Goal: Task Accomplishment & Management: Complete application form

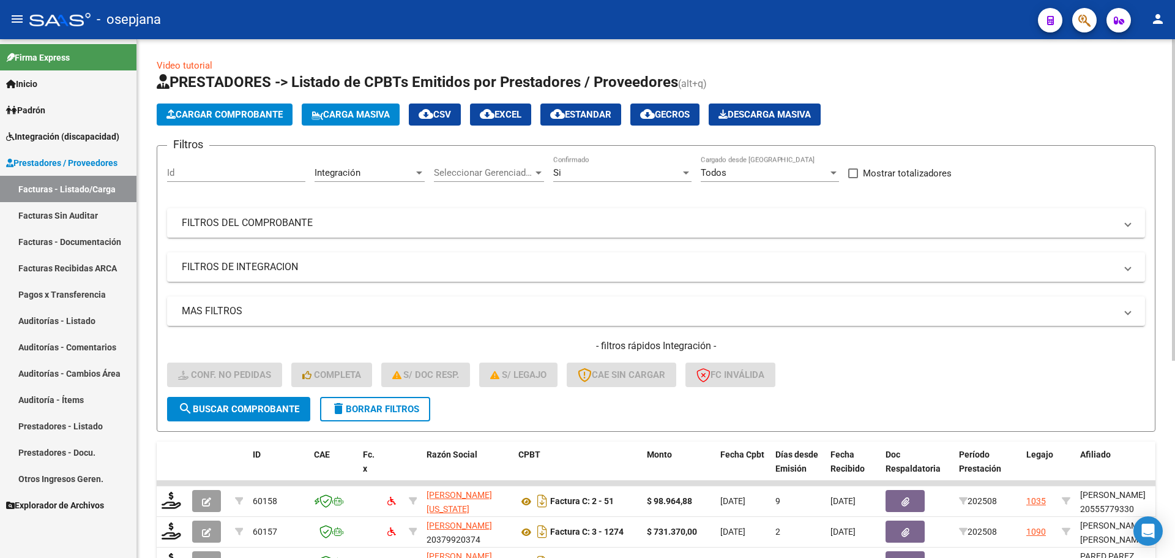
scroll to position [318, 0]
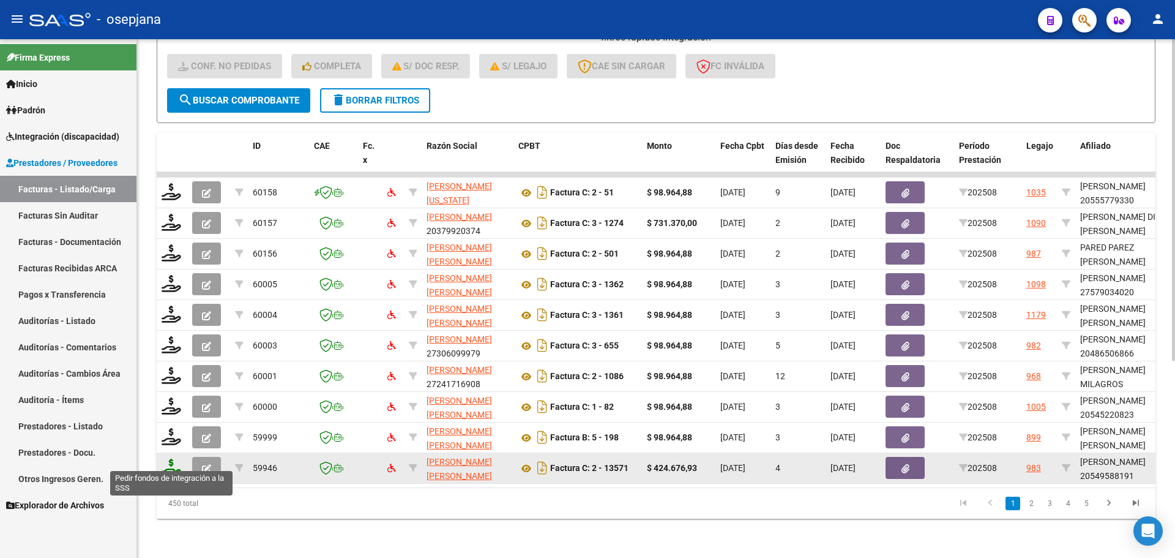
click at [172, 463] on icon at bounding box center [172, 466] width 20 height 17
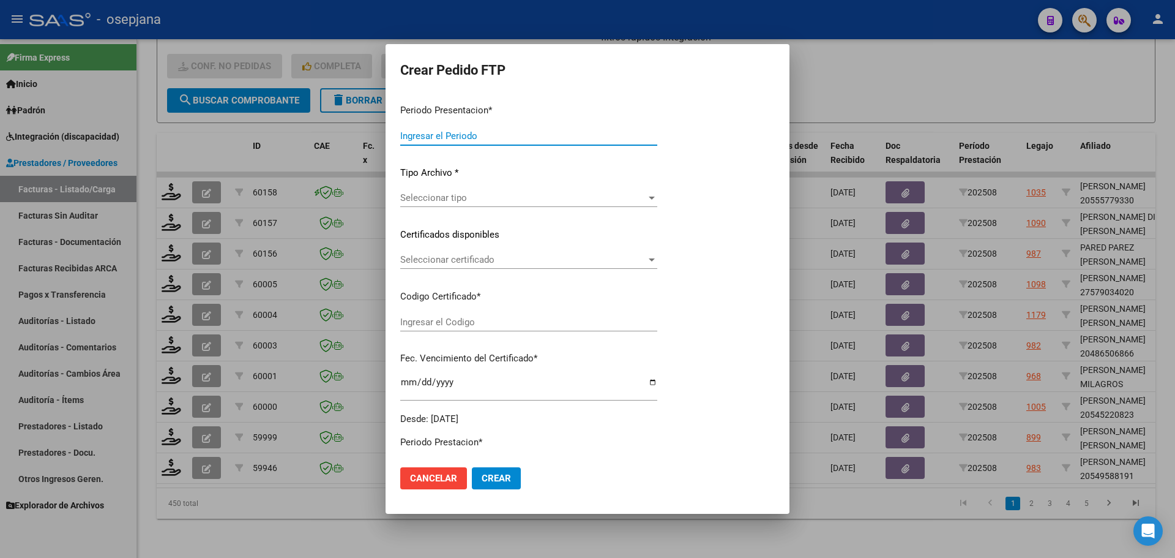
type input "202508"
type input "$ 424.676,93"
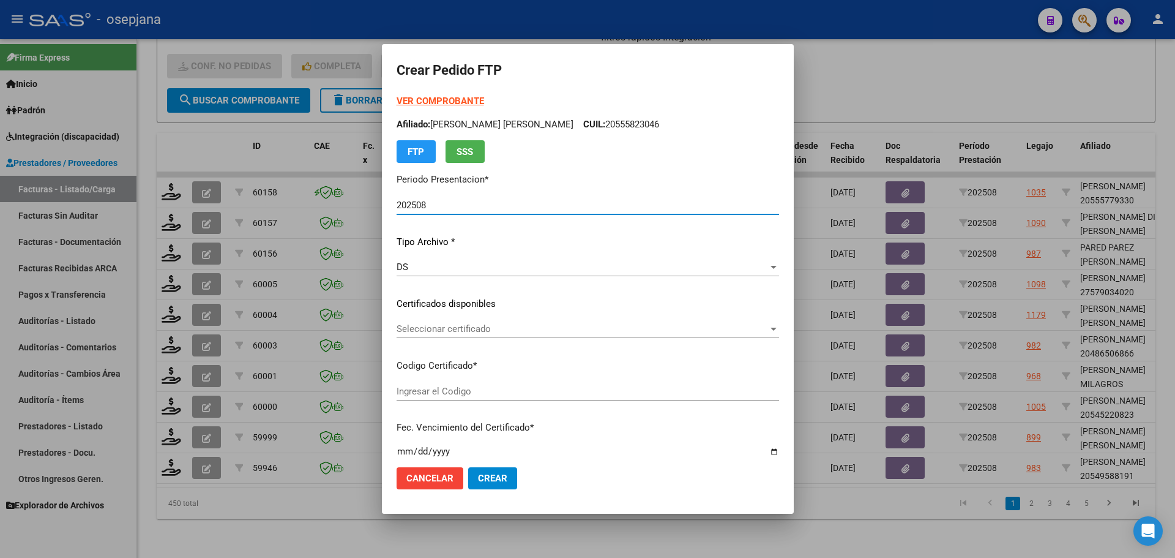
type input "ARG02000549588192025063020300630BSAS313"
type input "[DATE]"
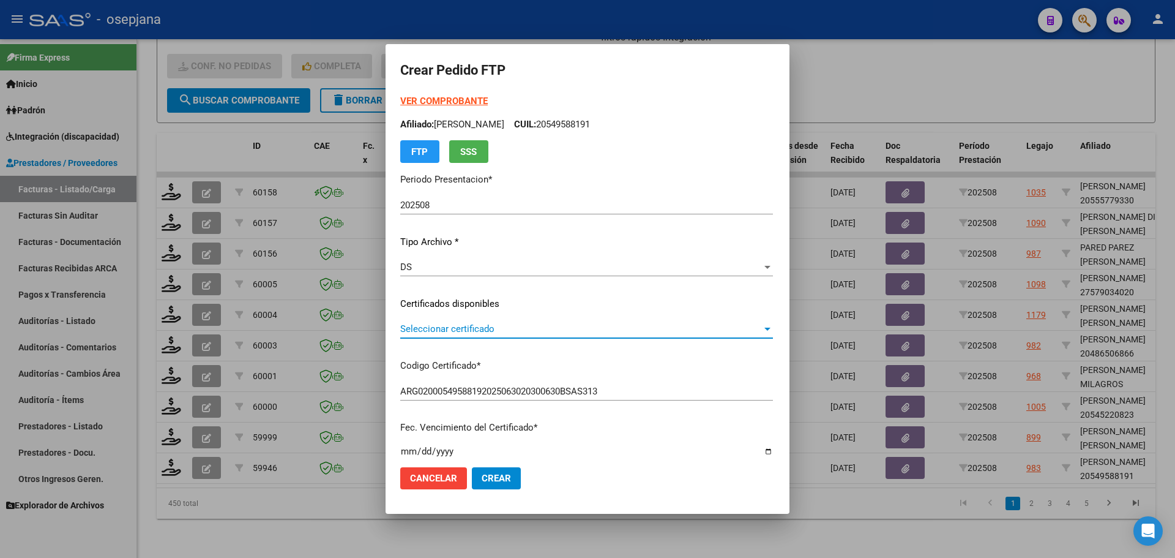
click at [472, 325] on span "Seleccionar certificado" at bounding box center [581, 328] width 362 height 11
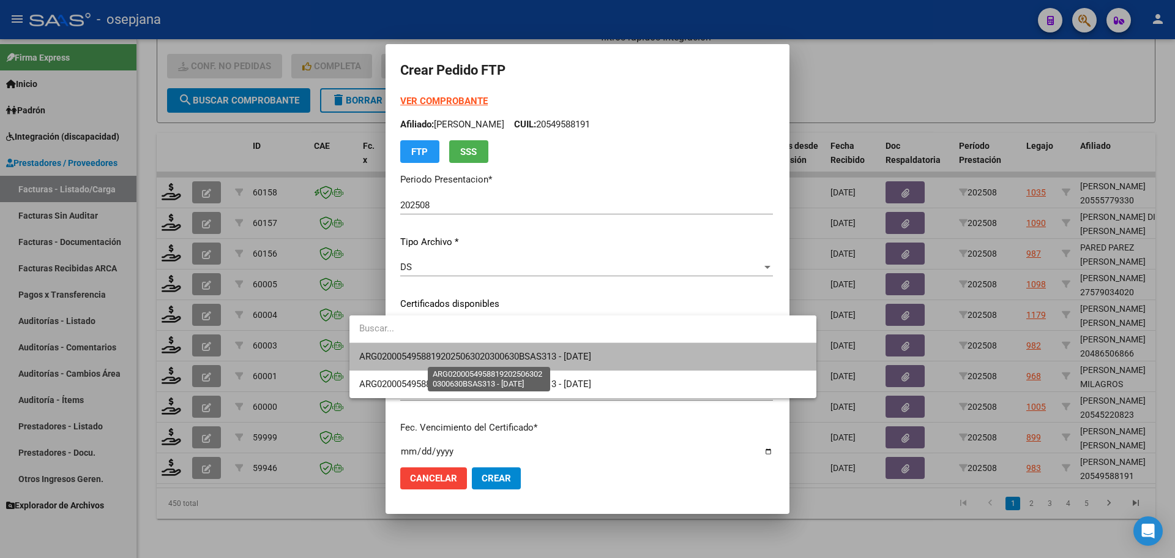
click at [482, 356] on span "ARG02000549588192025063020300630BSAS313 - [DATE]" at bounding box center [475, 356] width 232 height 11
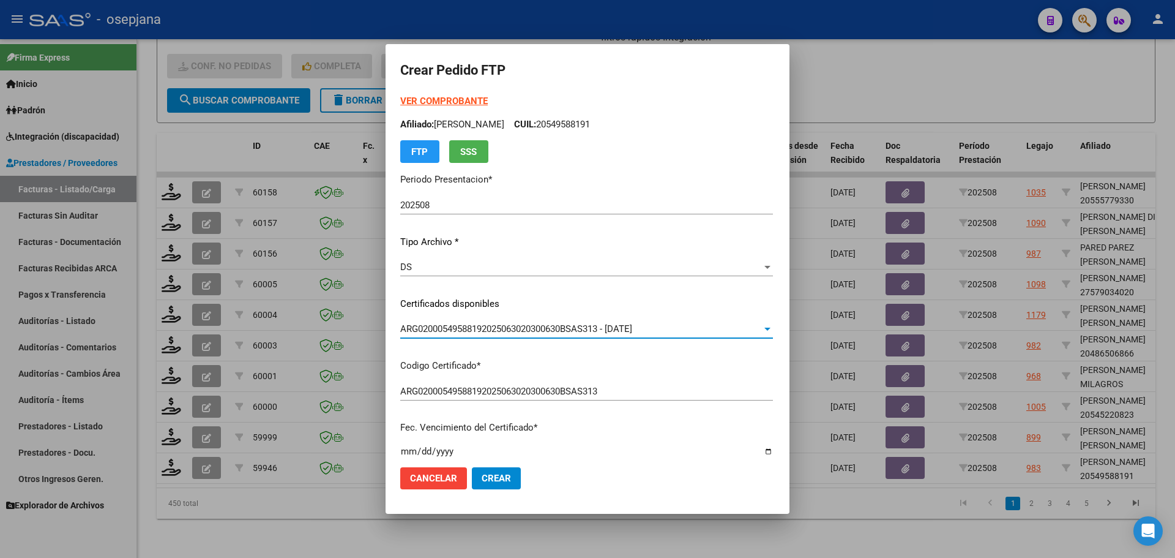
click at [415, 96] on strong "VER COMPROBANTE" at bounding box center [444, 100] width 88 height 11
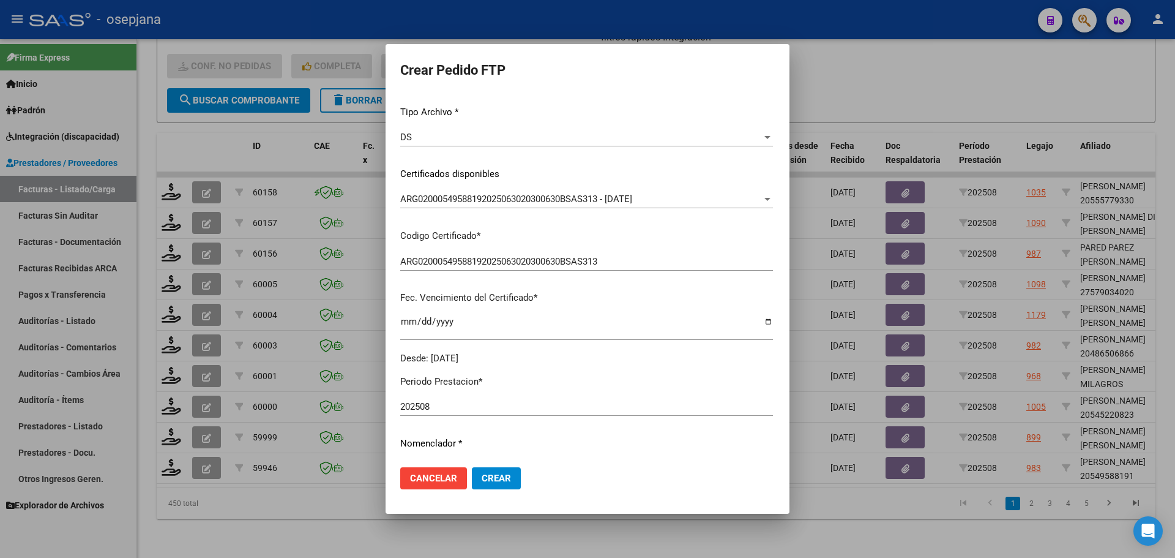
scroll to position [306, 0]
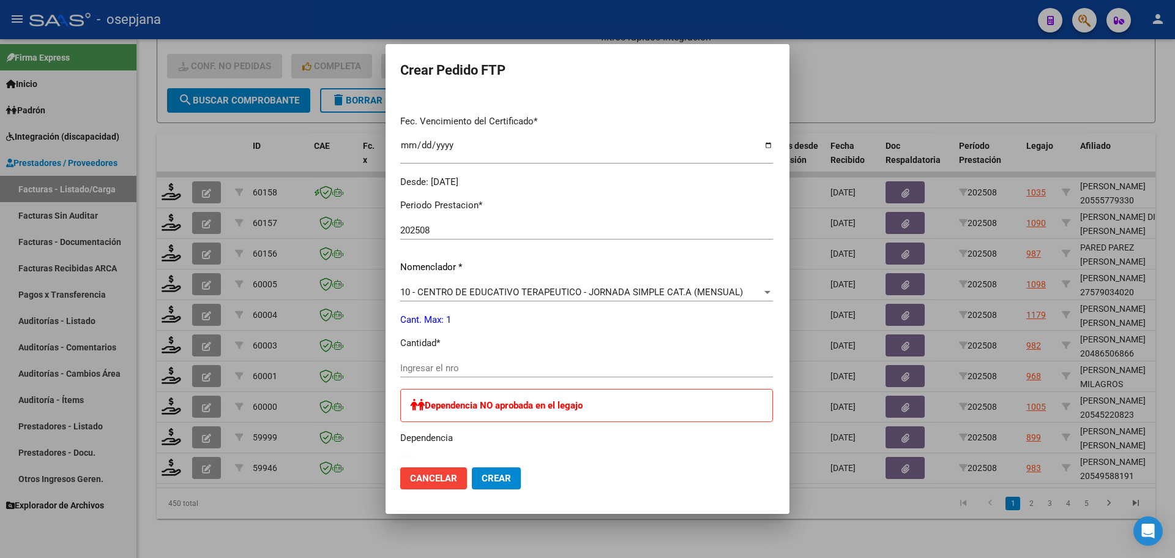
click at [427, 364] on input "Ingresar el nro" at bounding box center [586, 367] width 373 height 11
type input "1"
click at [472, 485] on button "Crear" at bounding box center [496, 478] width 49 height 22
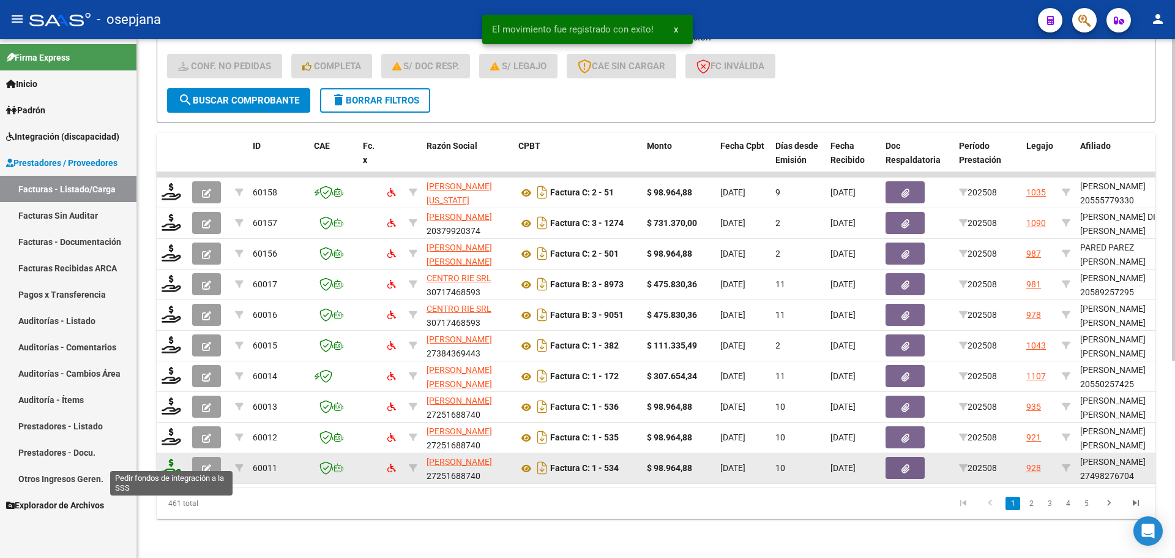
click at [174, 461] on icon at bounding box center [172, 466] width 20 height 17
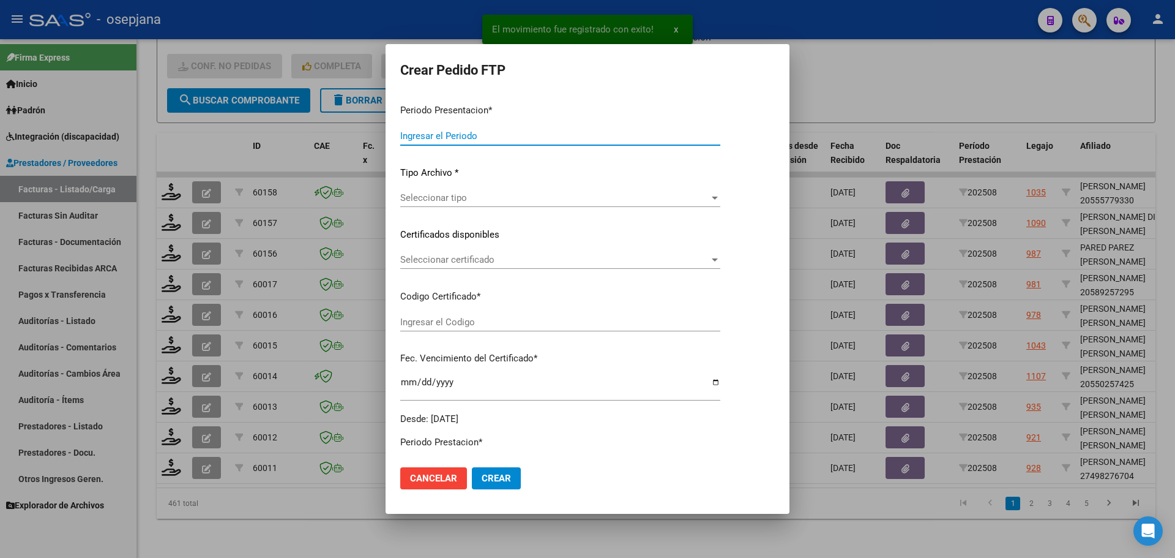
type input "202508"
type input "$ 98.964,88"
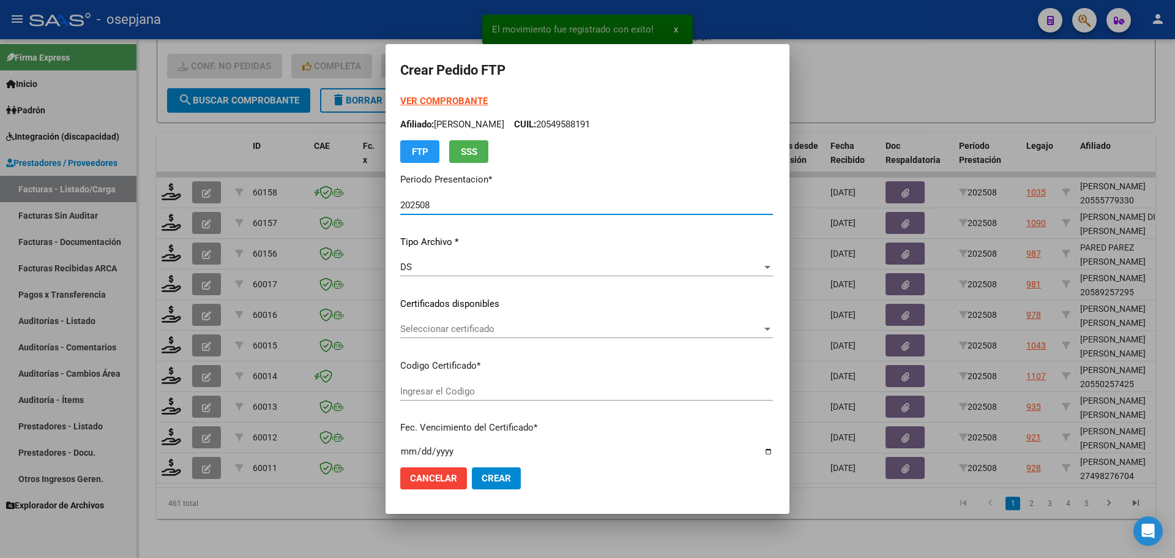
type input "ARG01000498276702023082420280824BS436"
type input "[DATE]"
click at [513, 322] on div "Seleccionar certificado Seleccionar certificado" at bounding box center [555, 328] width 310 height 18
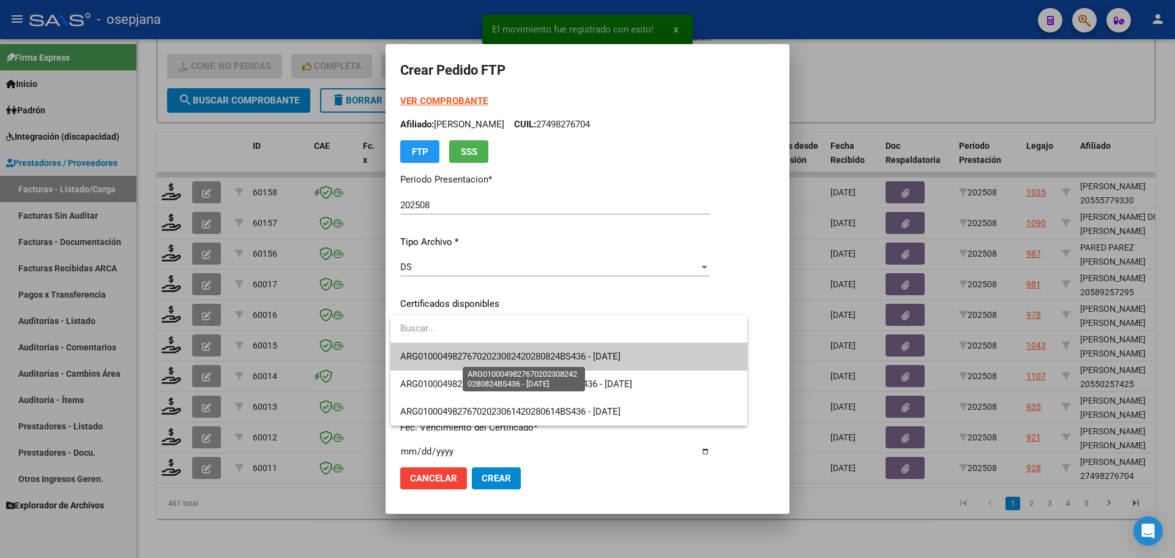
click at [518, 352] on span "ARG01000498276702023082420280824BS436 - [DATE]" at bounding box center [510, 356] width 220 height 11
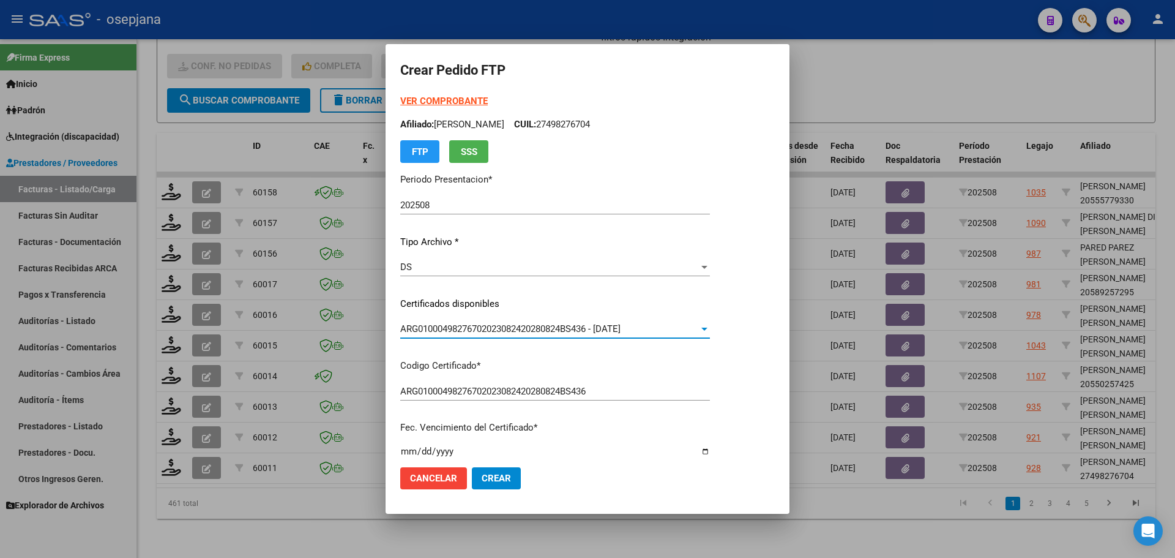
click at [463, 102] on strong "VER COMPROBANTE" at bounding box center [444, 100] width 88 height 11
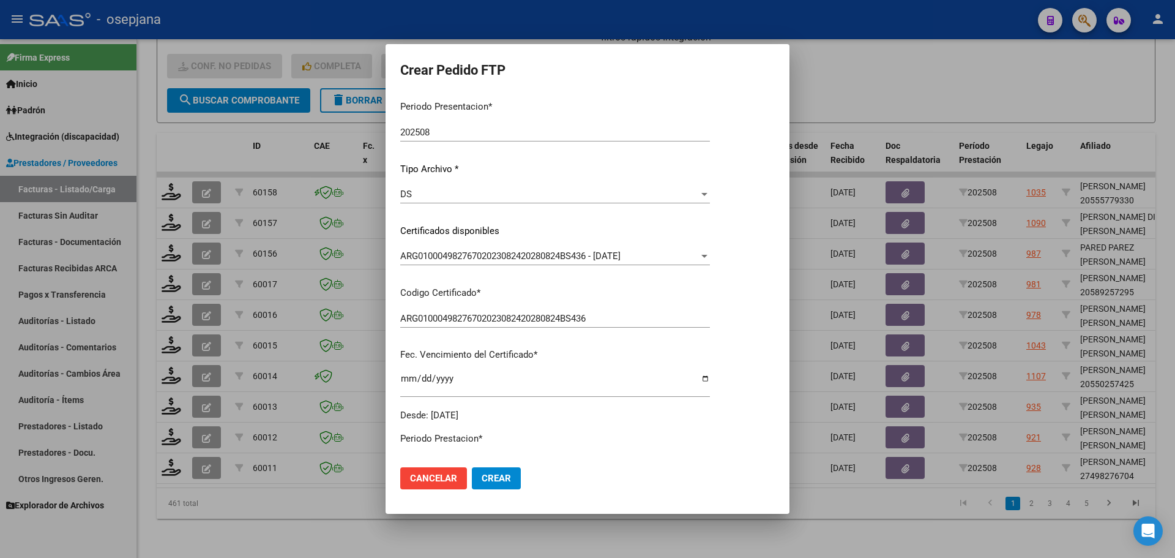
scroll to position [245, 0]
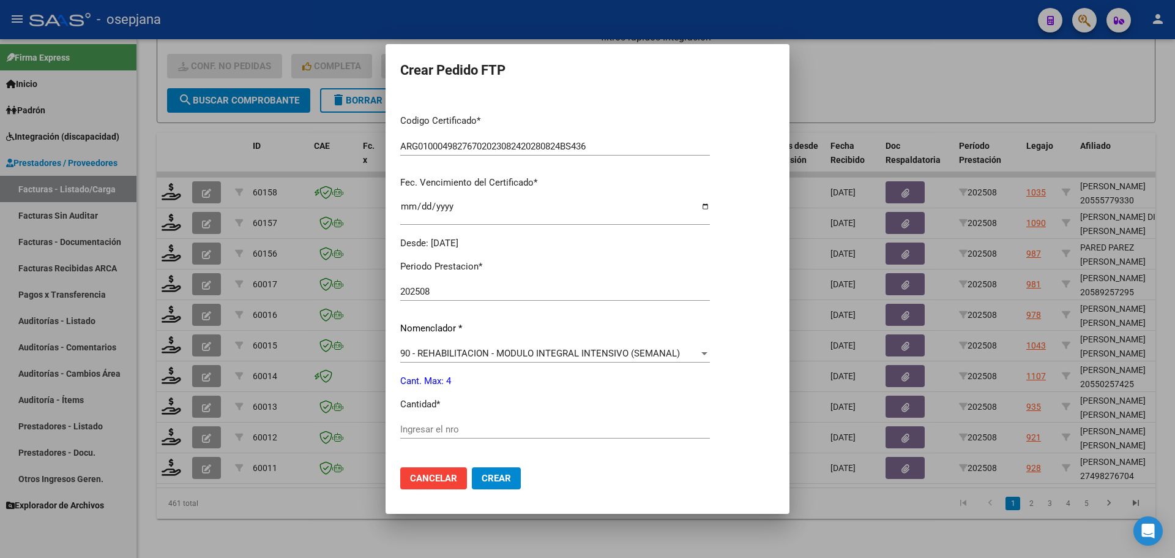
click at [438, 425] on div "Ingresar el nro" at bounding box center [555, 429] width 310 height 18
type input "4"
click at [507, 468] on button "Crear" at bounding box center [496, 478] width 49 height 22
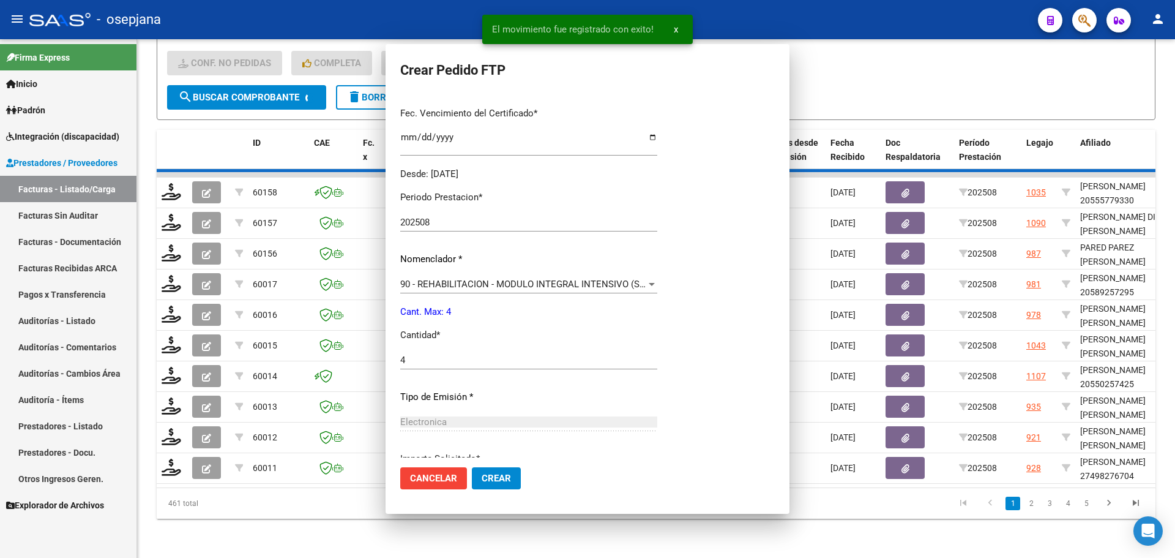
scroll to position [0, 0]
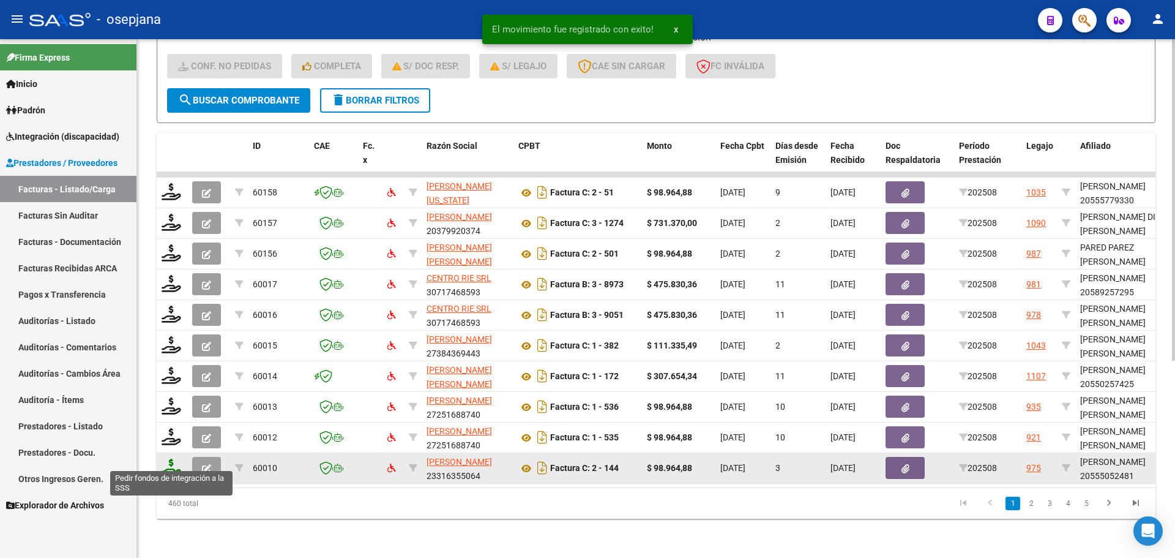
click at [174, 458] on icon at bounding box center [172, 466] width 20 height 17
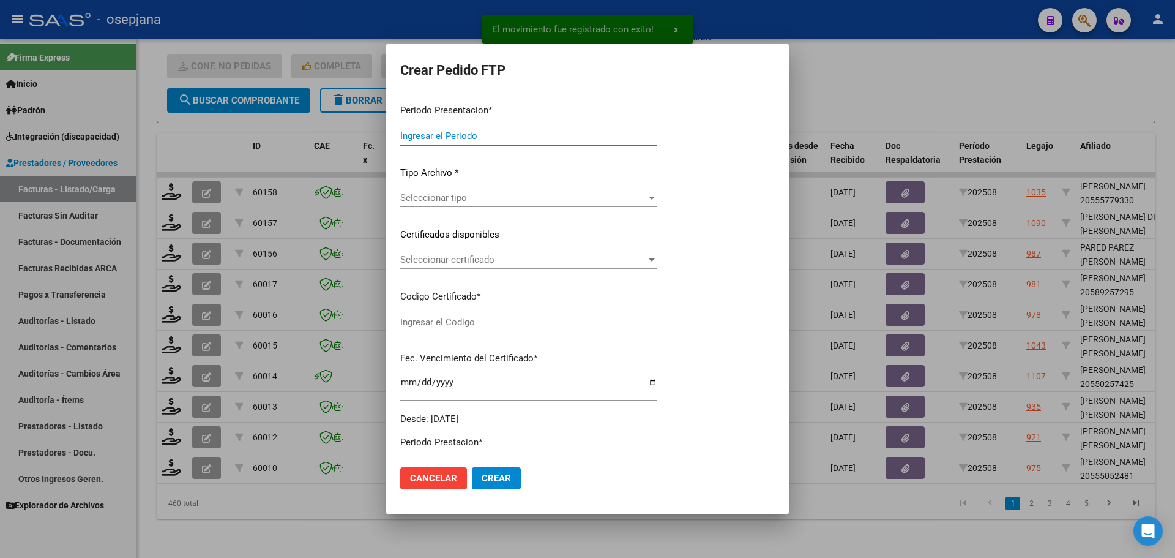
type input "202508"
type input "$ 98.964,88"
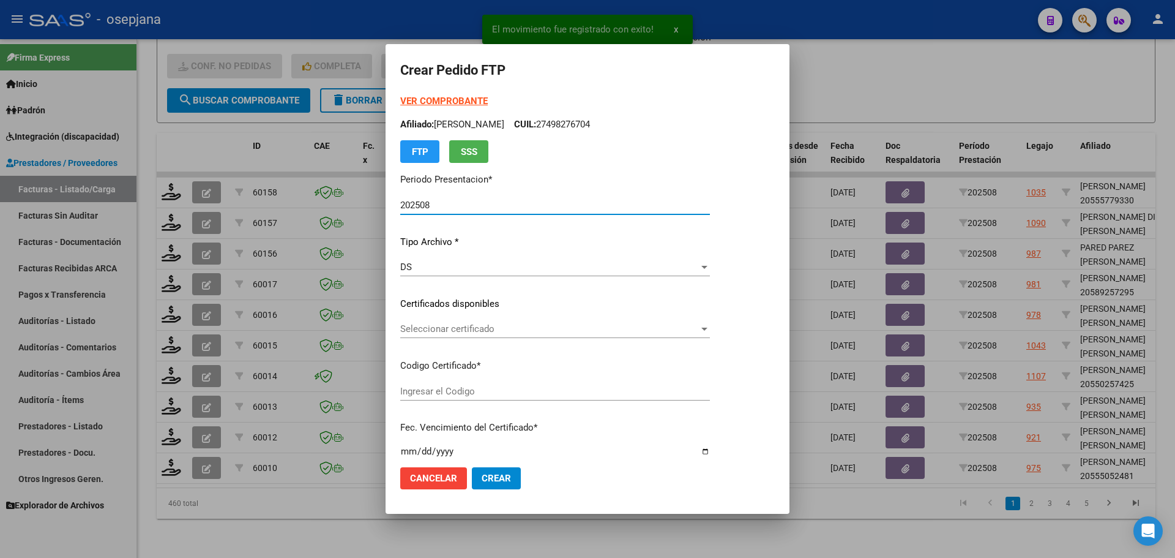
type input "E/T"
type input "[DATE]"
click at [460, 322] on div "Seleccionar certificado Seleccionar certificado" at bounding box center [555, 328] width 310 height 18
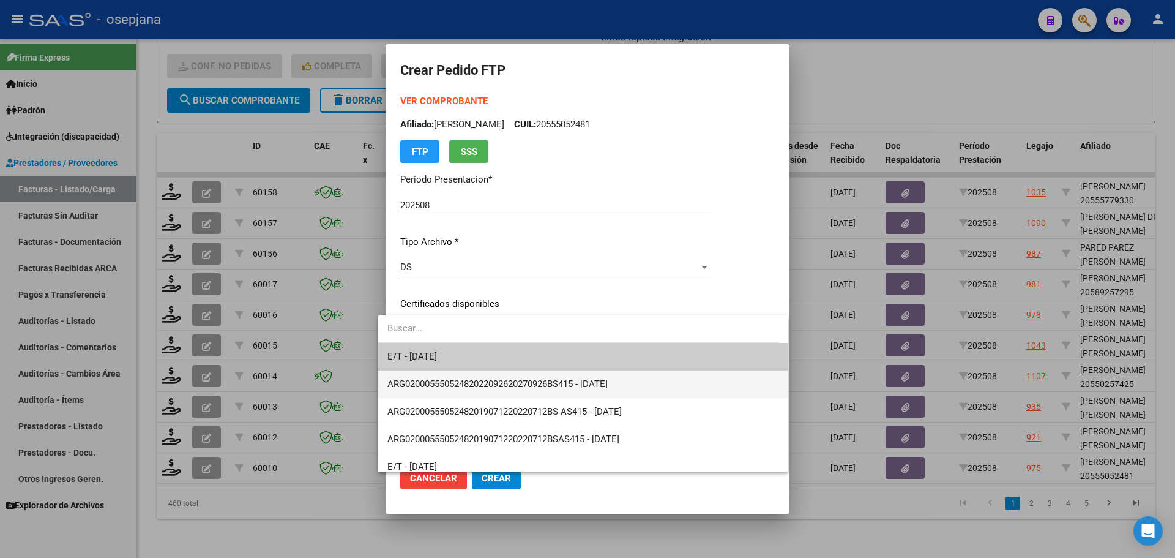
click at [481, 375] on span "ARG02000555052482022092620270926BS415 - [DATE]" at bounding box center [582, 384] width 391 height 28
type input "ARG02000555052482022092620270926BS415"
type input "[DATE]"
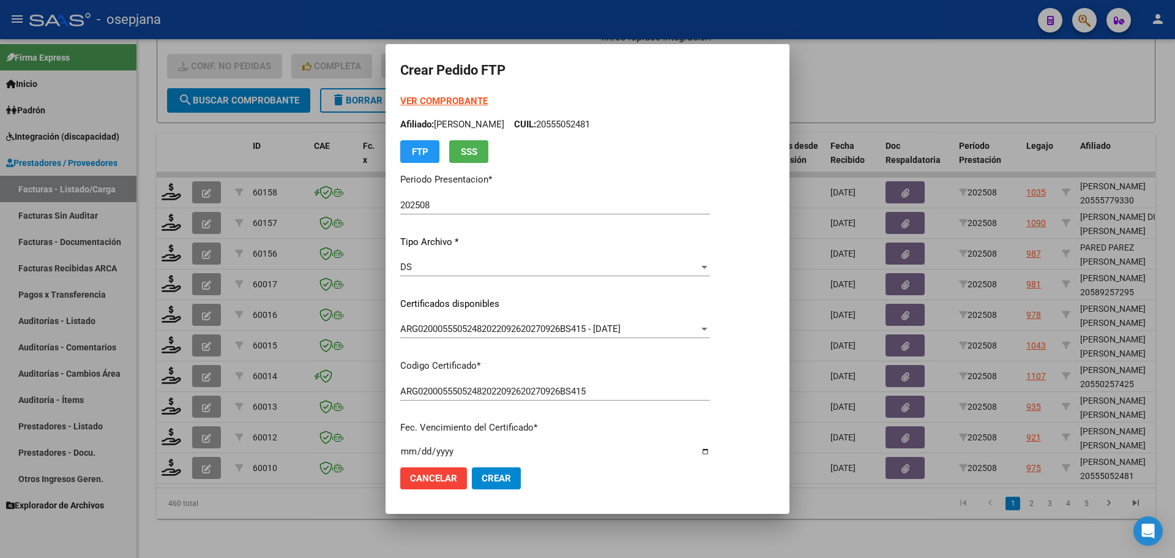
click at [439, 100] on strong "VER COMPROBANTE" at bounding box center [444, 100] width 88 height 11
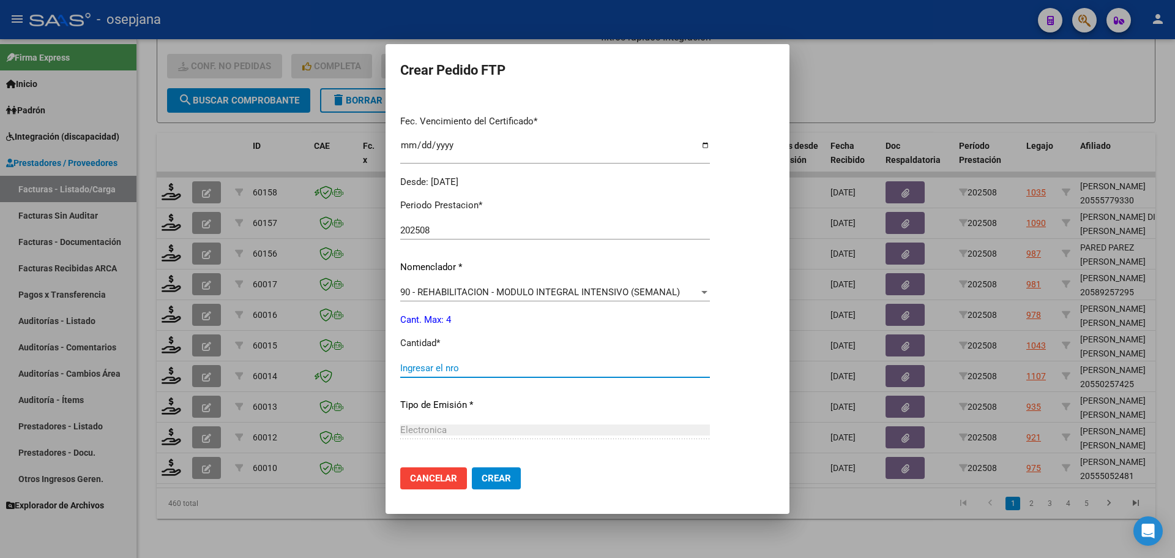
click at [400, 362] on input "Ingresar el nro" at bounding box center [555, 367] width 310 height 11
type input "4"
click at [490, 471] on button "Crear" at bounding box center [496, 478] width 49 height 22
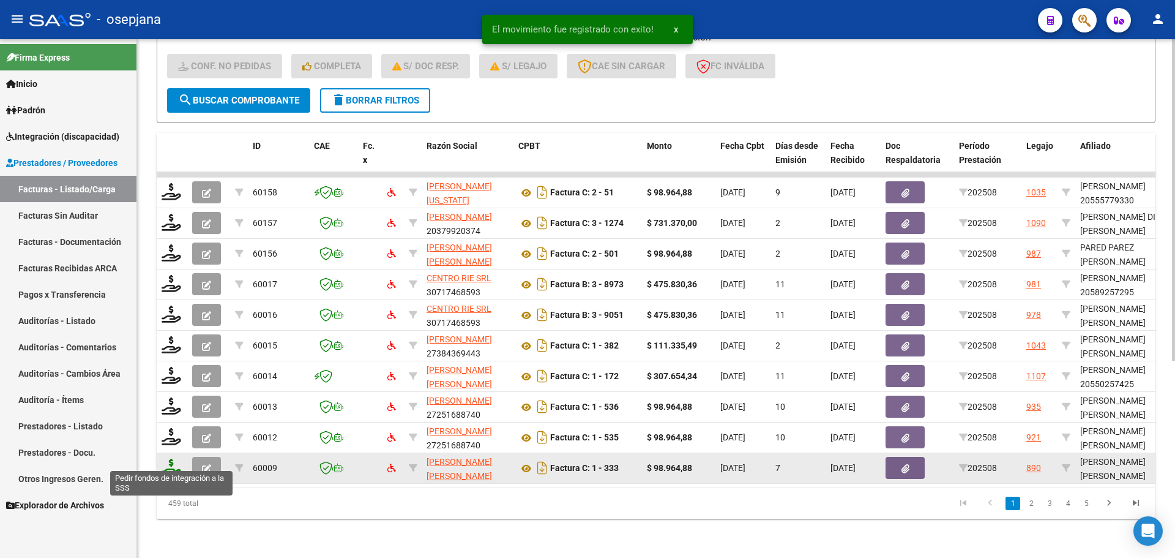
click at [166, 458] on icon at bounding box center [172, 466] width 20 height 17
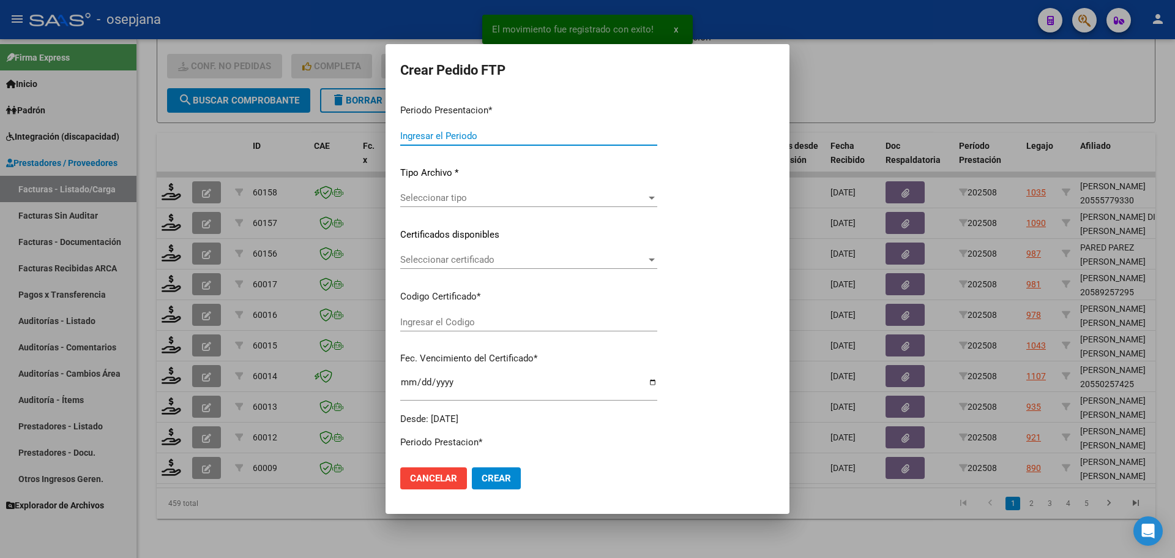
type input "202508"
type input "$ 98.964,88"
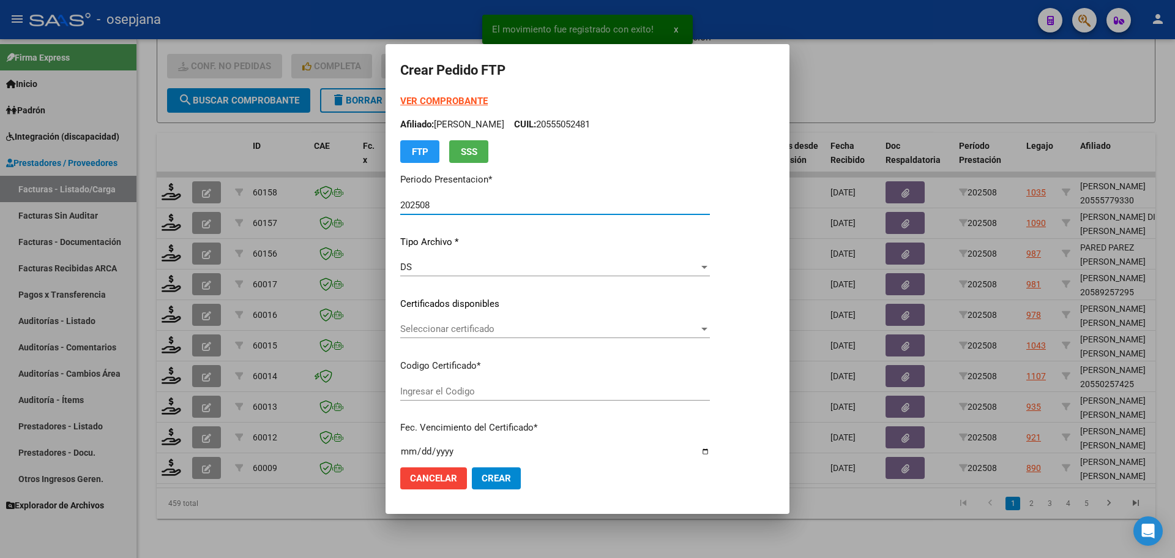
type input "SIN/NRO"
type input "[DATE]"
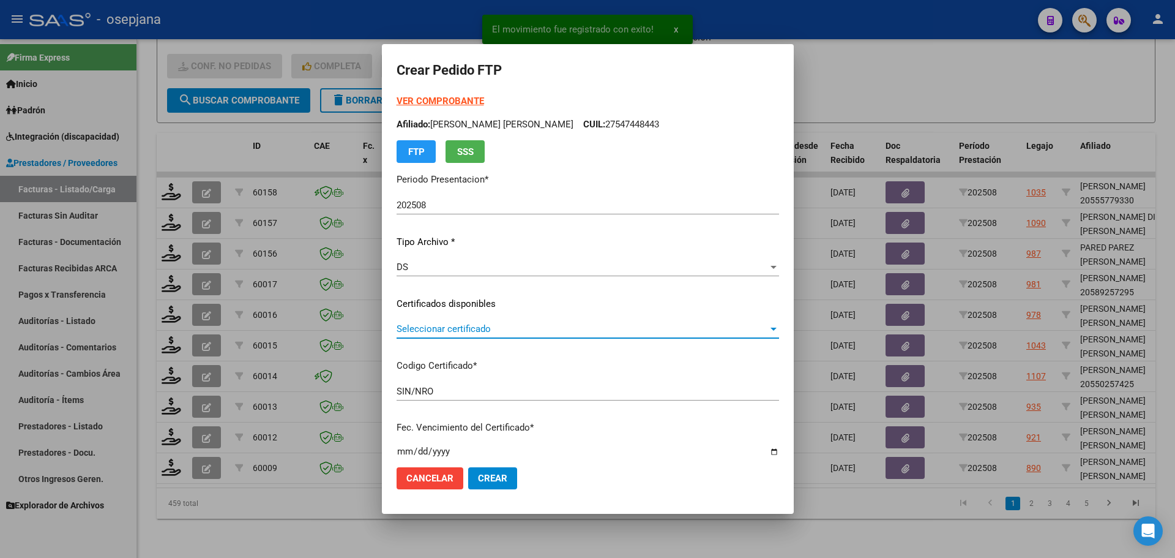
click at [439, 324] on span "Seleccionar certificado" at bounding box center [583, 328] width 372 height 11
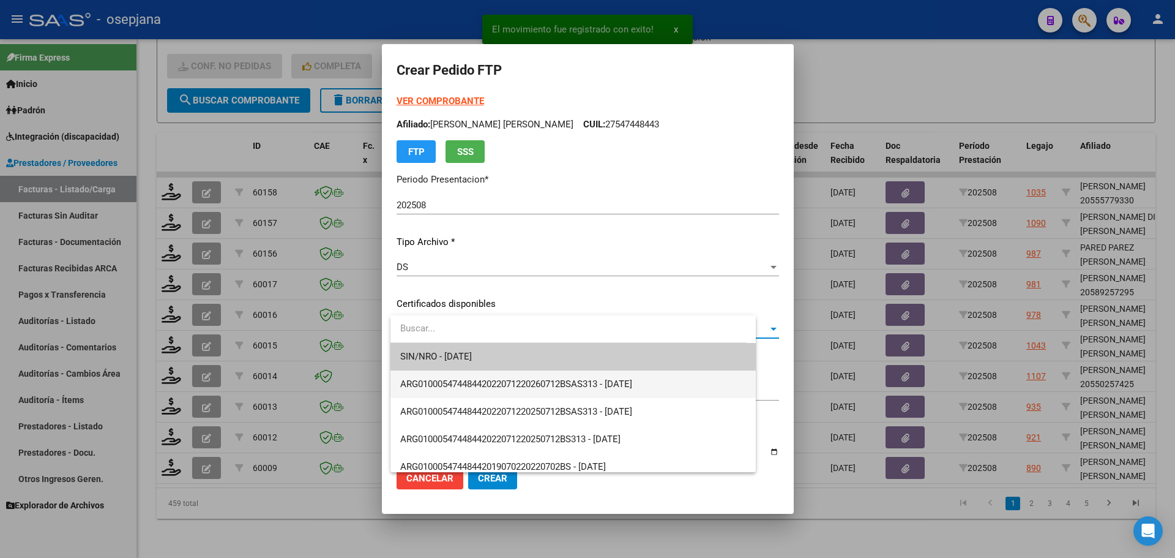
click at [464, 375] on span "ARG01000547448442022071220260712BSAS313 - [DATE]" at bounding box center [573, 384] width 346 height 28
type input "ARG01000547448442022071220260712BSAS313"
type input "[DATE]"
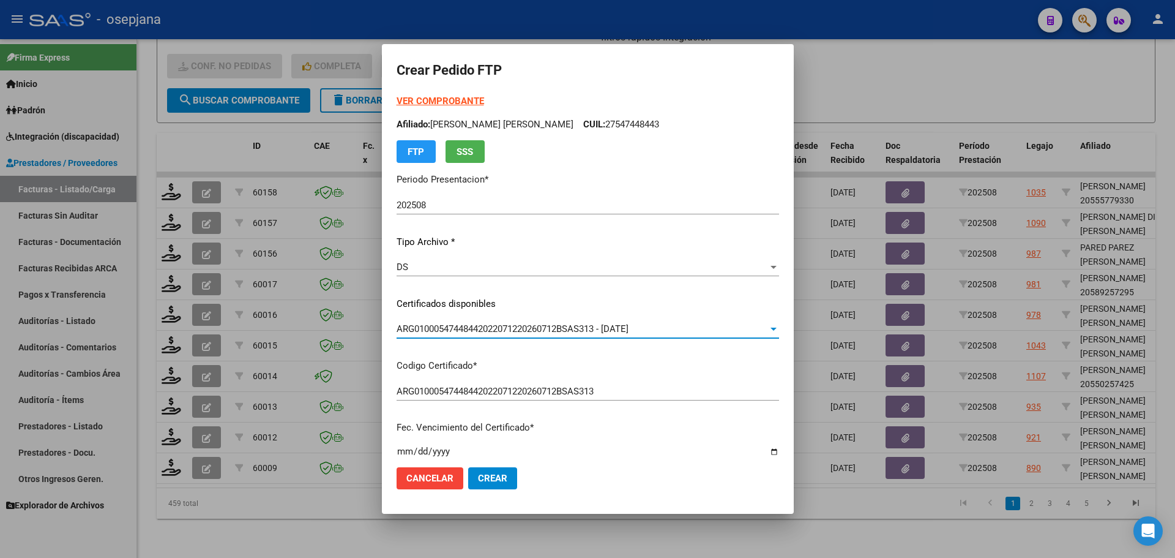
click at [465, 101] on strong "VER COMPROBANTE" at bounding box center [441, 100] width 88 height 11
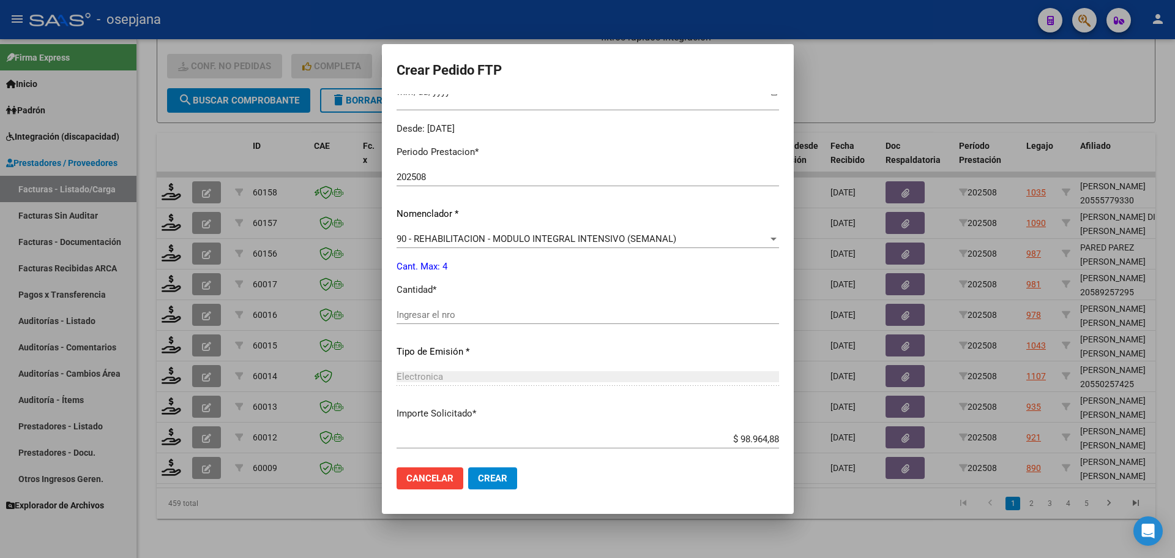
scroll to position [367, 0]
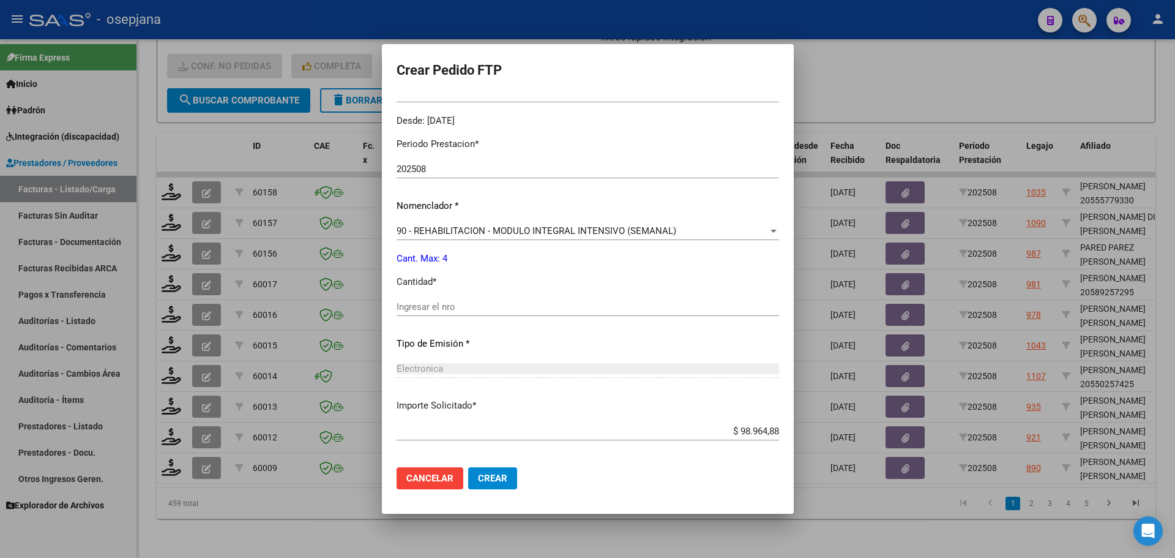
click at [443, 310] on input "Ingresar el nro" at bounding box center [588, 306] width 383 height 11
type input "4"
click at [486, 485] on button "Crear" at bounding box center [492, 478] width 49 height 22
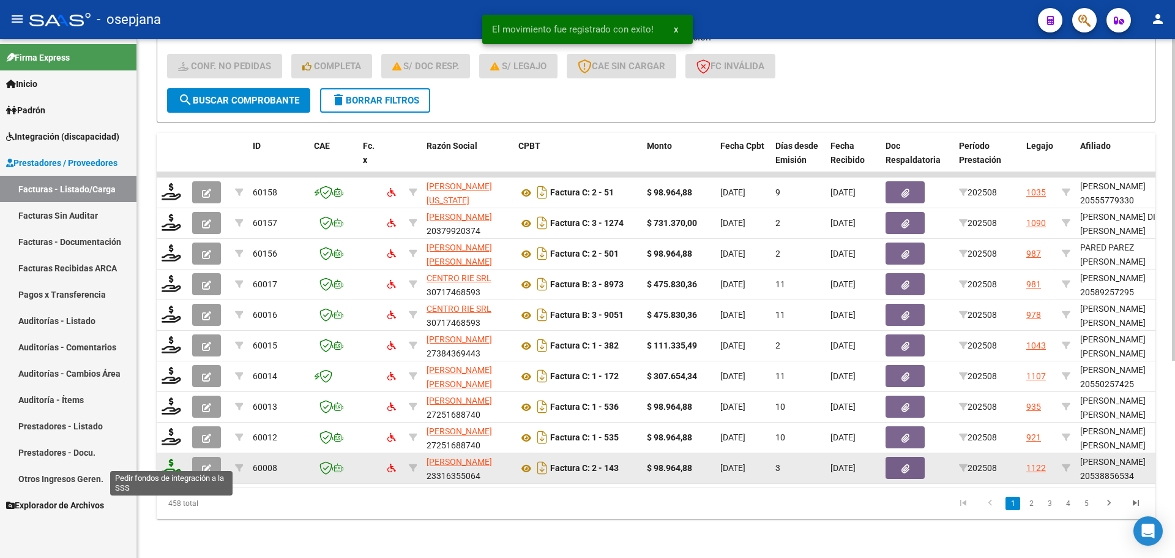
click at [172, 458] on icon at bounding box center [172, 466] width 20 height 17
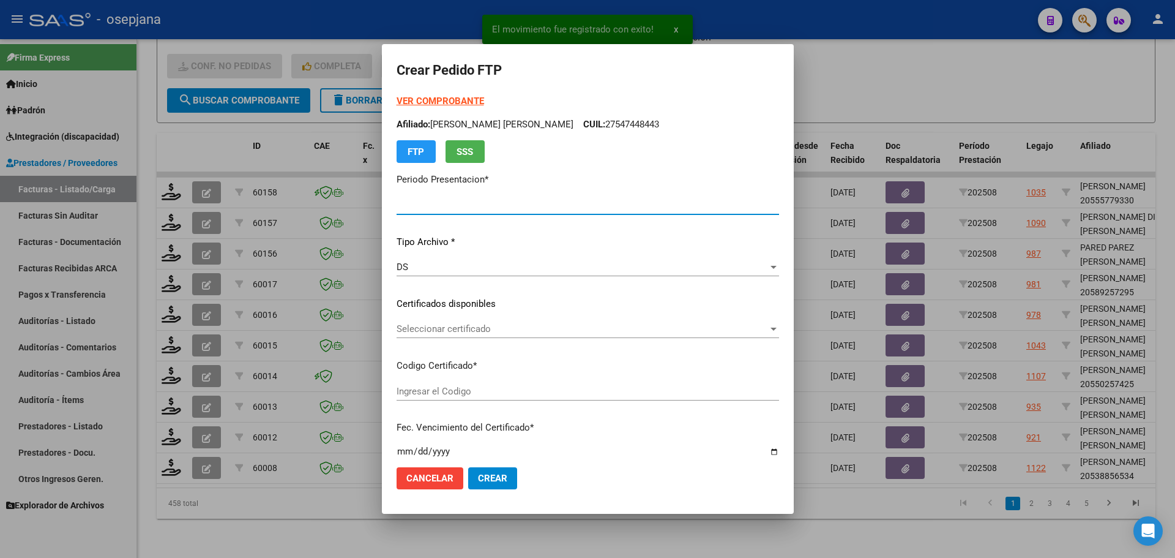
type input "202508"
type input "$ 98.964,88"
type input "ARG02000538856532024112820271128BSAS415"
type input "[DATE]"
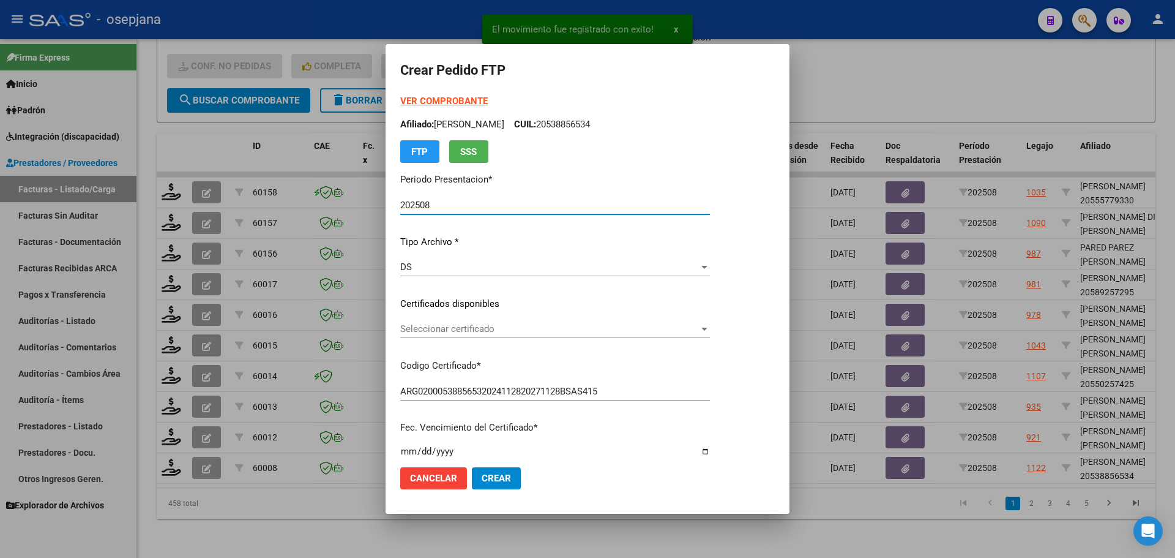
click at [502, 327] on span "Seleccionar certificado" at bounding box center [549, 328] width 299 height 11
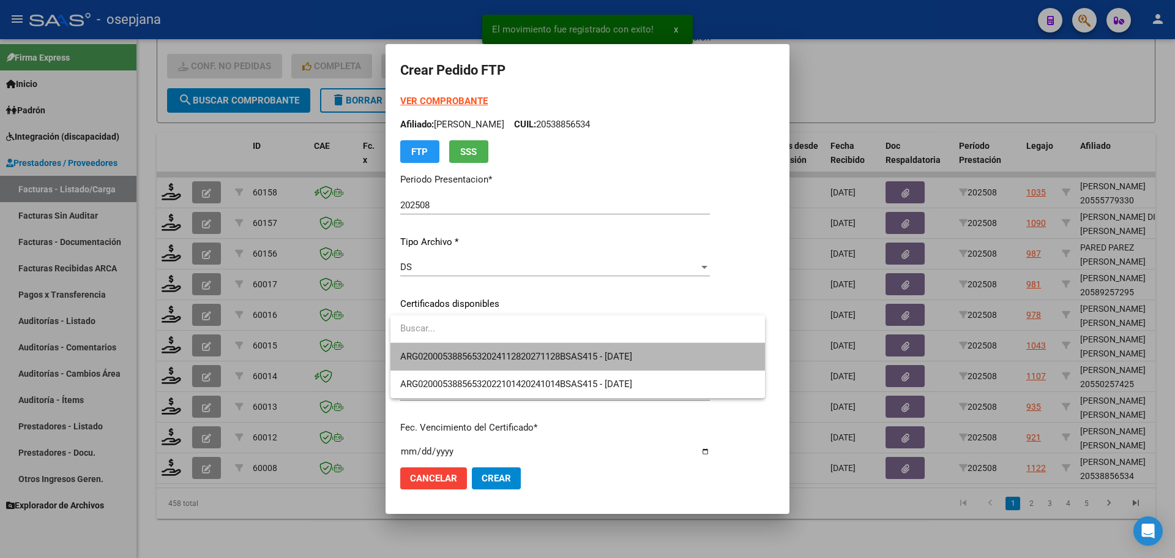
click at [504, 350] on span "ARG02000538856532024112820271128BSAS415 - [DATE]" at bounding box center [577, 357] width 355 height 28
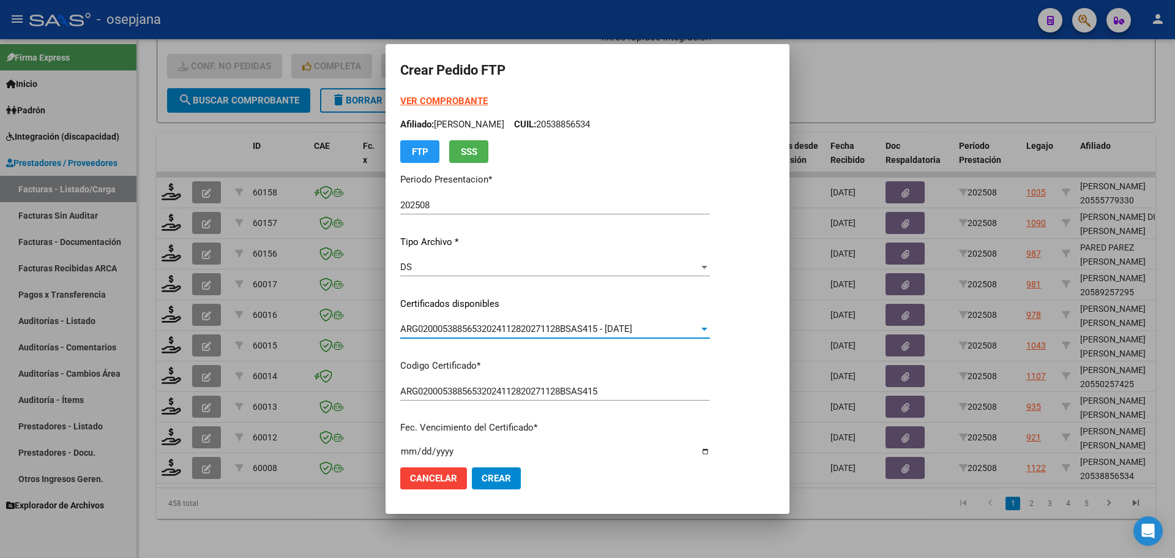
click at [439, 104] on strong "VER COMPROBANTE" at bounding box center [444, 100] width 88 height 11
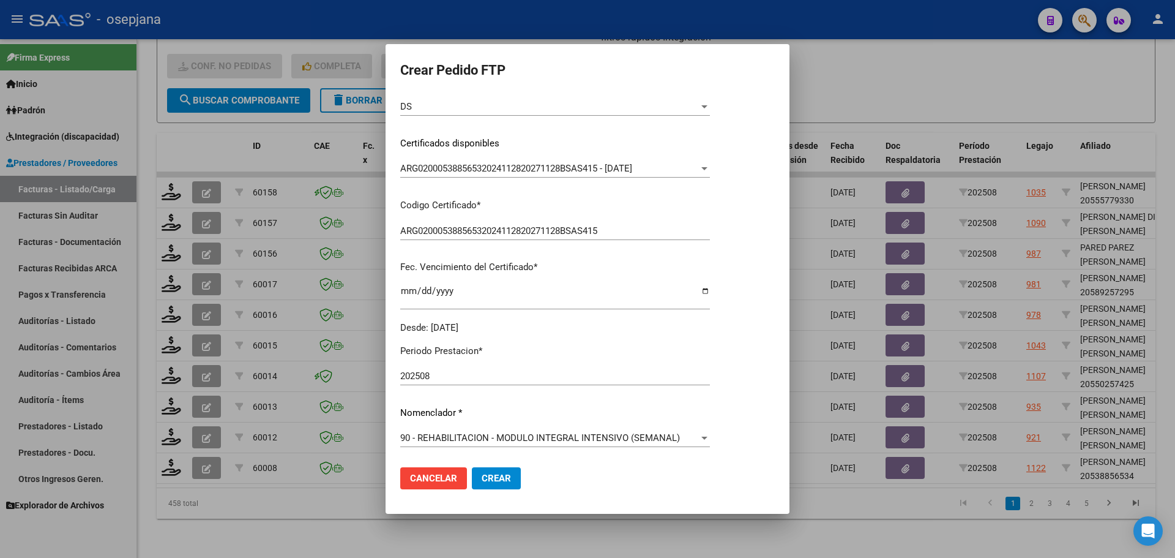
scroll to position [306, 0]
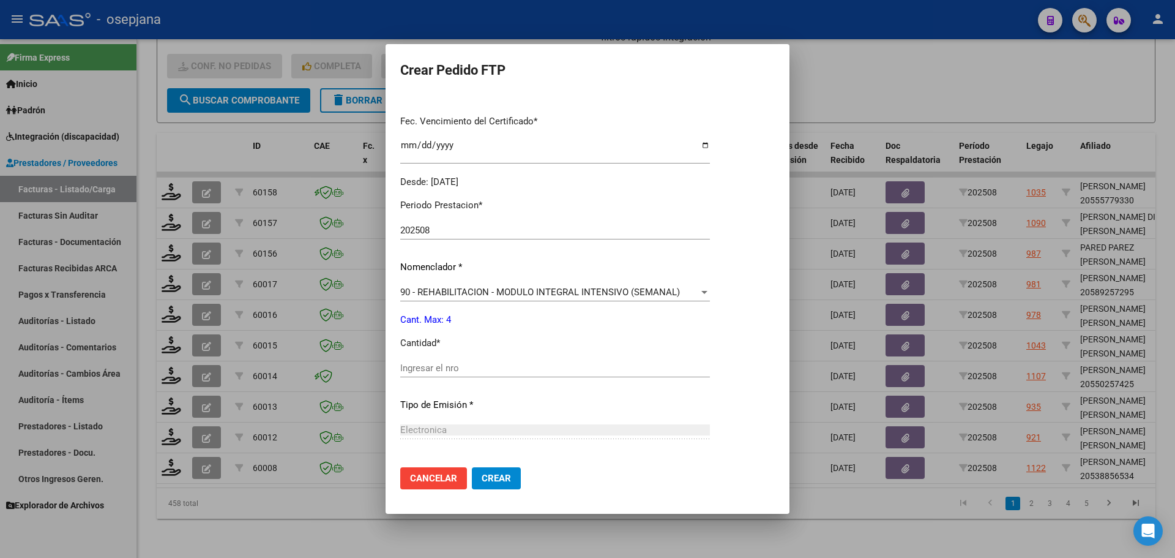
click at [443, 371] on input "Ingresar el nro" at bounding box center [555, 367] width 310 height 11
type input "4"
click at [509, 479] on span "Crear" at bounding box center [496, 477] width 29 height 11
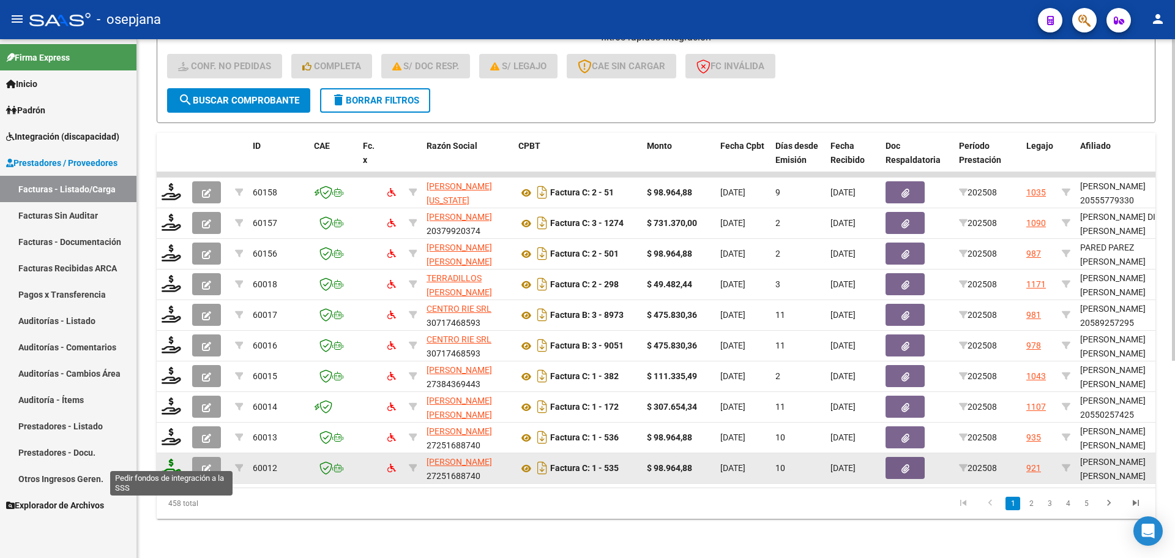
click at [171, 458] on icon at bounding box center [172, 466] width 20 height 17
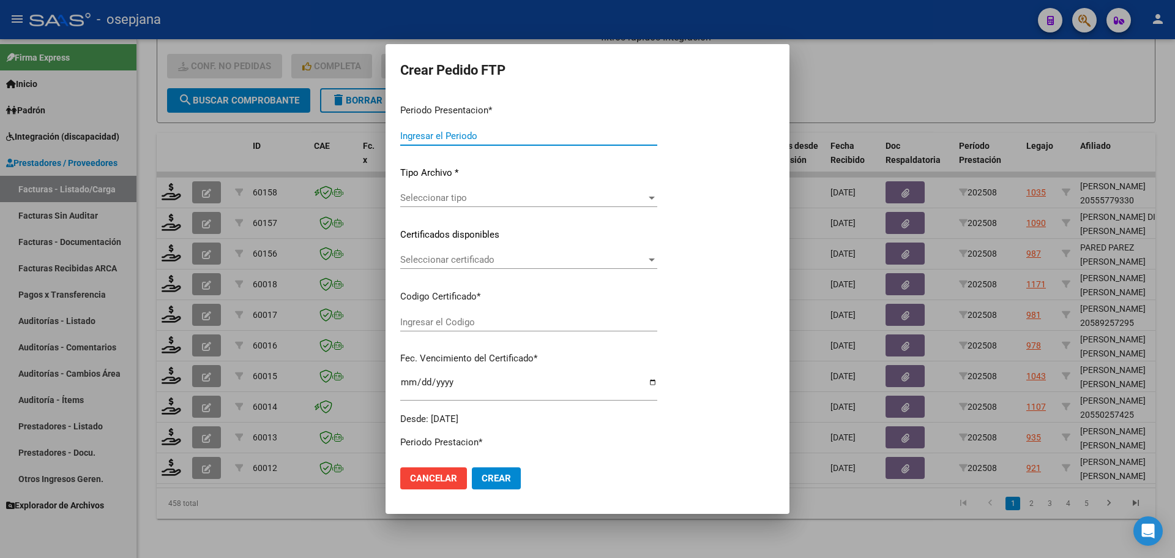
type input "202508"
type input "$ 98.964,88"
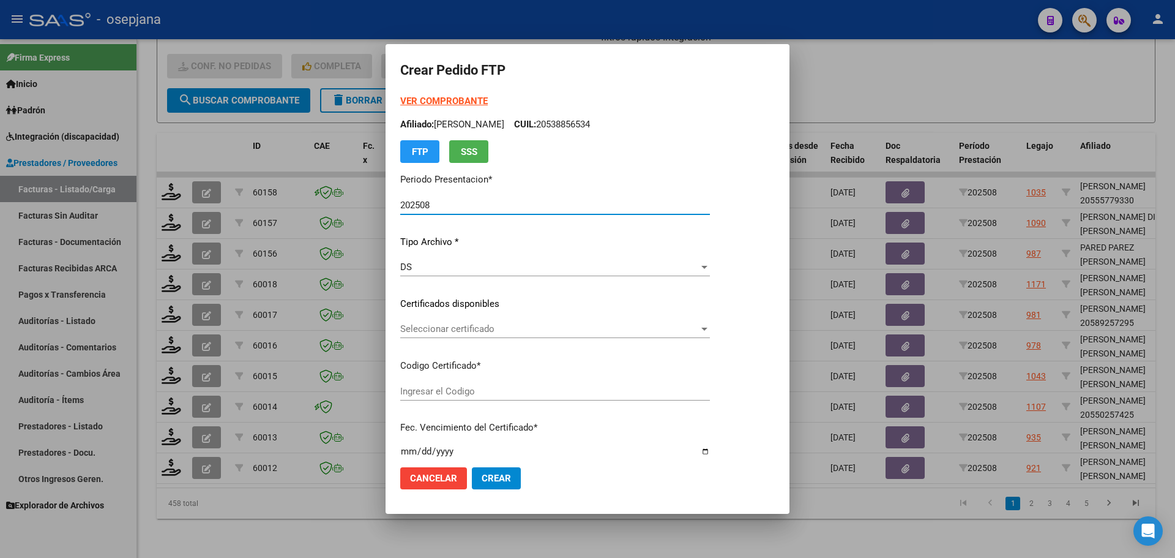
type input "ARG02000575485512022090720250807BS312"
type input "[DATE]"
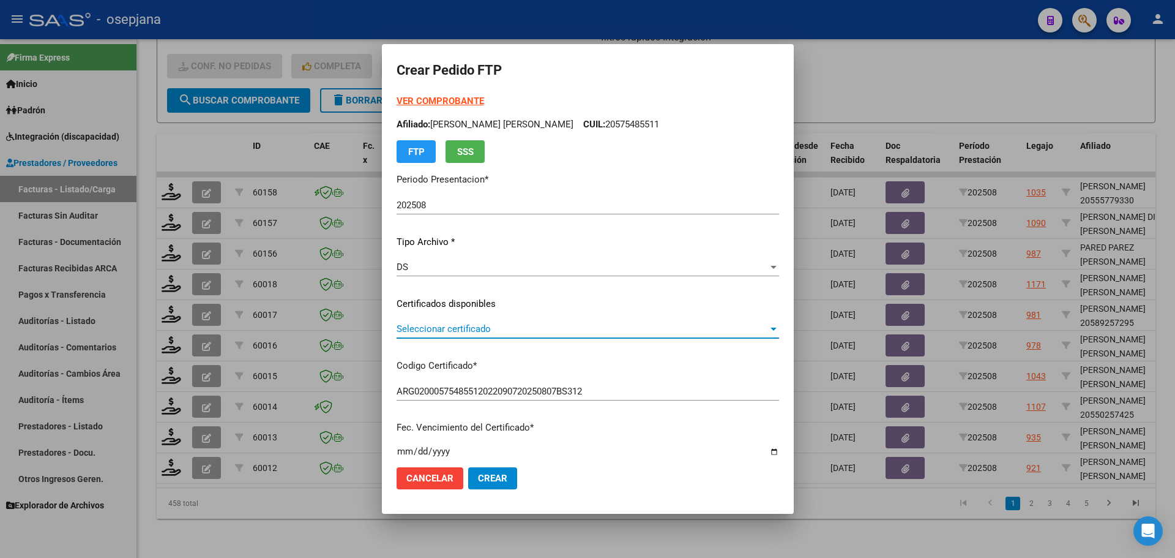
click at [536, 329] on span "Seleccionar certificado" at bounding box center [583, 328] width 372 height 11
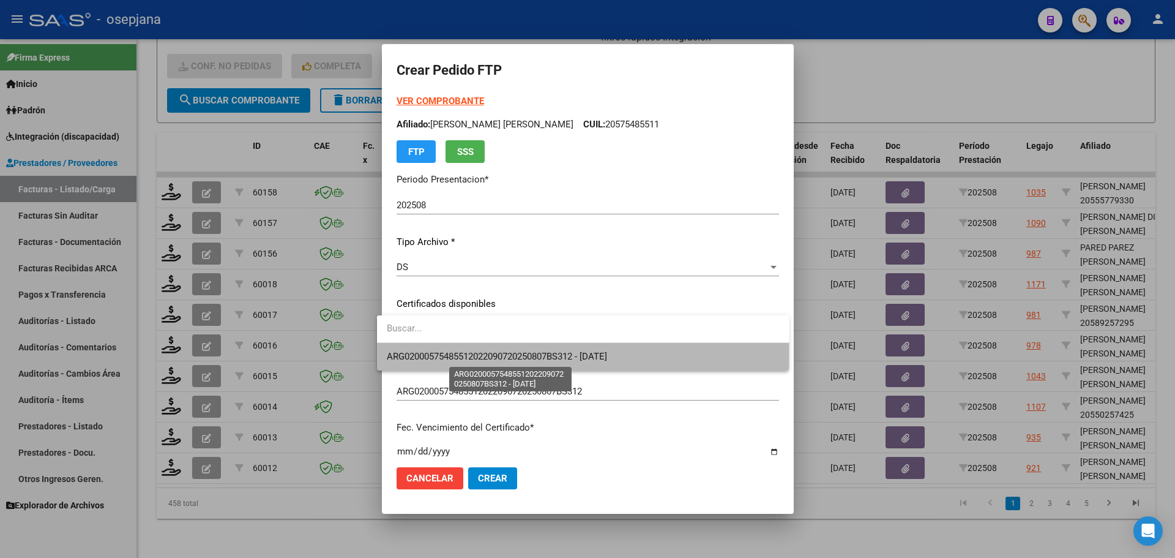
click at [528, 356] on span "ARG02000575485512022090720250807BS312 - [DATE]" at bounding box center [497, 356] width 220 height 11
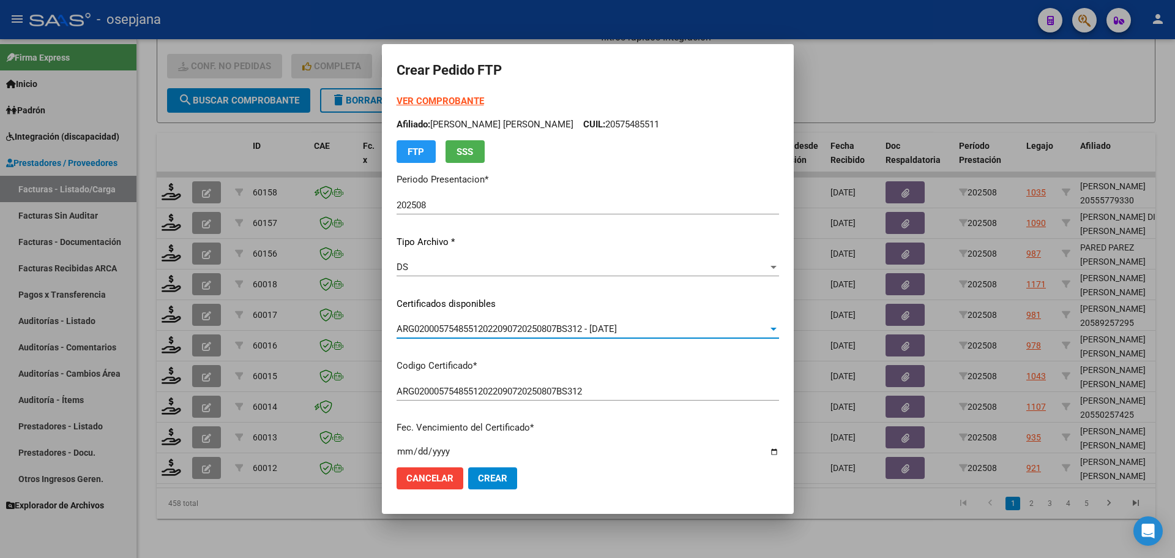
click at [425, 99] on strong "VER COMPROBANTE" at bounding box center [441, 100] width 88 height 11
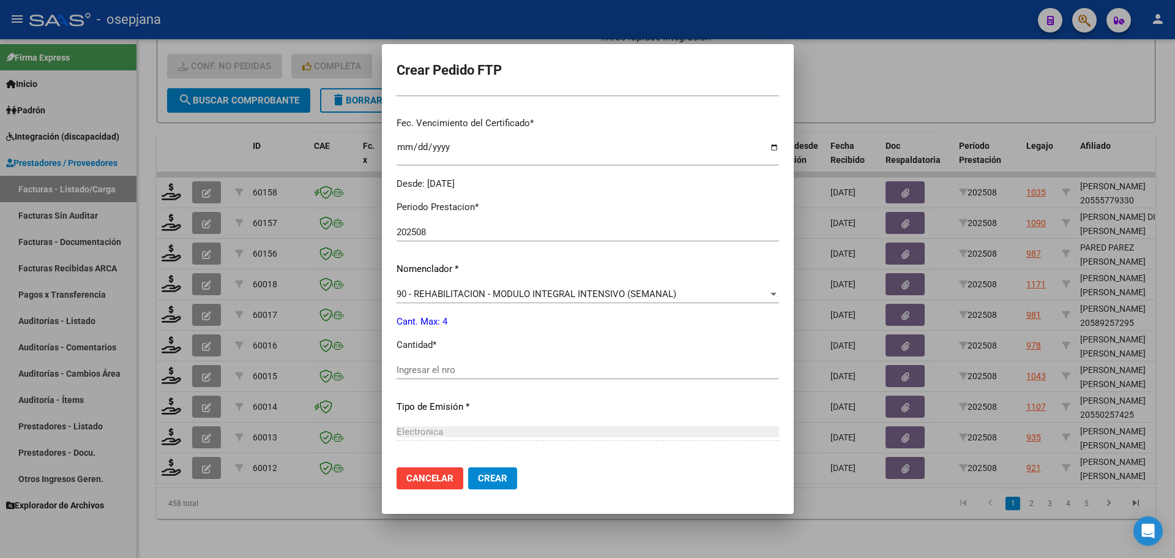
scroll to position [424, 0]
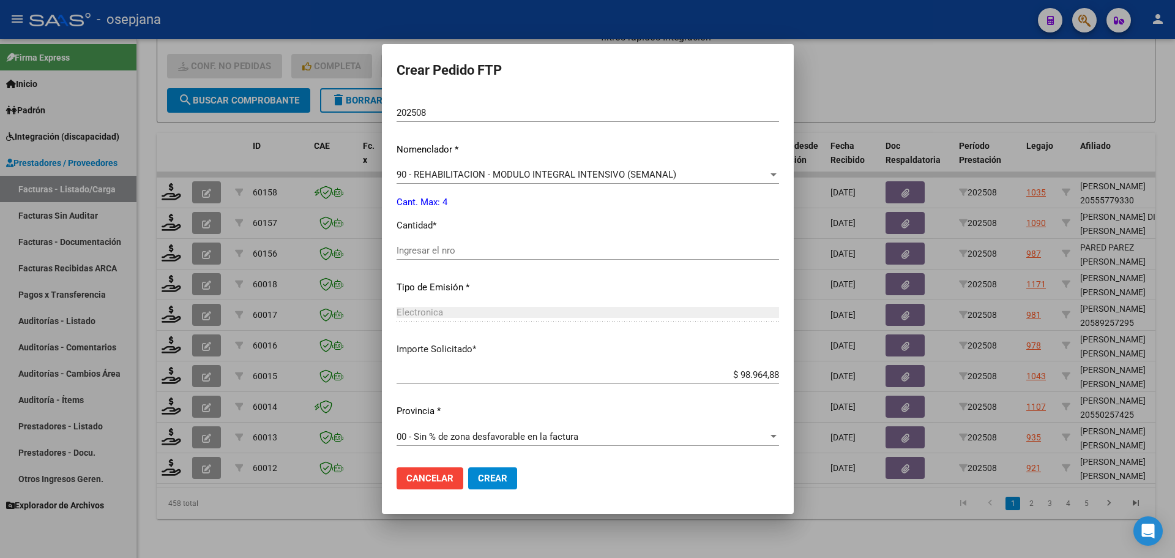
click at [452, 237] on div "Periodo Prestacion * 202508 Ingresar el Periodo Prestacion Nomenclador * 90 - R…" at bounding box center [588, 265] width 383 height 386
click at [447, 248] on input "Ingresar el nro" at bounding box center [588, 250] width 383 height 11
type input "4"
click at [480, 476] on span "Crear" at bounding box center [492, 477] width 29 height 11
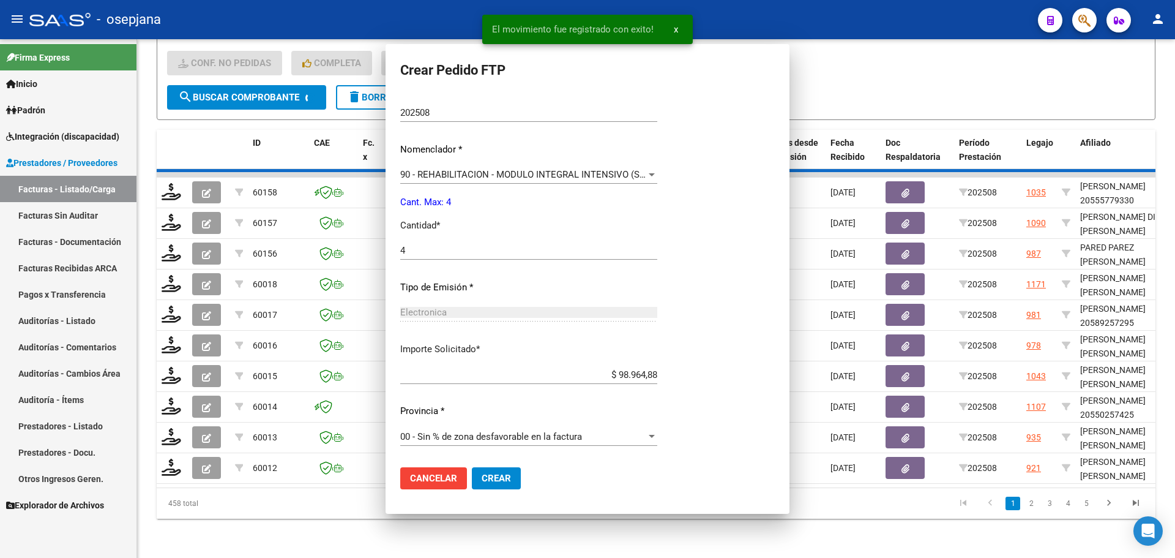
scroll to position [0, 0]
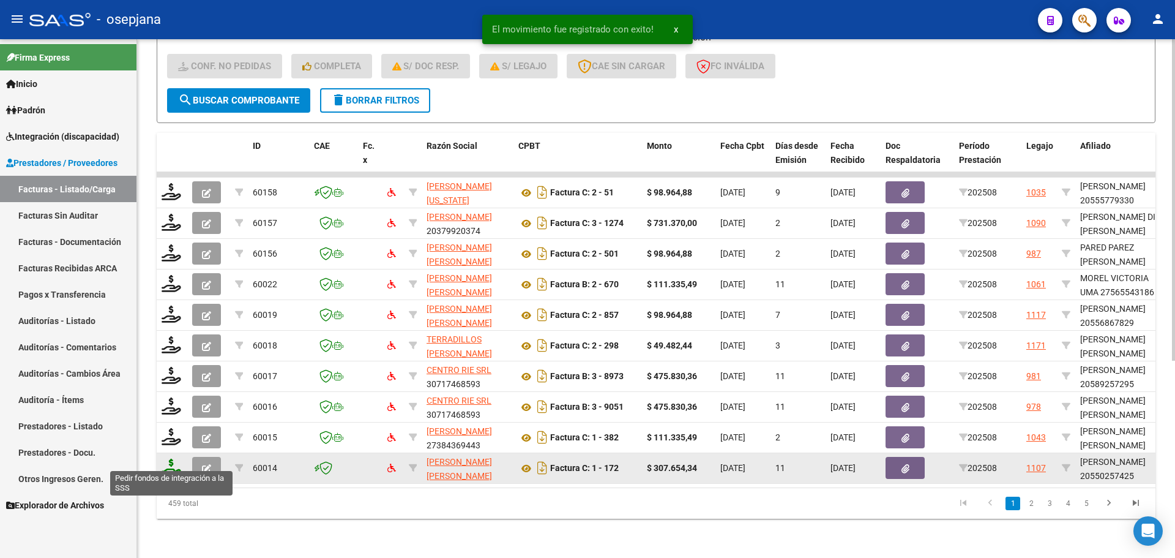
click at [174, 458] on icon at bounding box center [172, 466] width 20 height 17
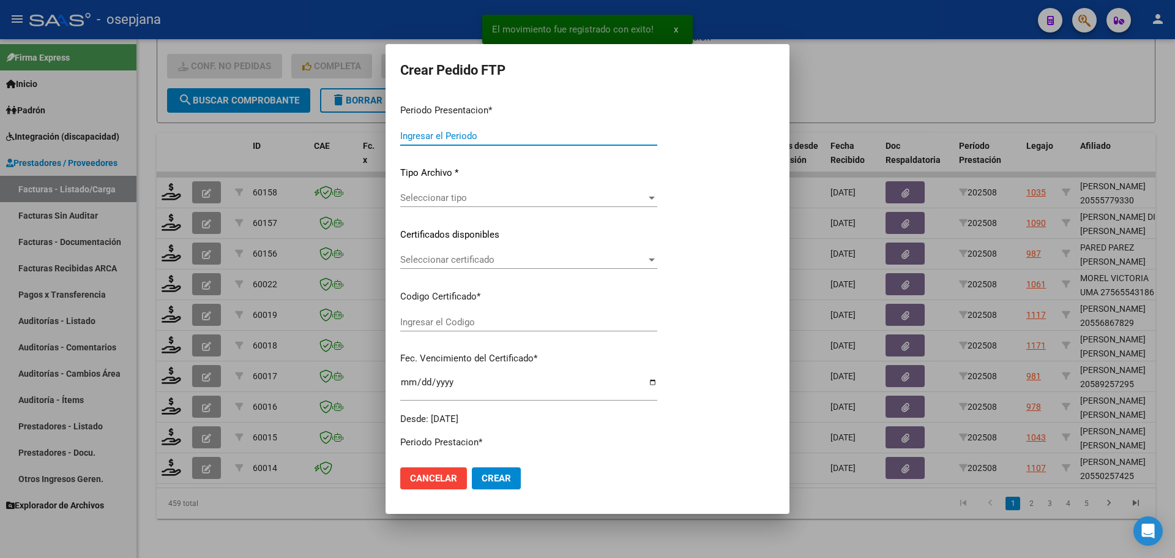
type input "202508"
type input "$ 307.654,34"
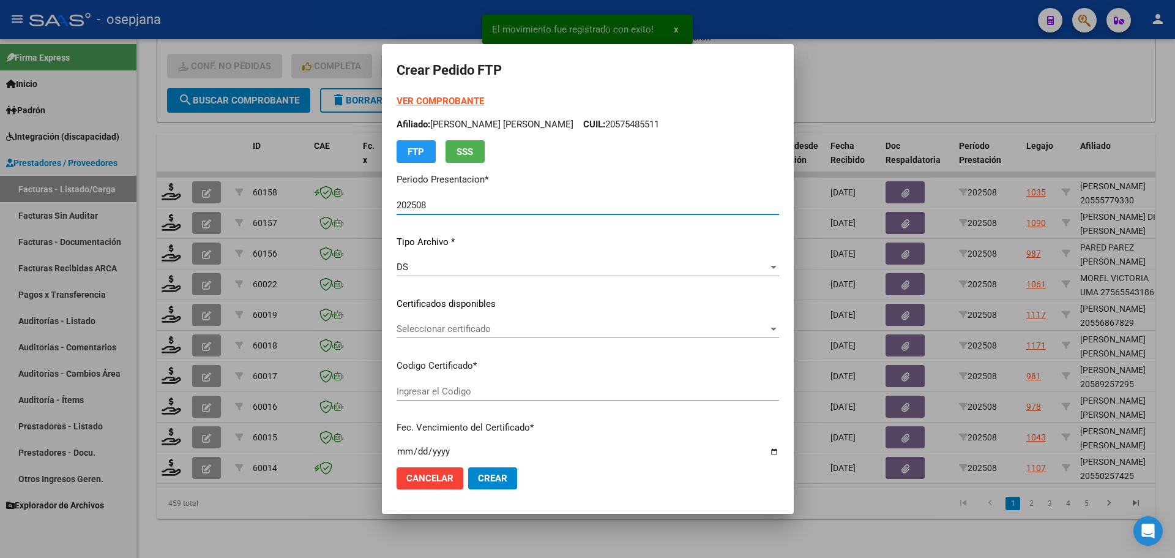
type input "ARG02000550257422018092020250920BSAS445"
type input "[DATE]"
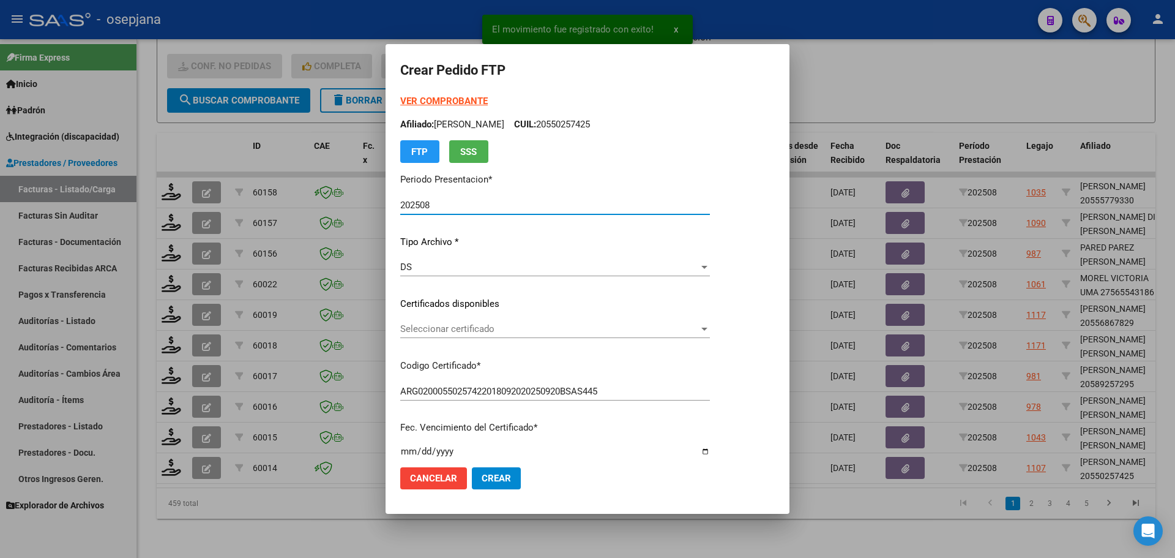
click at [459, 328] on span "Seleccionar certificado" at bounding box center [549, 328] width 299 height 11
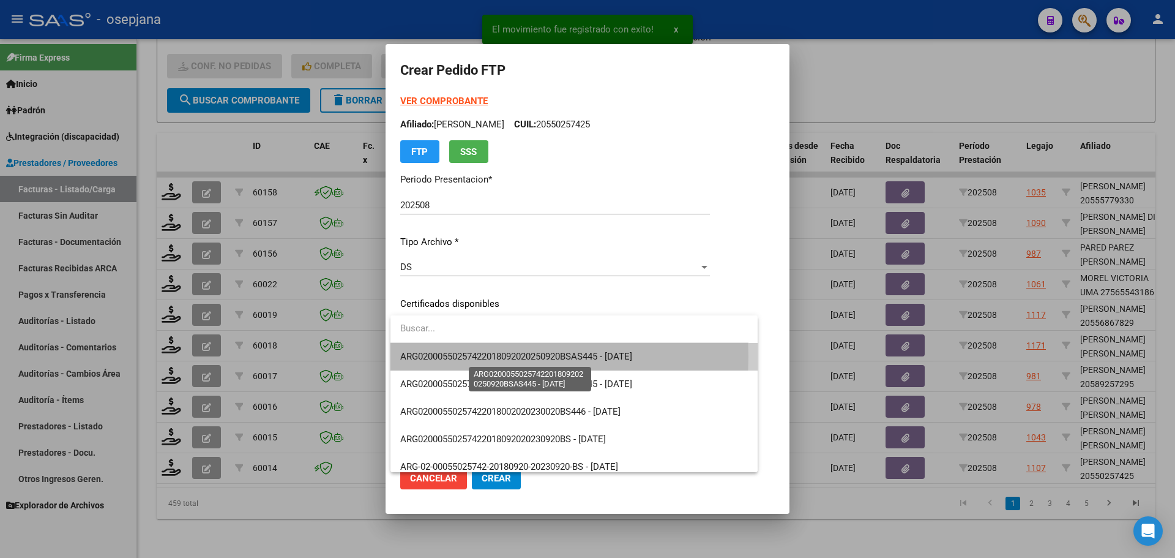
click at [472, 356] on span "ARG02000550257422018092020250920BSAS445 - [DATE]" at bounding box center [516, 356] width 232 height 11
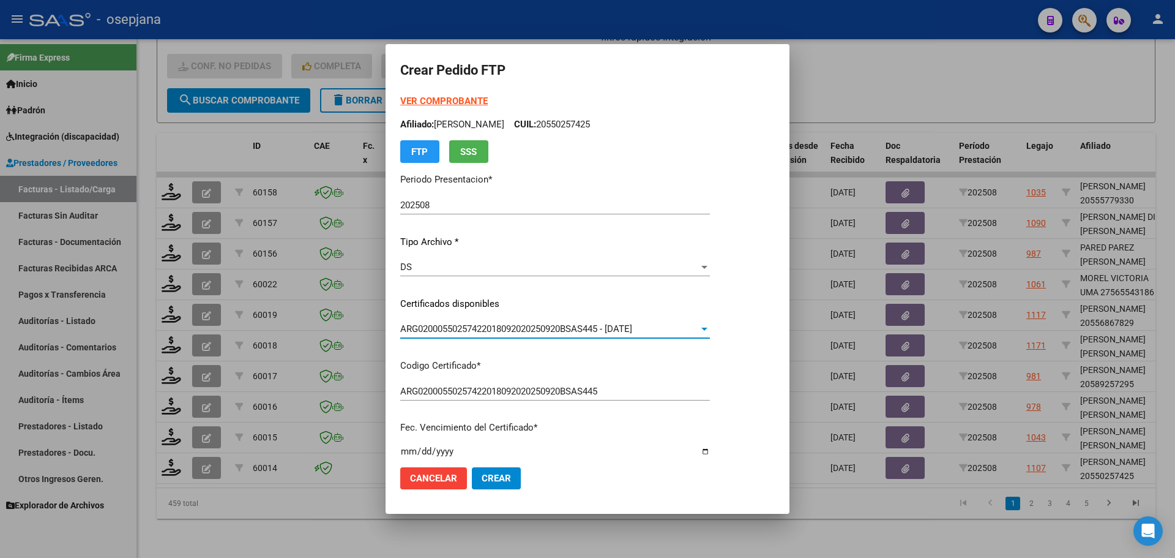
click at [449, 98] on strong "VER COMPROBANTE" at bounding box center [444, 100] width 88 height 11
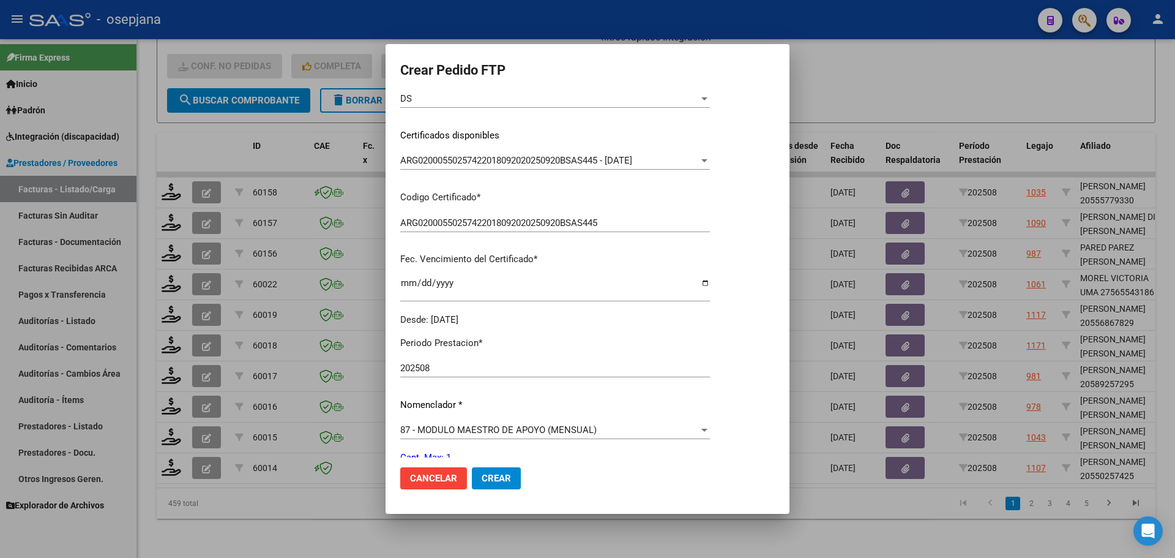
scroll to position [367, 0]
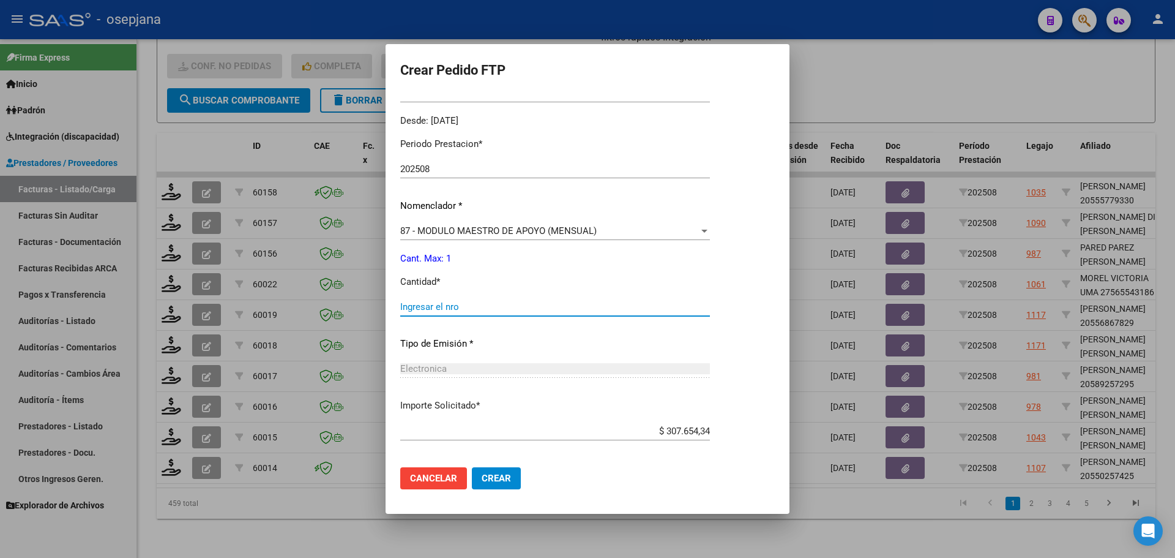
click at [433, 307] on input "Ingresar el nro" at bounding box center [555, 306] width 310 height 11
type input "1"
click at [504, 476] on span "Crear" at bounding box center [496, 477] width 29 height 11
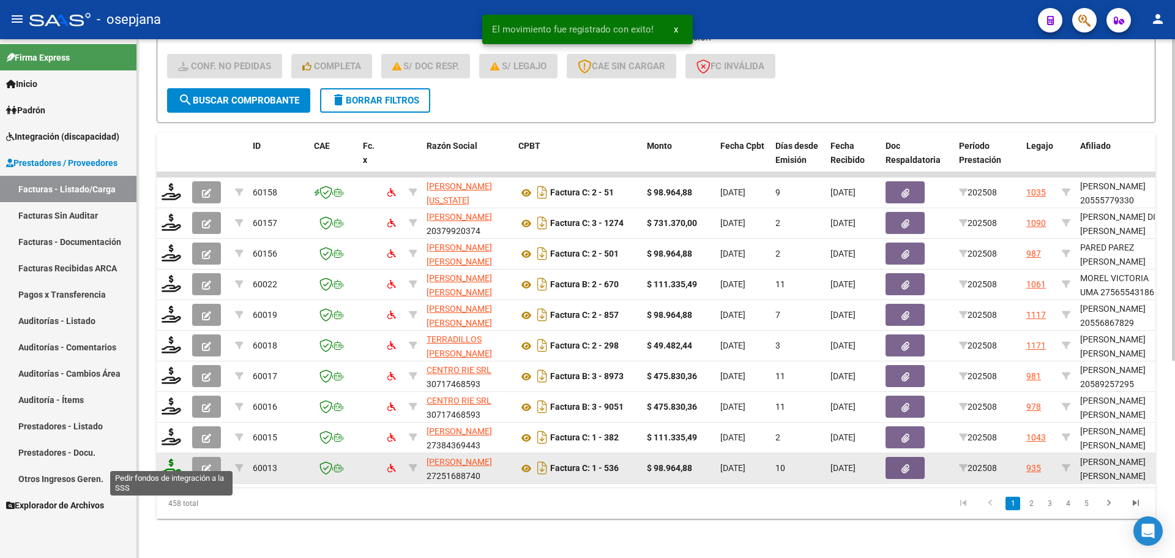
click at [175, 463] on icon at bounding box center [172, 466] width 20 height 17
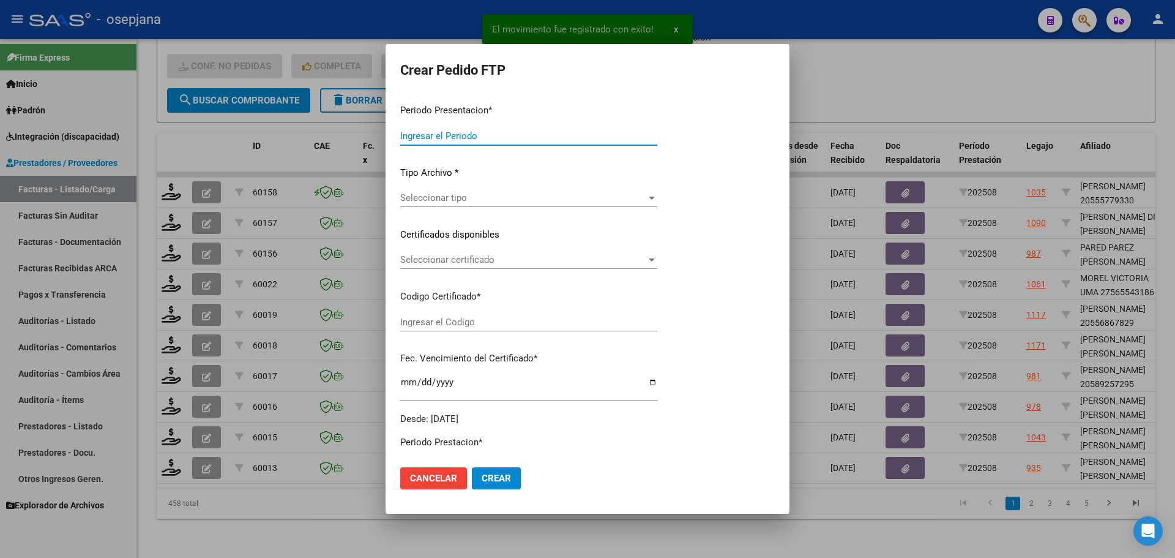
type input "202508"
type input "$ 98.964,88"
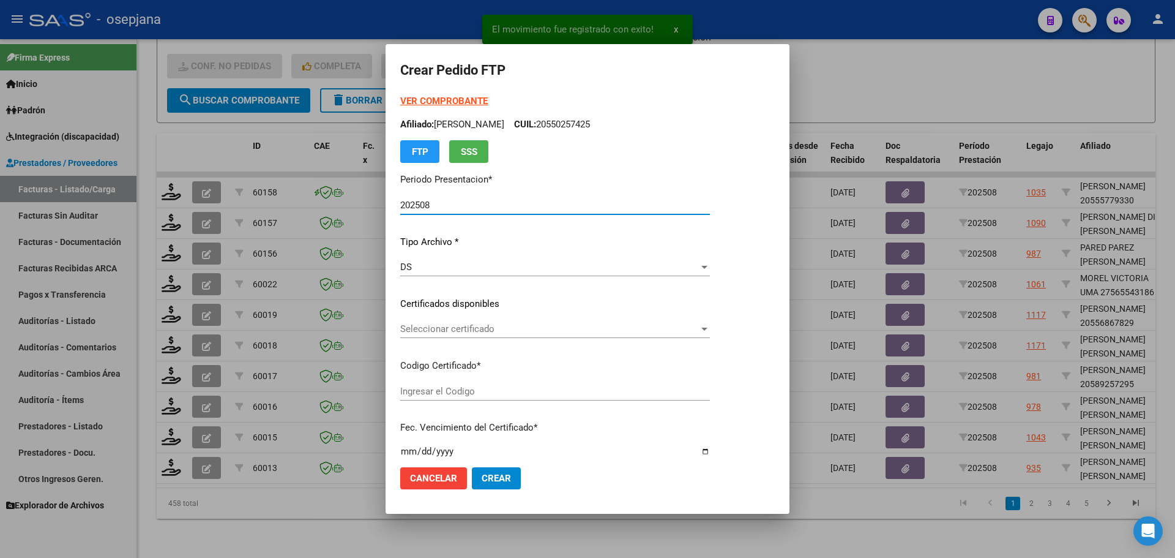
type input "ARG02000576373692023121520281215BSAS376"
type input "[DATE]"
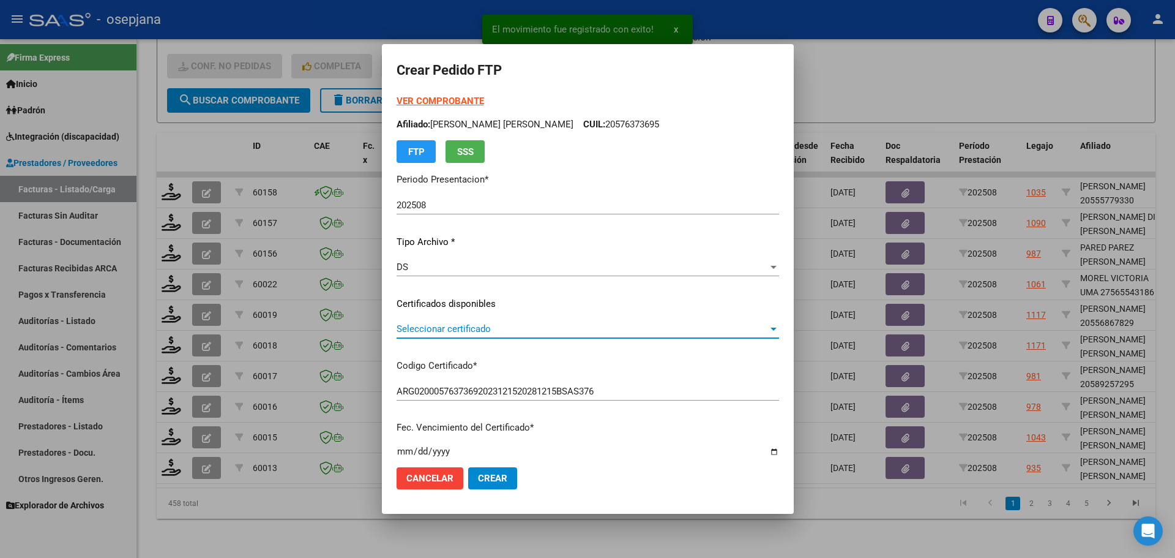
click at [471, 326] on span "Seleccionar certificado" at bounding box center [583, 328] width 372 height 11
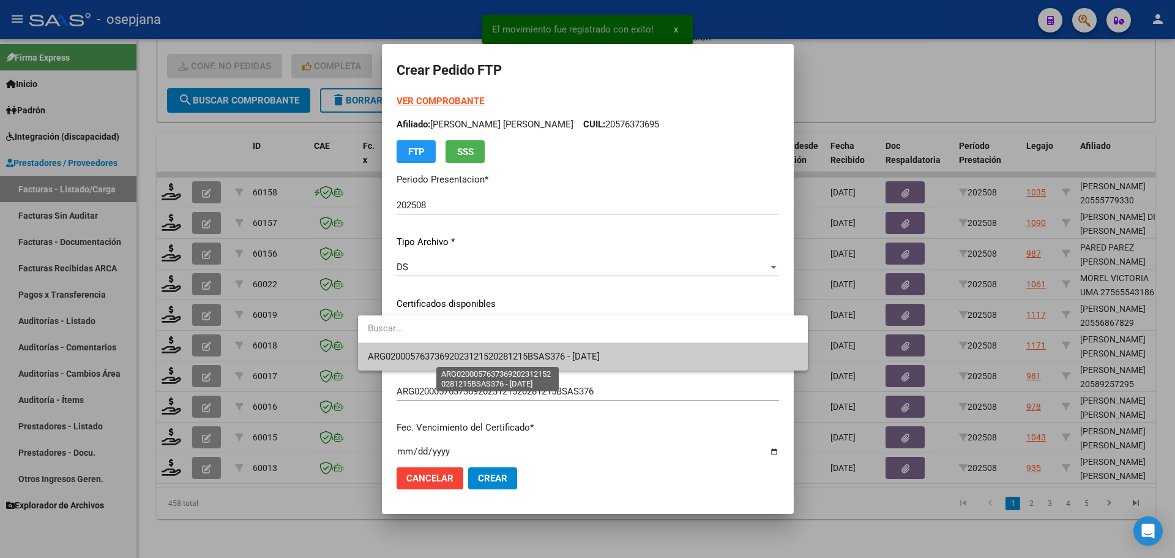
click at [476, 357] on span "ARG02000576373692023121520281215BSAS376 - [DATE]" at bounding box center [484, 356] width 232 height 11
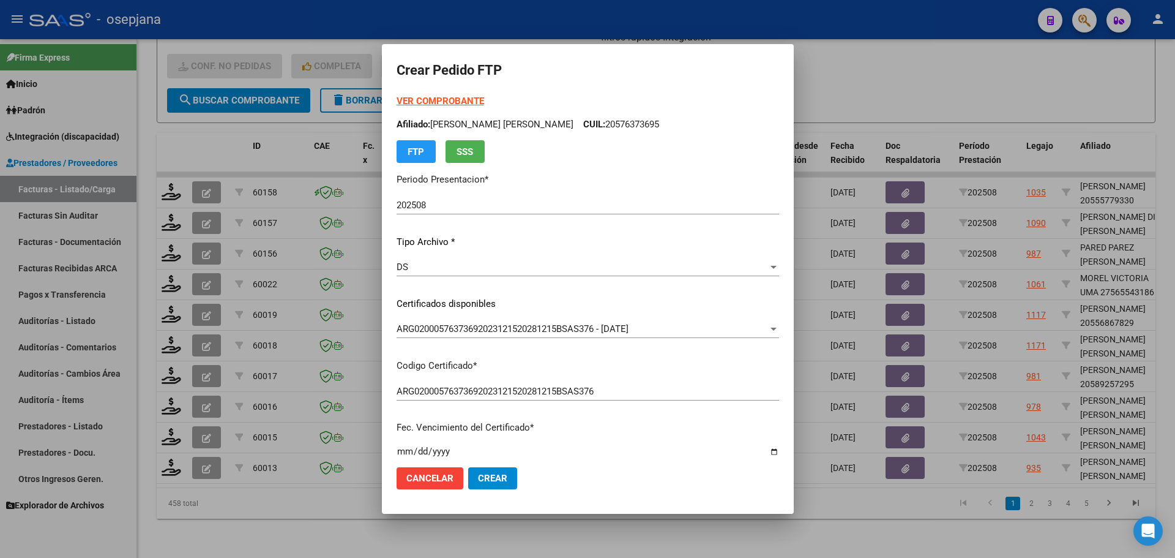
click at [425, 108] on div "VER COMPROBANTE ARCA Padrón Afiliado: [PERSON_NAME] [PERSON_NAME] CUIL: 2057637…" at bounding box center [588, 128] width 383 height 69
click at [427, 102] on strong "VER COMPROBANTE" at bounding box center [441, 100] width 88 height 11
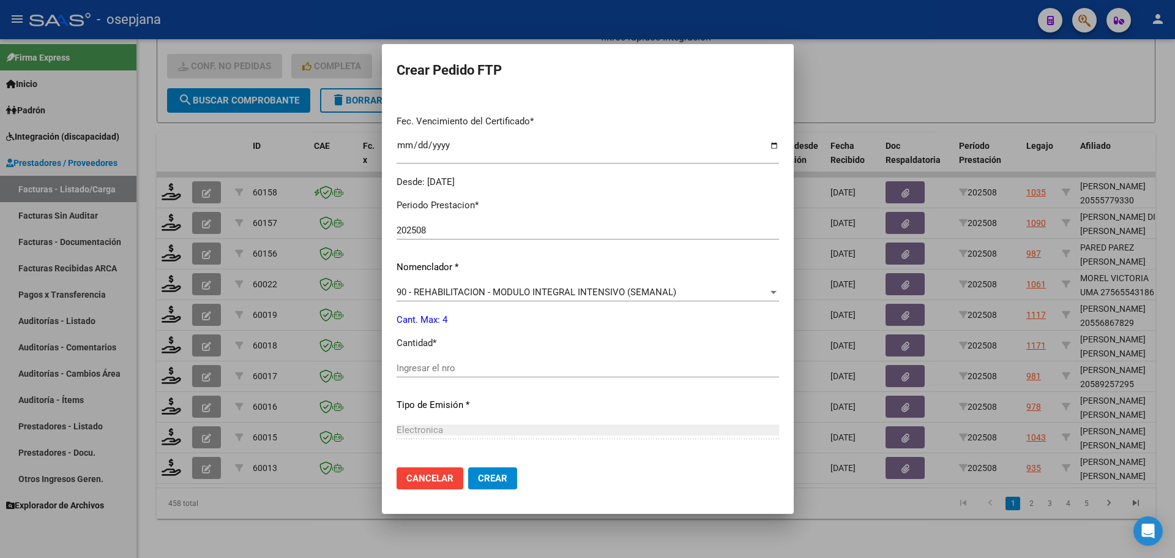
click at [397, 367] on input "Ingresar el nro" at bounding box center [588, 367] width 383 height 11
type input "4"
click at [478, 472] on span "Crear" at bounding box center [492, 477] width 29 height 11
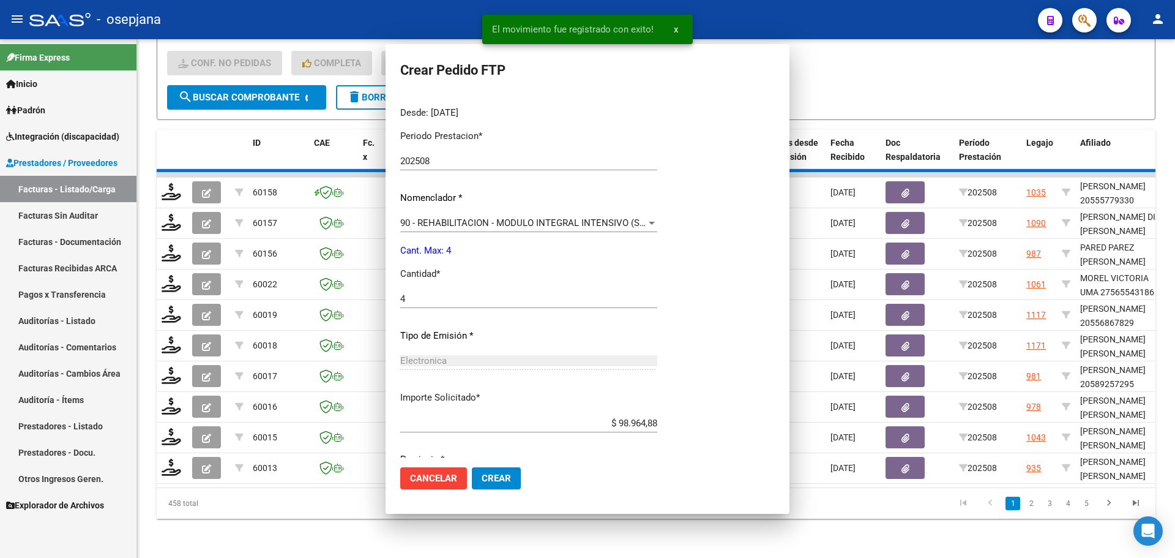
scroll to position [0, 0]
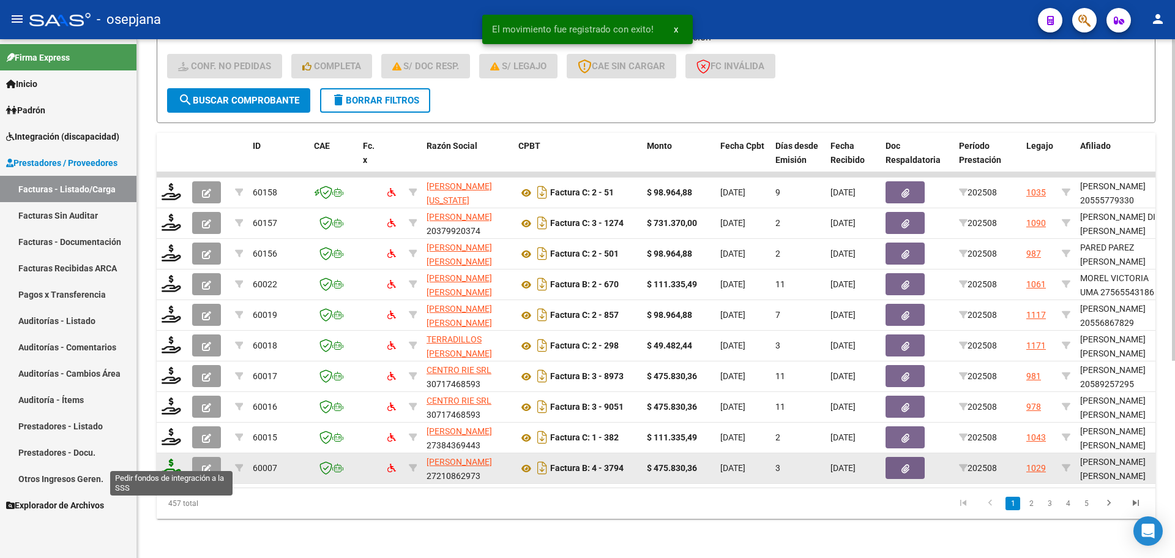
click at [172, 458] on icon at bounding box center [172, 466] width 20 height 17
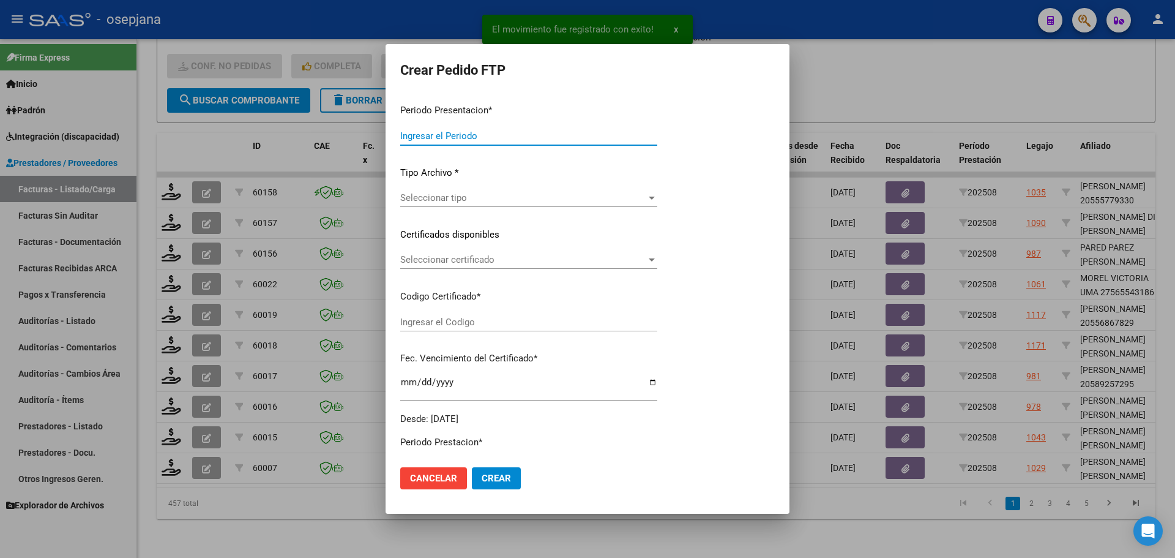
type input "202508"
type input "$ 475.830,36"
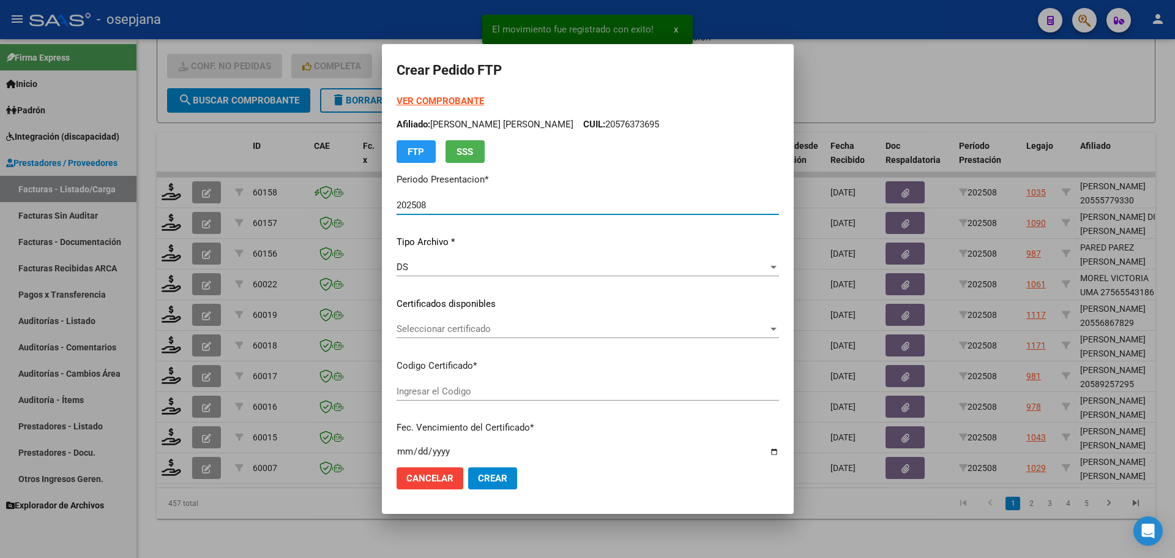
type input "ARG02000540522792022111520271115BSAS436"
type input "[DATE]"
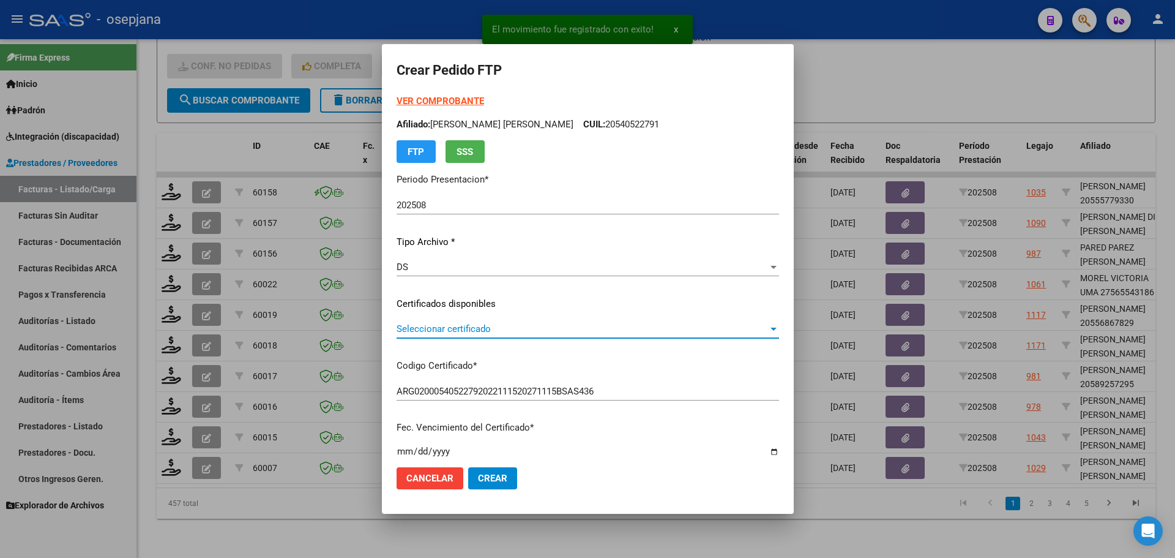
click at [454, 330] on span "Seleccionar certificado" at bounding box center [583, 328] width 372 height 11
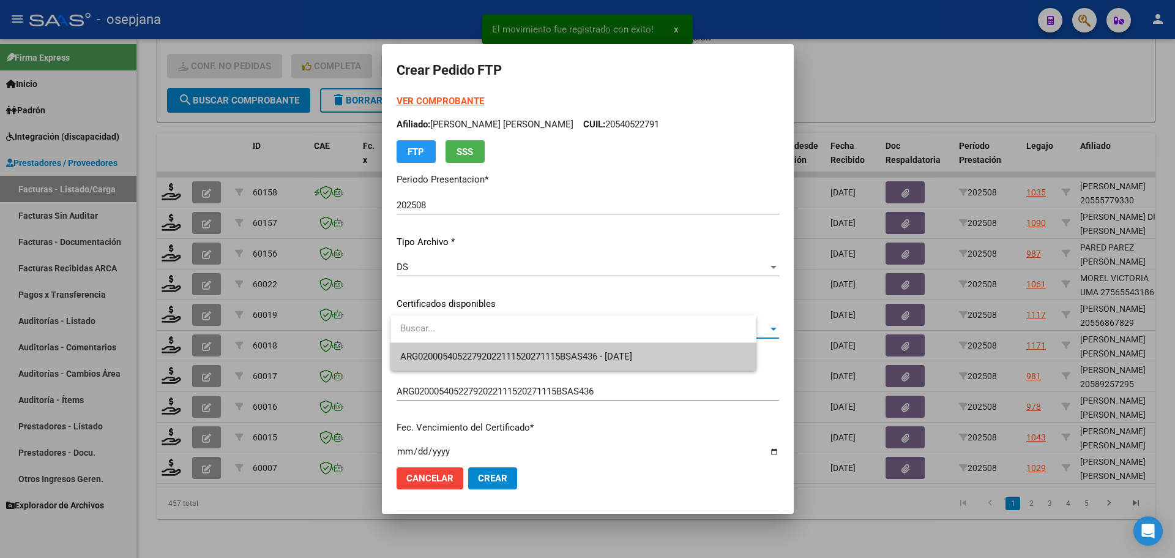
click at [466, 366] on span "ARG02000540522792022111520271115BSAS436 - [DATE]" at bounding box center [573, 357] width 346 height 28
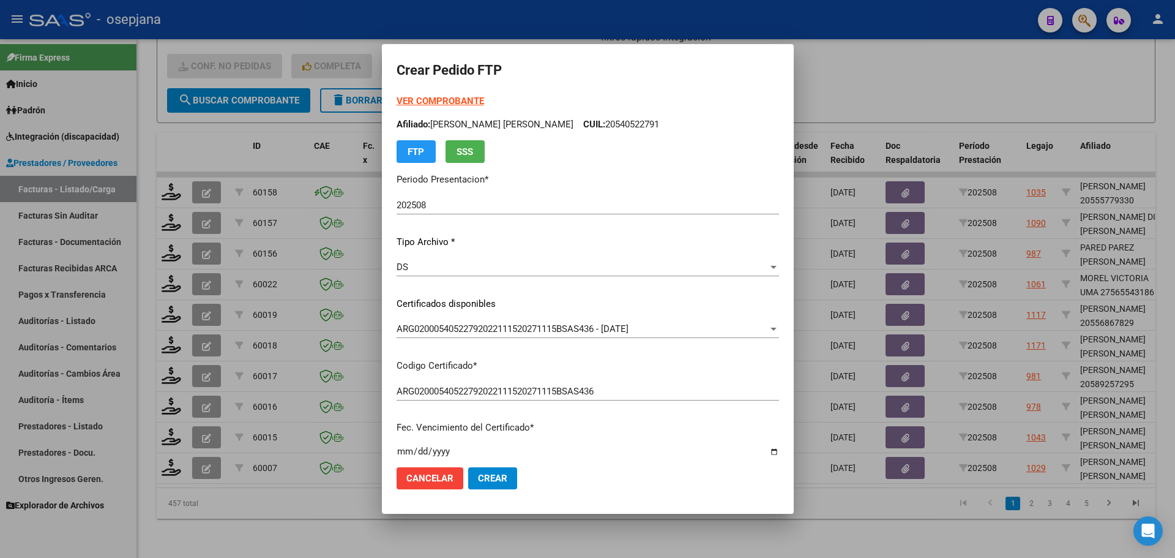
click at [446, 103] on strong "VER COMPROBANTE" at bounding box center [441, 100] width 88 height 11
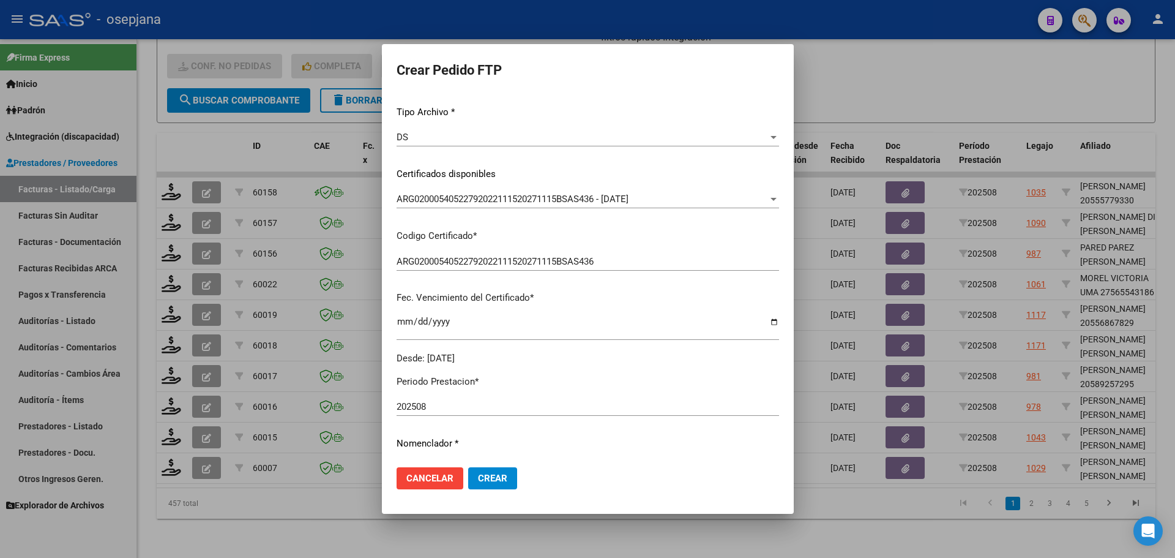
scroll to position [245, 0]
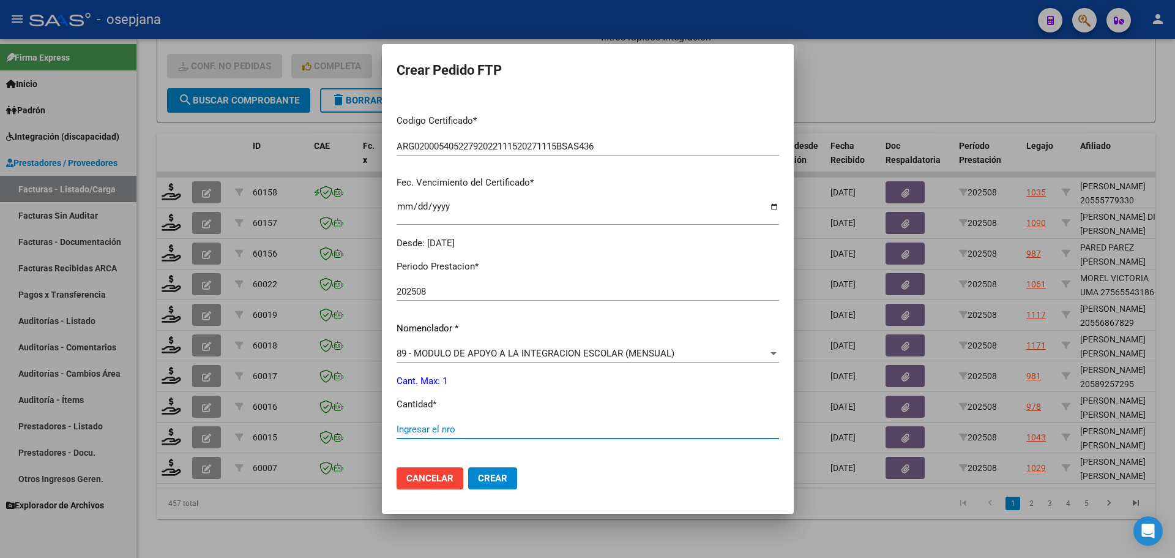
click at [416, 433] on input "Ingresar el nro" at bounding box center [588, 429] width 383 height 11
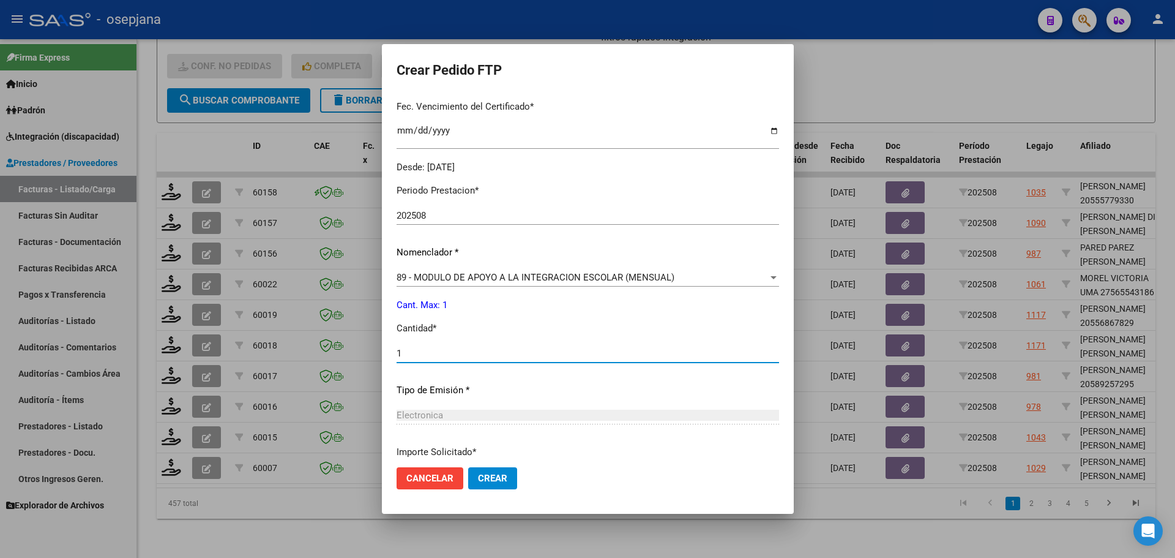
scroll to position [424, 0]
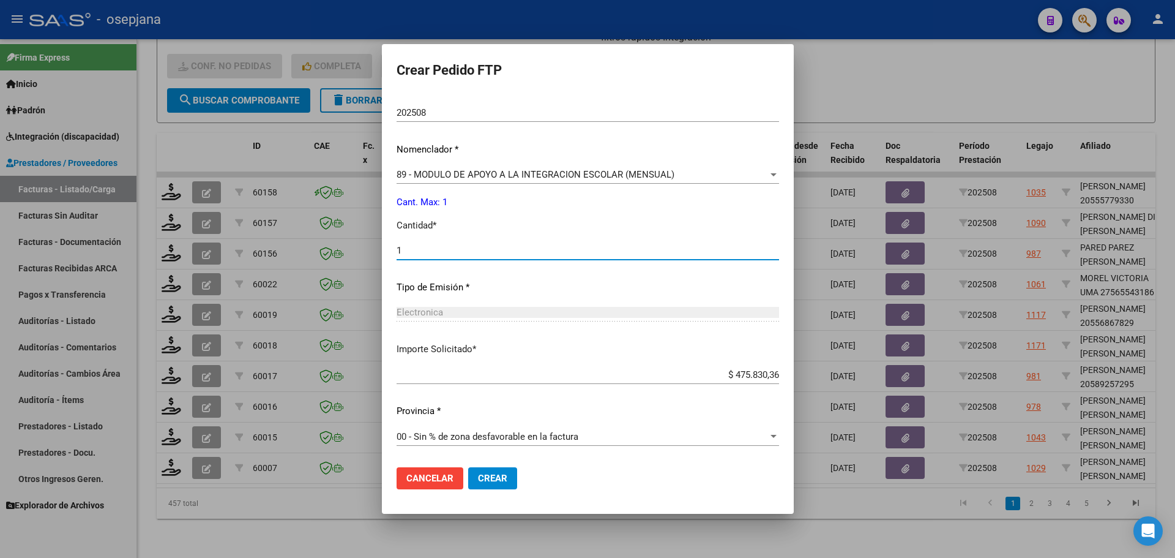
type input "1"
click at [507, 482] on span "Crear" at bounding box center [492, 477] width 29 height 11
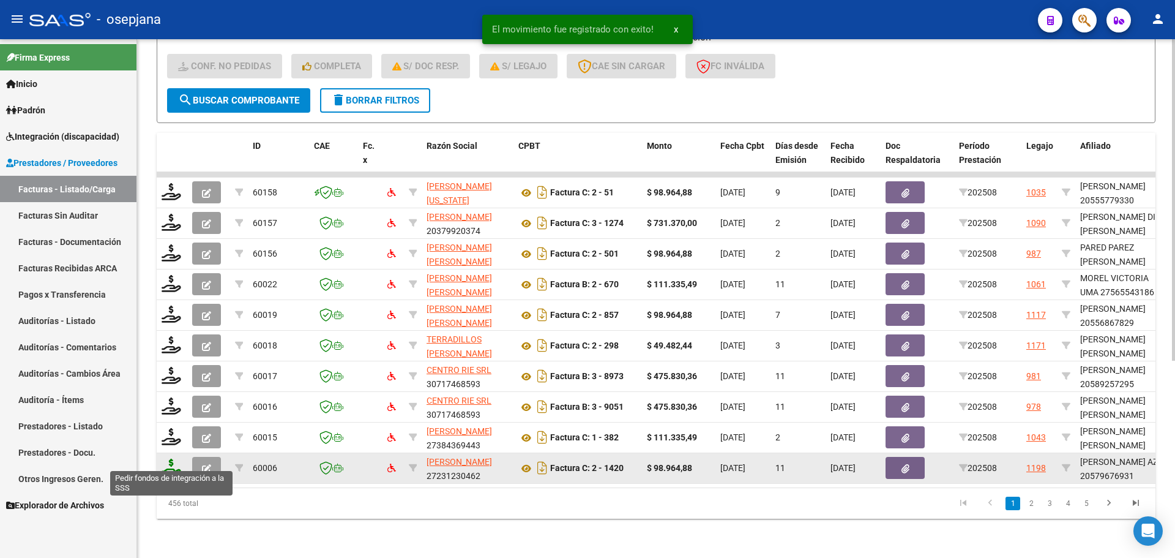
click at [174, 460] on icon at bounding box center [172, 466] width 20 height 17
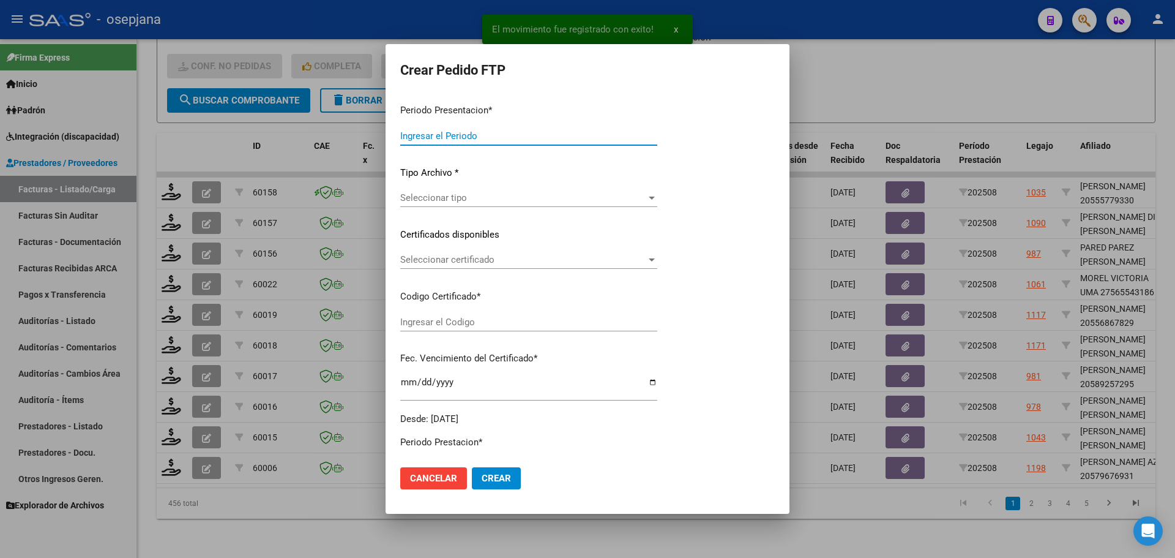
type input "202508"
type input "$ 98.964,88"
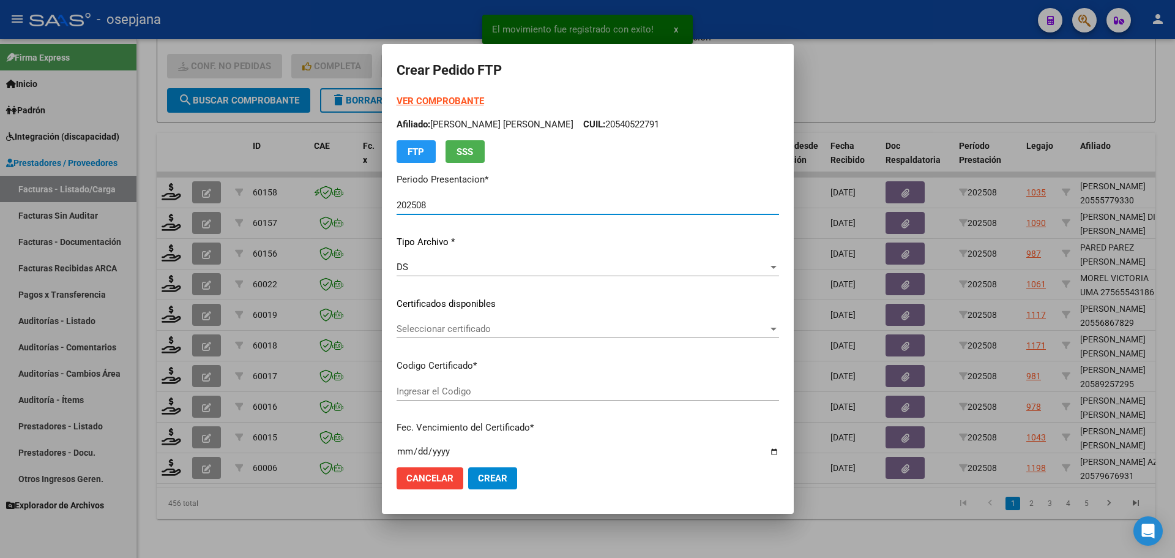
type input "ARG01000579676932025011420300114BSAS313"
type input "[DATE]"
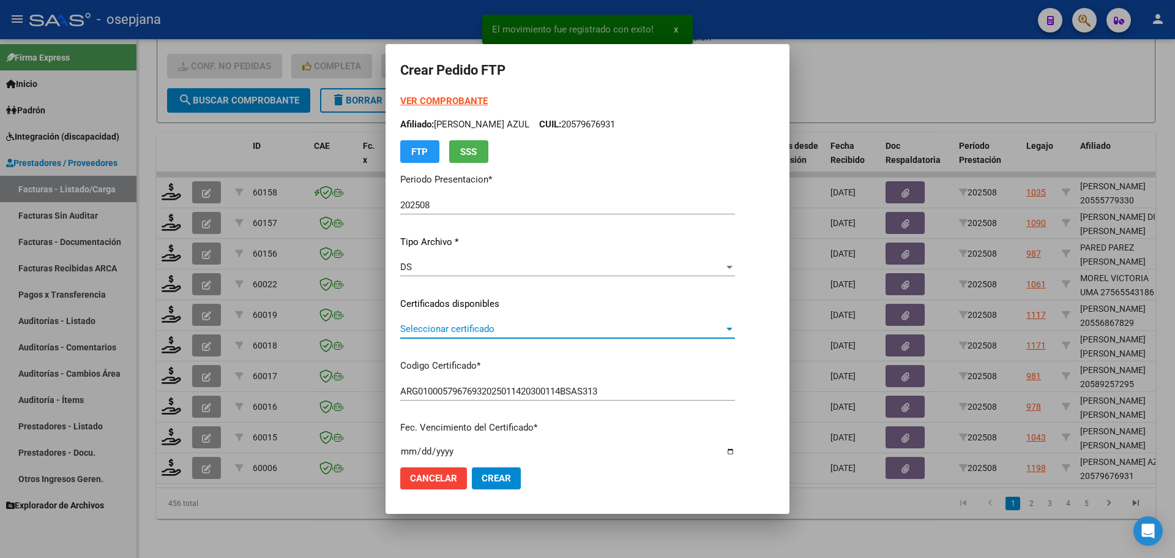
click at [517, 326] on span "Seleccionar certificado" at bounding box center [562, 328] width 324 height 11
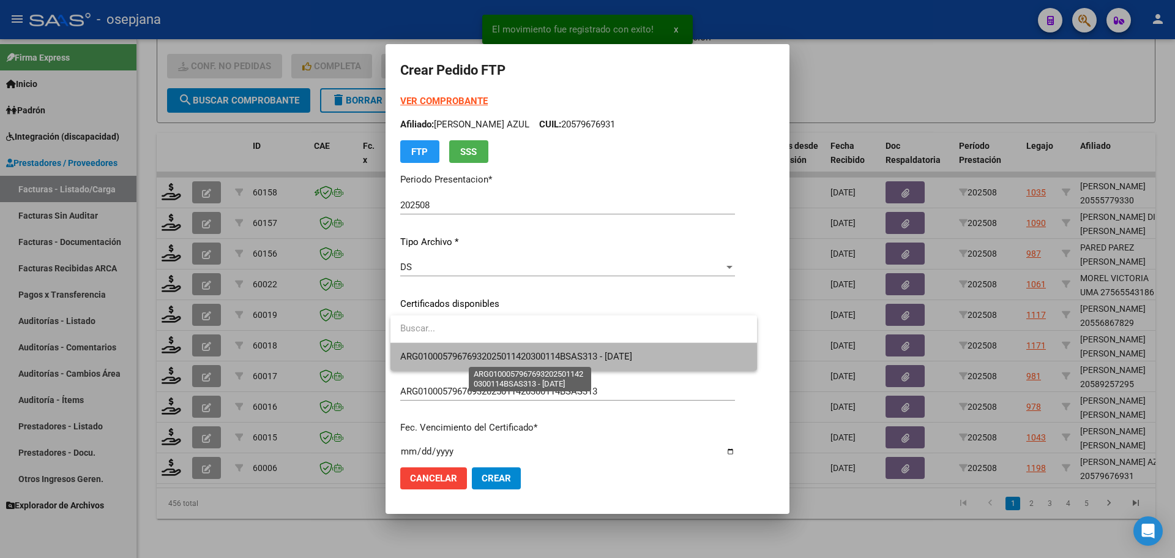
click at [536, 361] on span "ARG01000579676932025011420300114BSAS313 - [DATE]" at bounding box center [516, 356] width 232 height 11
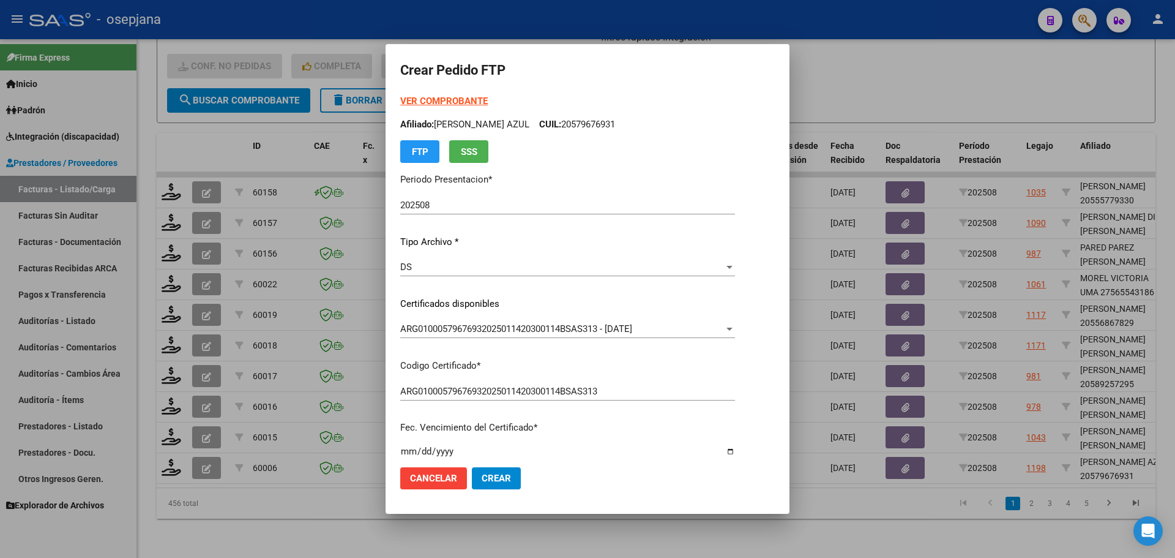
click at [452, 103] on strong "VER COMPROBANTE" at bounding box center [444, 100] width 88 height 11
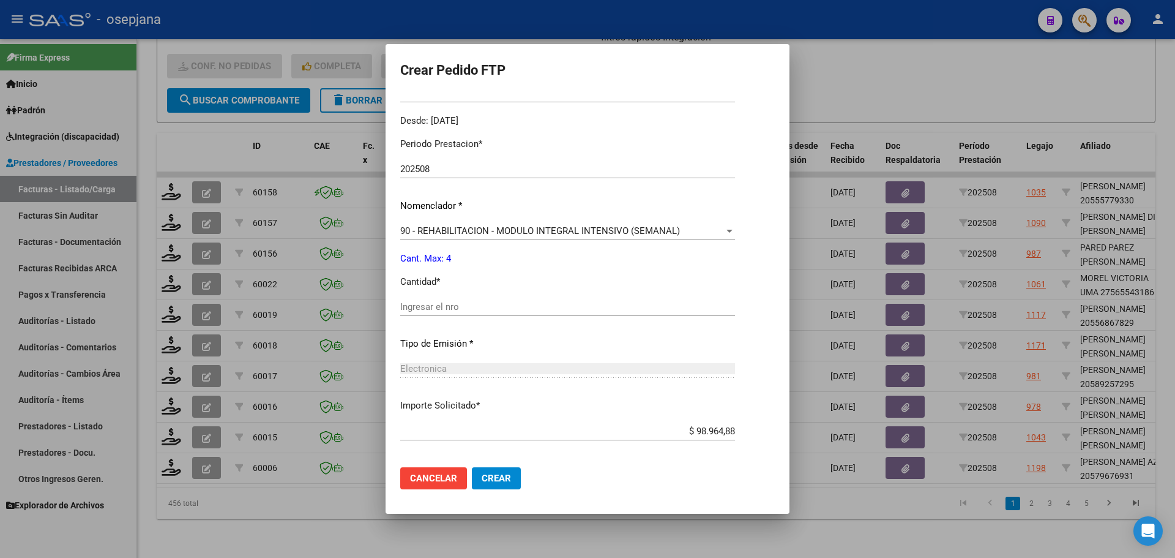
drag, startPoint x: 421, startPoint y: 294, endPoint x: 421, endPoint y: 305, distance: 10.4
click at [421, 301] on div "Periodo Prestacion * 202508 Ingresar el Periodo Prestacion Nomenclador * 90 - R…" at bounding box center [567, 321] width 335 height 386
click at [421, 305] on input "Ingresar el nro" at bounding box center [567, 306] width 335 height 11
type input "1"
type input "4"
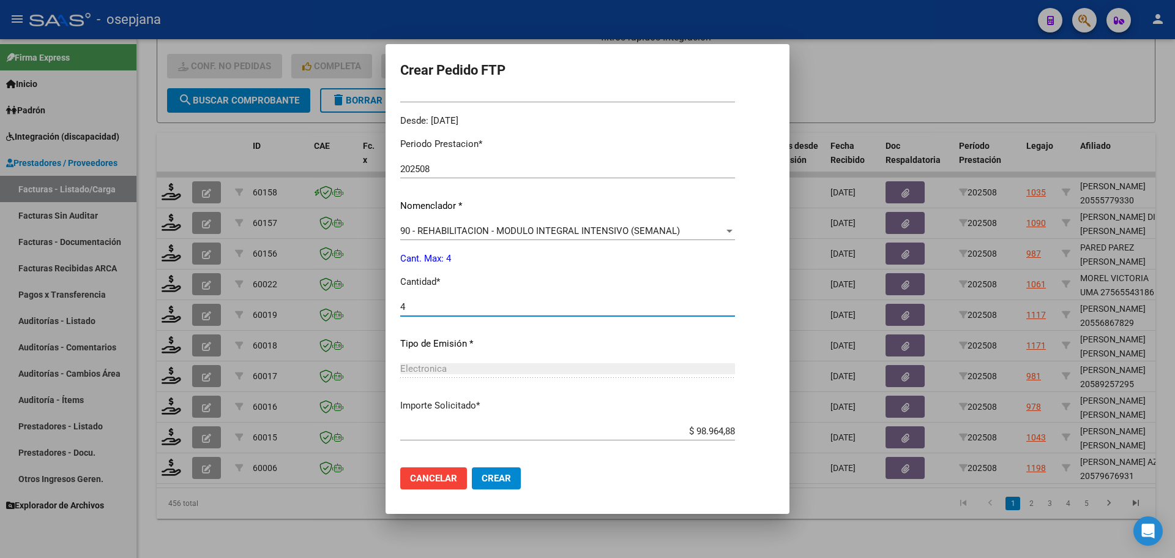
click at [485, 479] on span "Crear" at bounding box center [496, 477] width 29 height 11
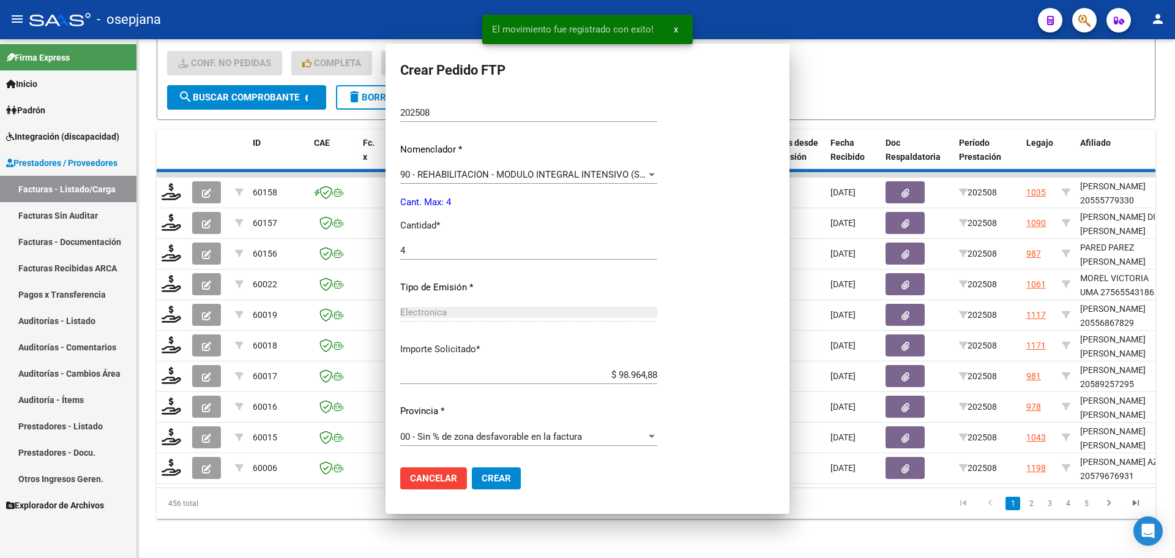
scroll to position [0, 0]
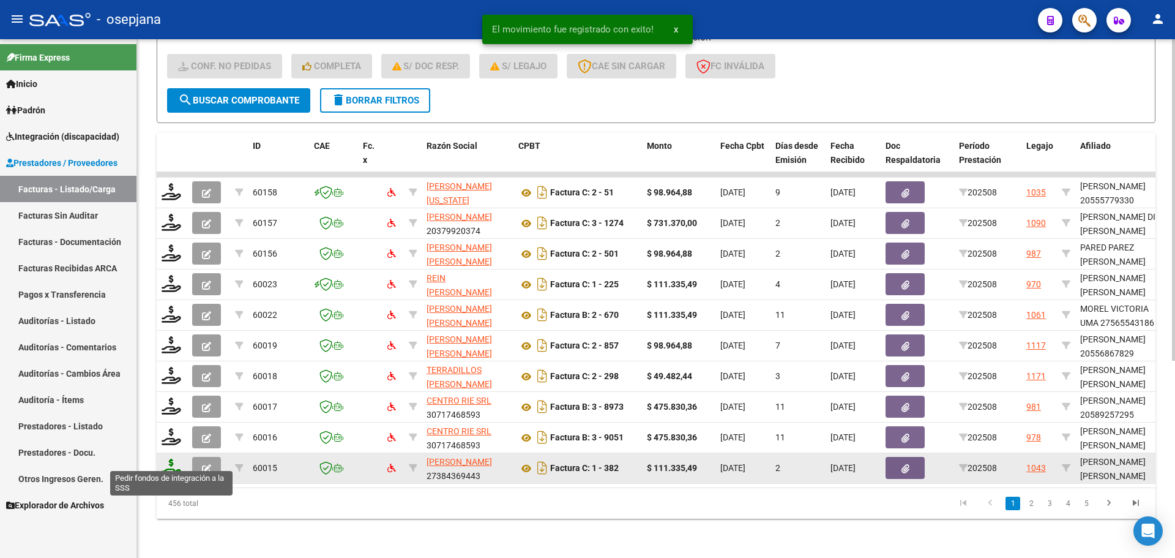
click at [176, 458] on icon at bounding box center [172, 466] width 20 height 17
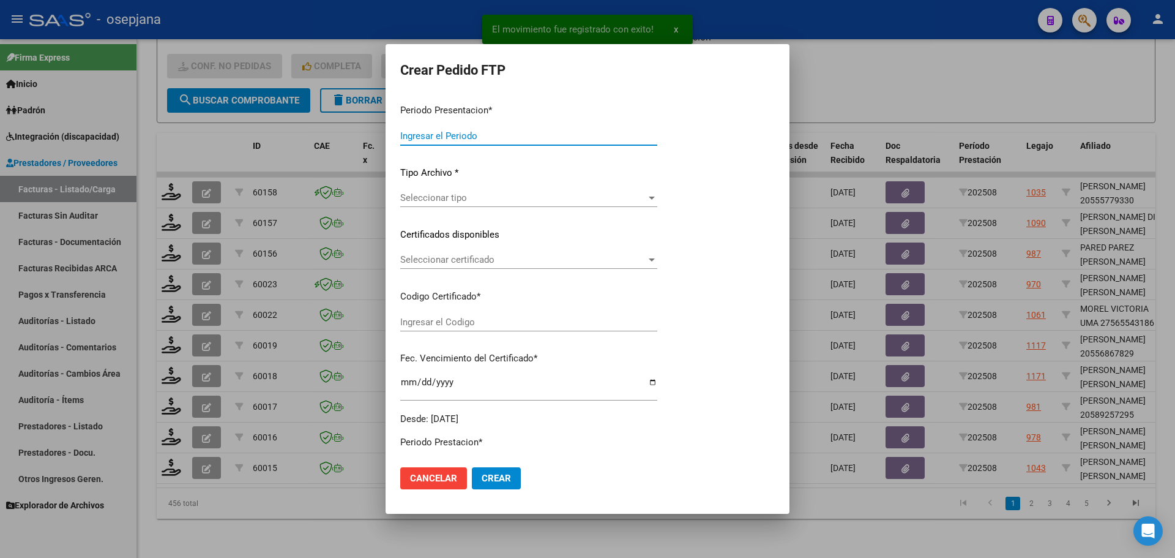
type input "202508"
type input "$ 111.335,49"
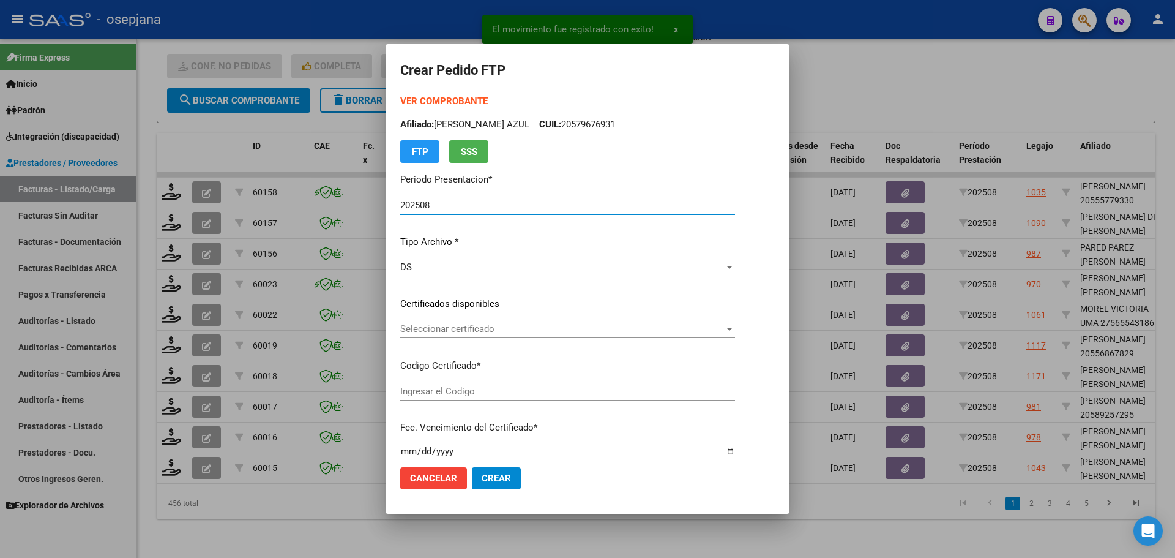
type input "ARG02000578928372023050820280508AND297"
type input "[DATE]"
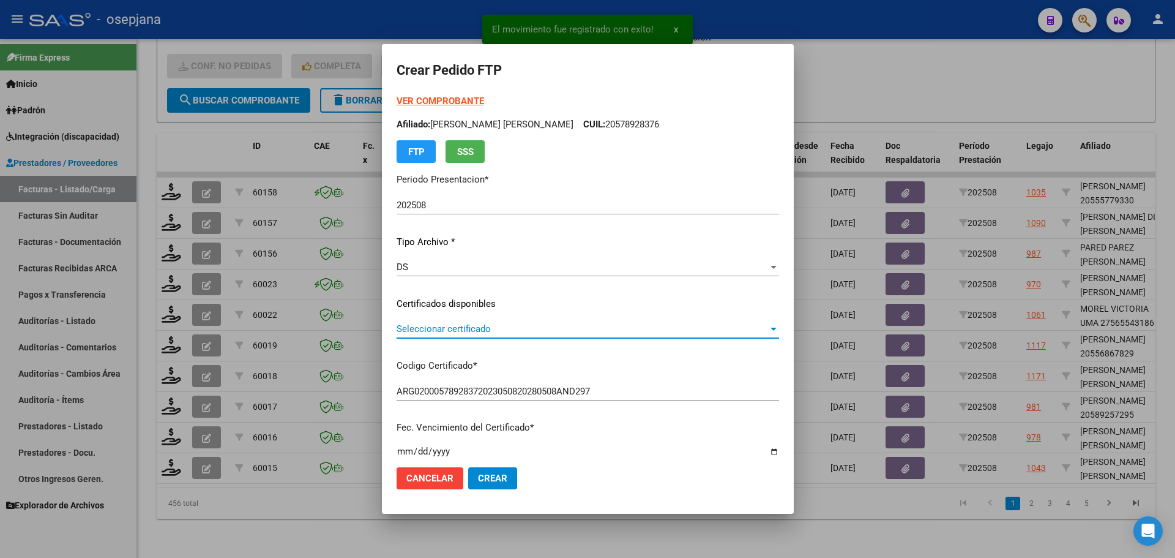
click at [507, 329] on span "Seleccionar certificado" at bounding box center [583, 328] width 372 height 11
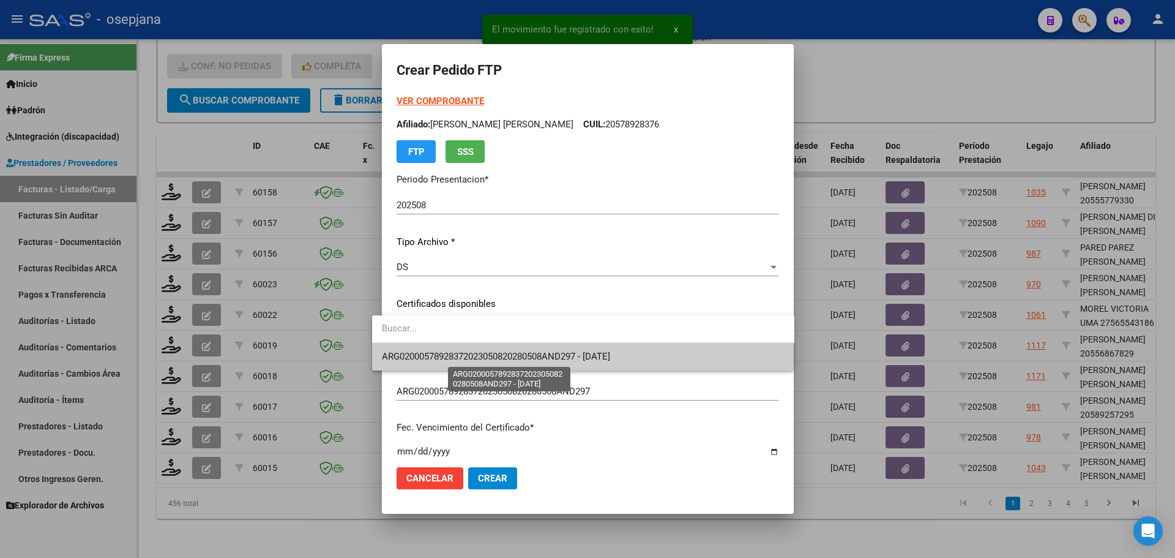
click at [502, 359] on span "ARG02000578928372023050820280508AND297 - [DATE]" at bounding box center [496, 356] width 228 height 11
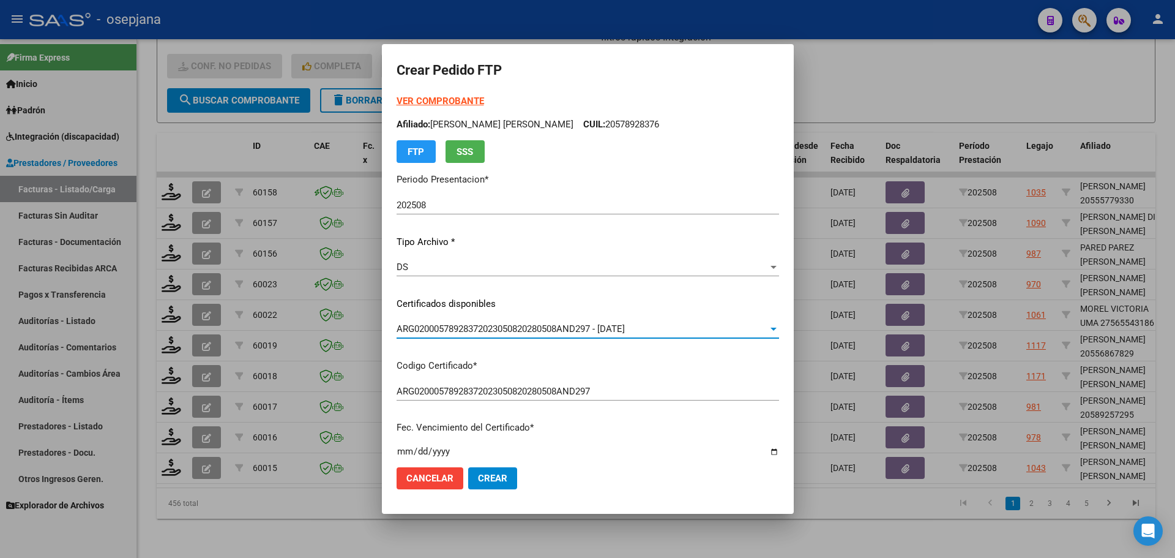
click at [444, 100] on strong "VER COMPROBANTE" at bounding box center [441, 100] width 88 height 11
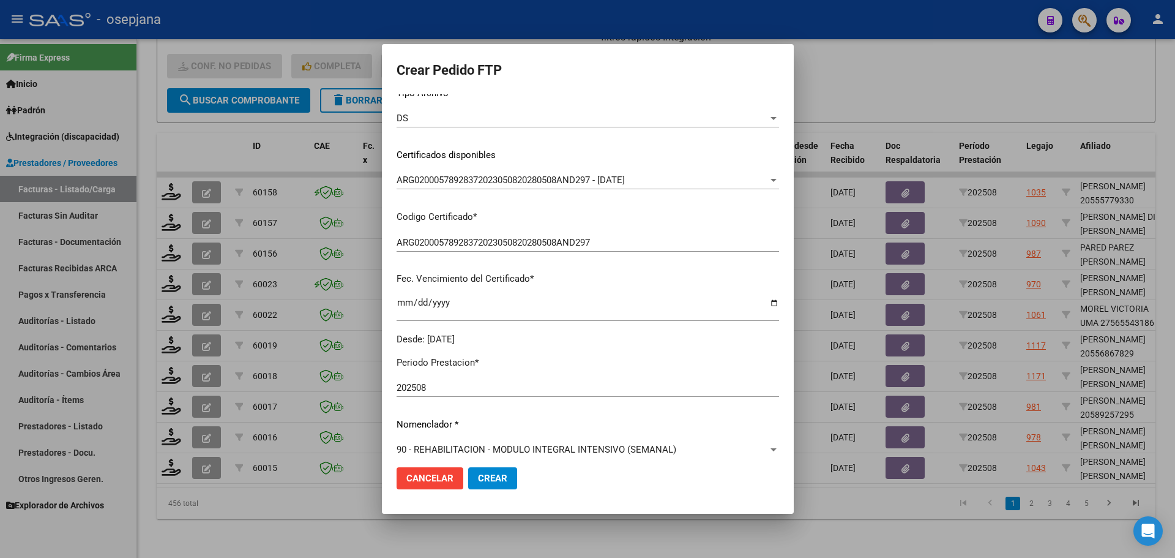
scroll to position [245, 0]
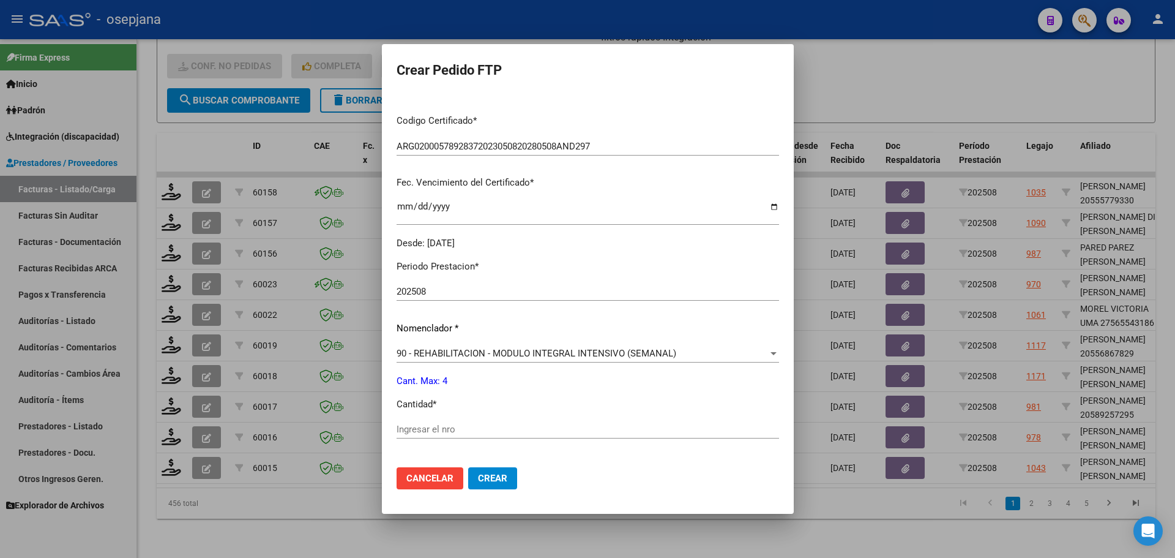
click at [419, 429] on input "Ingresar el nro" at bounding box center [588, 429] width 383 height 11
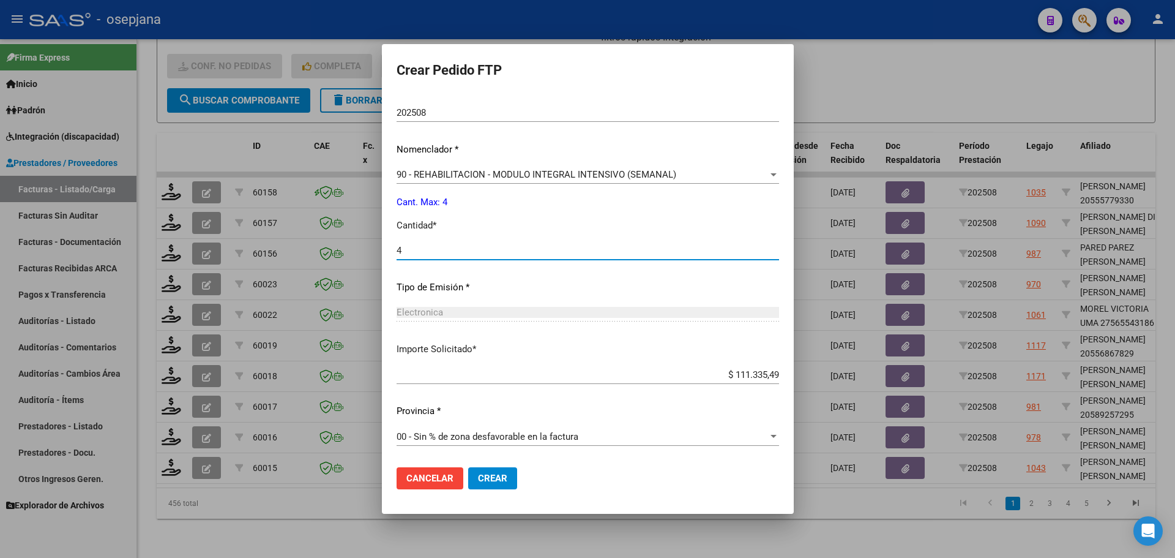
type input "4"
click at [479, 480] on span "Crear" at bounding box center [492, 477] width 29 height 11
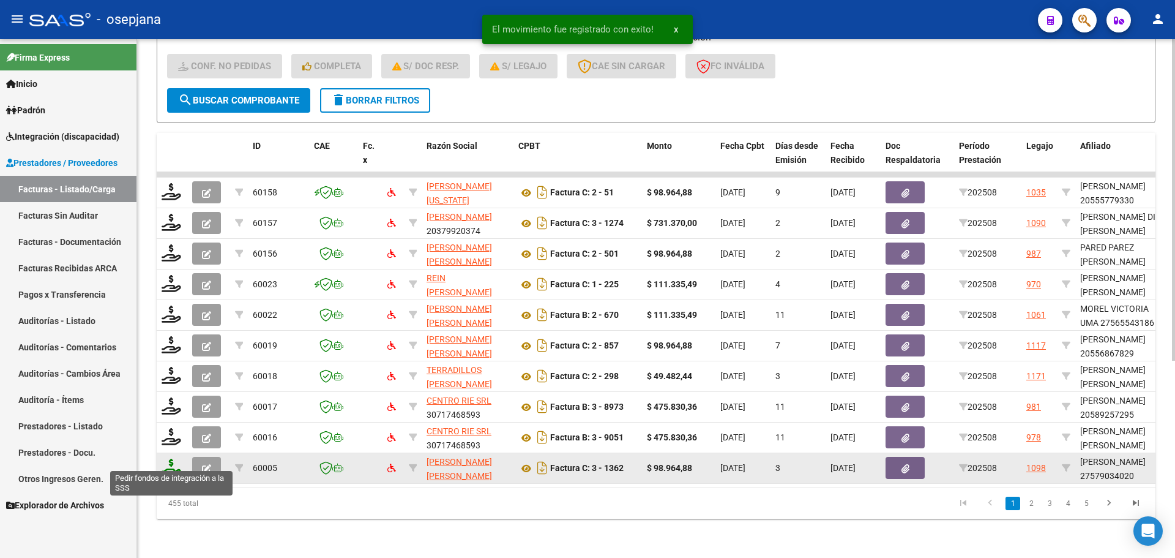
click at [172, 462] on icon at bounding box center [172, 466] width 20 height 17
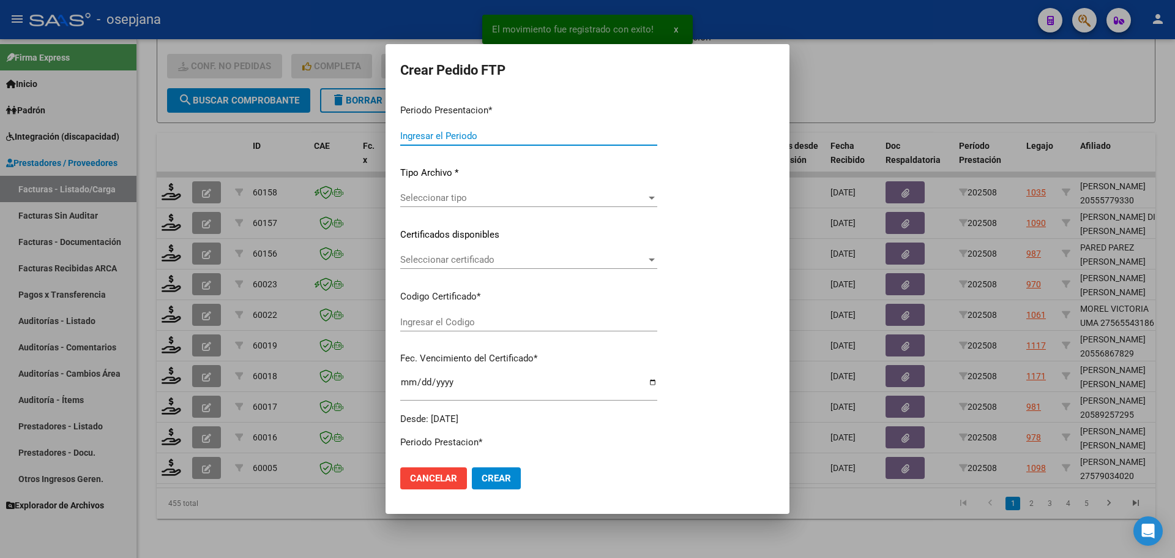
type input "202508"
type input "$ 98.964,88"
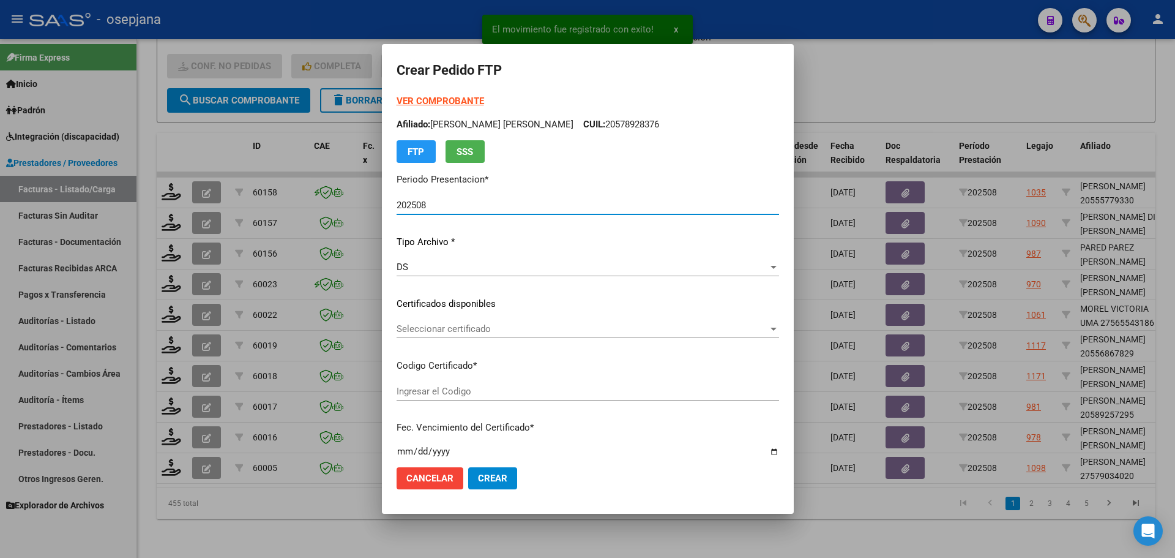
type input "ARG0100057903402-20230824-20260824BS313"
type input "[DATE]"
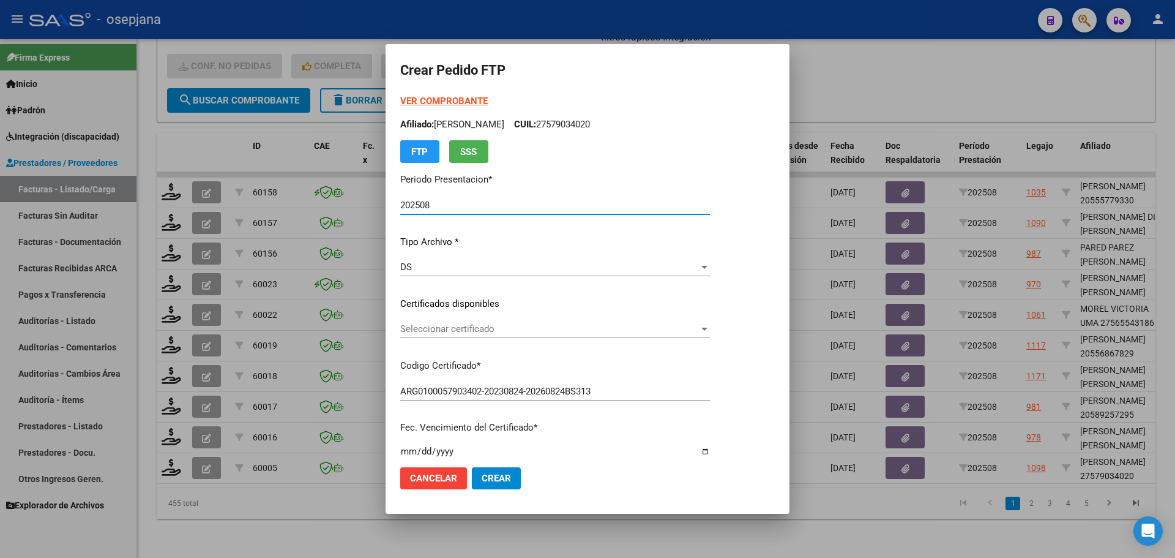
click at [493, 327] on span "Seleccionar certificado" at bounding box center [549, 328] width 299 height 11
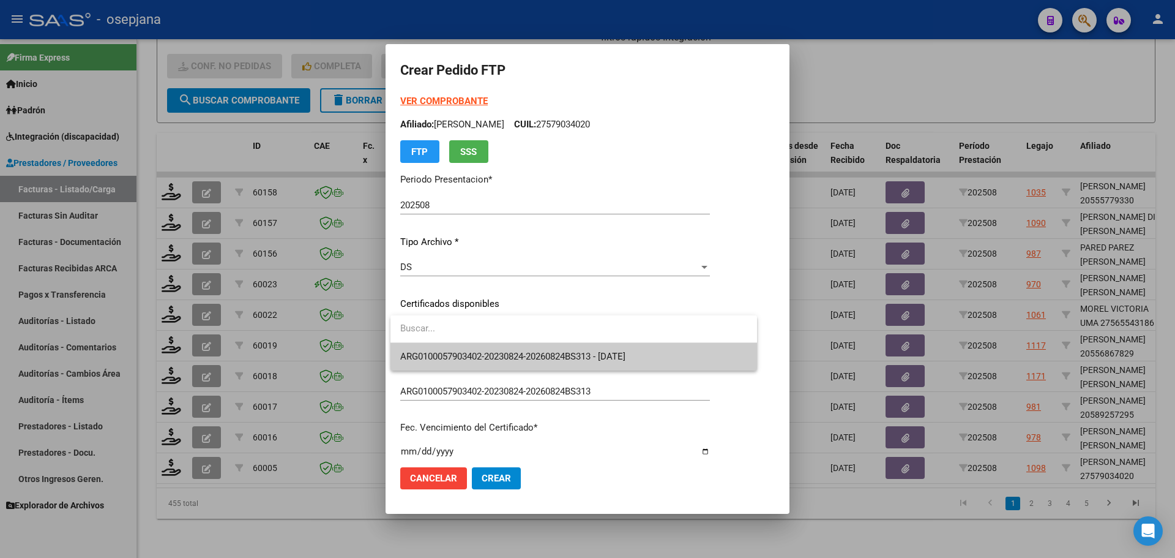
click at [500, 348] on span "ARG0100057903402-20230824-20260824BS313 - [DATE]" at bounding box center [573, 357] width 347 height 28
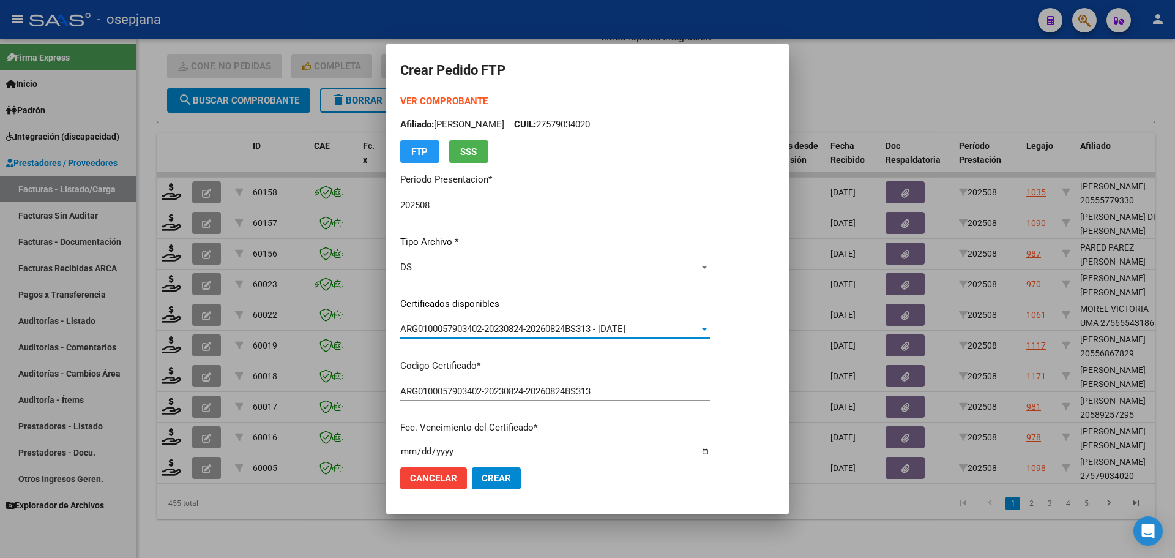
click at [484, 99] on strong "VER COMPROBANTE" at bounding box center [444, 100] width 88 height 11
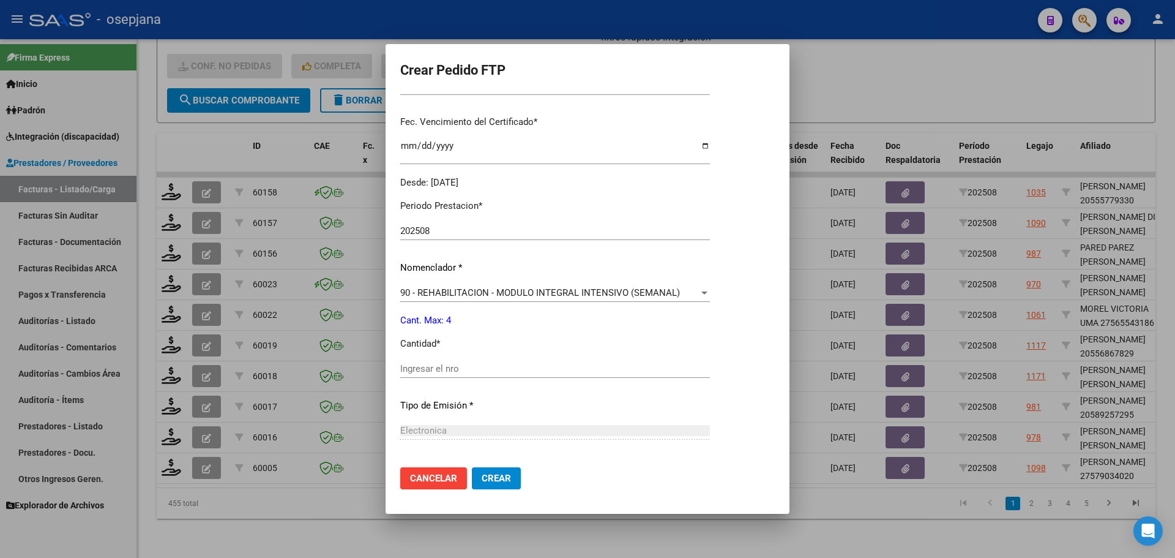
scroll to position [306, 0]
click at [422, 367] on input "Ingresar el nro" at bounding box center [555, 367] width 310 height 11
type input "4"
click at [506, 481] on span "Crear" at bounding box center [496, 477] width 29 height 11
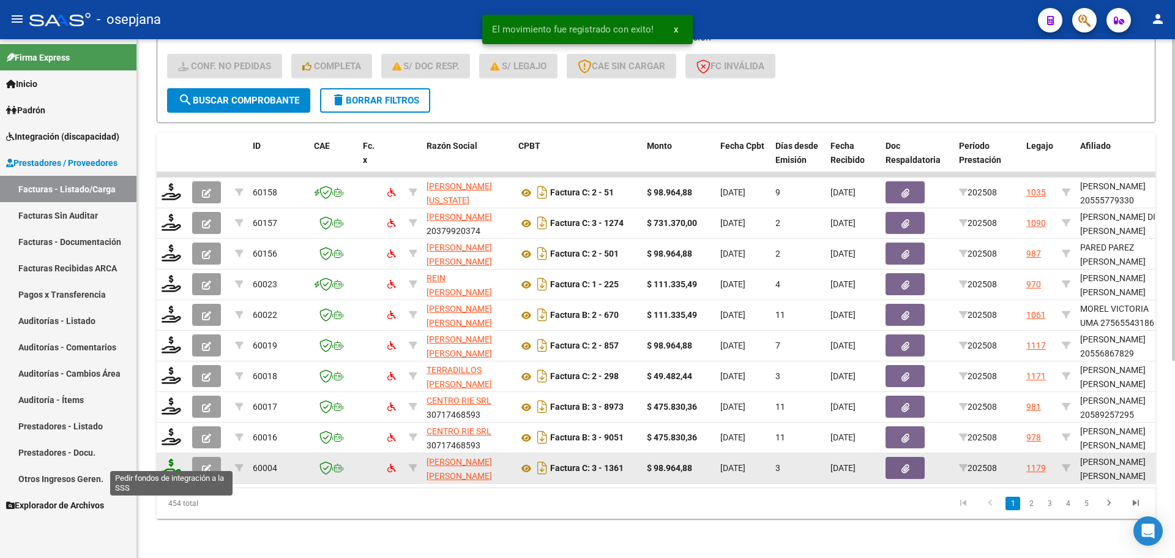
click at [168, 458] on icon at bounding box center [172, 466] width 20 height 17
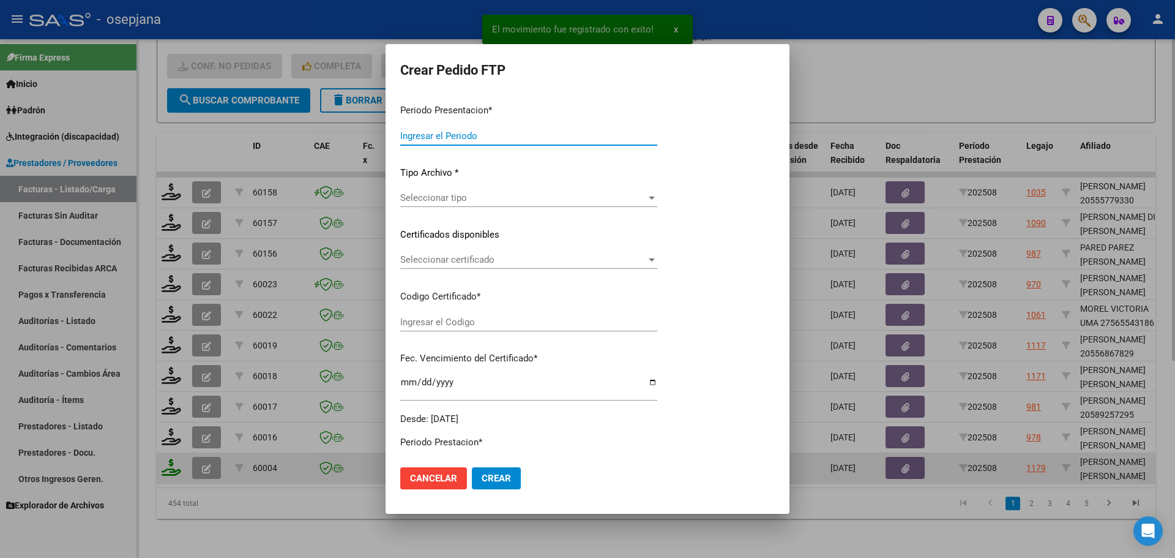
type input "202508"
type input "$ 98.964,88"
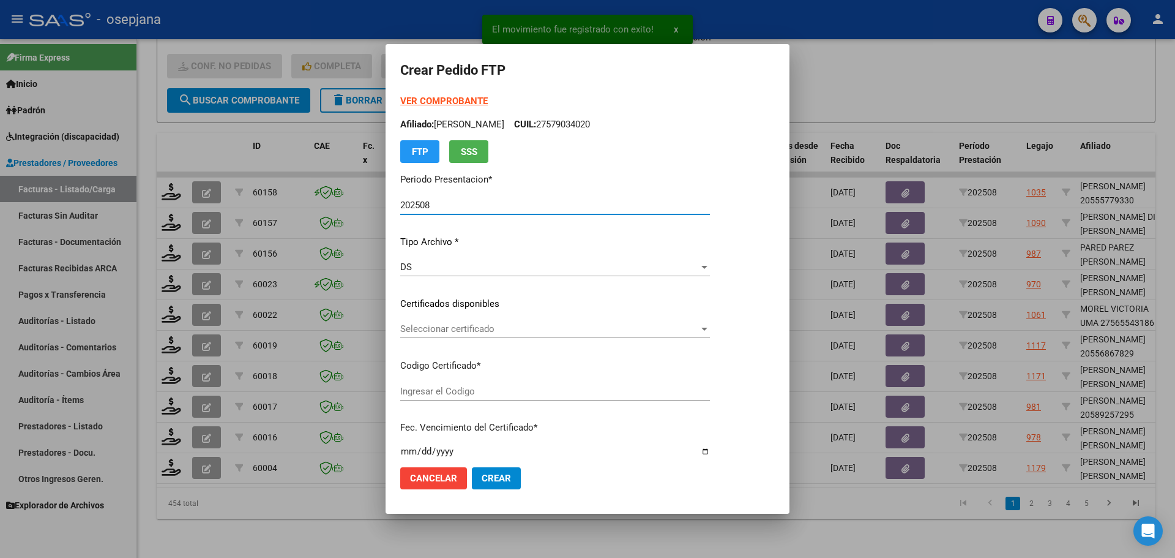
type input "ARG01000568619302023040420260404BSAS313"
type input "[DATE]"
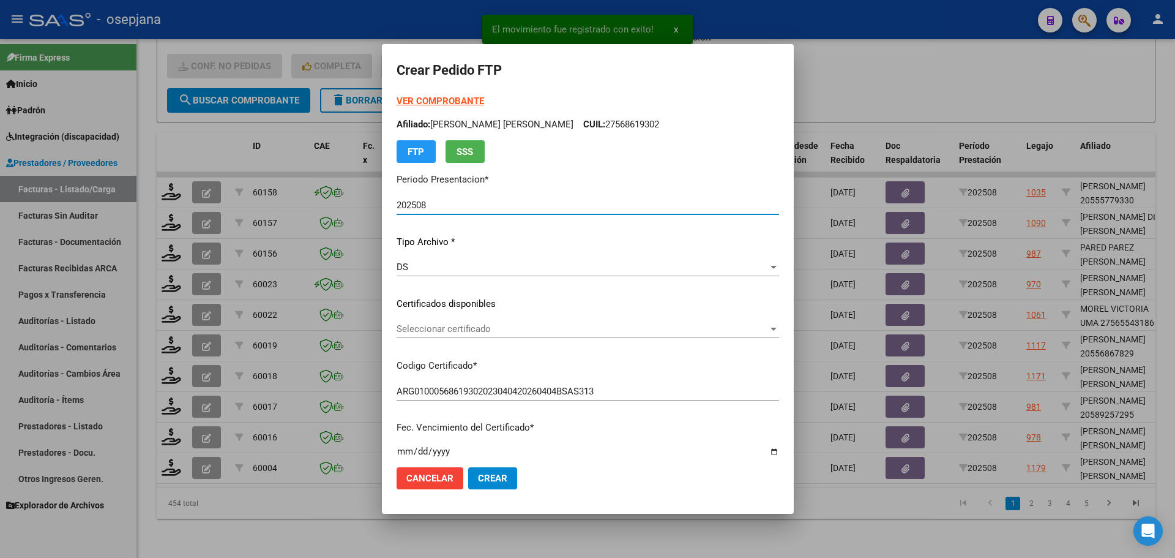
click at [566, 332] on span "Seleccionar certificado" at bounding box center [583, 328] width 372 height 11
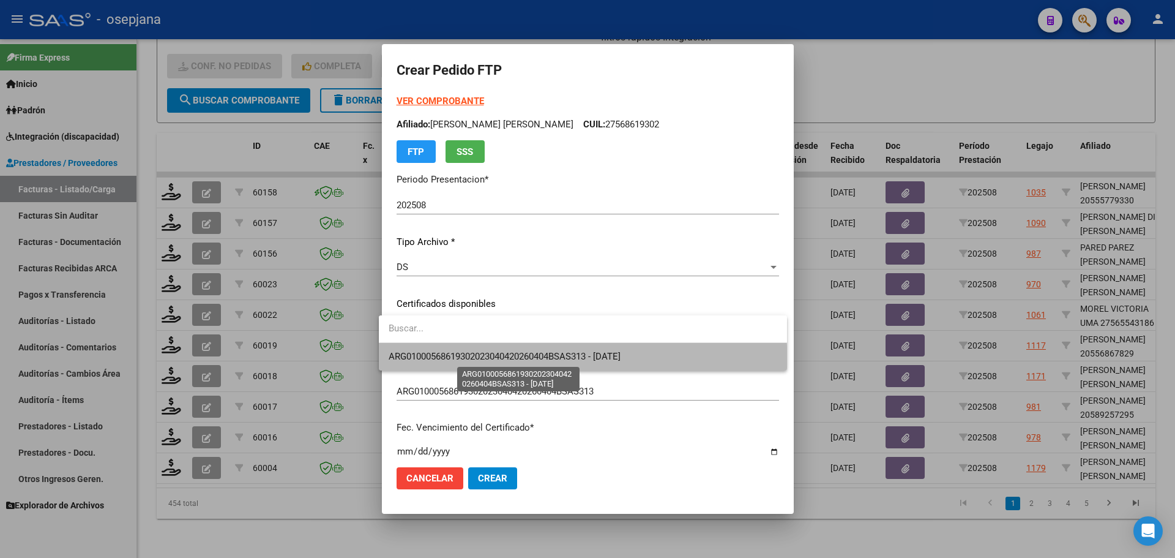
click at [573, 362] on span "ARG01000568619302023040420260404BSAS313 - [DATE]" at bounding box center [505, 356] width 232 height 11
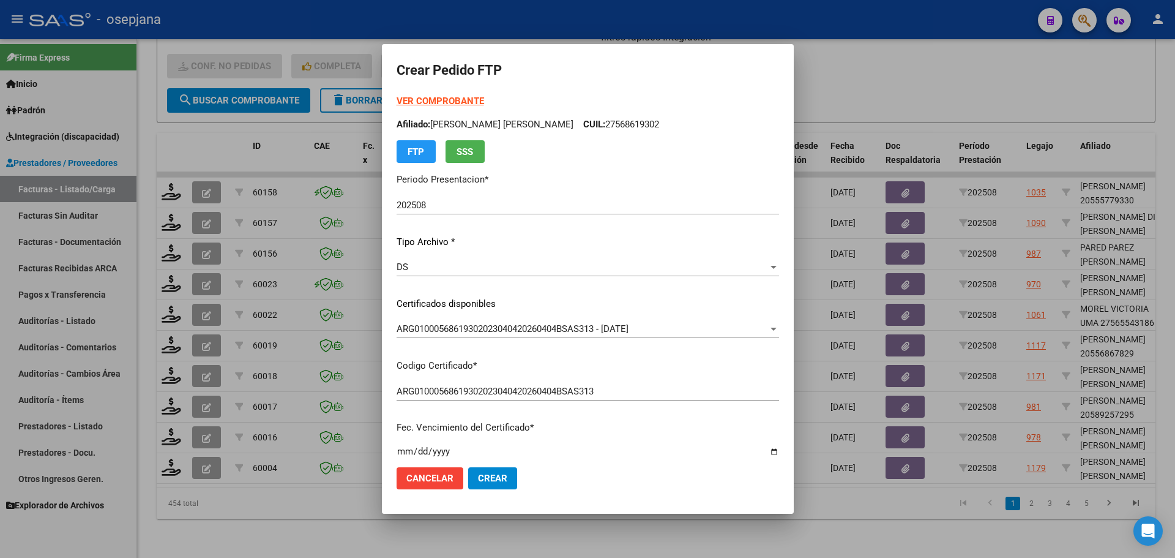
click at [439, 100] on strong "VER COMPROBANTE" at bounding box center [441, 100] width 88 height 11
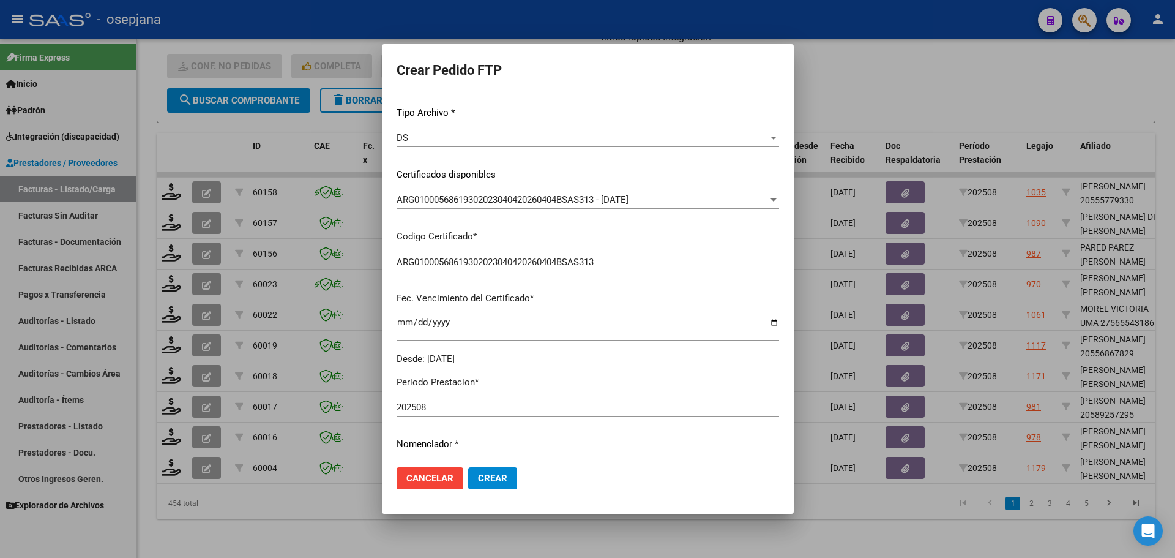
scroll to position [367, 0]
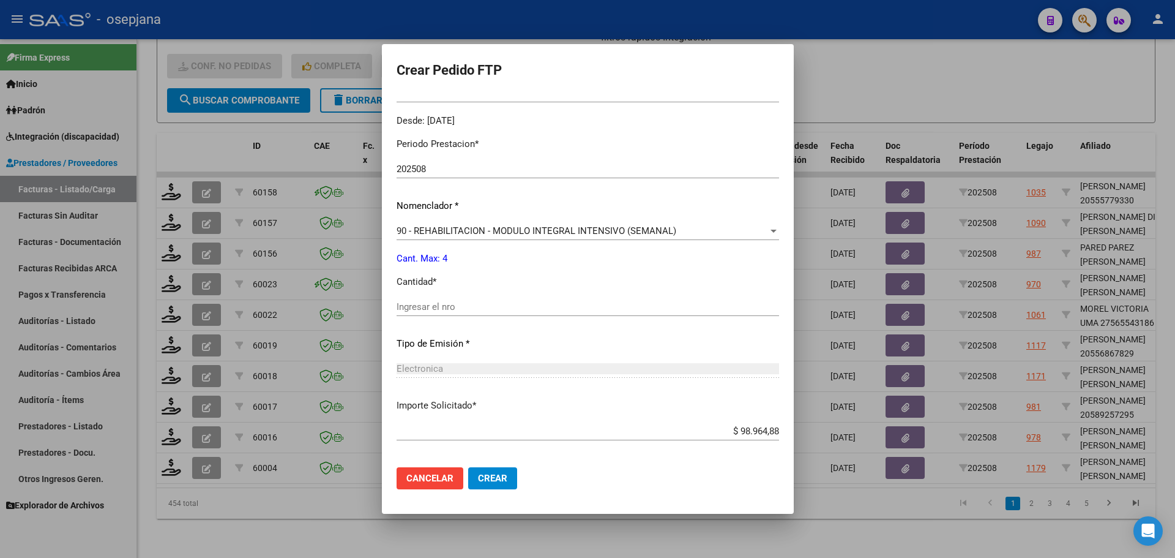
click at [411, 310] on input "Ingresar el nro" at bounding box center [588, 306] width 383 height 11
type input "4"
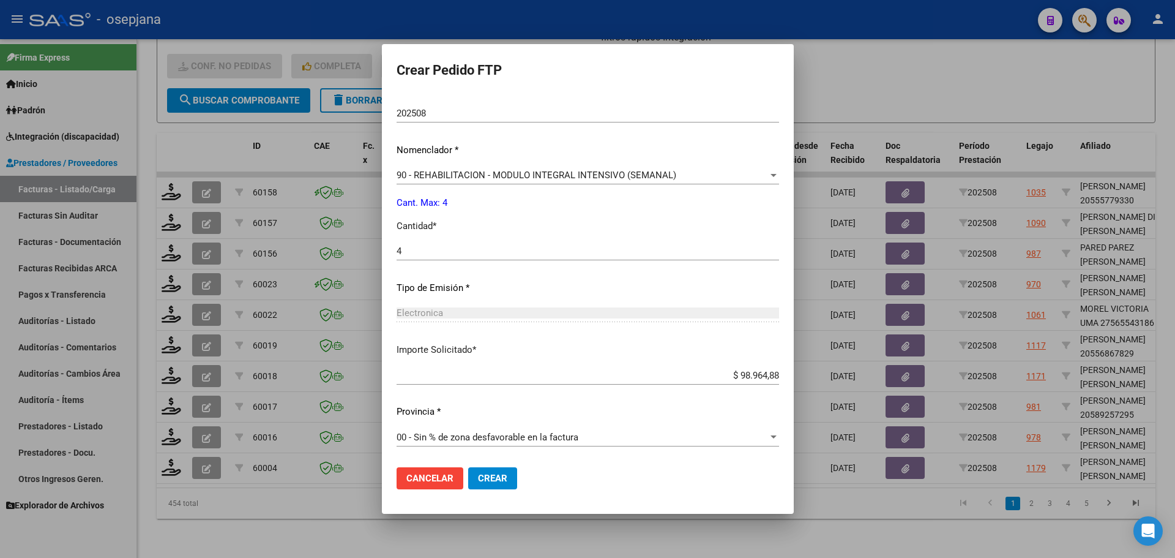
scroll to position [424, 0]
click at [485, 481] on span "Crear" at bounding box center [492, 477] width 29 height 11
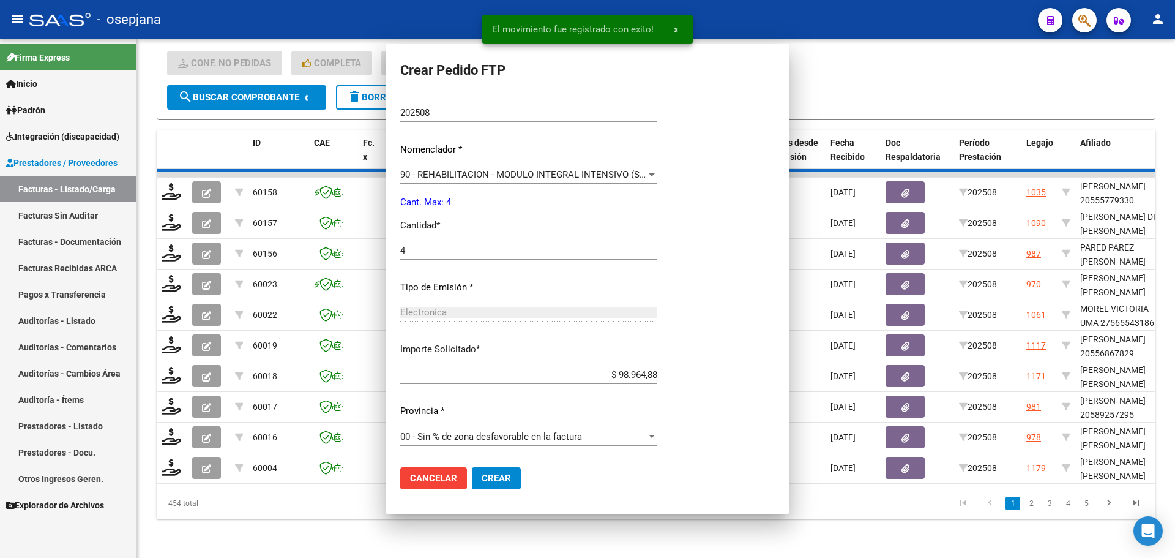
scroll to position [354, 0]
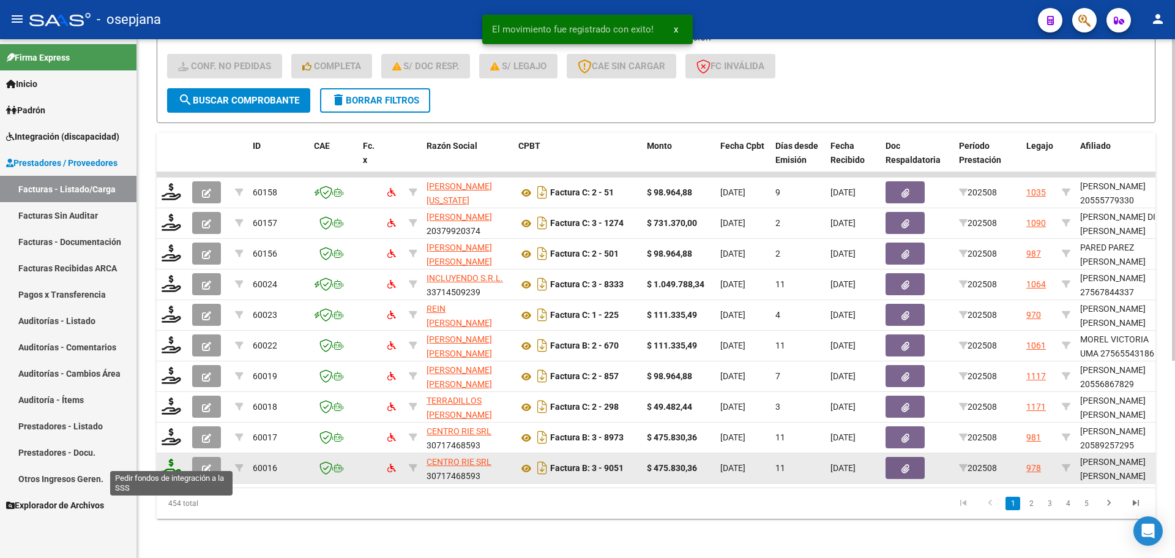
click at [168, 458] on icon at bounding box center [172, 466] width 20 height 17
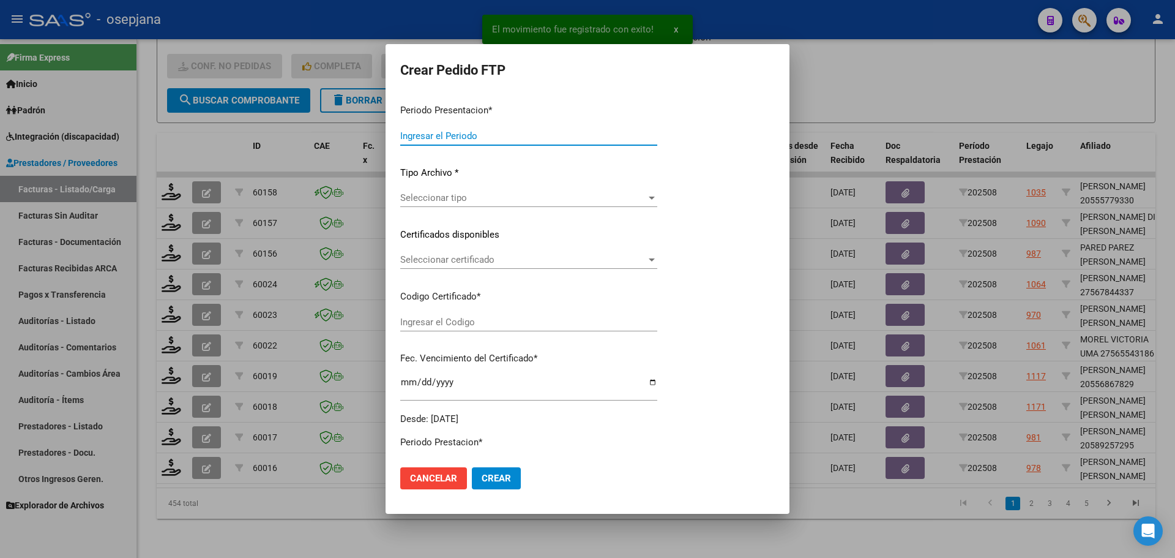
type input "202508"
type input "$ 475.830,36"
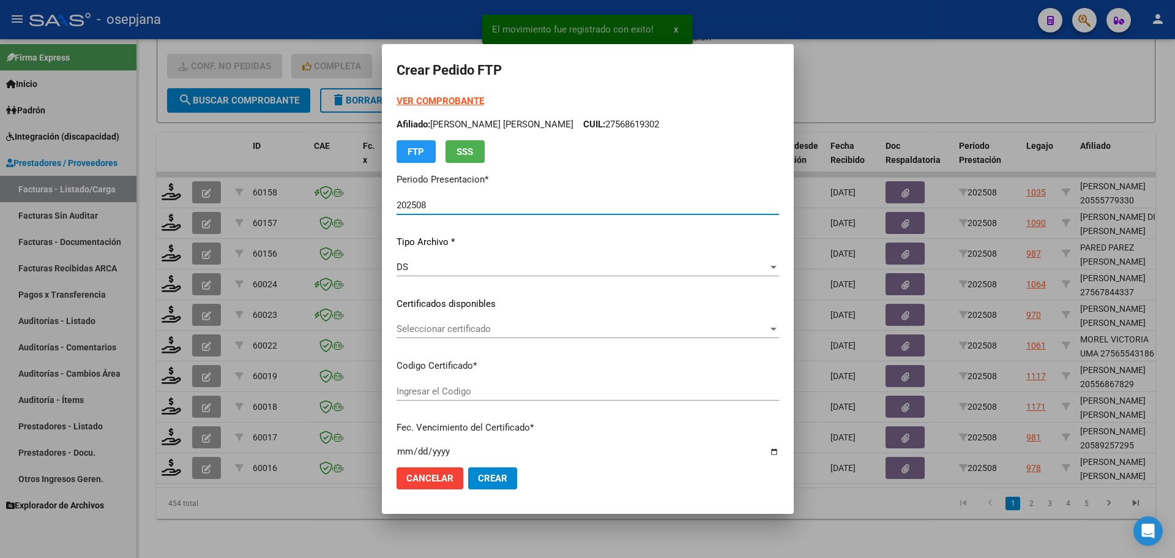
type input "ARG02000580645422023080120260801BSAS427"
type input "[DATE]"
click at [429, 323] on div "Seleccionar certificado Seleccionar certificado" at bounding box center [588, 328] width 383 height 18
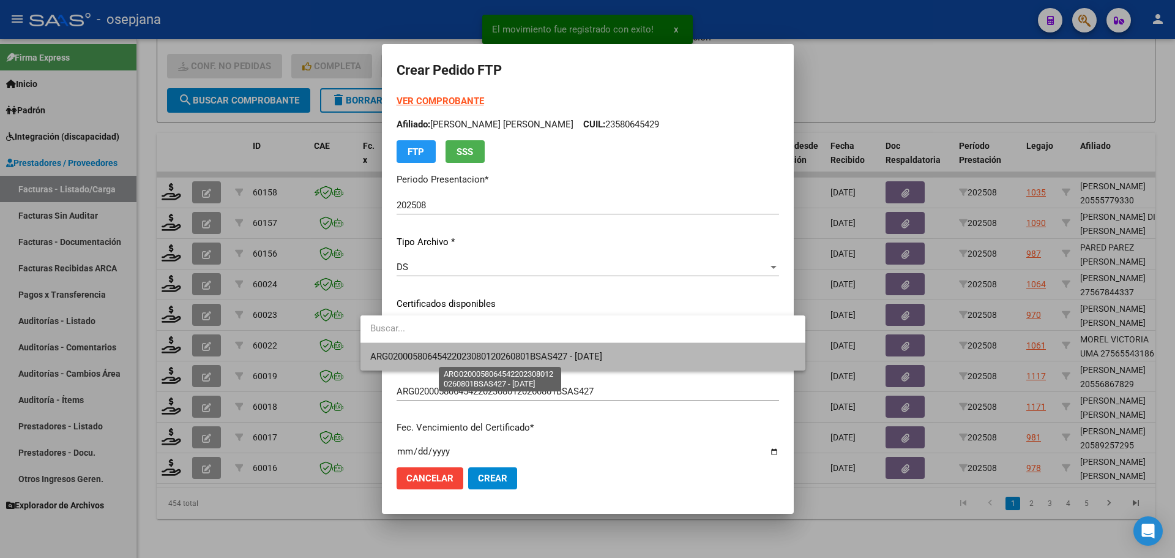
click at [433, 351] on span "ARG02000580645422023080120260801BSAS427 - [DATE]" at bounding box center [486, 356] width 232 height 11
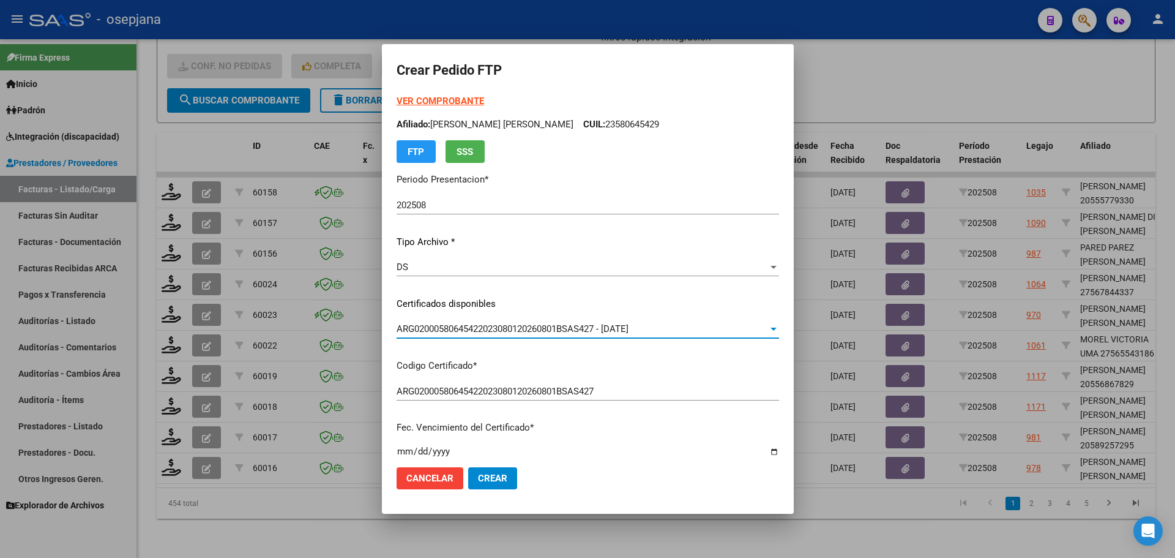
click at [413, 96] on strong "VER COMPROBANTE" at bounding box center [441, 100] width 88 height 11
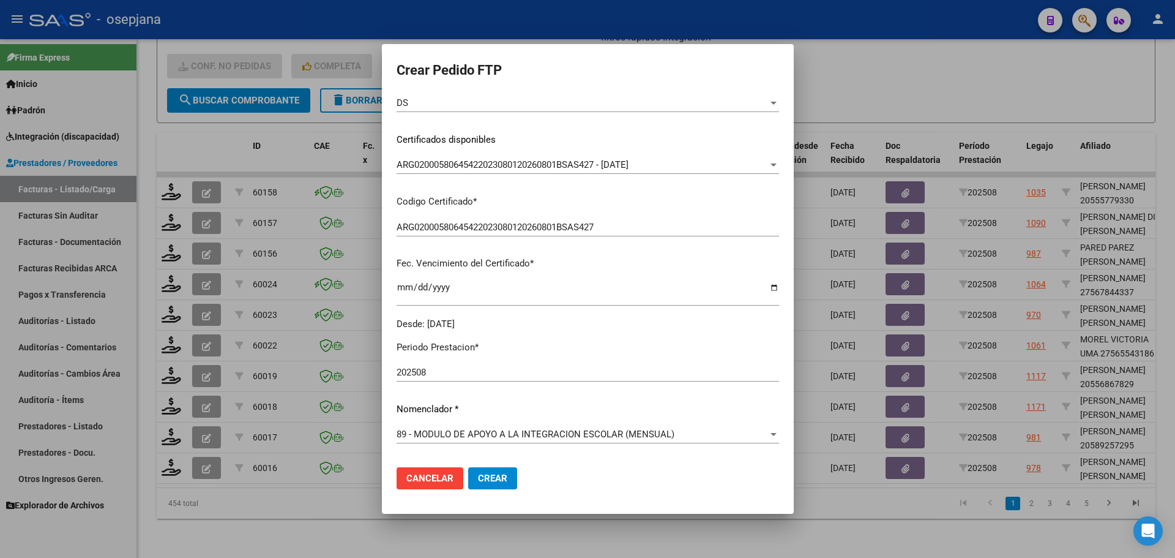
scroll to position [367, 0]
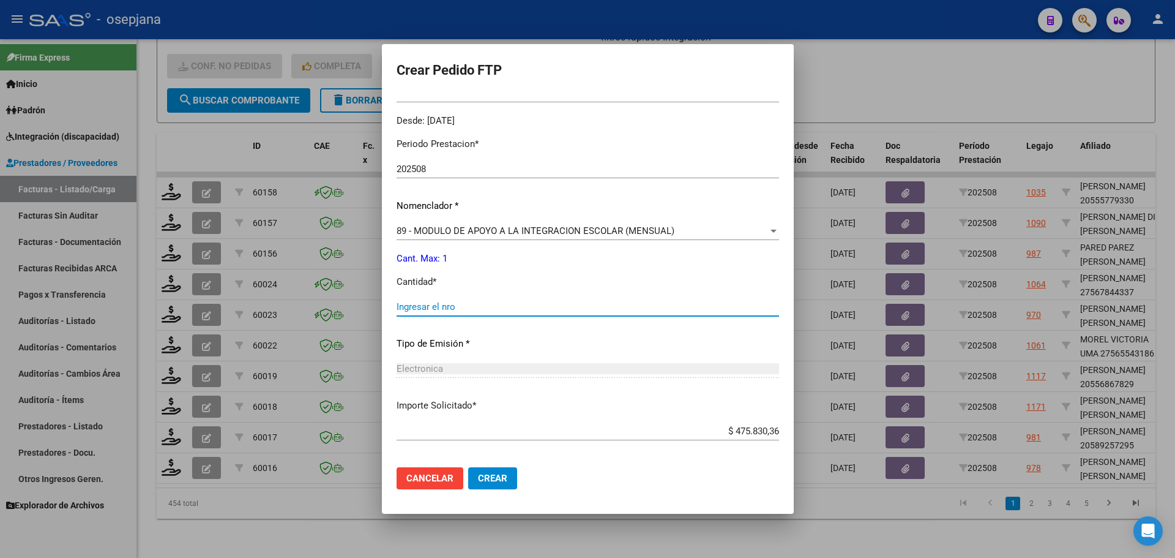
click at [397, 310] on input "Ingresar el nro" at bounding box center [588, 306] width 383 height 11
type input "1"
click at [475, 485] on button "Crear" at bounding box center [492, 478] width 49 height 22
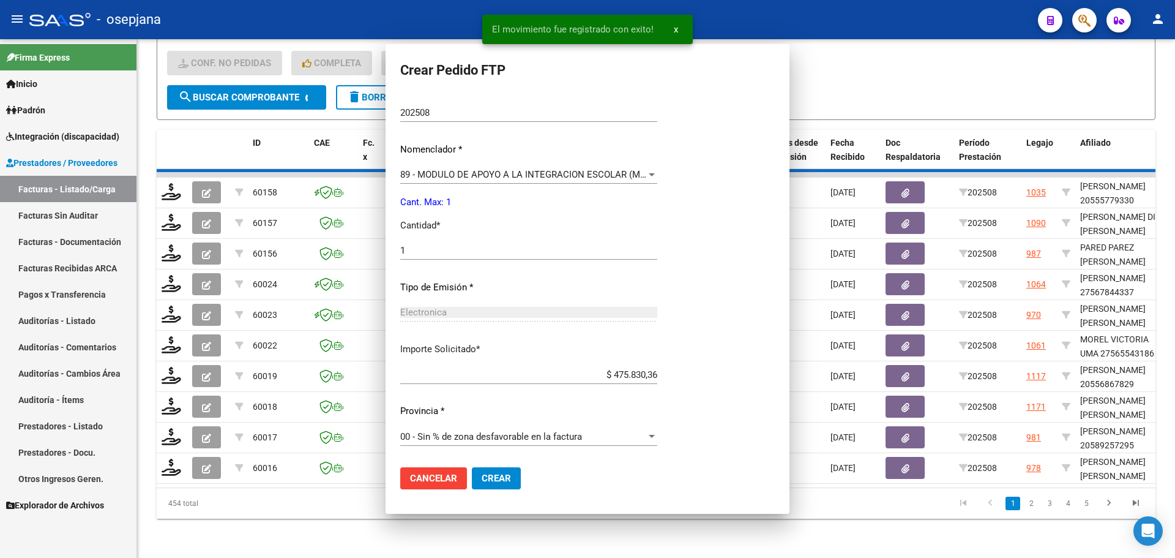
scroll to position [0, 0]
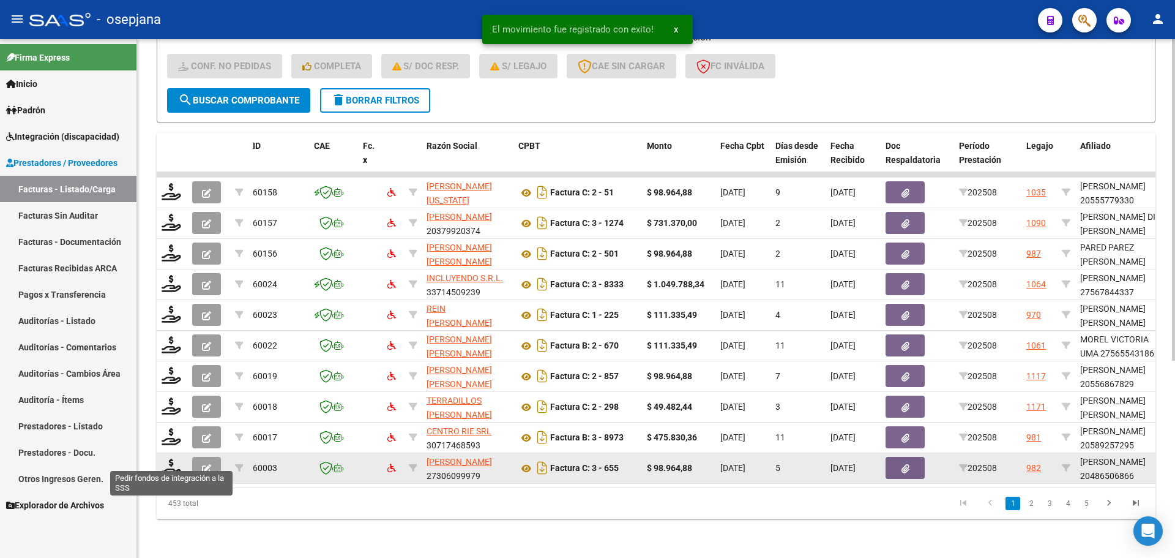
click at [163, 466] on div at bounding box center [172, 467] width 21 height 19
click at [175, 458] on icon at bounding box center [172, 466] width 20 height 17
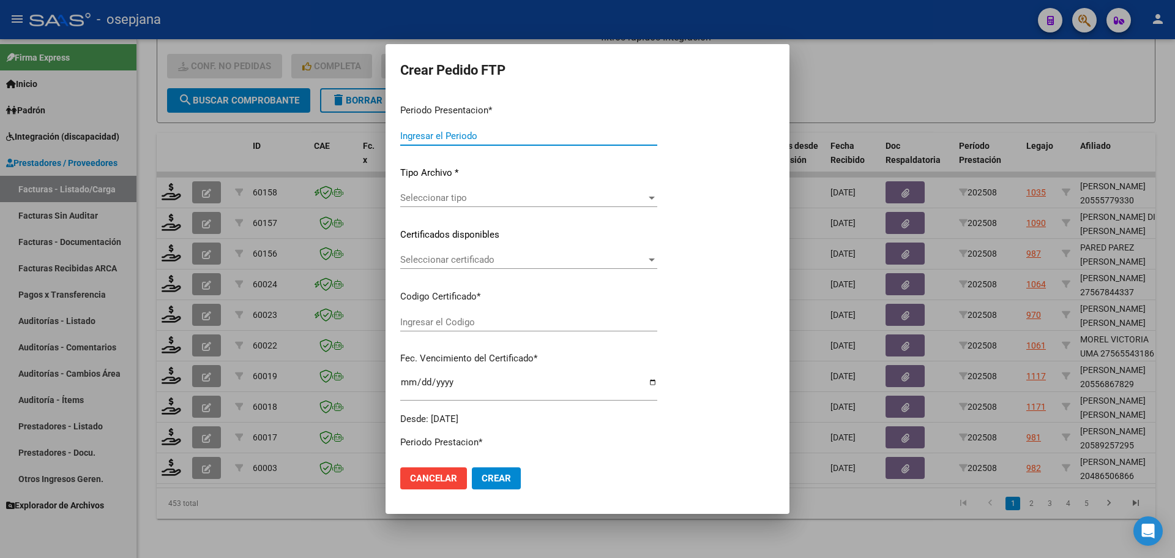
type input "202508"
type input "$ 98.964,88"
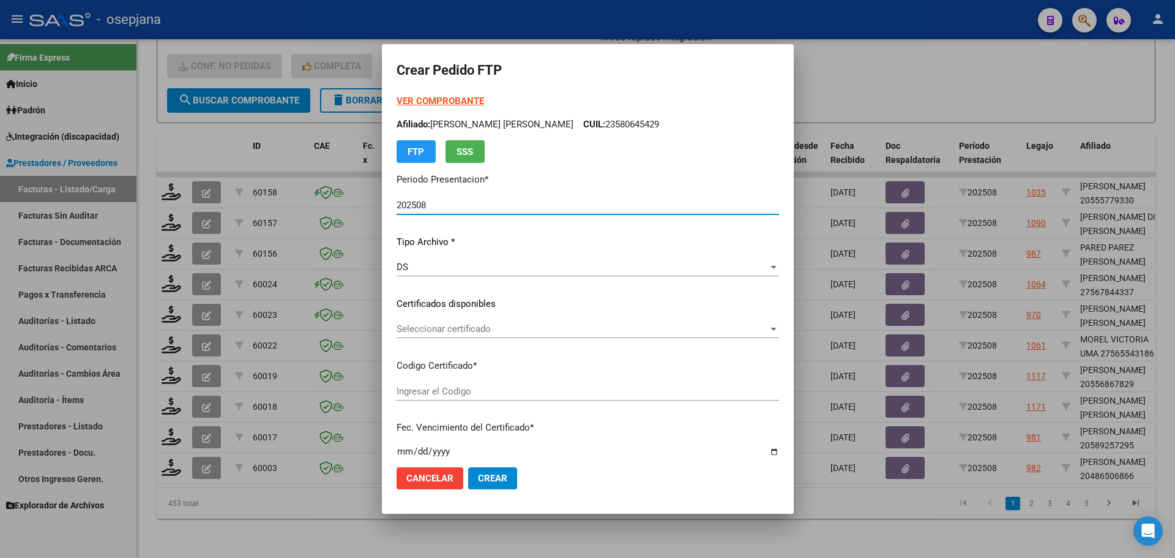
type input "ARG02000486506862020080320260803BSAS436"
type input "[DATE]"
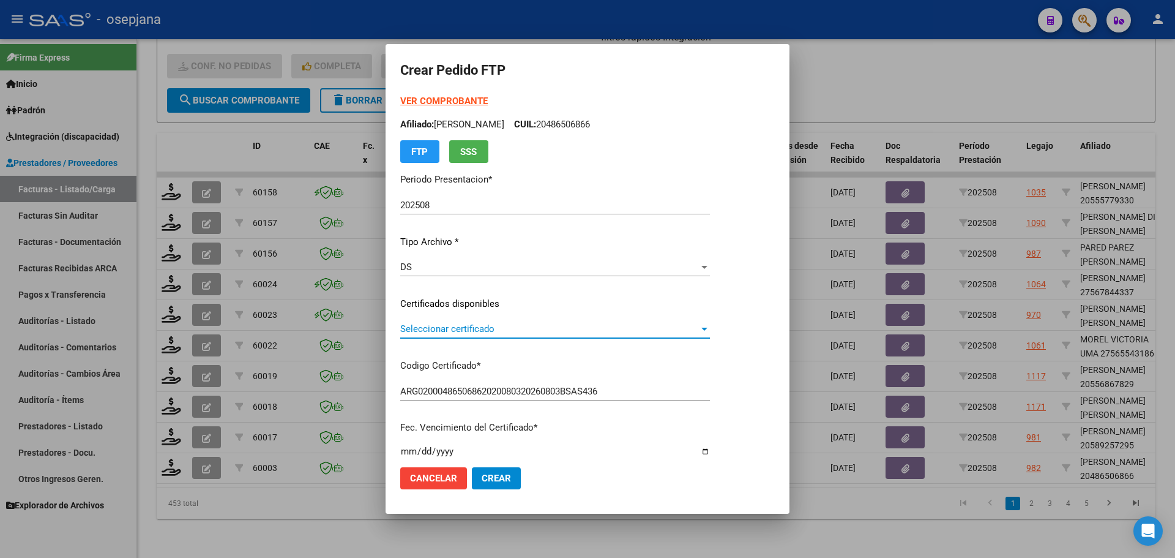
click at [455, 325] on span "Seleccionar certificado" at bounding box center [549, 328] width 299 height 11
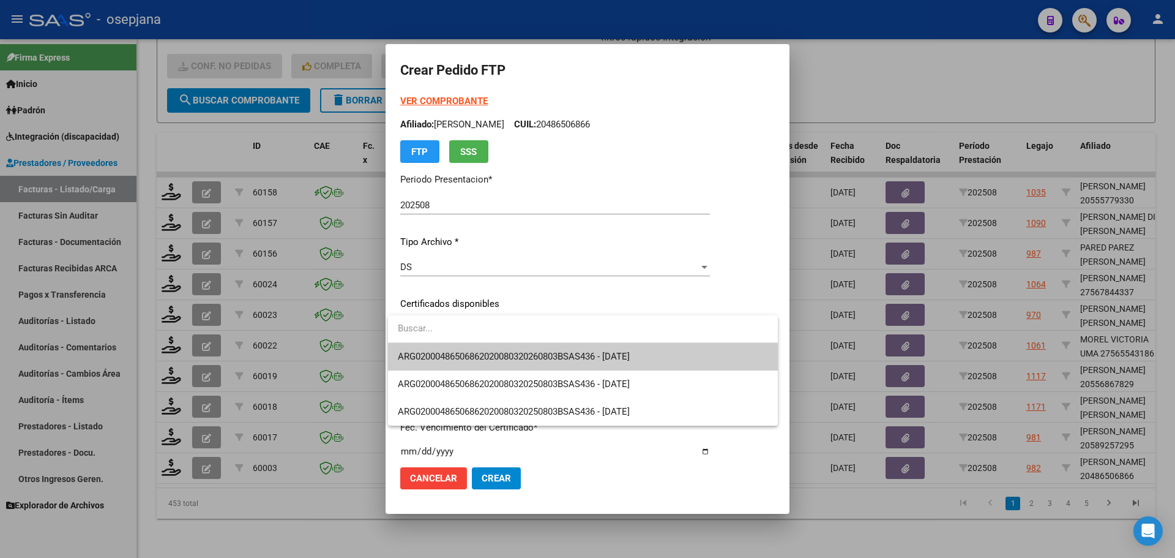
click at [469, 349] on span "ARG02000486506862020080320260803BSAS436 - [DATE]" at bounding box center [583, 357] width 370 height 28
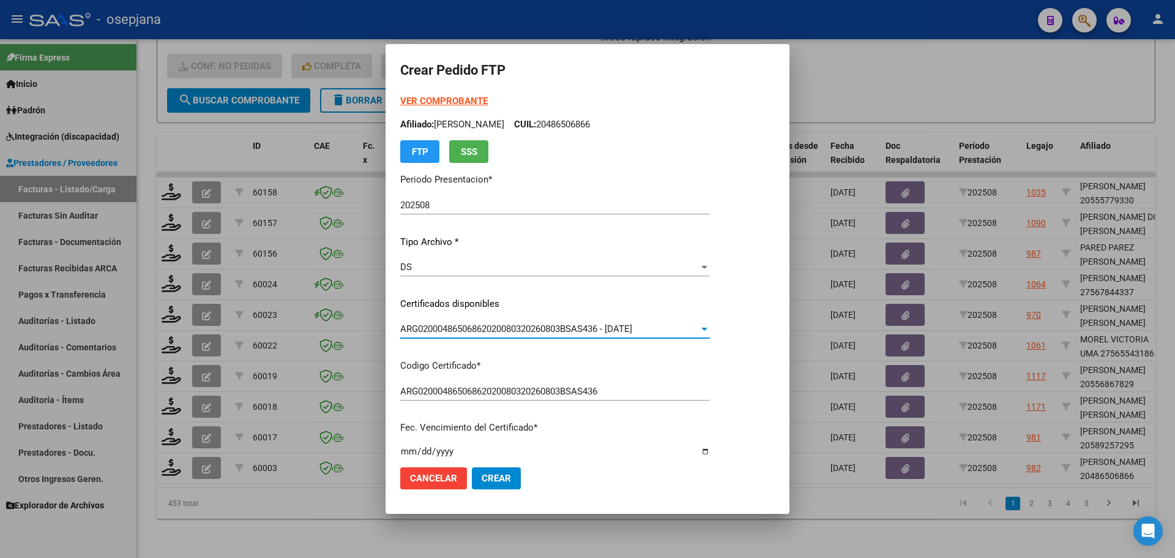
click at [452, 99] on strong "VER COMPROBANTE" at bounding box center [444, 100] width 88 height 11
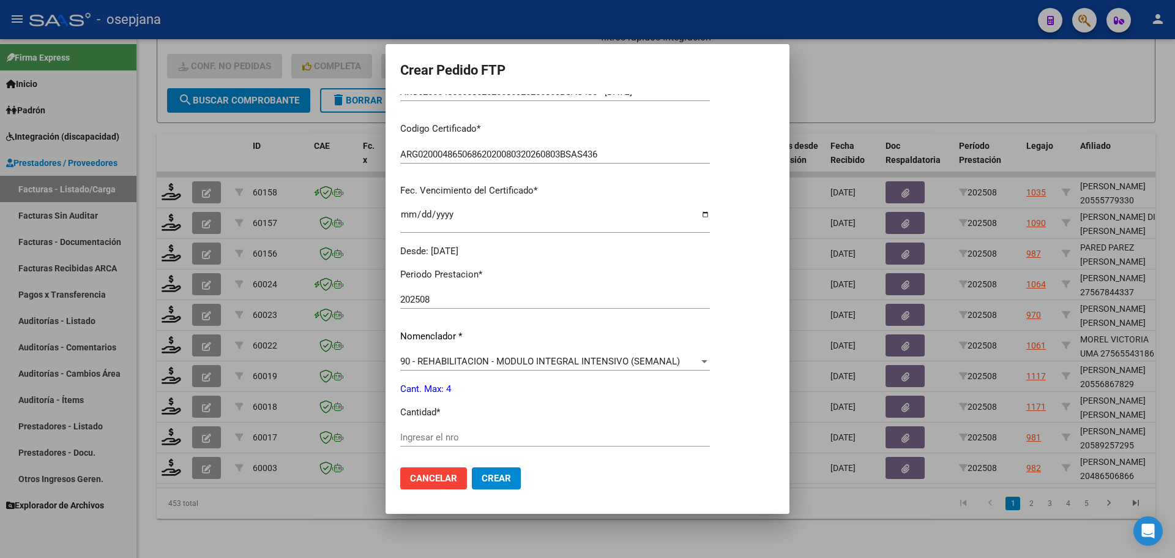
scroll to position [424, 0]
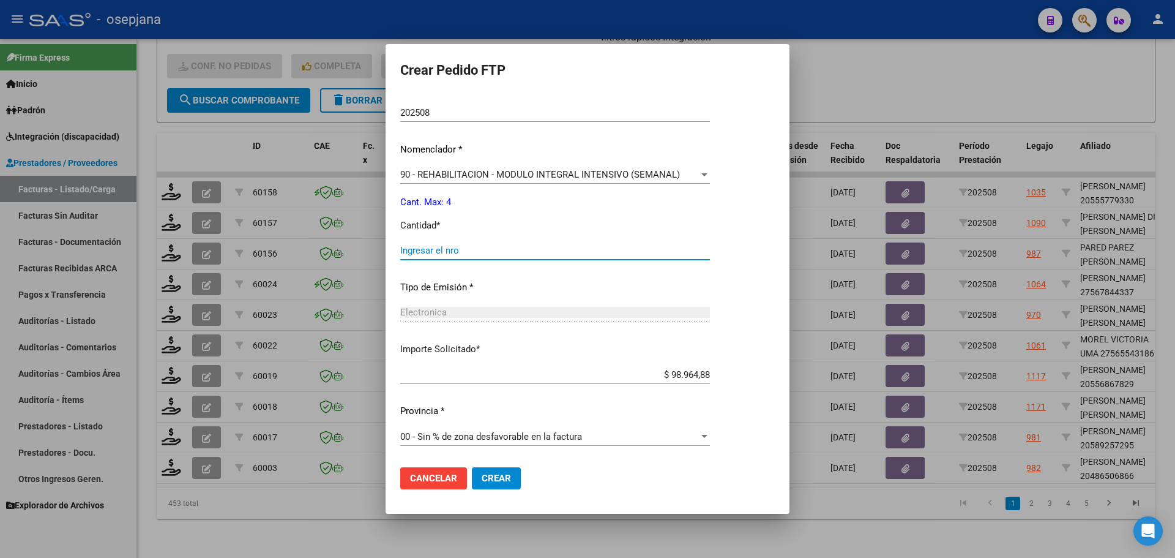
click at [434, 253] on input "Ingresar el nro" at bounding box center [555, 250] width 310 height 11
type input "4"
click at [496, 476] on span "Crear" at bounding box center [496, 477] width 29 height 11
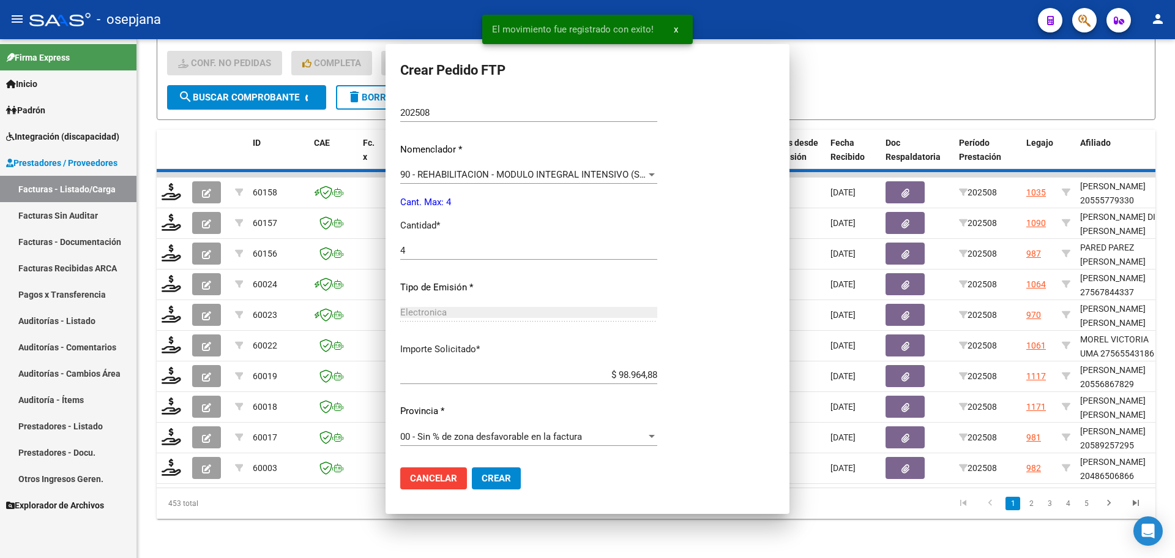
scroll to position [0, 0]
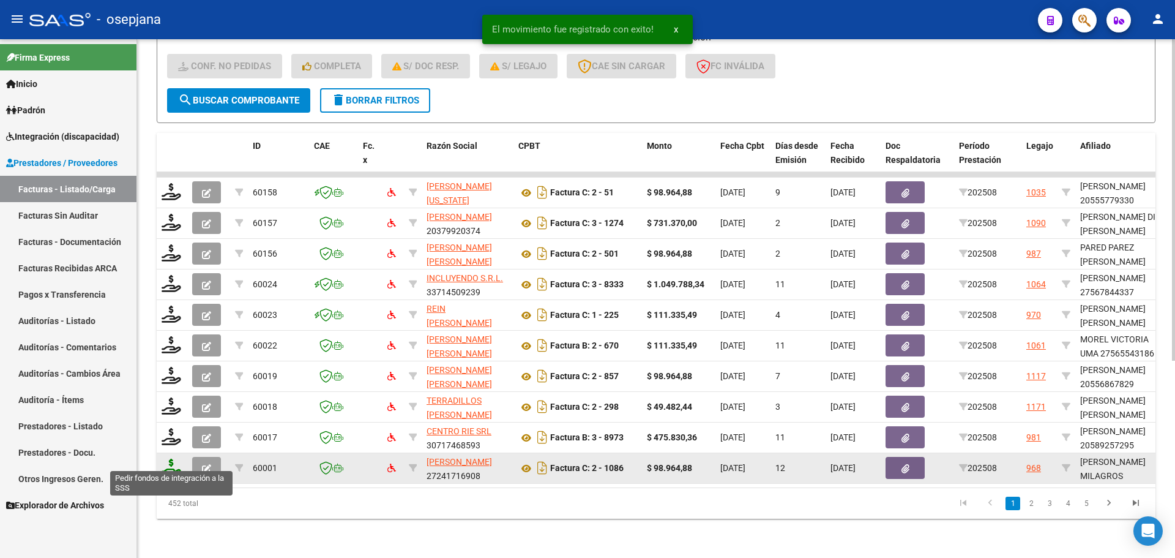
click at [166, 458] on icon at bounding box center [172, 466] width 20 height 17
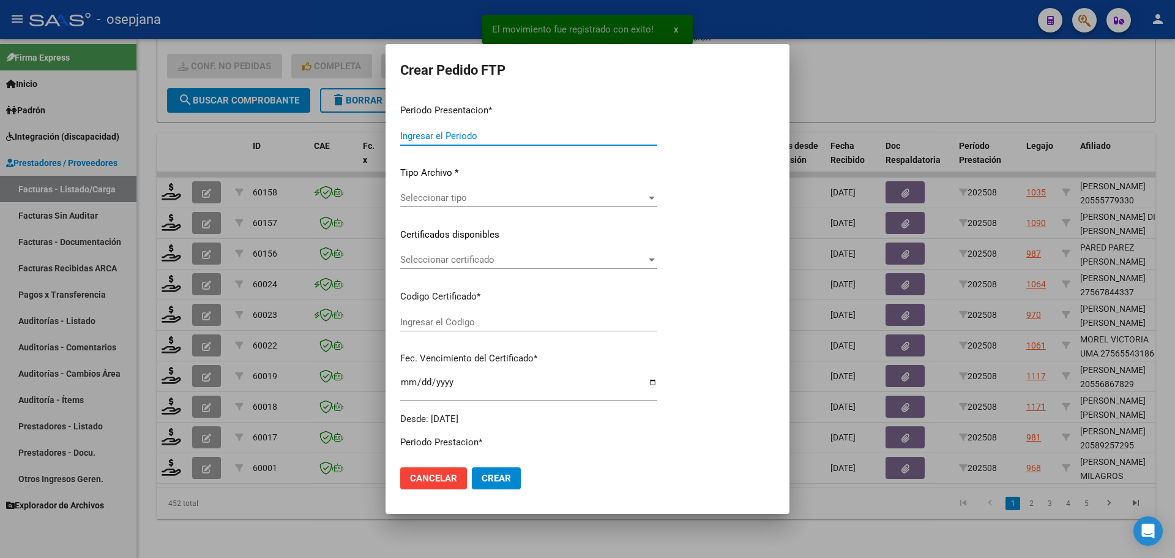
type input "202508"
type input "$ 98.964,88"
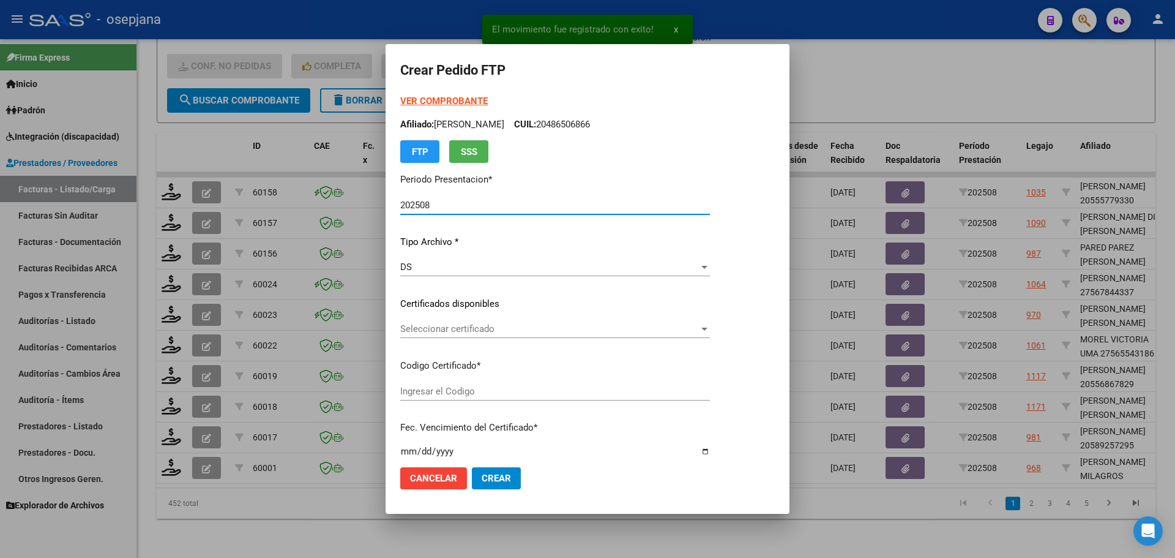
type input "ARG01000583576992021092120260921502"
type input "[DATE]"
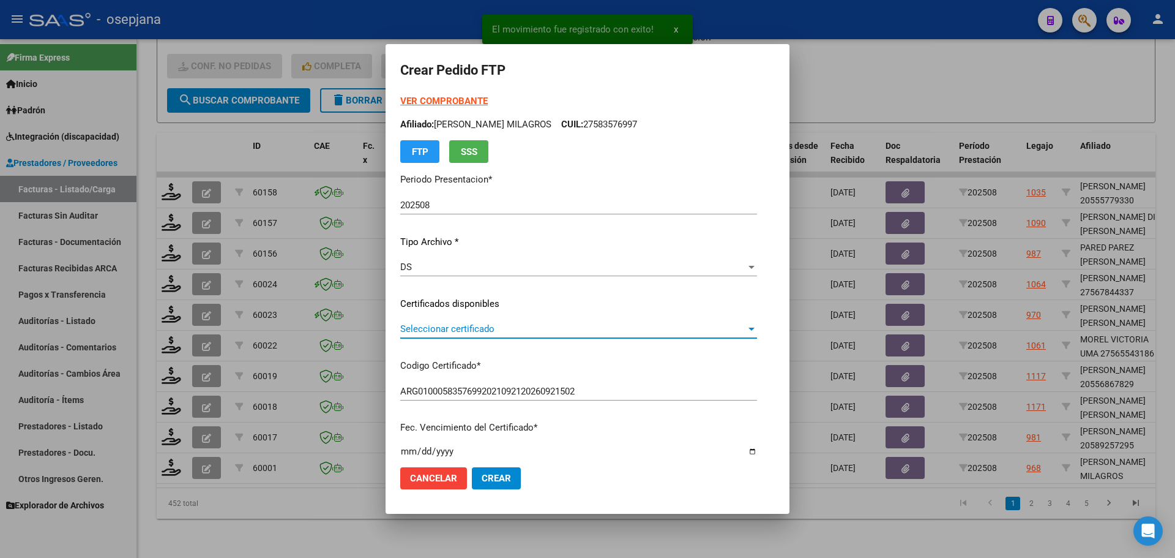
click at [450, 328] on span "Seleccionar certificado" at bounding box center [573, 328] width 346 height 11
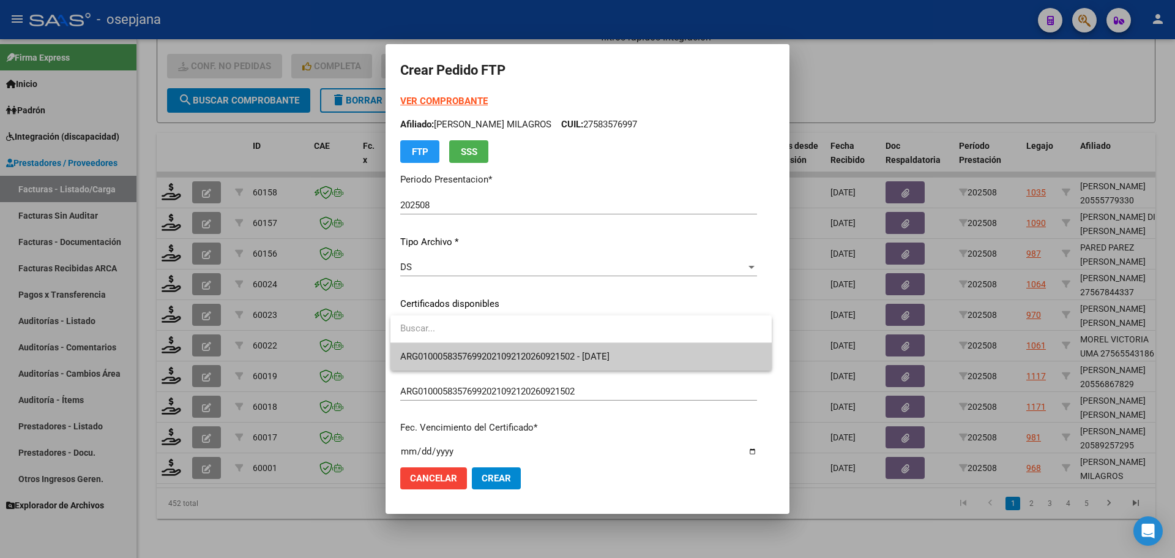
click at [456, 348] on span "ARG01000583576992021092120260921502 - [DATE]" at bounding box center [581, 357] width 362 height 28
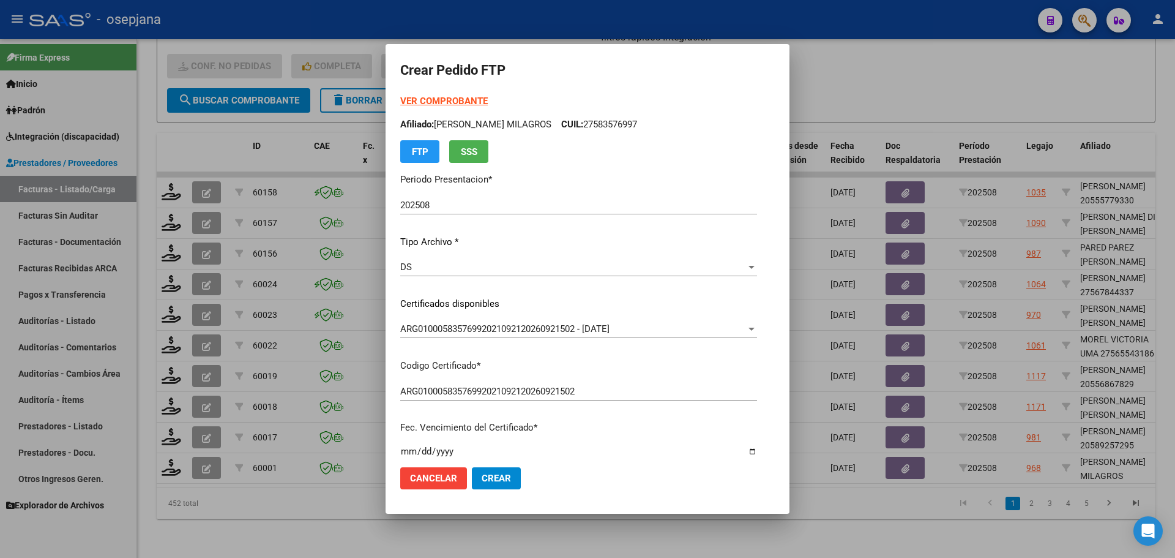
click at [471, 98] on strong "VER COMPROBANTE" at bounding box center [444, 100] width 88 height 11
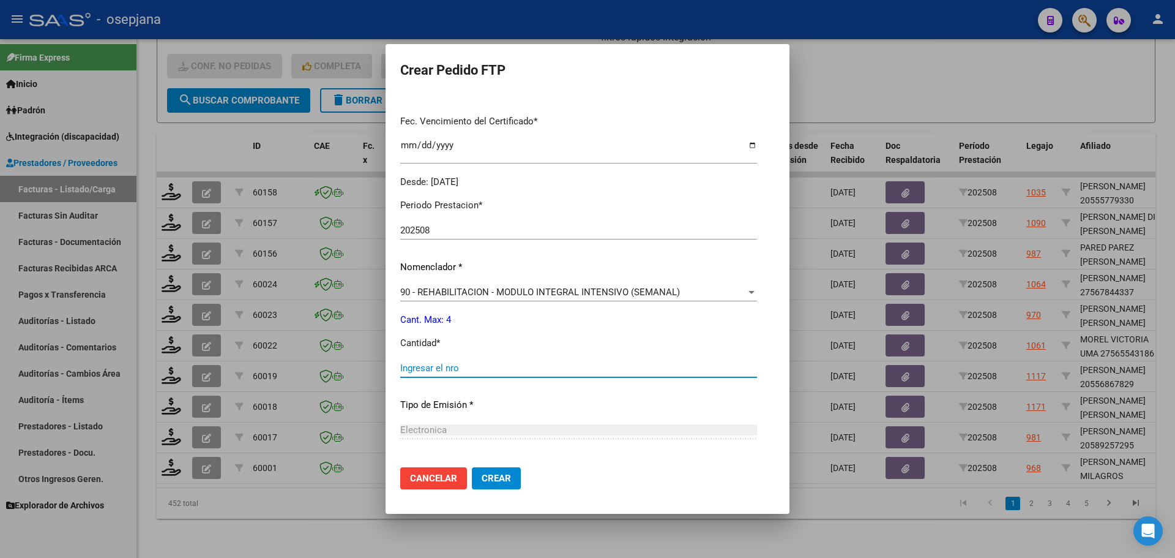
click at [427, 366] on input "Ingresar el nro" at bounding box center [578, 367] width 357 height 11
type input "4"
click at [496, 479] on span "Crear" at bounding box center [496, 477] width 29 height 11
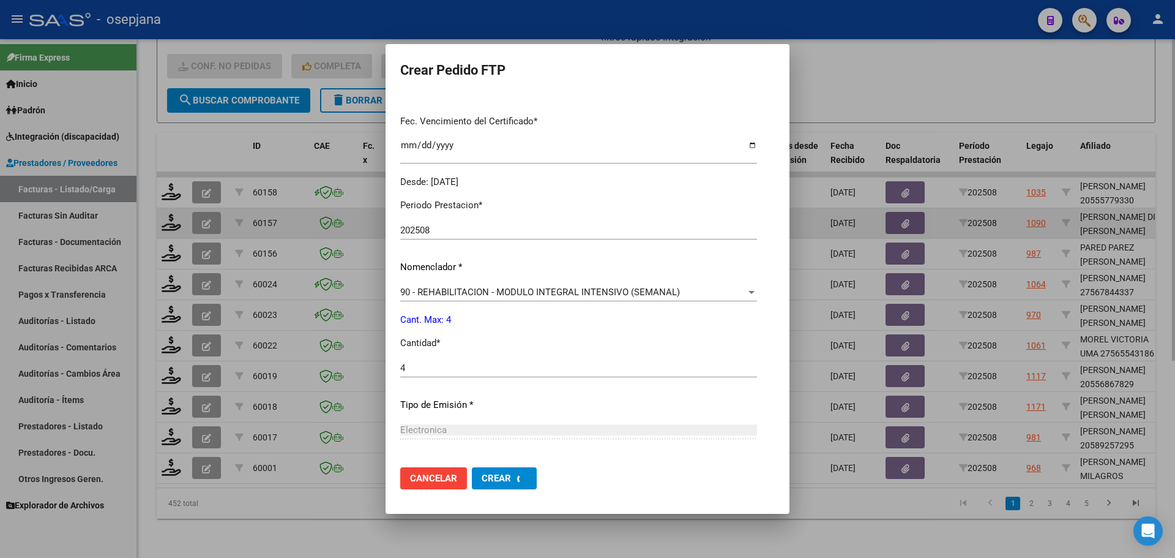
scroll to position [0, 0]
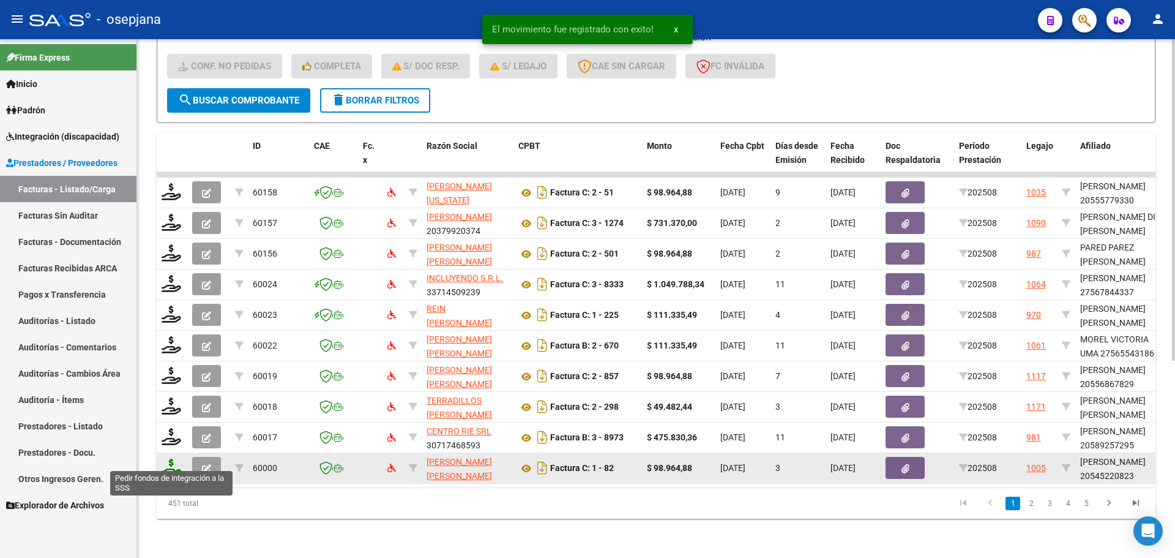
click at [177, 463] on icon at bounding box center [172, 466] width 20 height 17
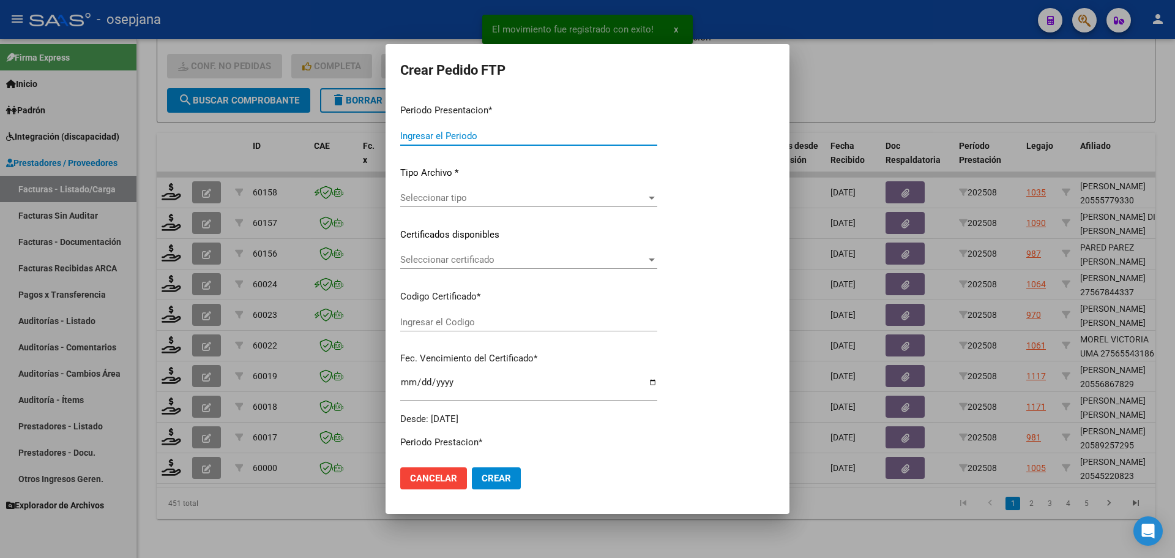
type input "202508"
type input "$ 98.964,88"
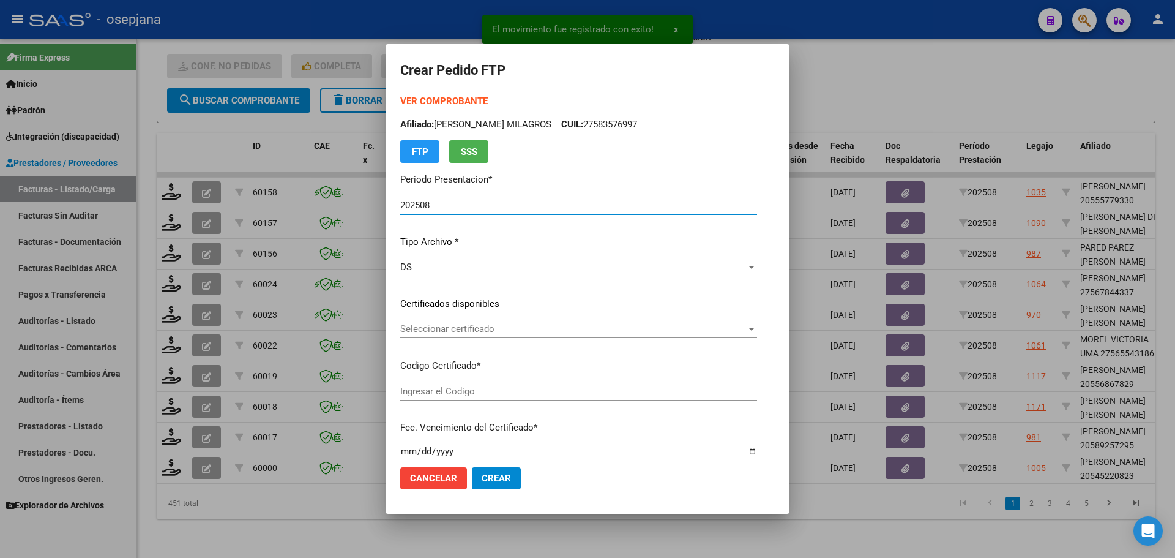
type input "ARG02000545220822024020920340209BSAS313"
type input "[DATE]"
click at [550, 329] on span "Seleccionar certificado" at bounding box center [549, 328] width 299 height 11
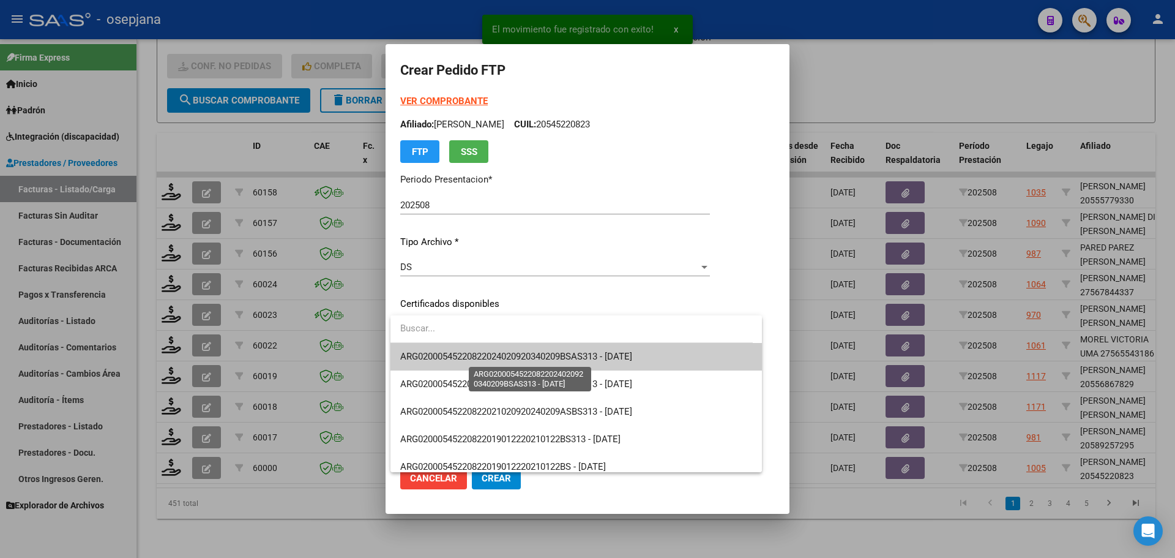
click at [556, 354] on span "ARG02000545220822024020920340209BSAS313 - [DATE]" at bounding box center [516, 356] width 232 height 11
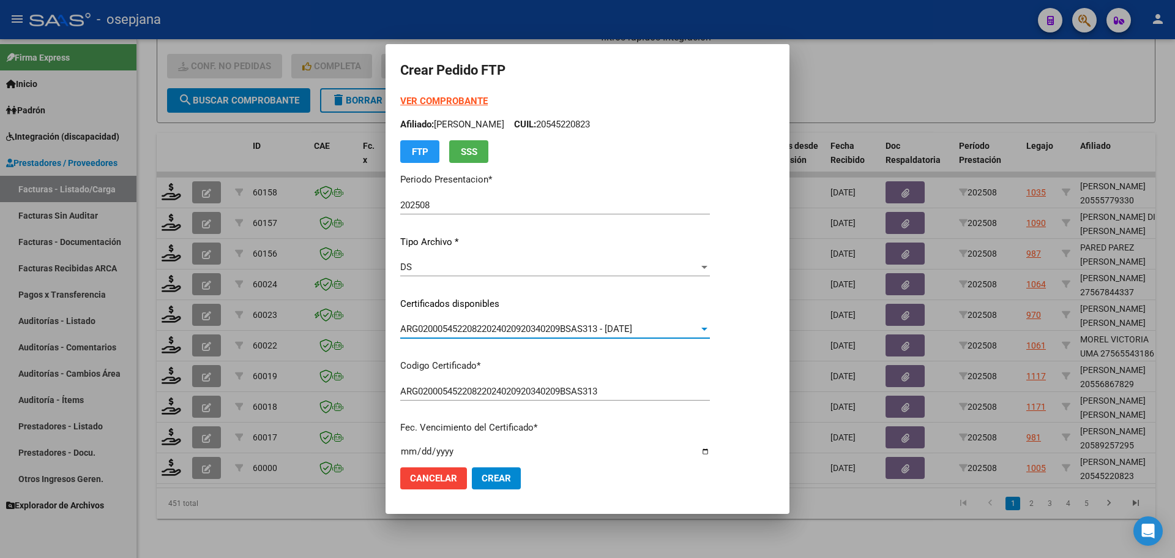
click at [460, 97] on strong "VER COMPROBANTE" at bounding box center [444, 100] width 88 height 11
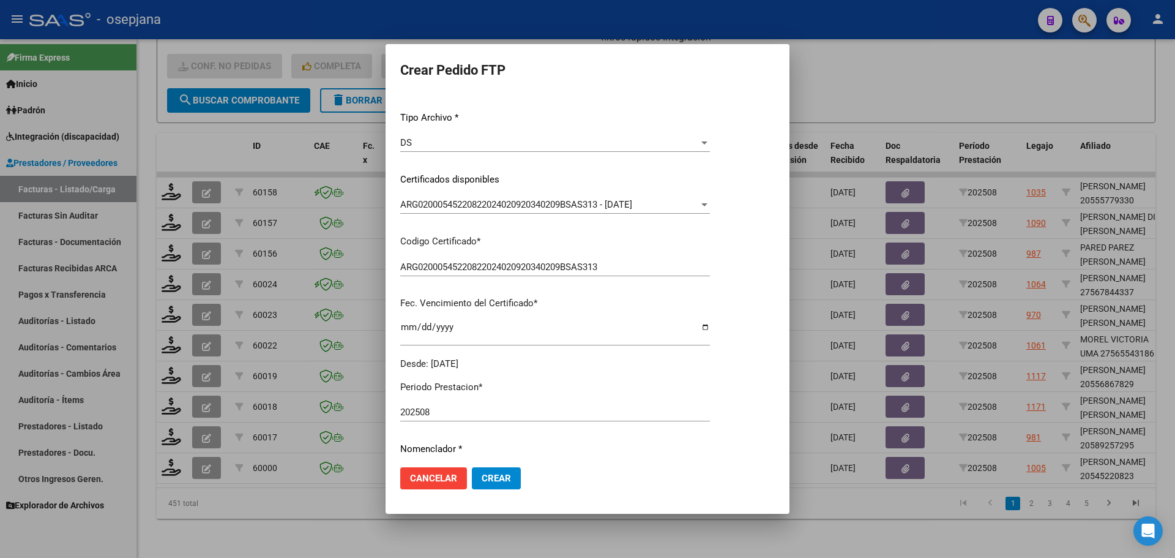
scroll to position [306, 0]
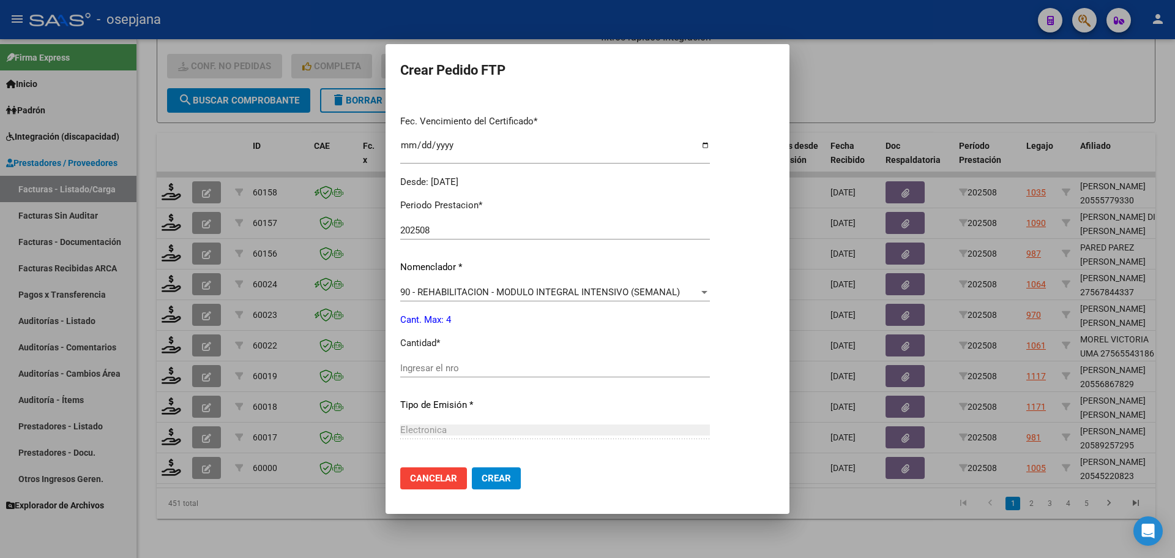
click at [436, 372] on input "Ingresar el nro" at bounding box center [555, 367] width 310 height 11
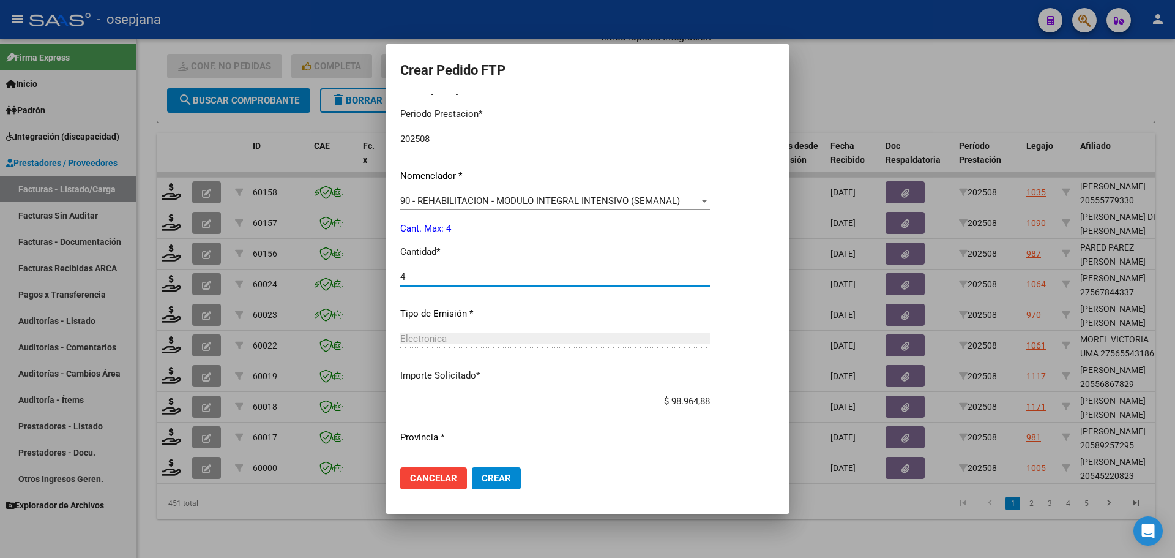
scroll to position [424, 0]
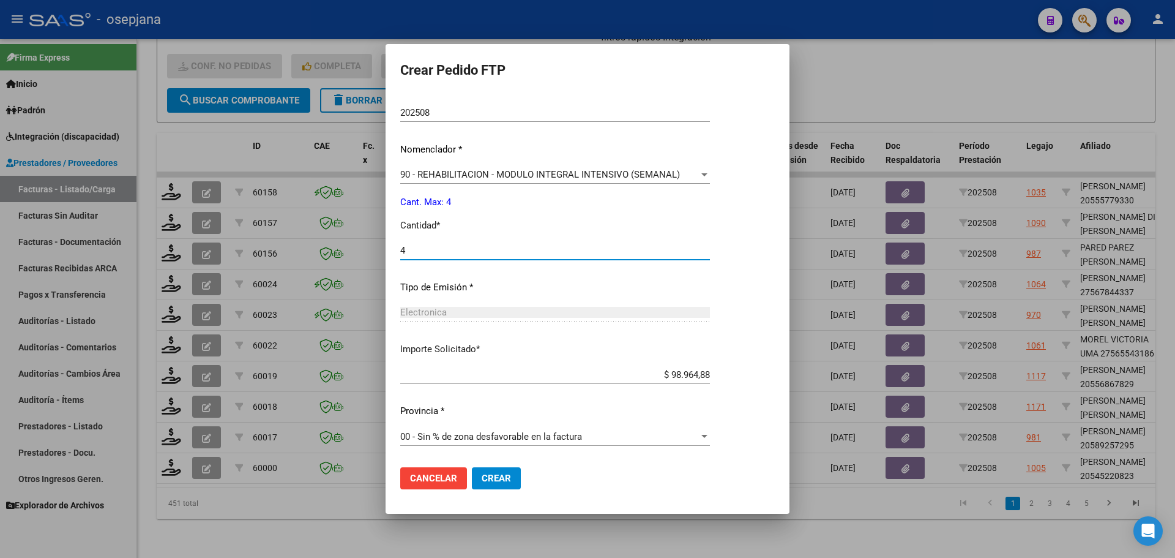
type input "4"
click at [493, 480] on span "Crear" at bounding box center [496, 477] width 29 height 11
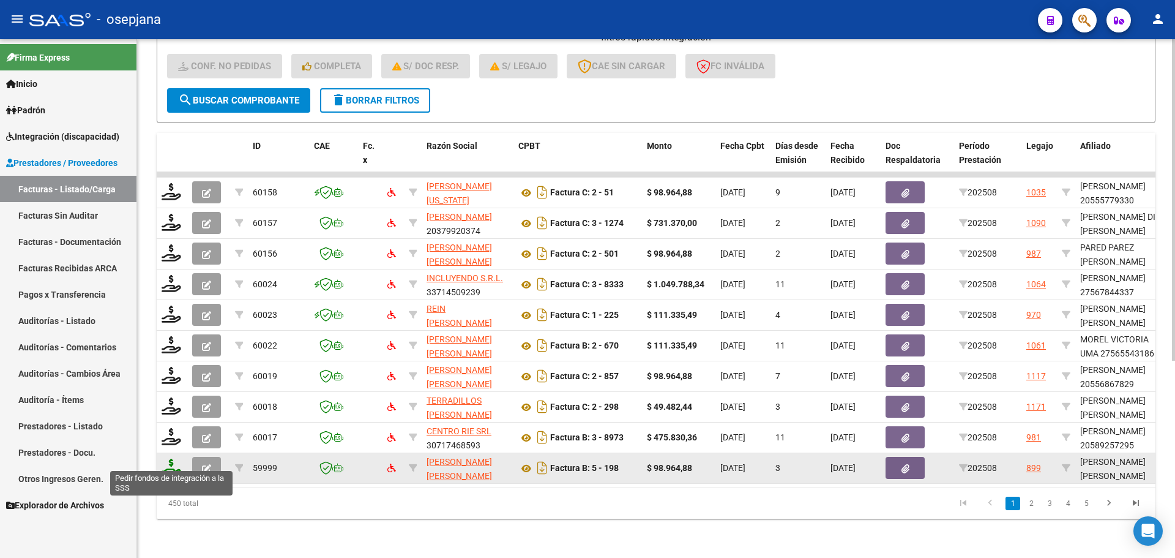
click at [170, 458] on icon at bounding box center [172, 466] width 20 height 17
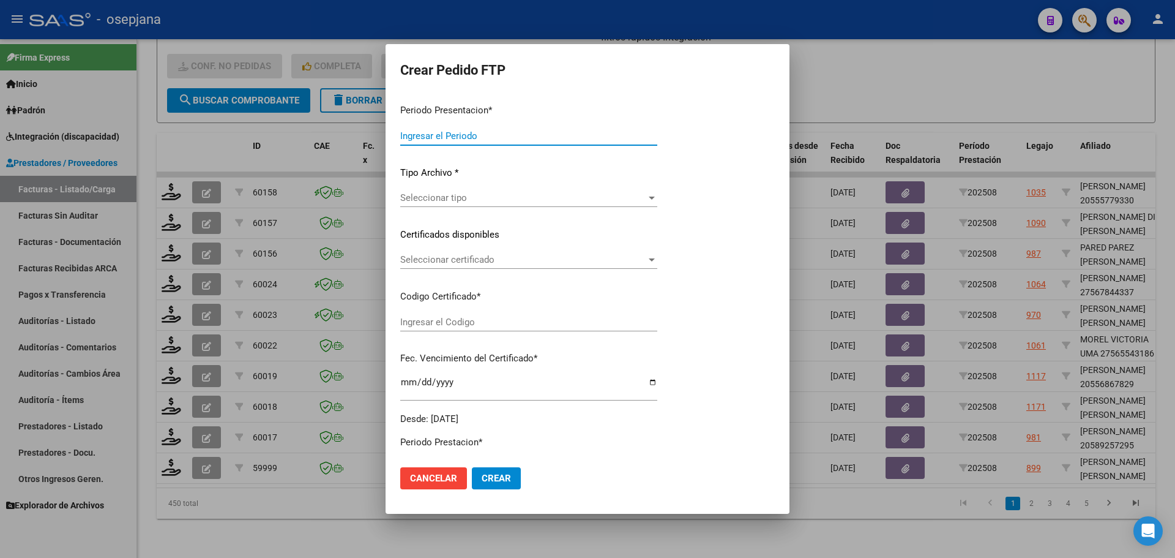
type input "202508"
type input "$ 98.964,88"
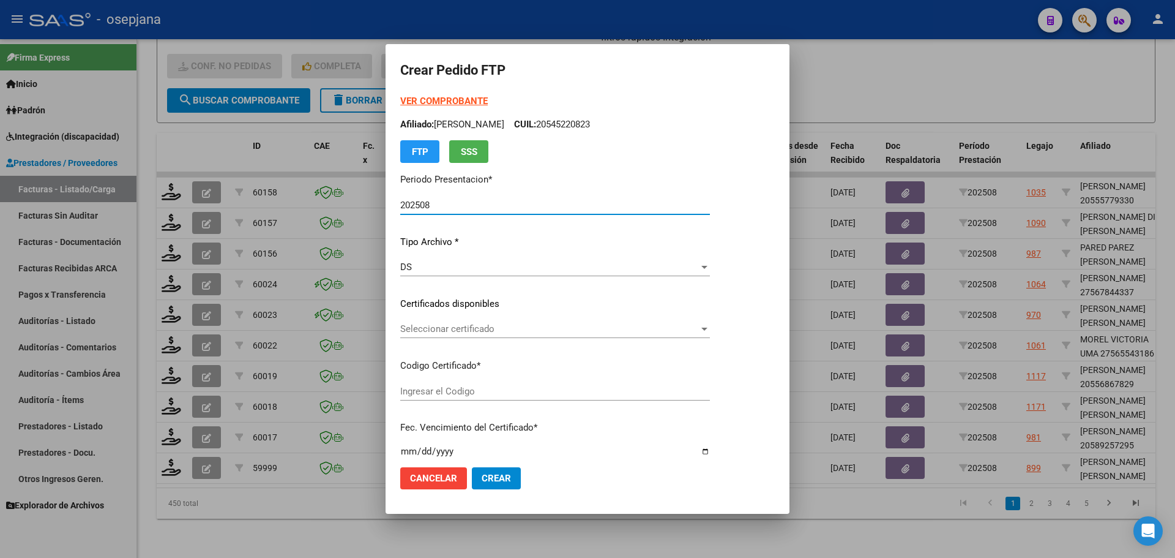
type input "ARG02000555841572023121120261211BUE313"
type input "[DATE]"
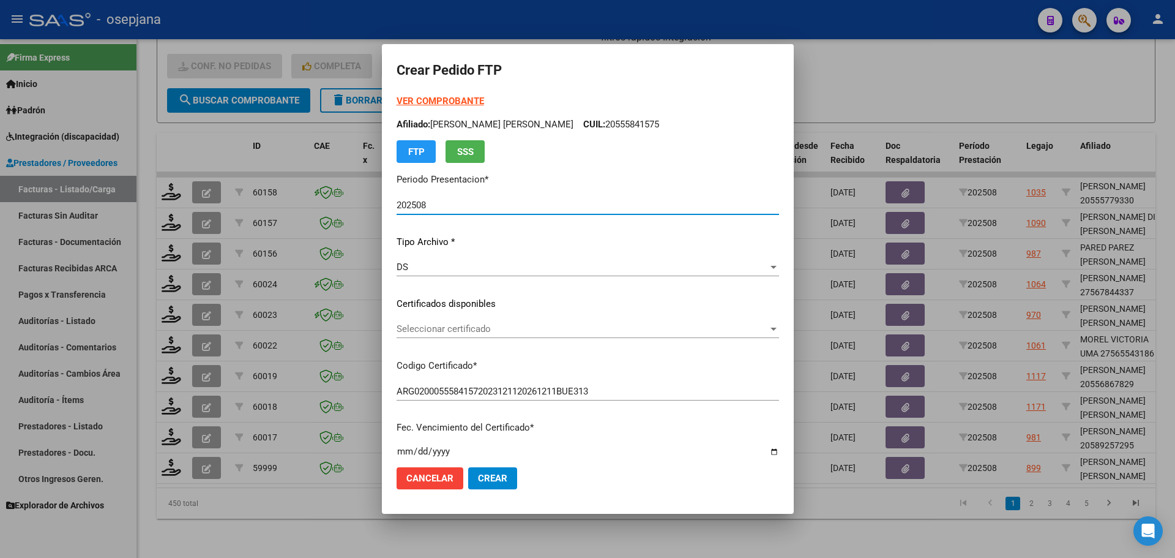
click at [469, 326] on span "Seleccionar certificado" at bounding box center [583, 328] width 372 height 11
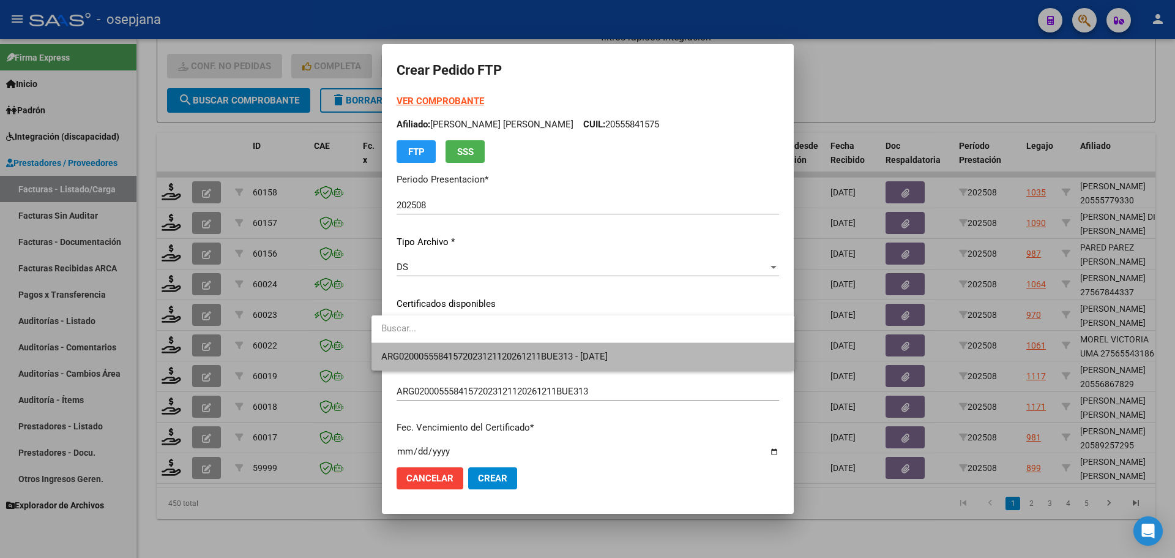
click at [473, 347] on span "ARG02000555841572023121120261211BUE313 - [DATE]" at bounding box center [582, 357] width 403 height 28
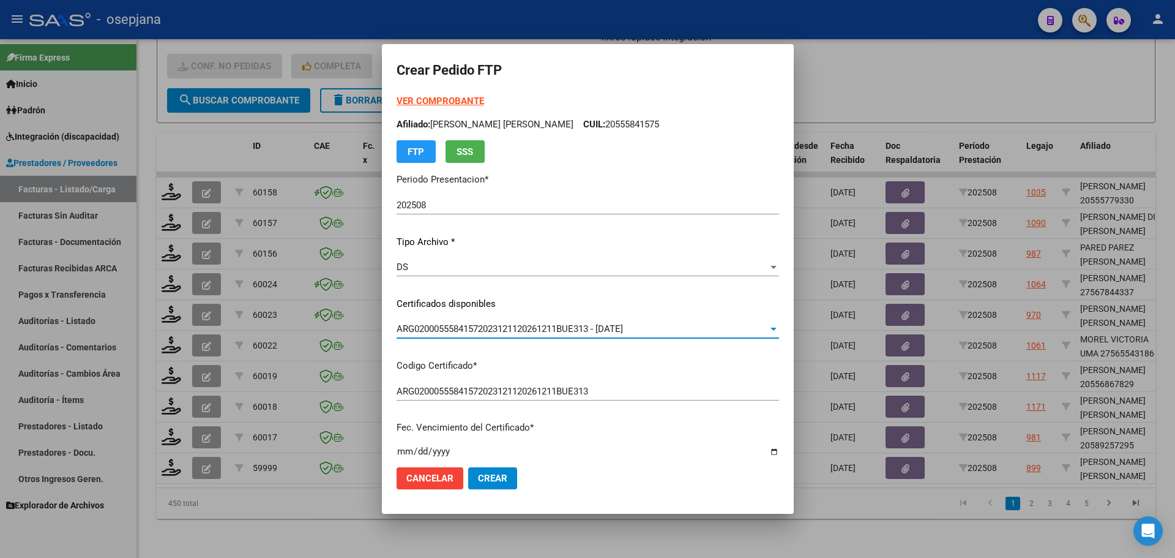
click at [444, 99] on strong "VER COMPROBANTE" at bounding box center [441, 100] width 88 height 11
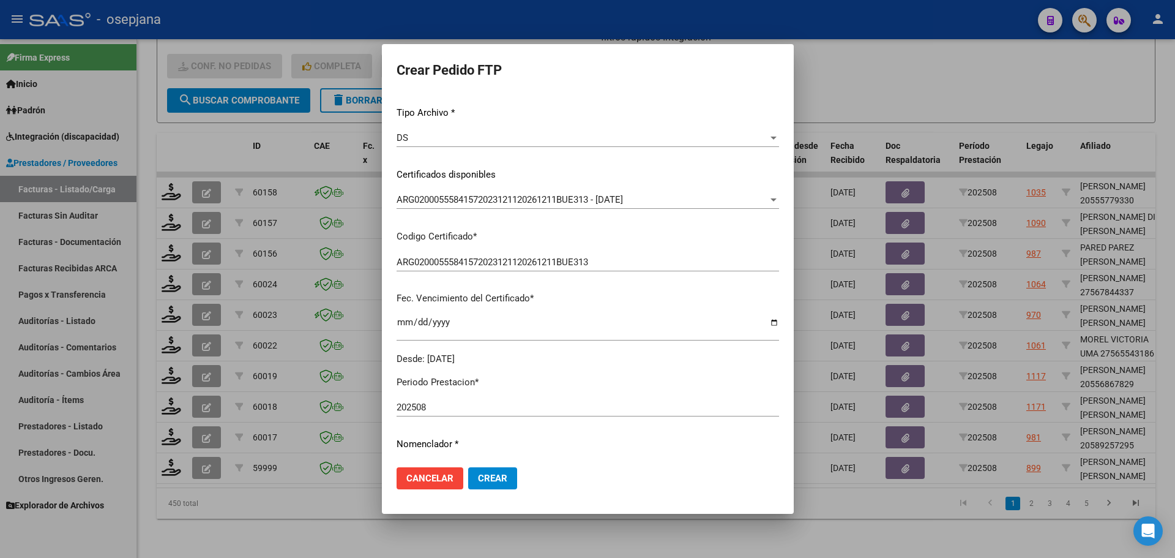
scroll to position [367, 0]
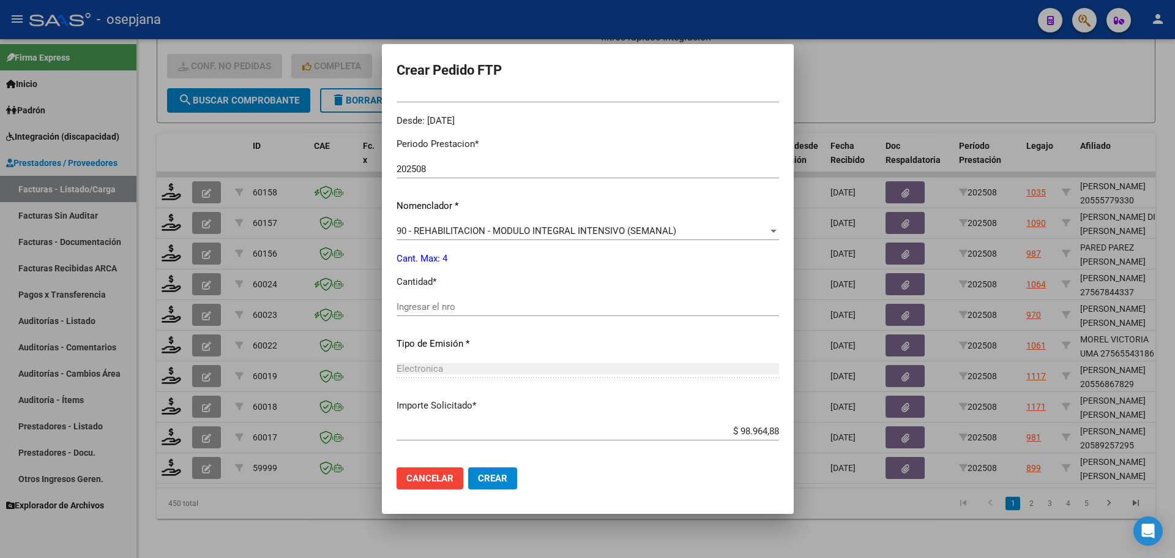
click at [434, 312] on input "Ingresar el nro" at bounding box center [588, 306] width 383 height 11
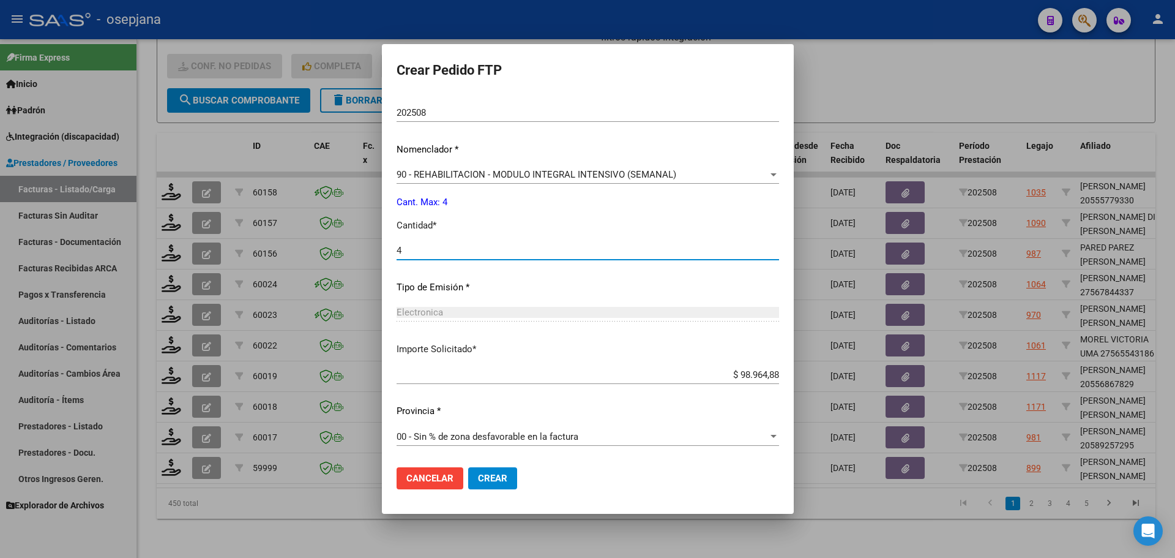
type input "4"
click at [487, 480] on span "Crear" at bounding box center [492, 477] width 29 height 11
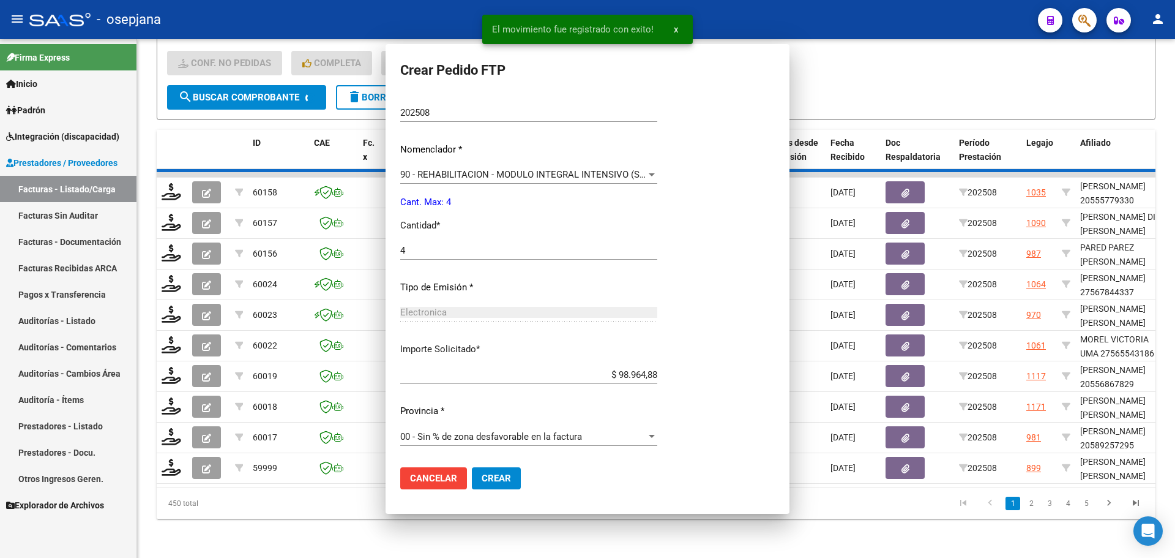
scroll to position [0, 0]
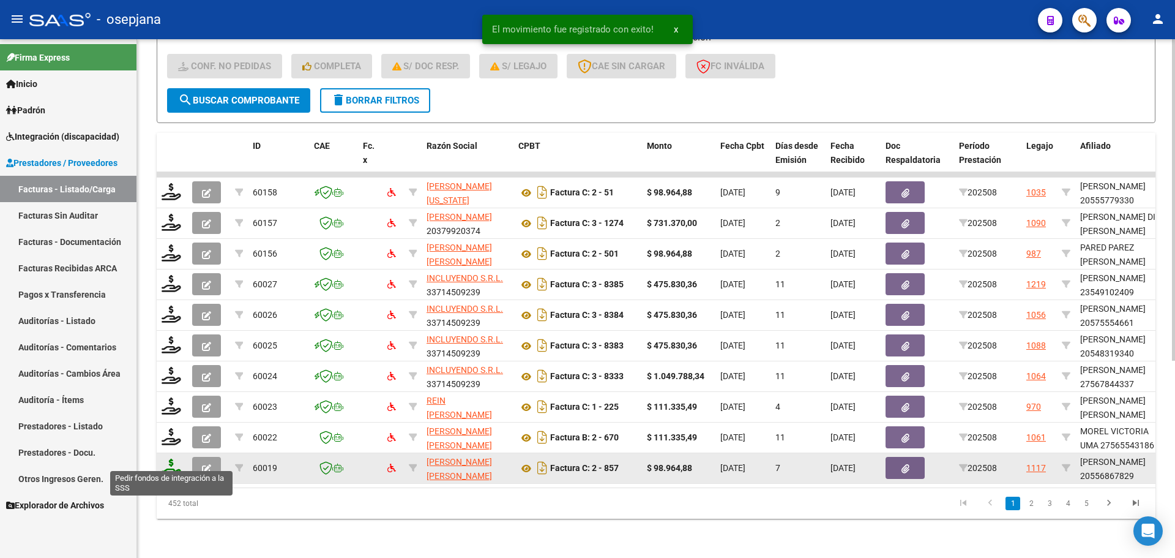
click at [172, 458] on icon at bounding box center [172, 466] width 20 height 17
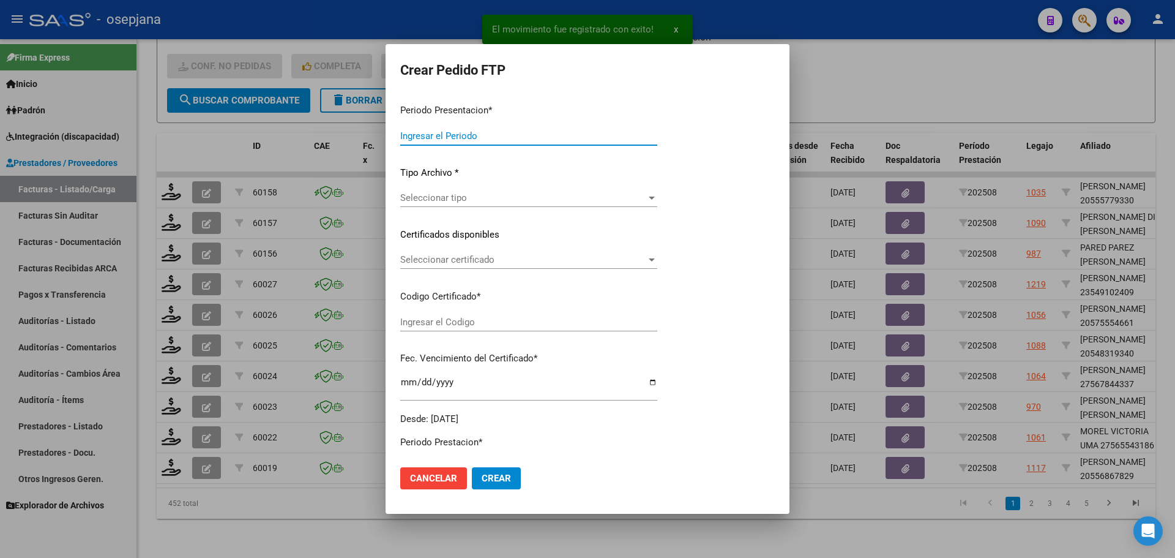
type input "202508"
type input "$ 98.964,88"
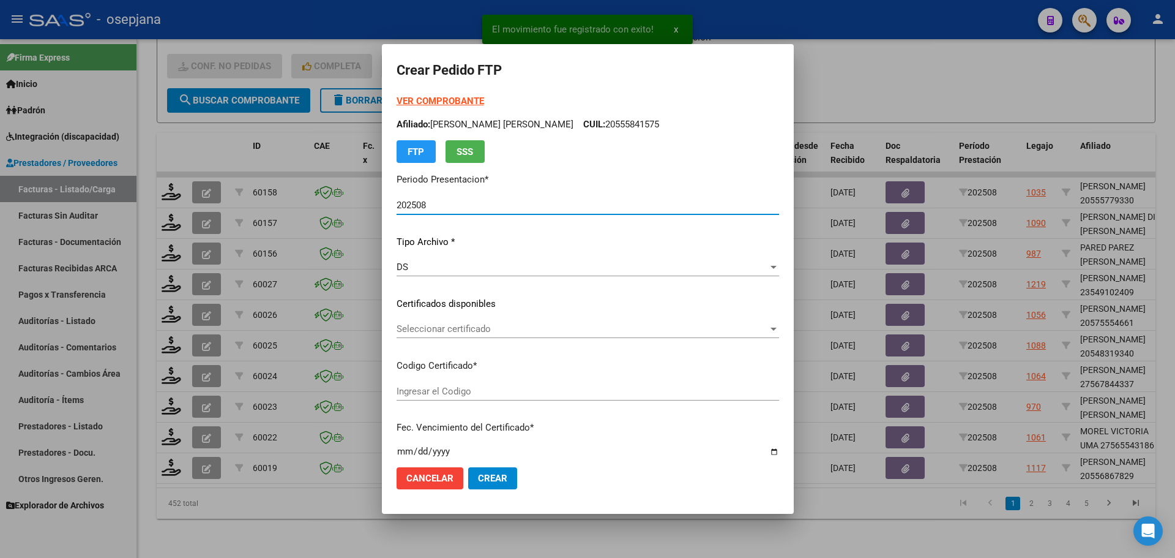
type input "ARG02000556867822021120320241203BSAS342"
type input "[DATE]"
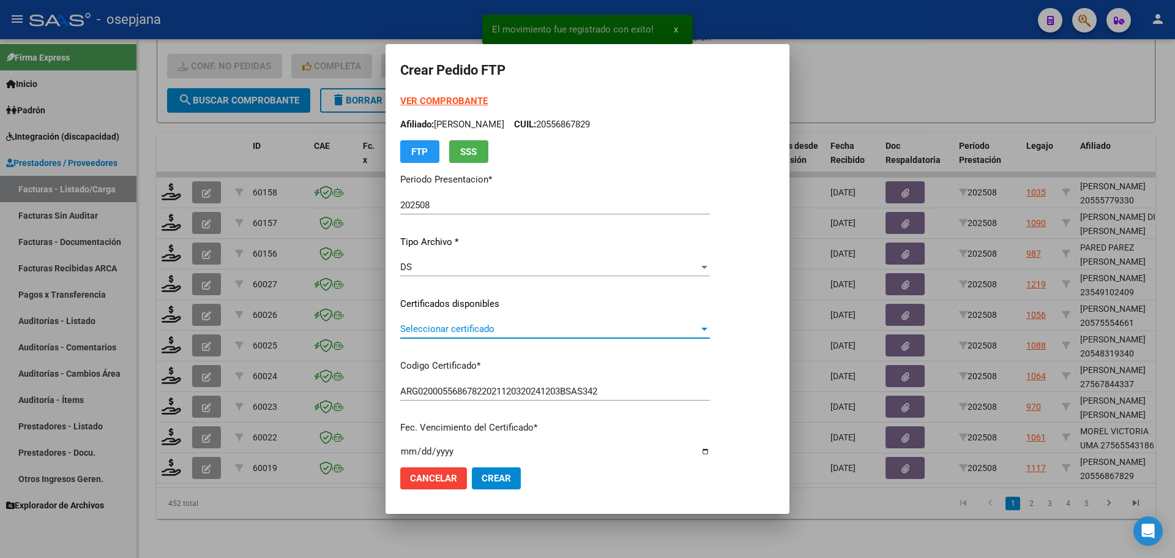
click at [469, 329] on span "Seleccionar certificado" at bounding box center [549, 328] width 299 height 11
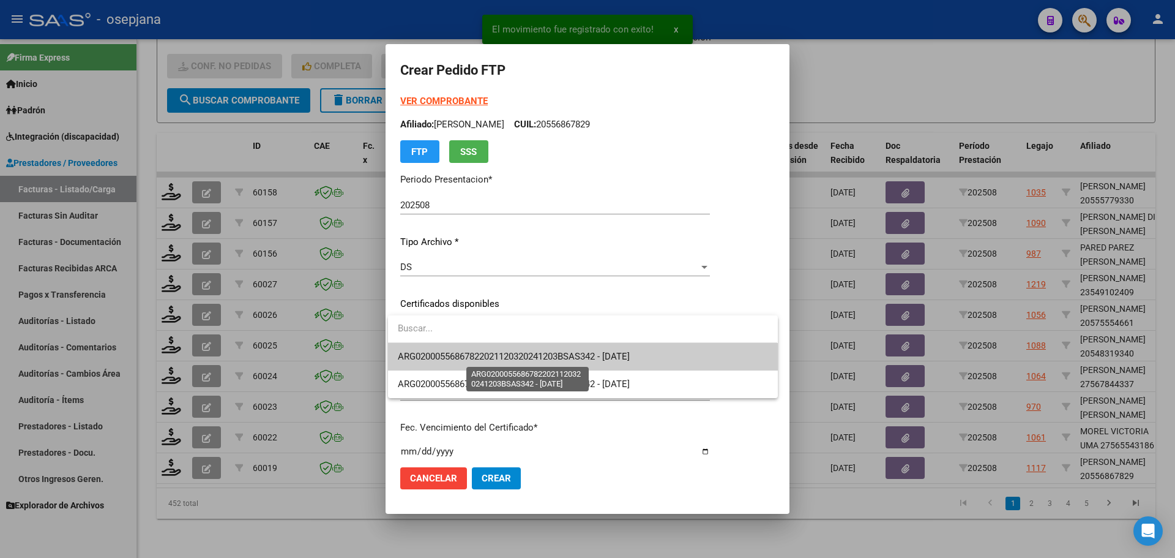
click at [491, 353] on span "ARG02000556867822021120320241203BSAS342 - [DATE]" at bounding box center [514, 356] width 232 height 11
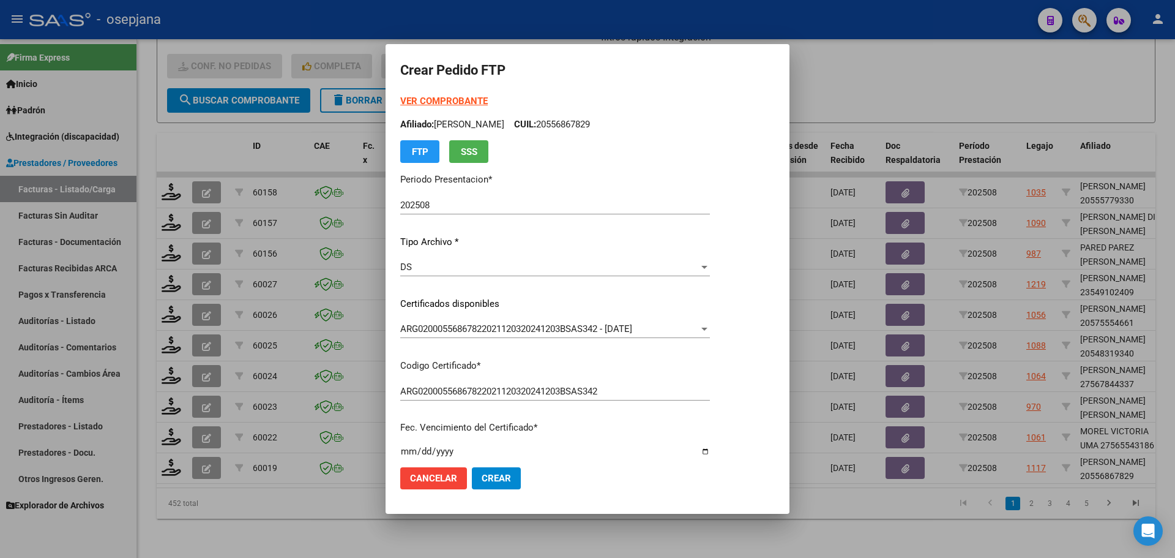
click at [456, 99] on strong "VER COMPROBANTE" at bounding box center [444, 100] width 88 height 11
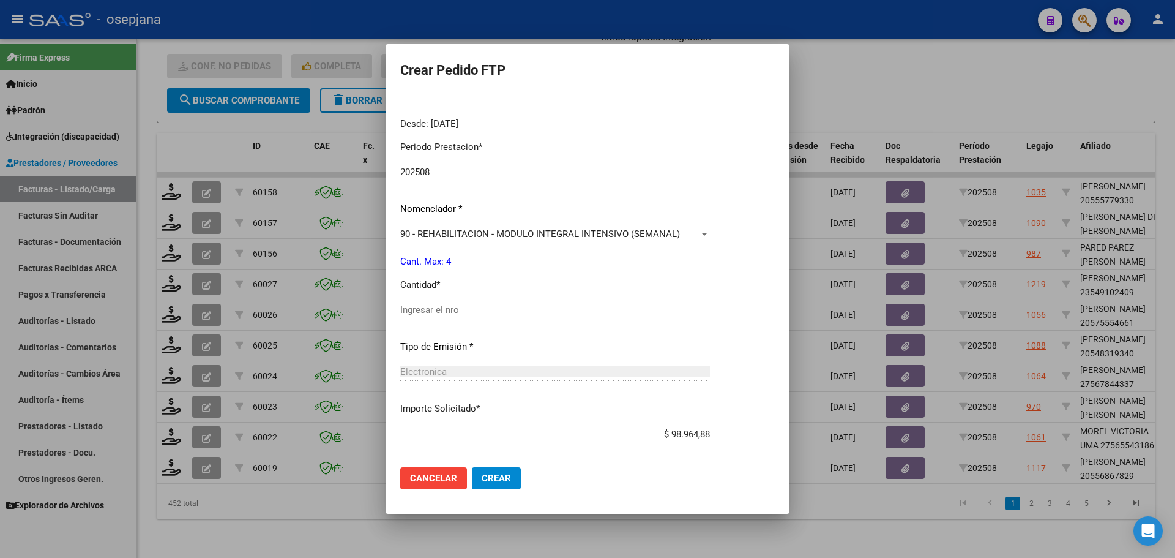
scroll to position [367, 0]
click at [450, 307] on input "Ingresar el nro" at bounding box center [555, 306] width 310 height 11
type input "4"
click at [509, 481] on button "Crear" at bounding box center [496, 478] width 49 height 22
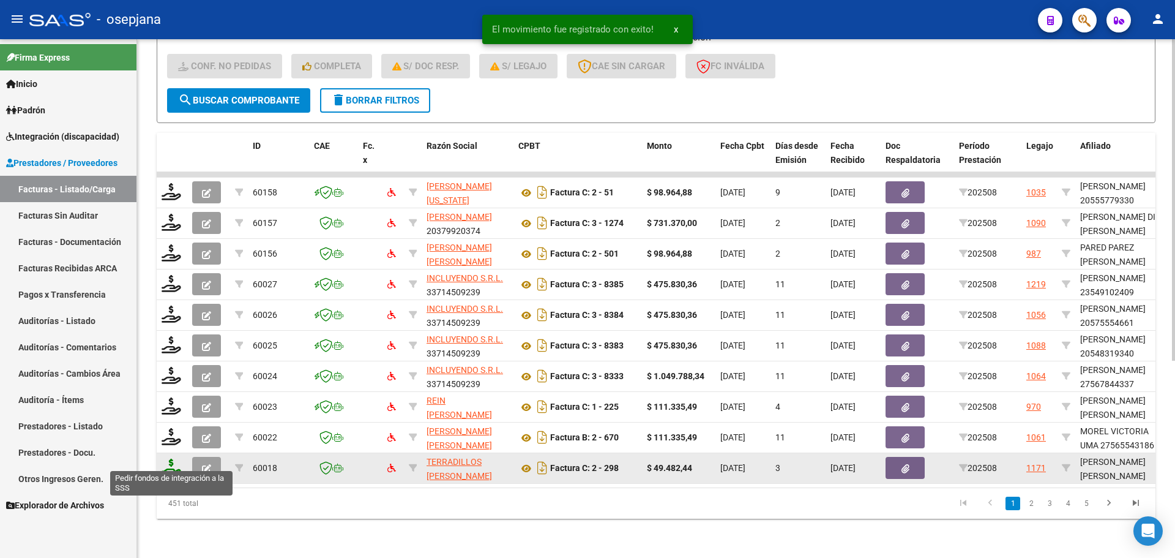
click at [170, 461] on icon at bounding box center [172, 466] width 20 height 17
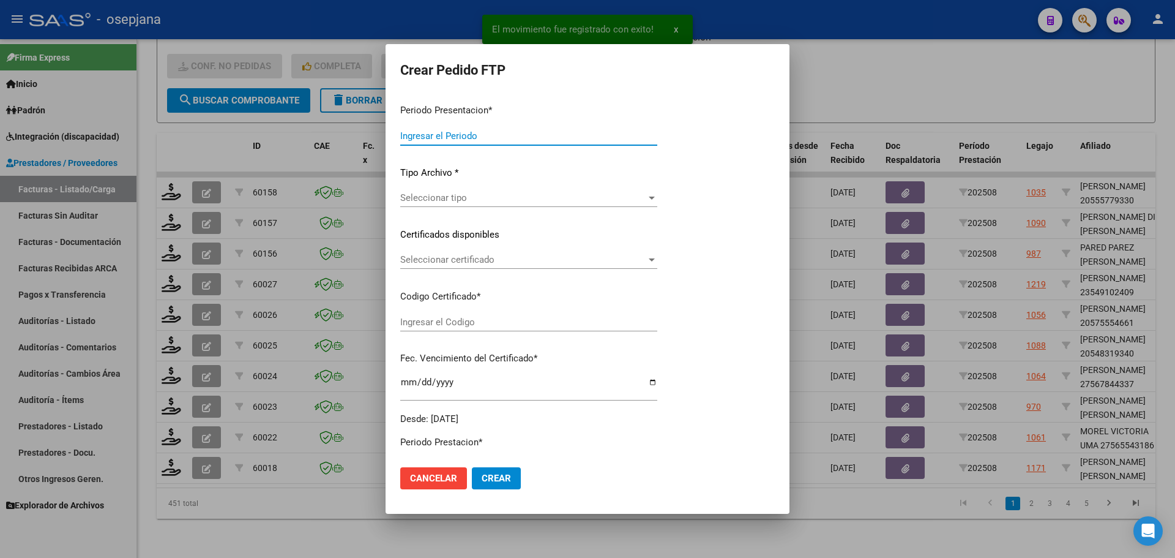
type input "202508"
type input "$ 49.482,44"
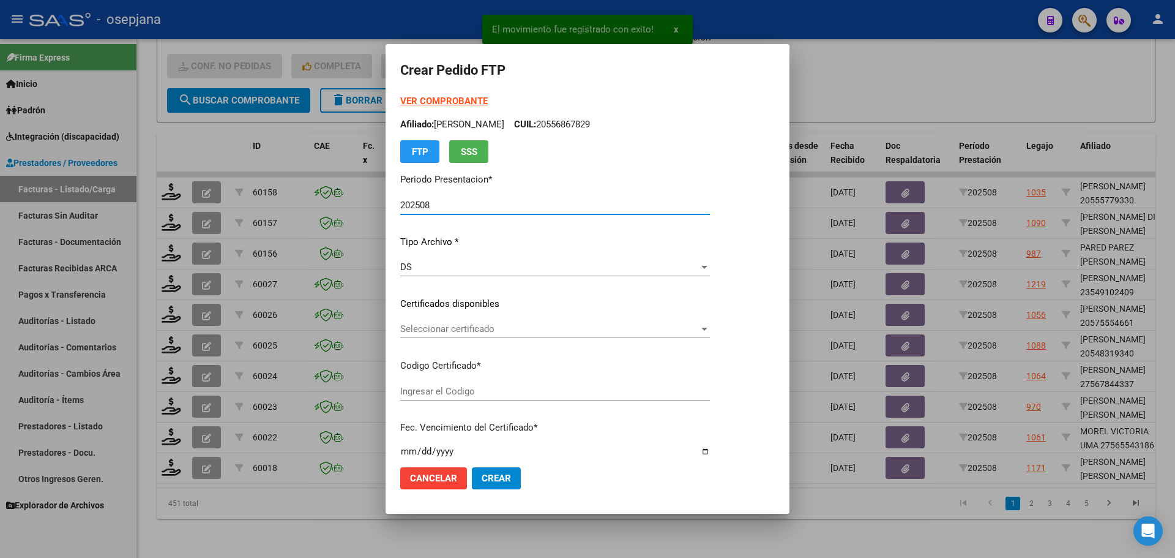
type input "ARG02000571617522024061320290613BSAS436"
type input "[DATE]"
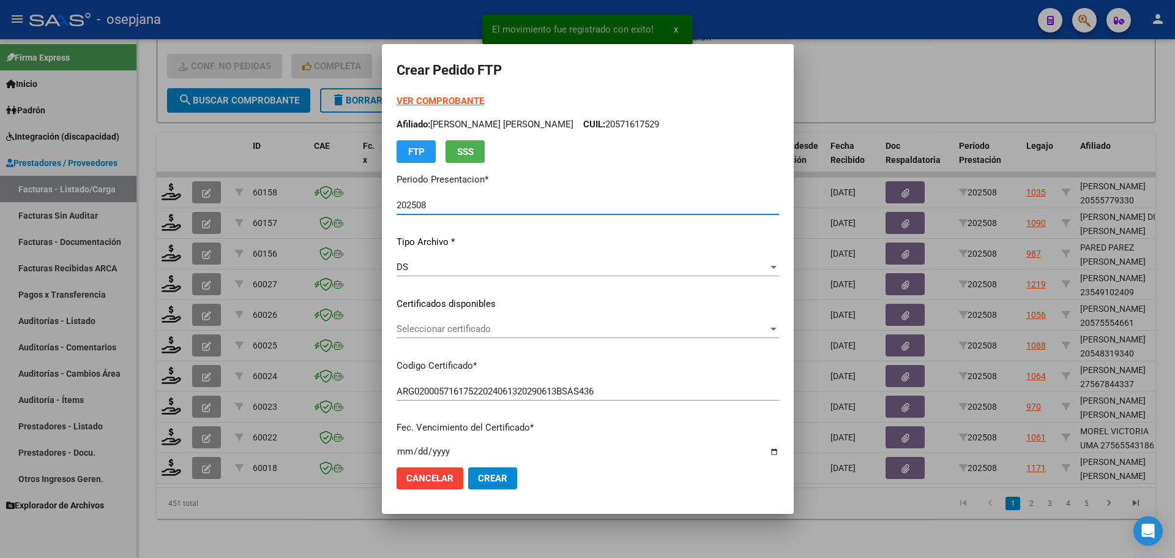
click at [475, 324] on span "Seleccionar certificado" at bounding box center [583, 328] width 372 height 11
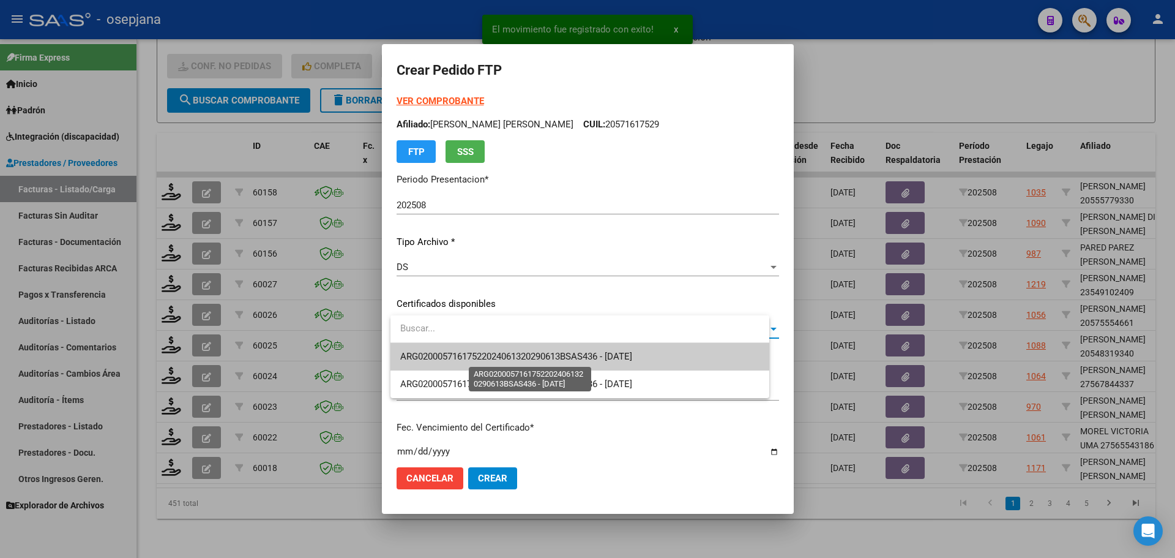
click at [487, 352] on span "ARG02000571617522024061320290613BSAS436 - [DATE]" at bounding box center [516, 356] width 232 height 11
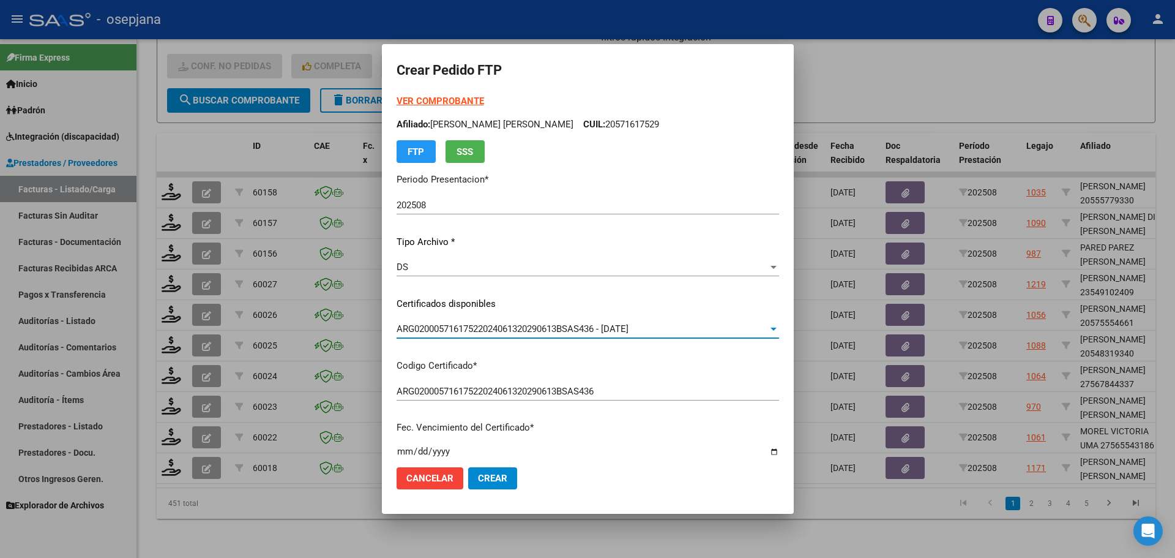
click at [452, 99] on strong "VER COMPROBANTE" at bounding box center [441, 100] width 88 height 11
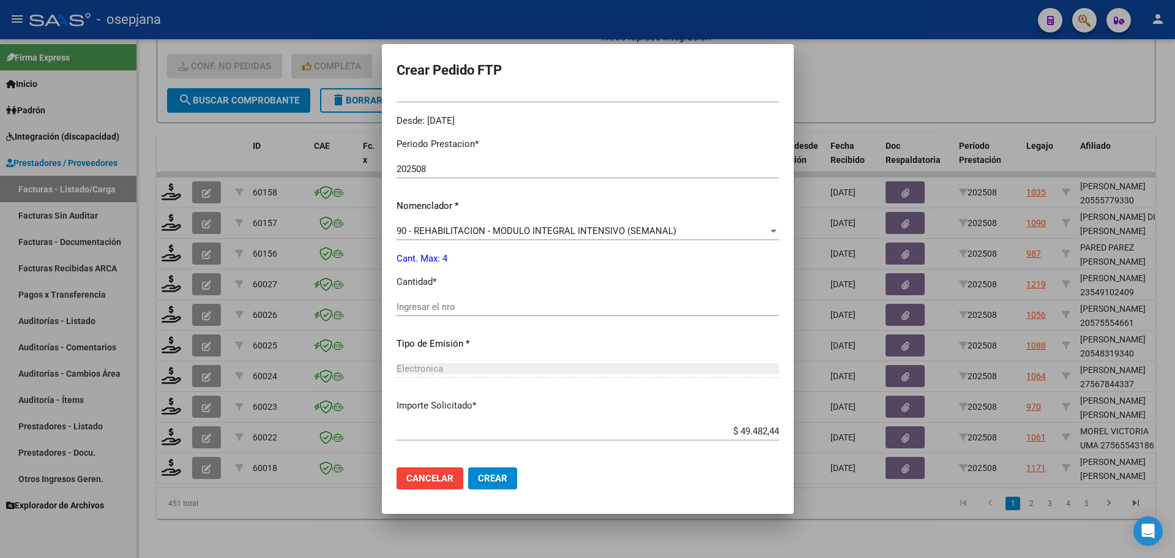
click at [447, 307] on input "Ingresar el nro" at bounding box center [588, 306] width 383 height 11
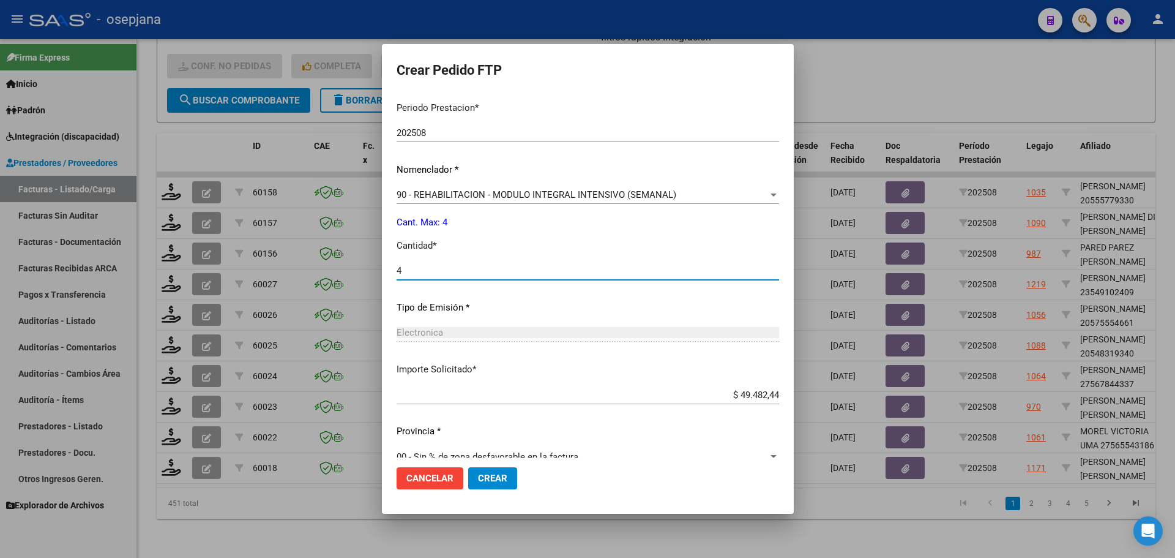
scroll to position [424, 0]
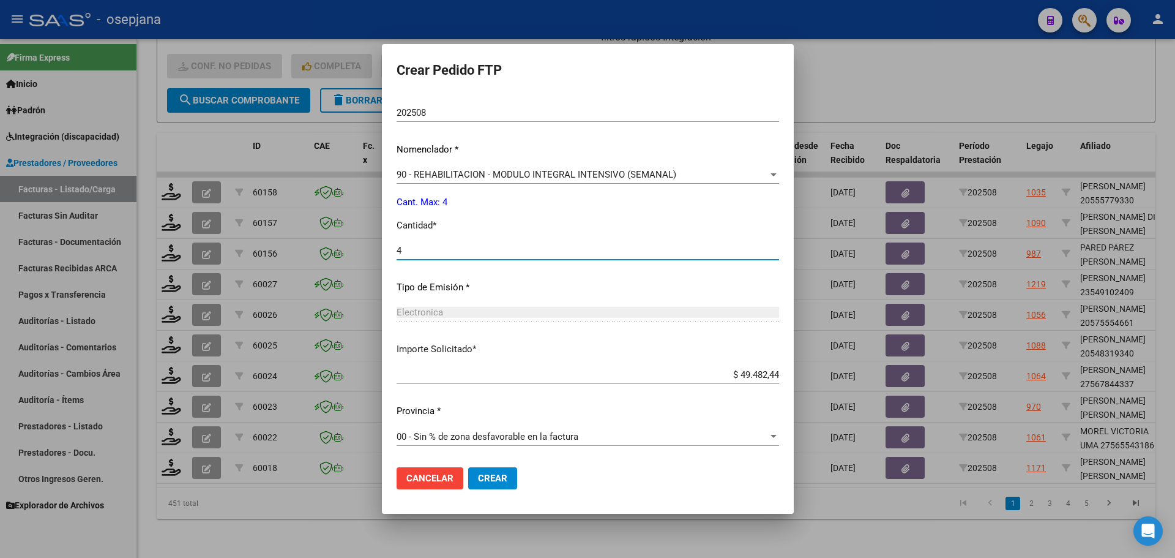
type input "4"
click at [507, 479] on span "Crear" at bounding box center [492, 477] width 29 height 11
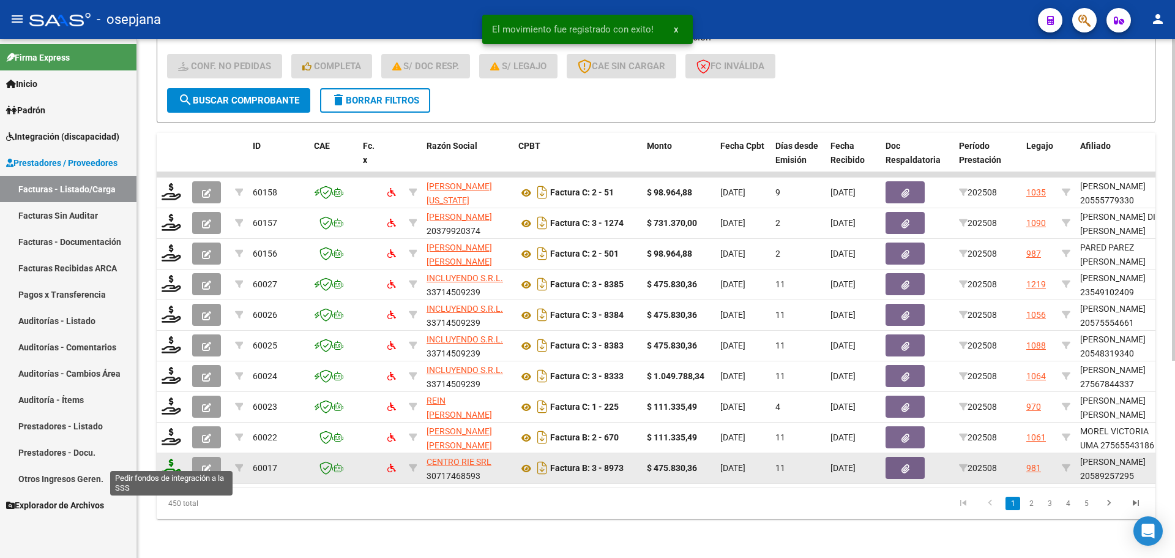
click at [171, 463] on icon at bounding box center [172, 466] width 20 height 17
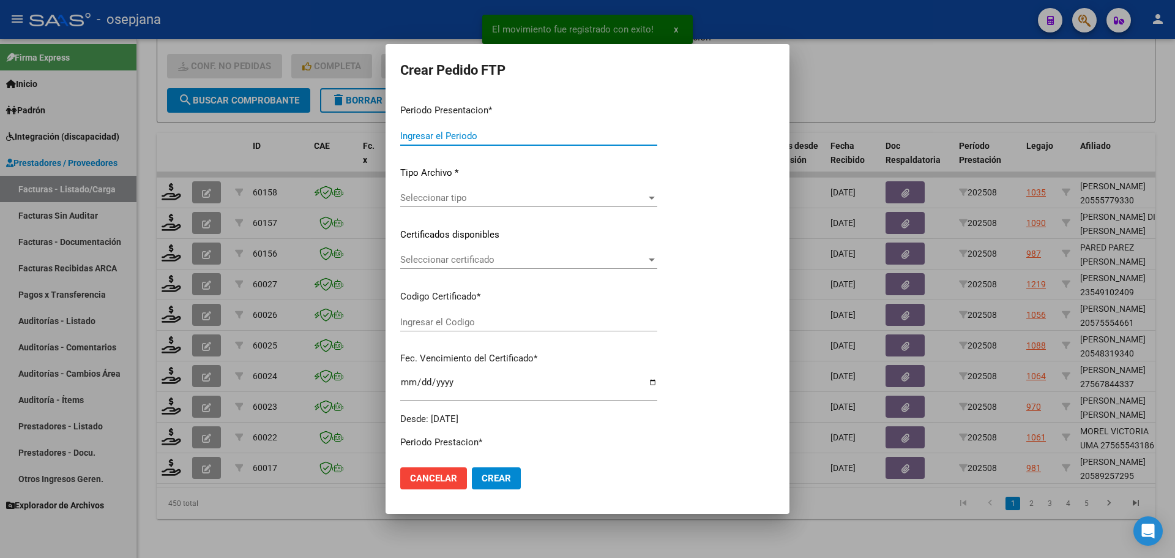
type input "202508"
type input "$ 475.830,36"
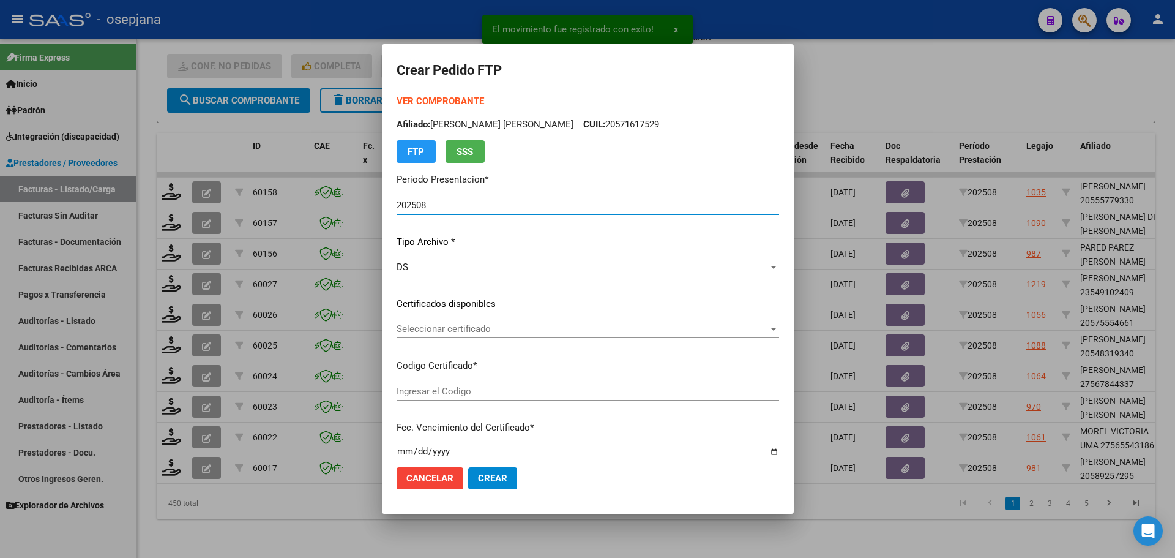
type input "ARG02000589257292024052320270523BSAS265"
type input "[DATE]"
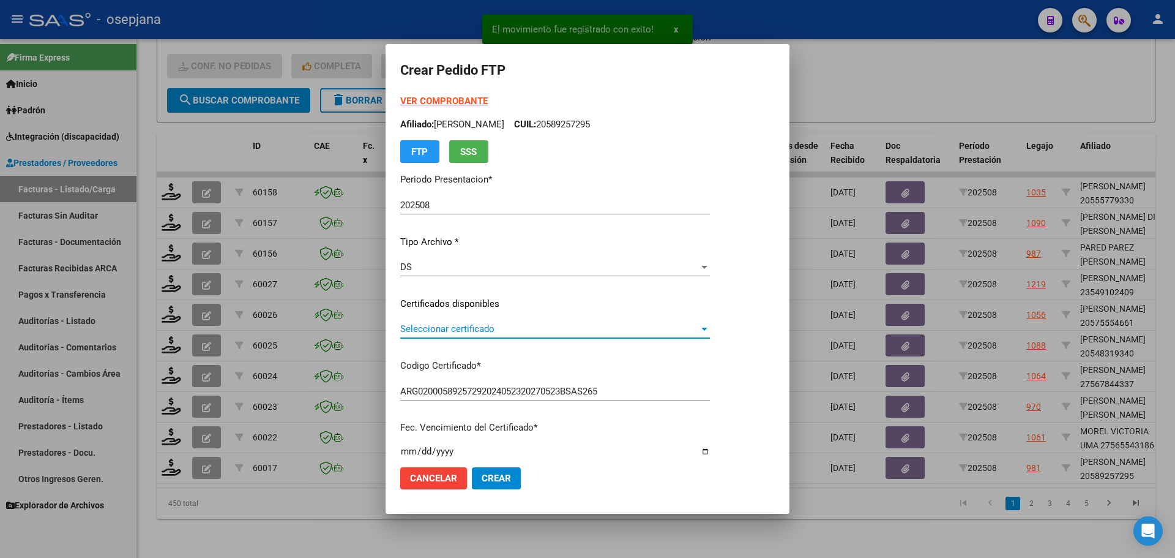
click at [555, 324] on span "Seleccionar certificado" at bounding box center [549, 328] width 299 height 11
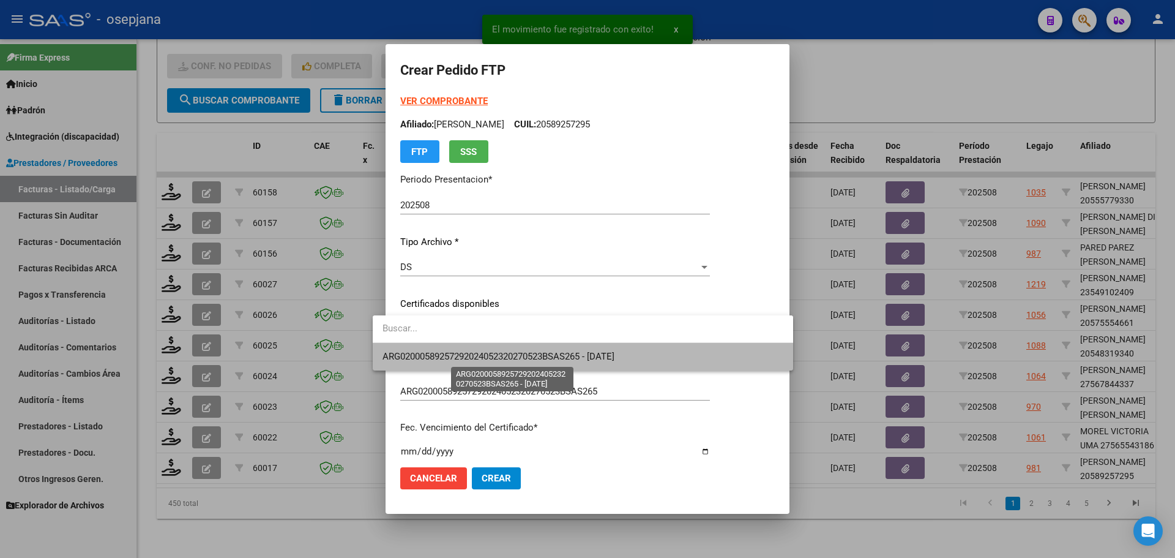
click at [558, 353] on span "ARG02000589257292024052320270523BSAS265 - [DATE]" at bounding box center [499, 356] width 232 height 11
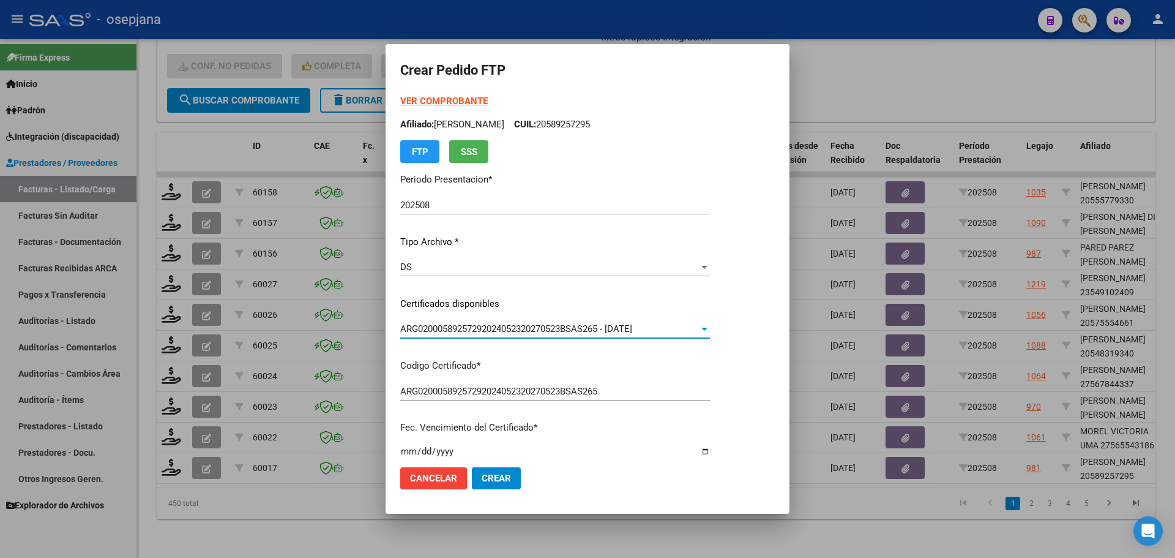
click at [440, 103] on strong "VER COMPROBANTE" at bounding box center [444, 100] width 88 height 11
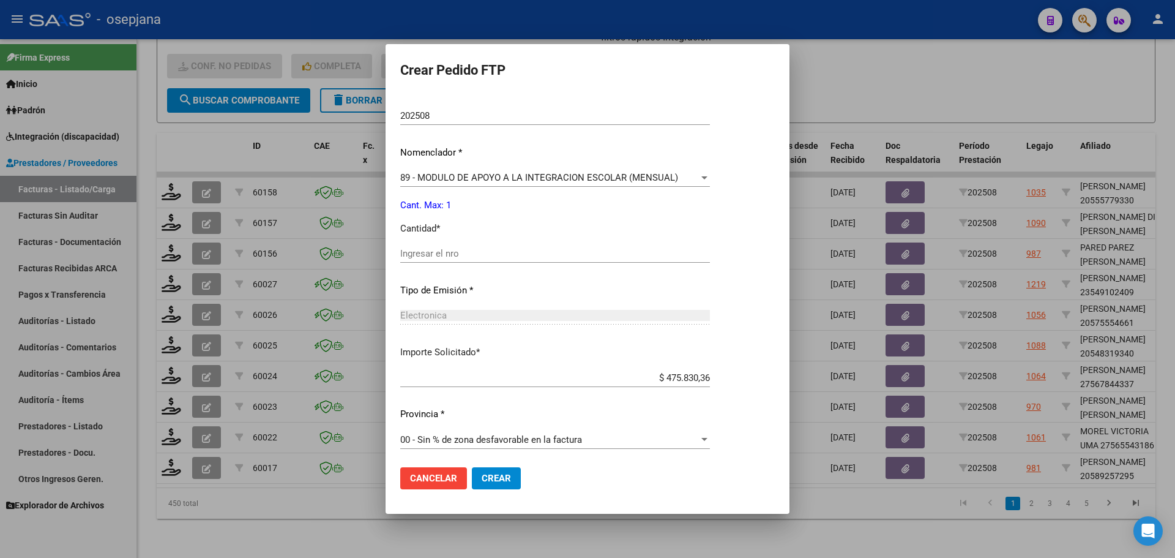
scroll to position [424, 0]
click at [432, 248] on input "Ingresar el nro" at bounding box center [555, 250] width 310 height 11
type input "1"
click at [476, 484] on button "Crear" at bounding box center [496, 478] width 49 height 22
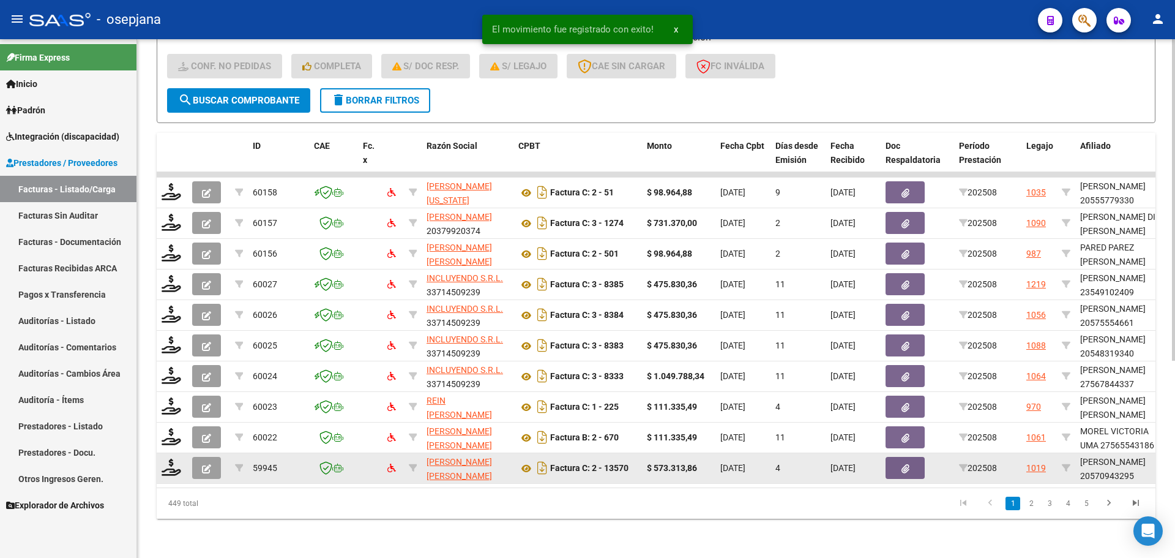
click at [165, 468] on div at bounding box center [172, 467] width 21 height 19
click at [170, 460] on icon at bounding box center [172, 466] width 20 height 17
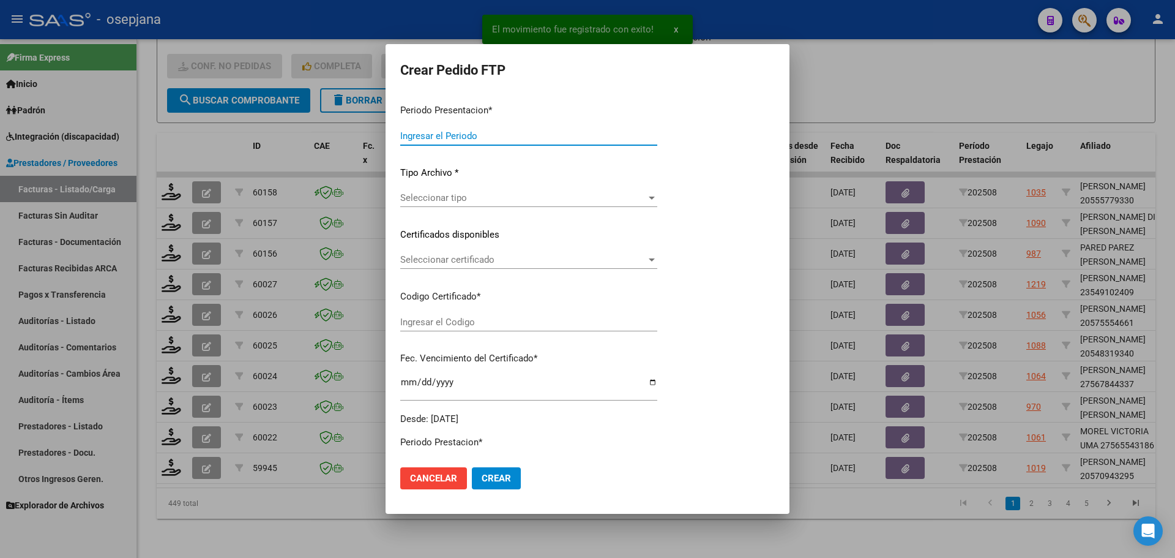
type input "202508"
type input "$ 573.313,86"
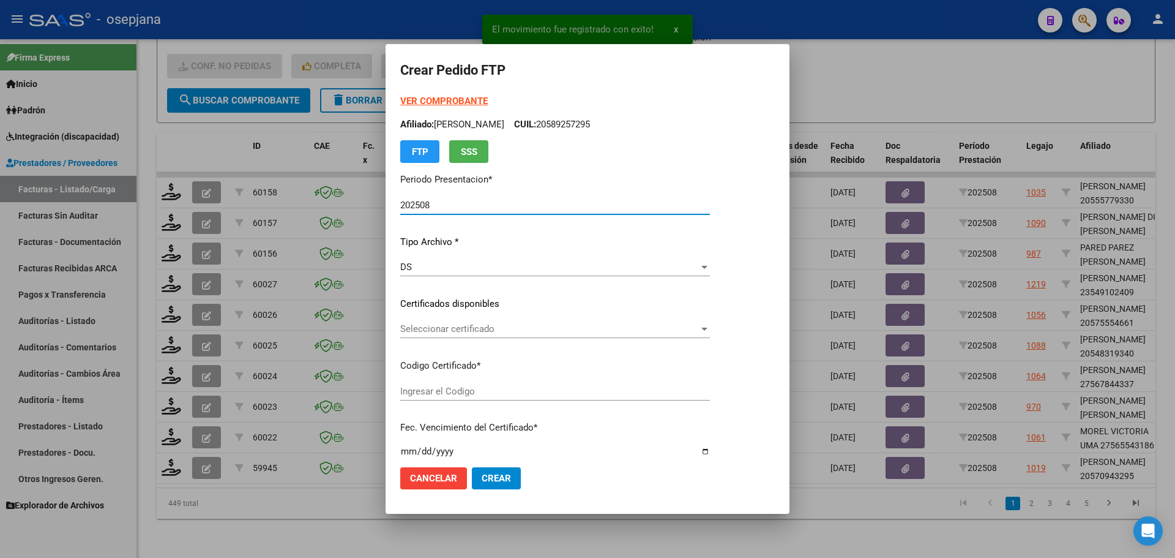
type input "ARG0200057094329-20220907-20250907BS311"
type input "[DATE]"
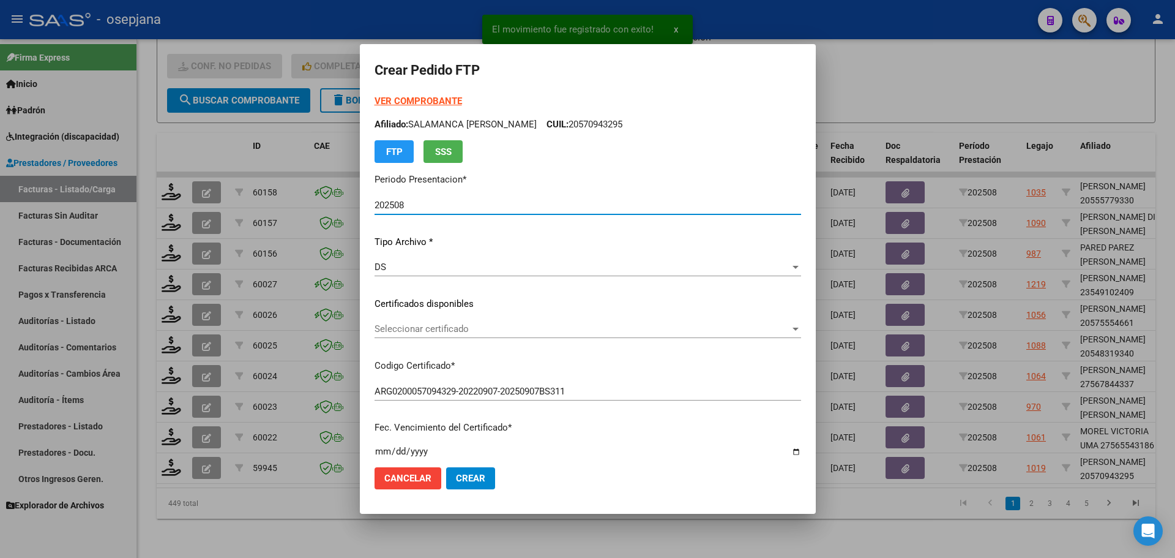
click at [467, 329] on span "Seleccionar certificado" at bounding box center [583, 328] width 416 height 11
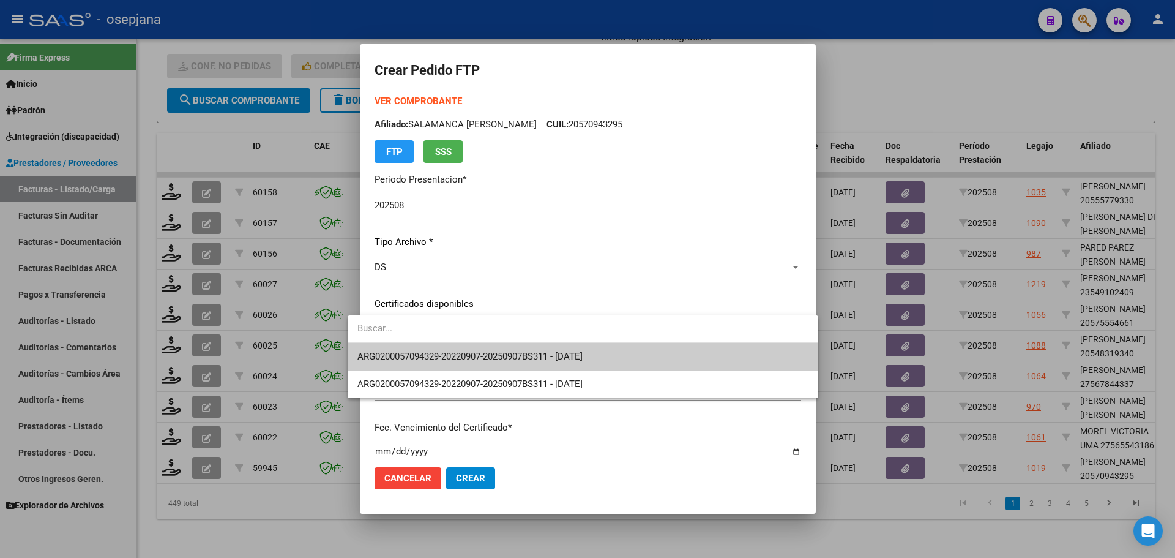
click at [468, 349] on span "ARG0200057094329-20220907-20250907BS311 - [DATE]" at bounding box center [582, 357] width 451 height 28
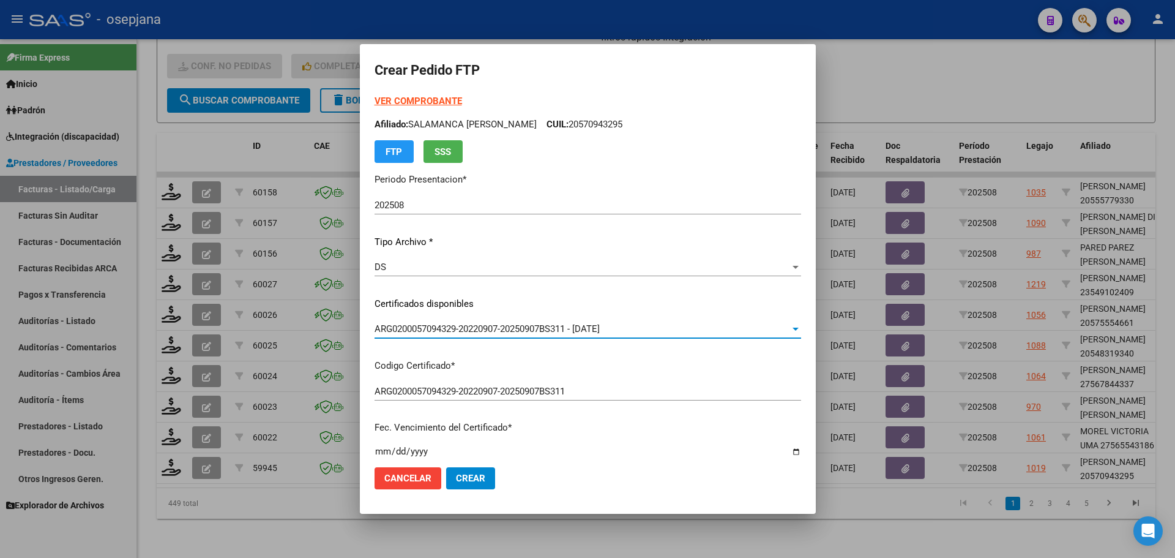
click at [422, 102] on strong "VER COMPROBANTE" at bounding box center [419, 100] width 88 height 11
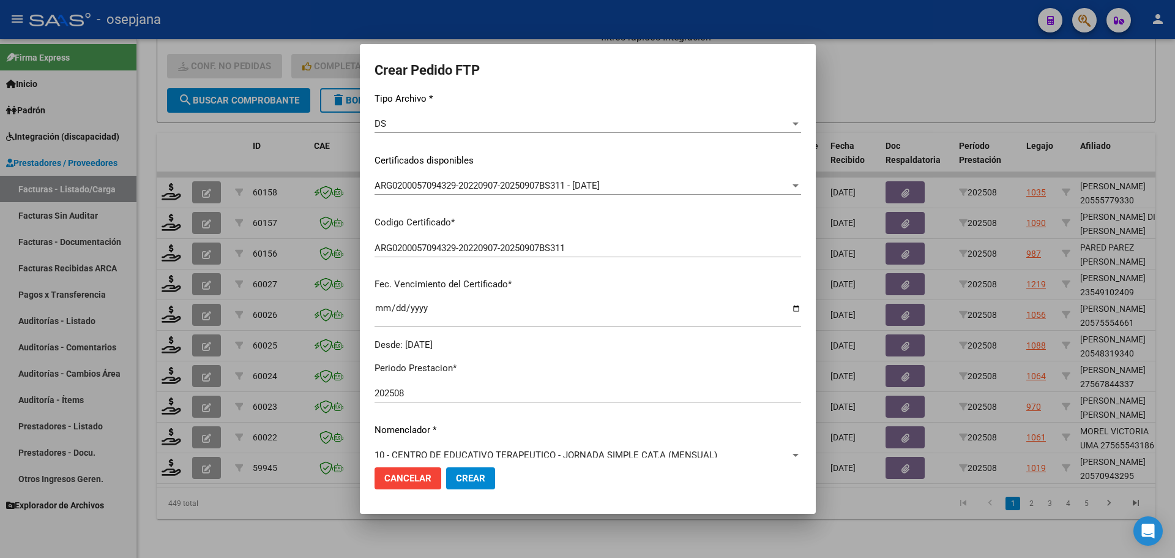
scroll to position [306, 0]
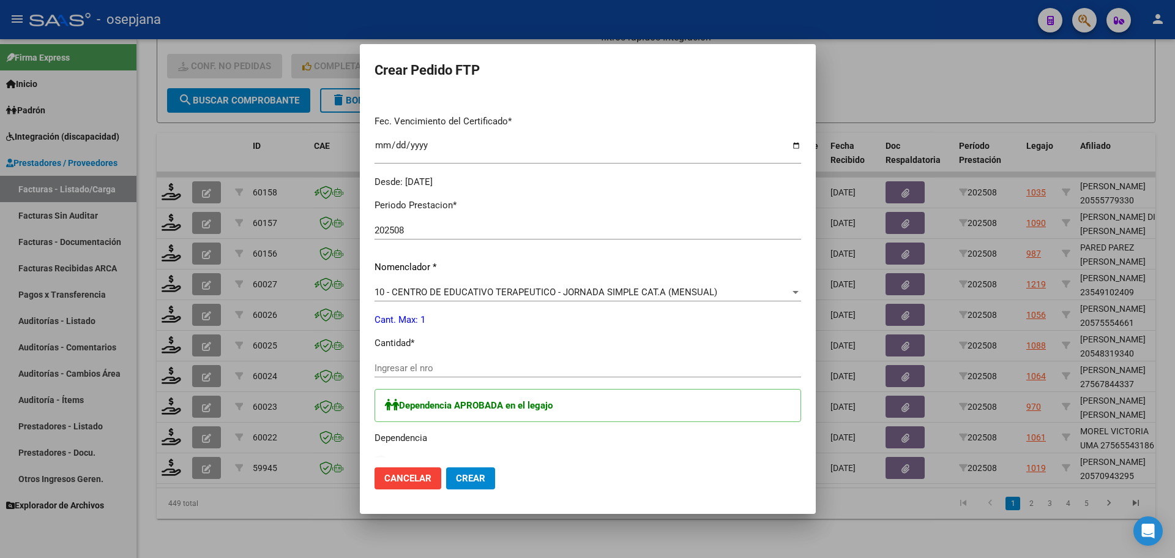
click at [420, 375] on div "Ingresar el nro" at bounding box center [588, 368] width 427 height 18
type input "1"
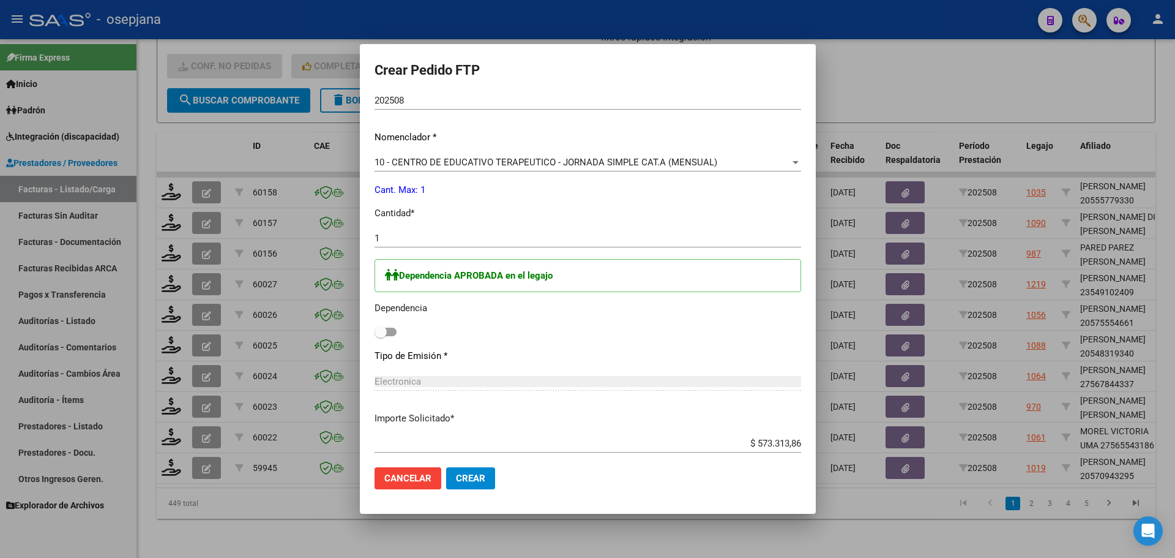
scroll to position [504, 0]
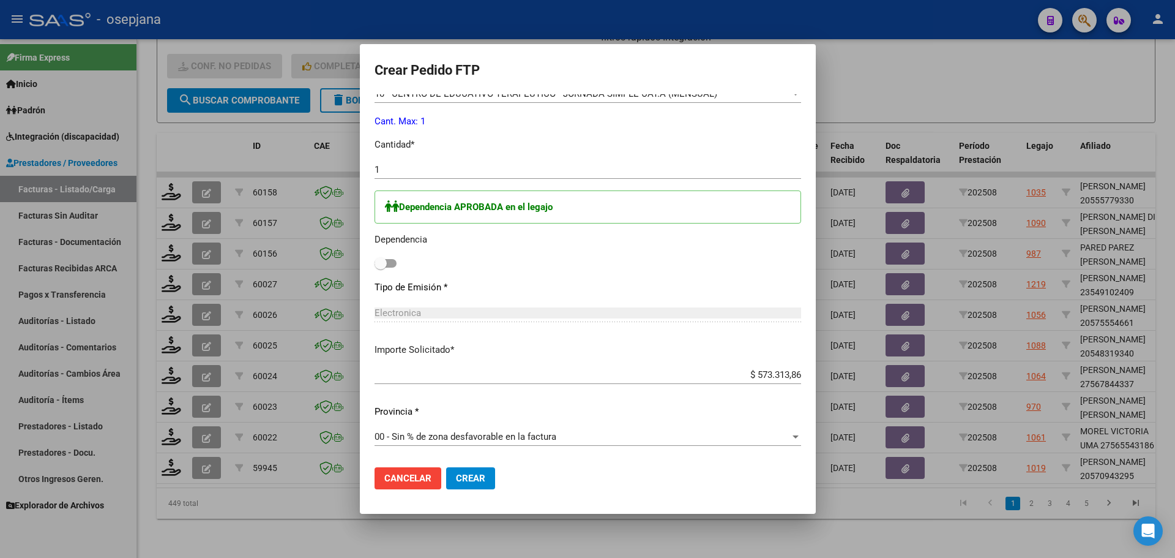
click at [375, 267] on span at bounding box center [381, 263] width 12 height 12
click at [380, 267] on input "checkbox" at bounding box center [380, 267] width 1 height 1
checkbox input "true"
click at [465, 477] on span "Crear" at bounding box center [470, 477] width 29 height 11
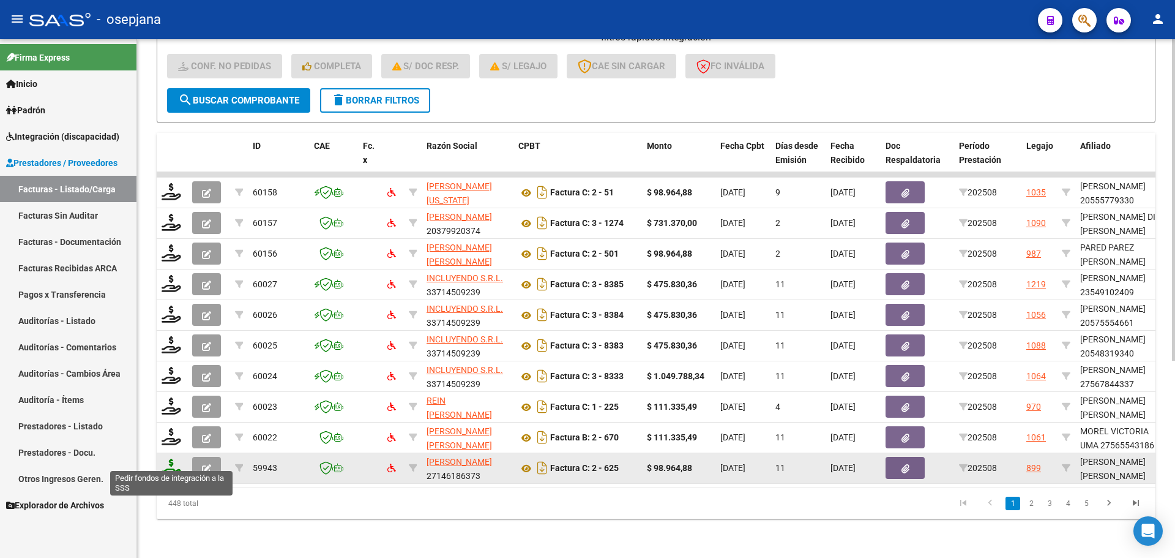
click at [174, 458] on icon at bounding box center [172, 466] width 20 height 17
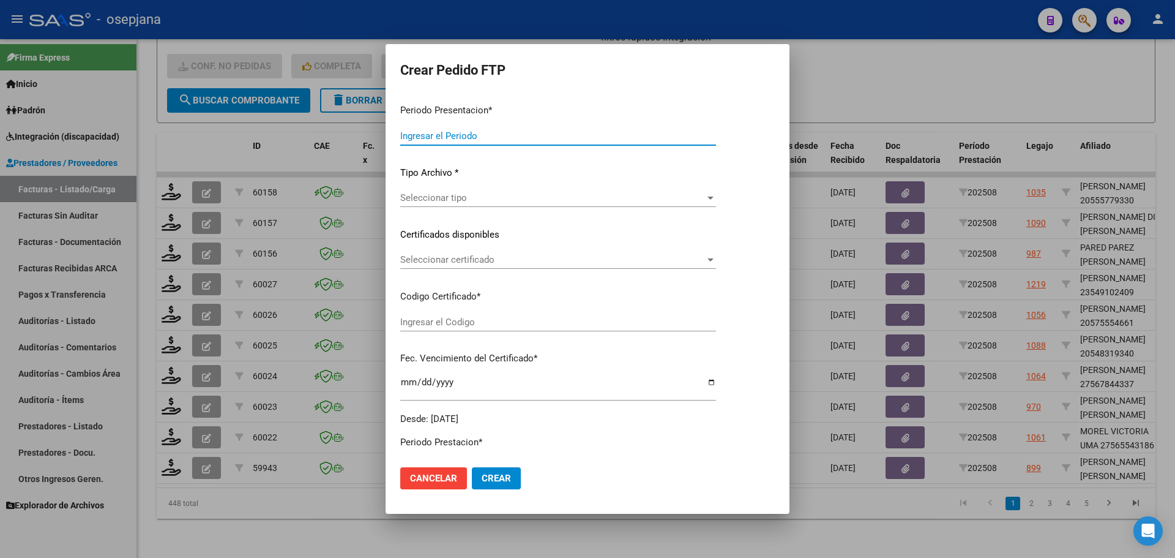
type input "202508"
type input "$ 98.964,88"
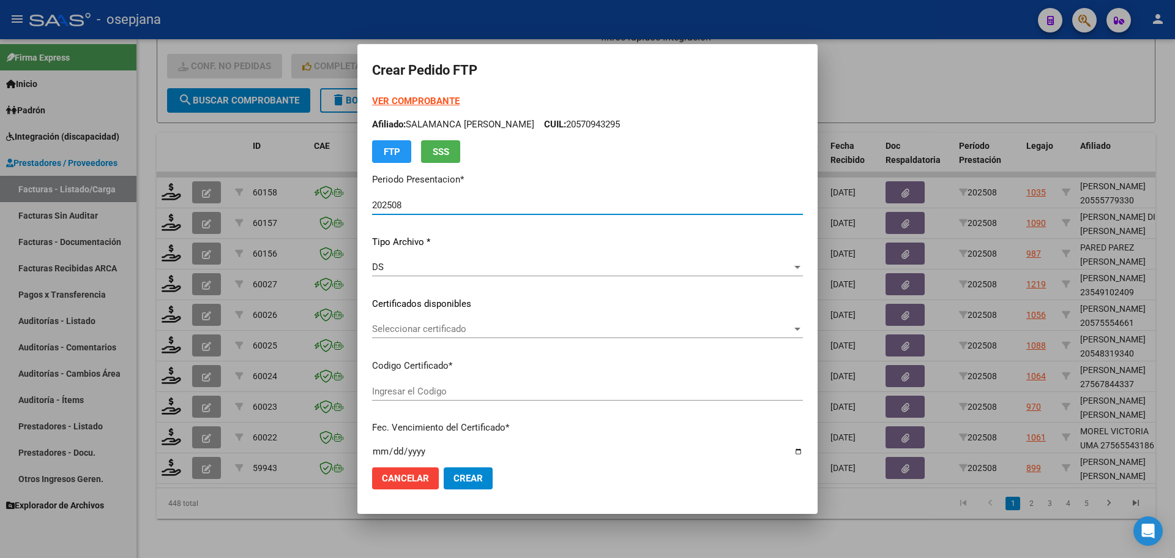
click at [507, 324] on span "Seleccionar certificado" at bounding box center [582, 328] width 420 height 11
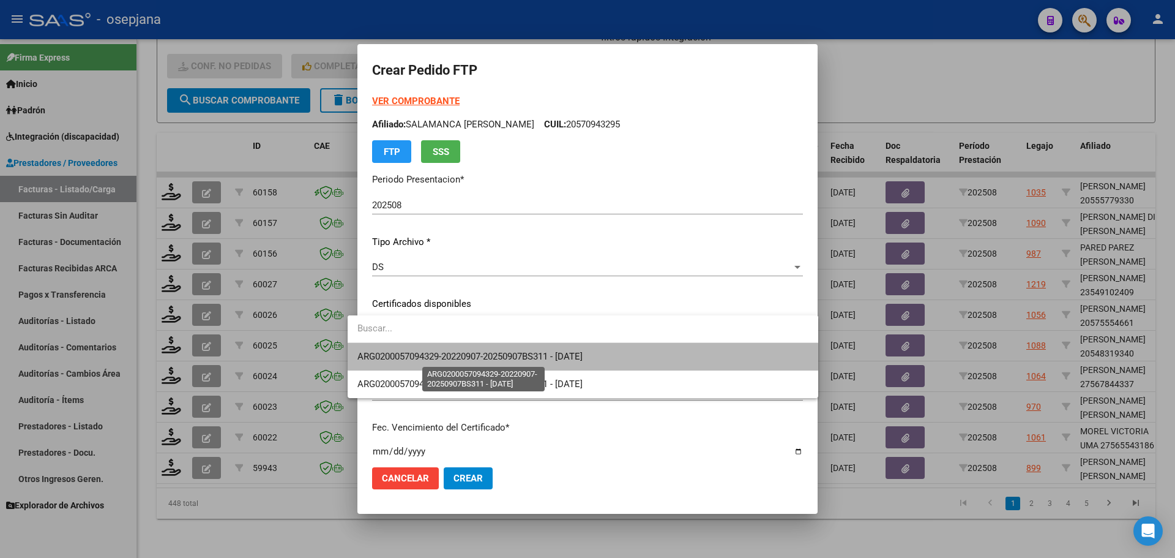
click at [515, 354] on span "ARG0200057094329-20220907-20250907BS311 - [DATE]" at bounding box center [469, 356] width 225 height 11
type input "ARG0200057094329-20220907-20250907BS311"
type input "[DATE]"
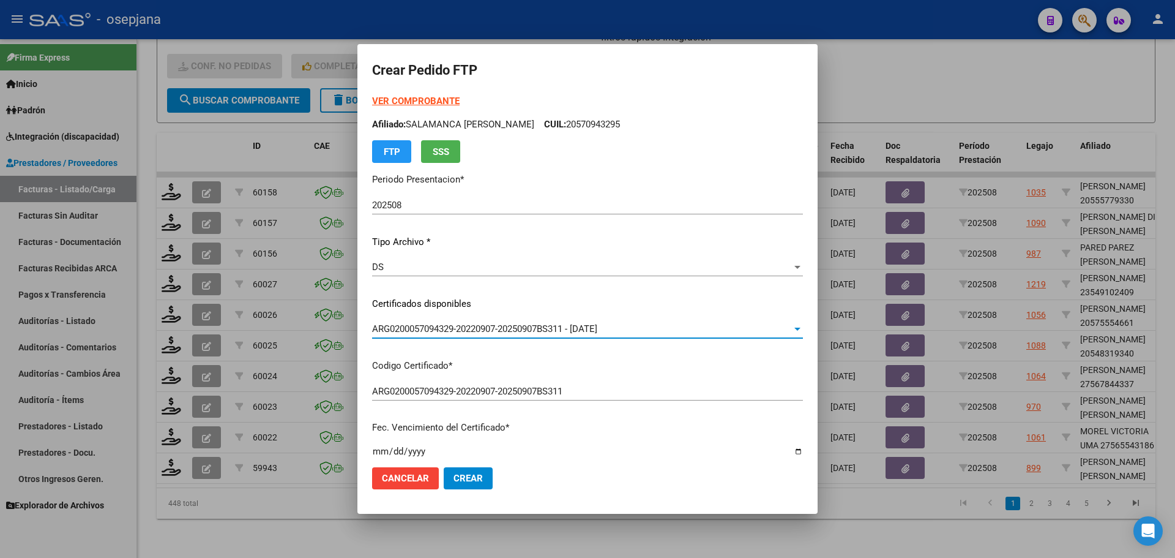
click at [418, 97] on strong "VER COMPROBANTE" at bounding box center [416, 100] width 88 height 11
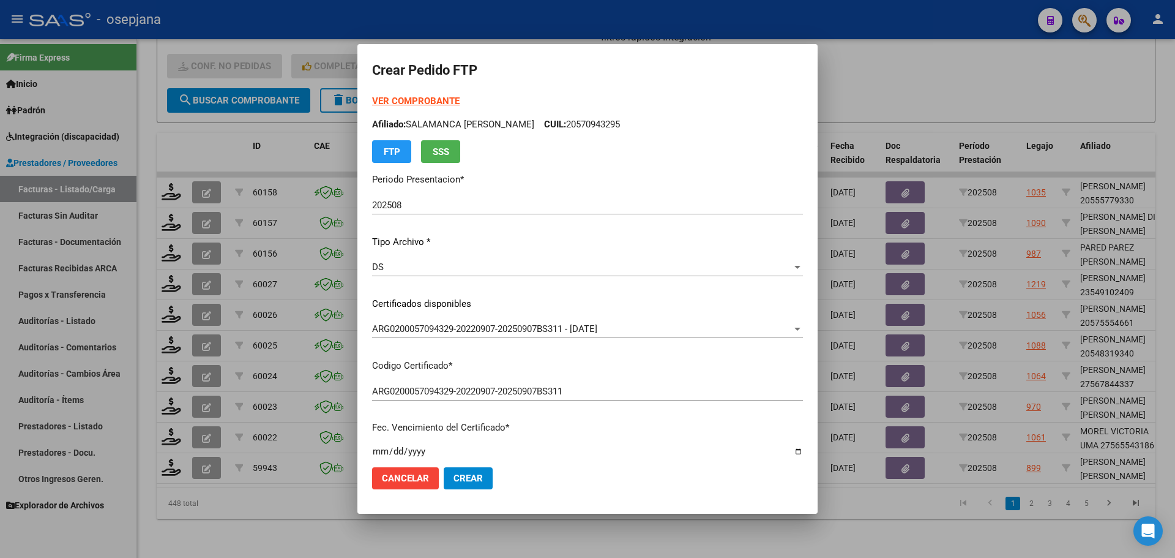
type input "ARG02000555841572023121120261211BUE313"
type input "[DATE]"
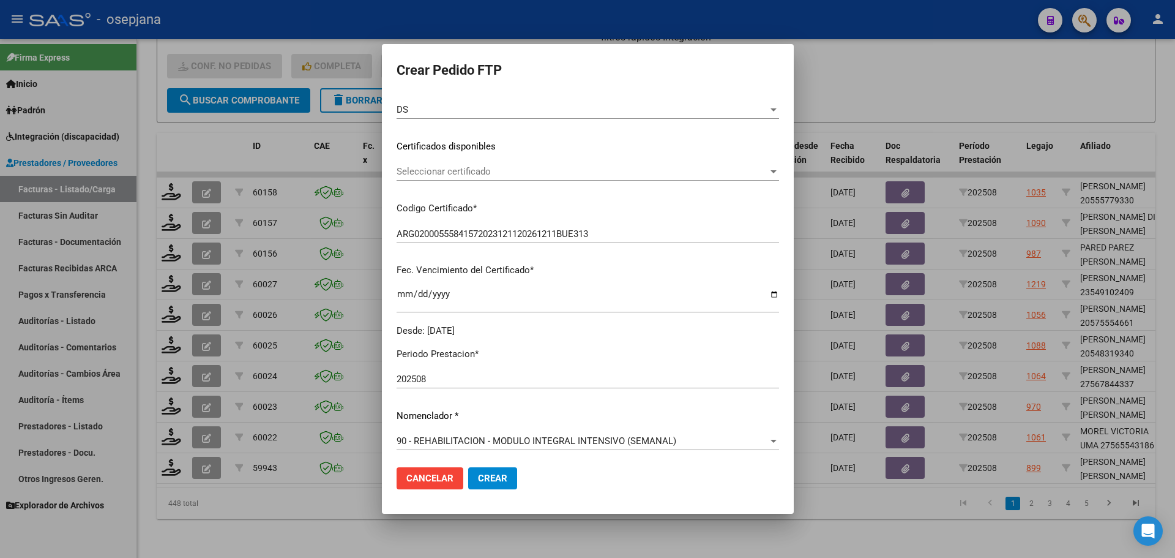
scroll to position [122, 0]
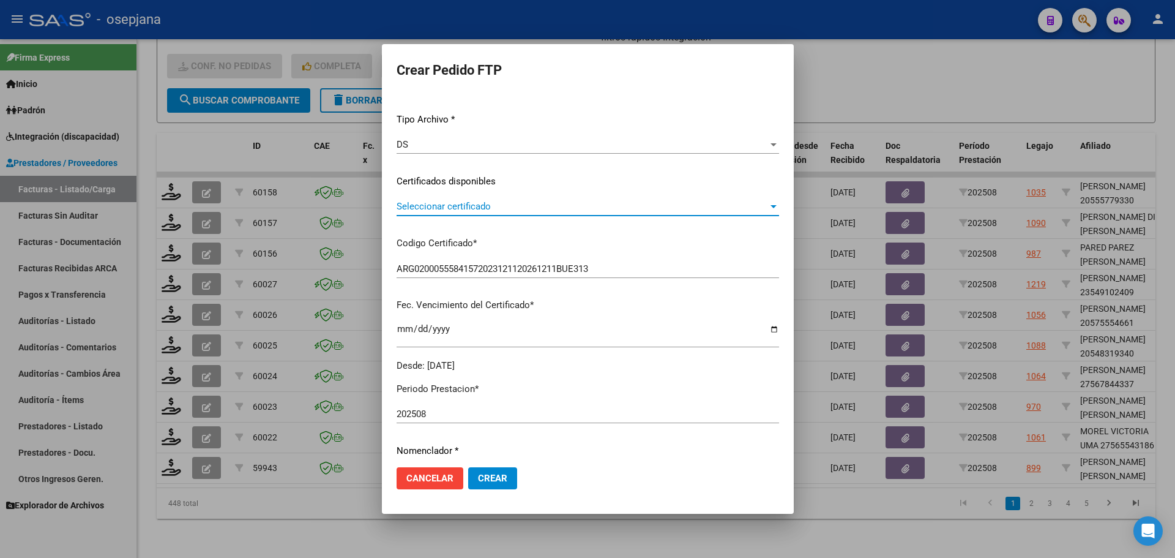
click at [477, 205] on span "Seleccionar certificado" at bounding box center [583, 206] width 372 height 11
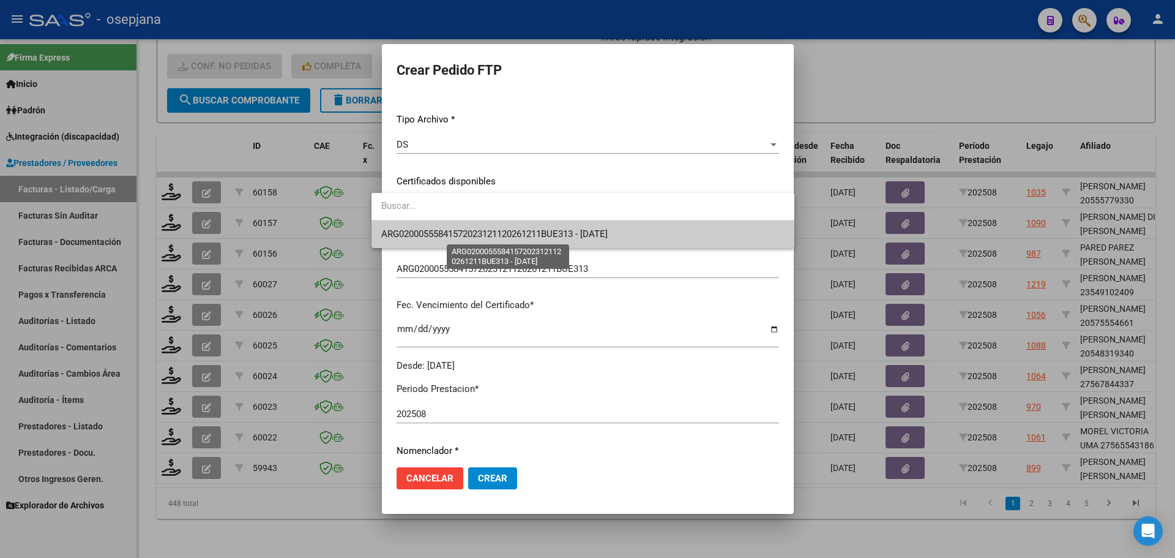
click at [482, 234] on span "ARG02000555841572023121120261211BUE313 - [DATE]" at bounding box center [494, 233] width 226 height 11
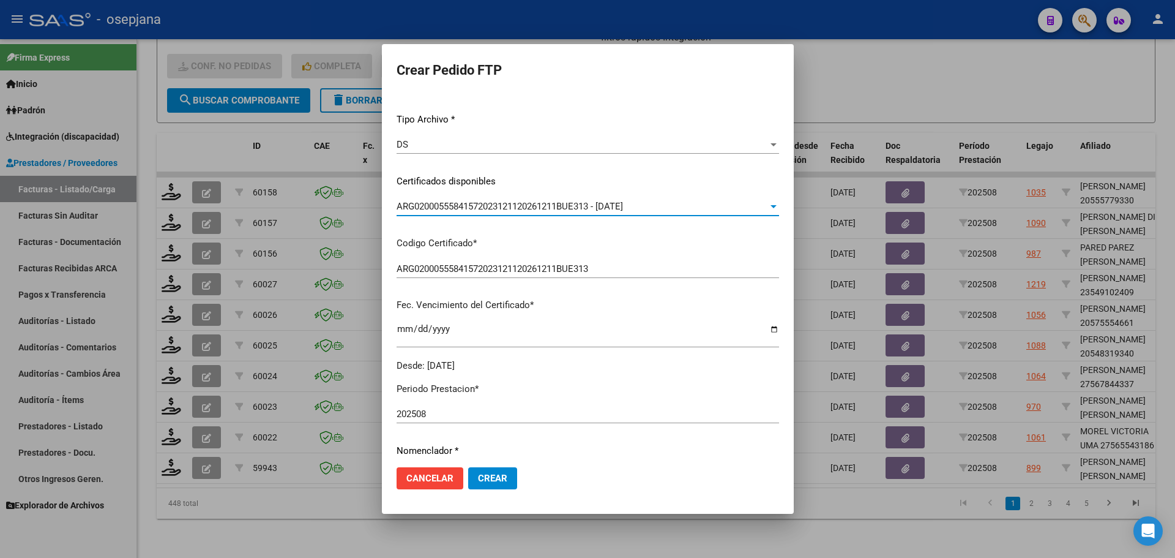
scroll to position [424, 0]
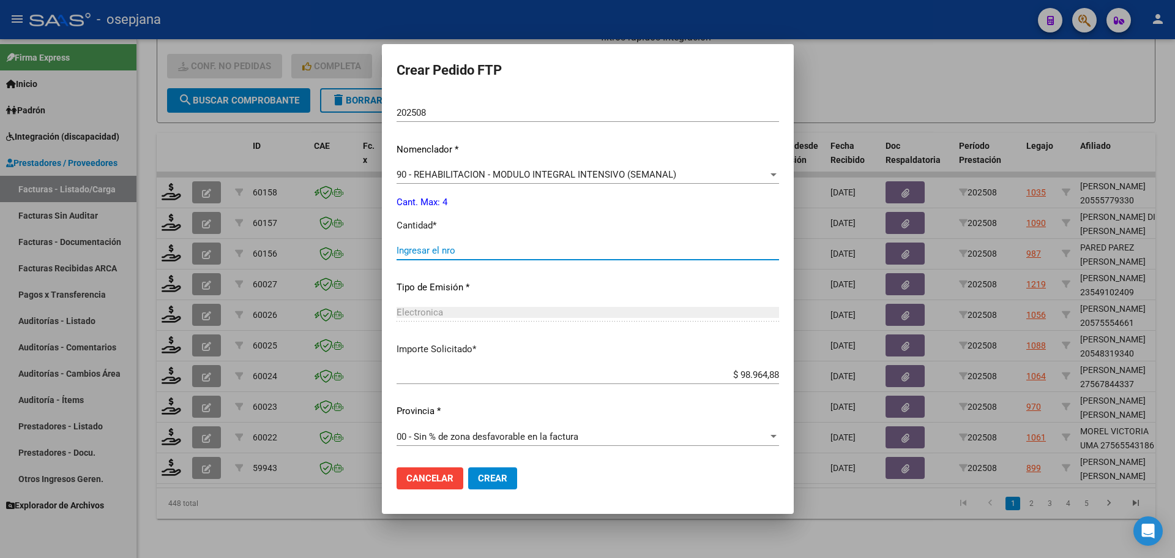
click at [437, 247] on input "Ingresar el nro" at bounding box center [588, 250] width 383 height 11
type input "4"
click at [485, 480] on span "Crear" at bounding box center [492, 477] width 29 height 11
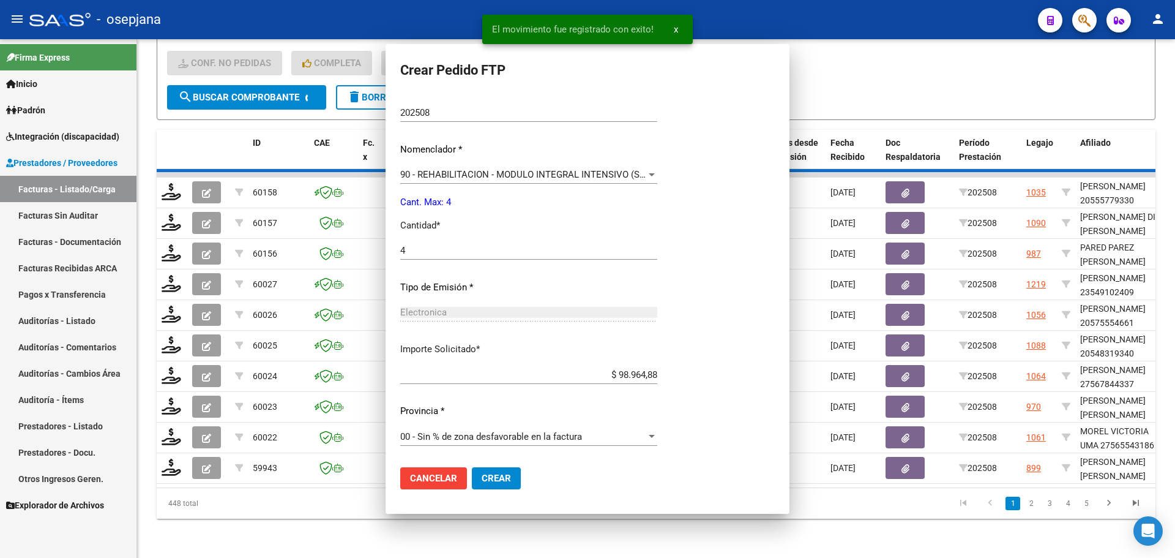
scroll to position [0, 0]
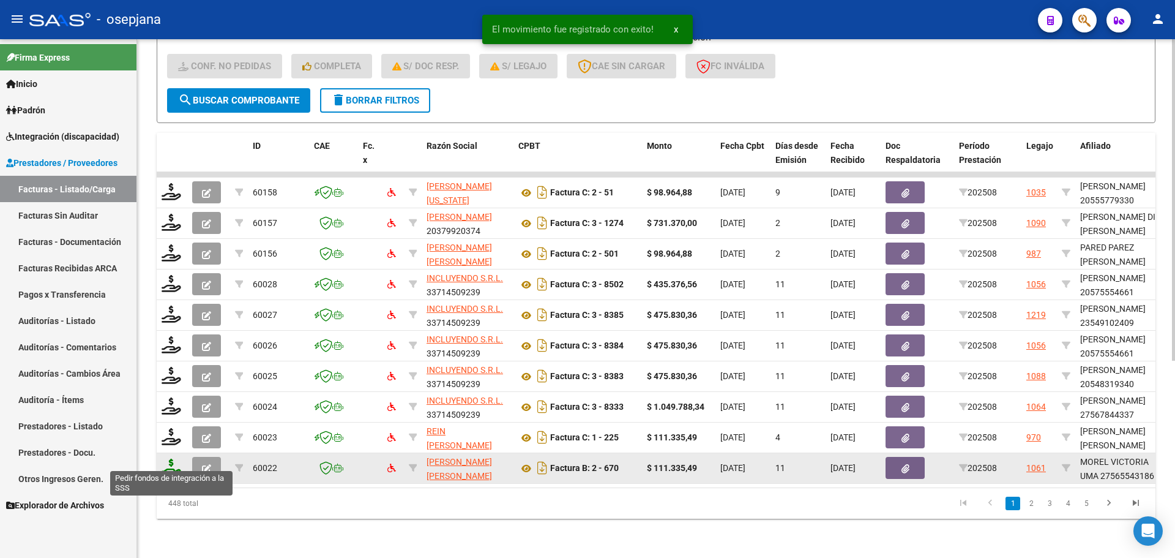
click at [171, 461] on icon at bounding box center [172, 466] width 20 height 17
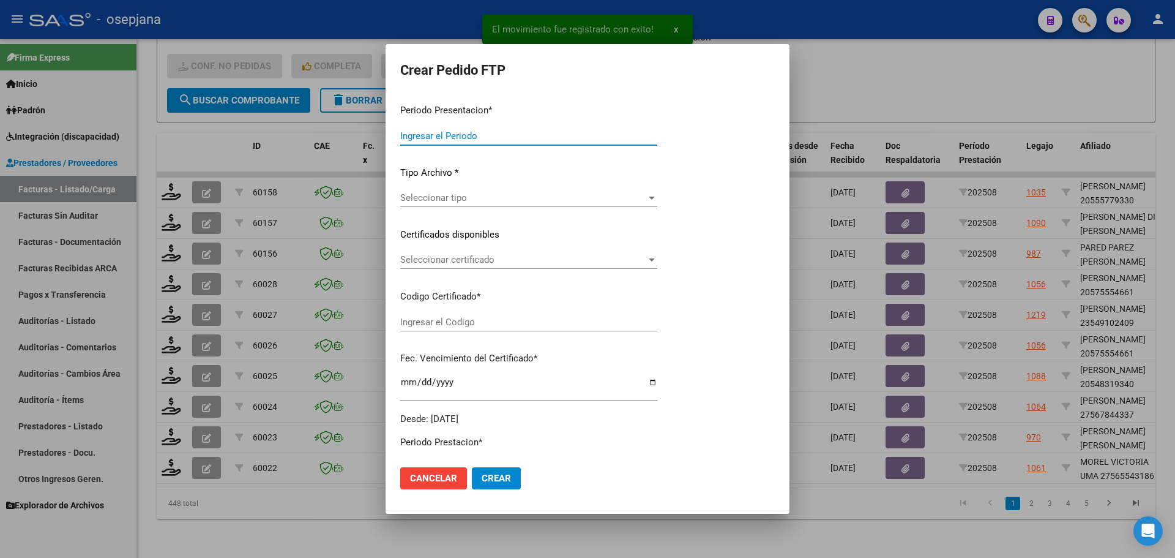
type input "202508"
type input "$ 111.335,49"
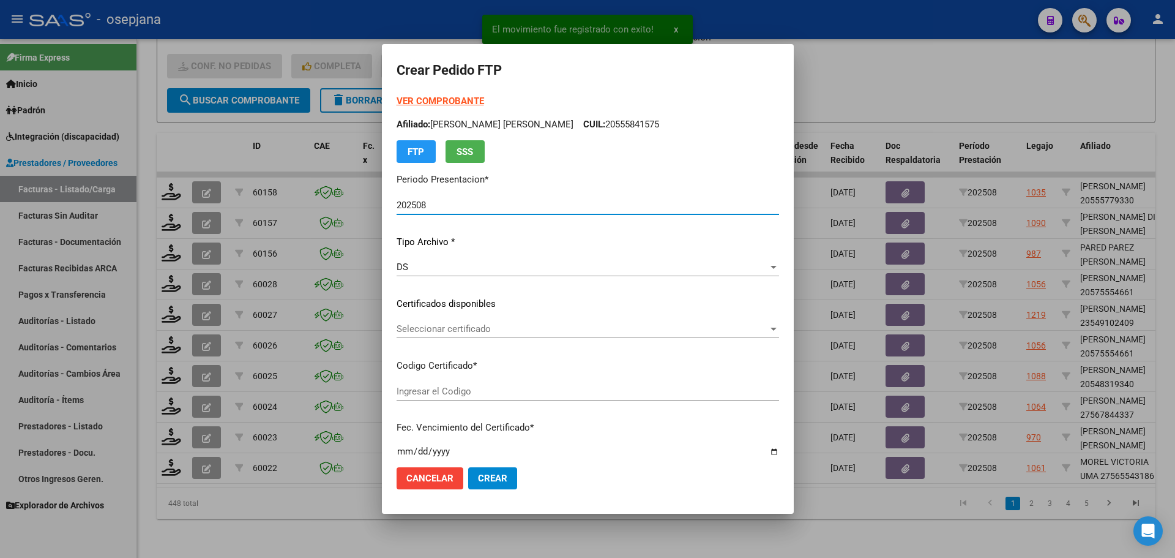
type input "ARG01000565543182023070420280704AND109"
type input "[DATE]"
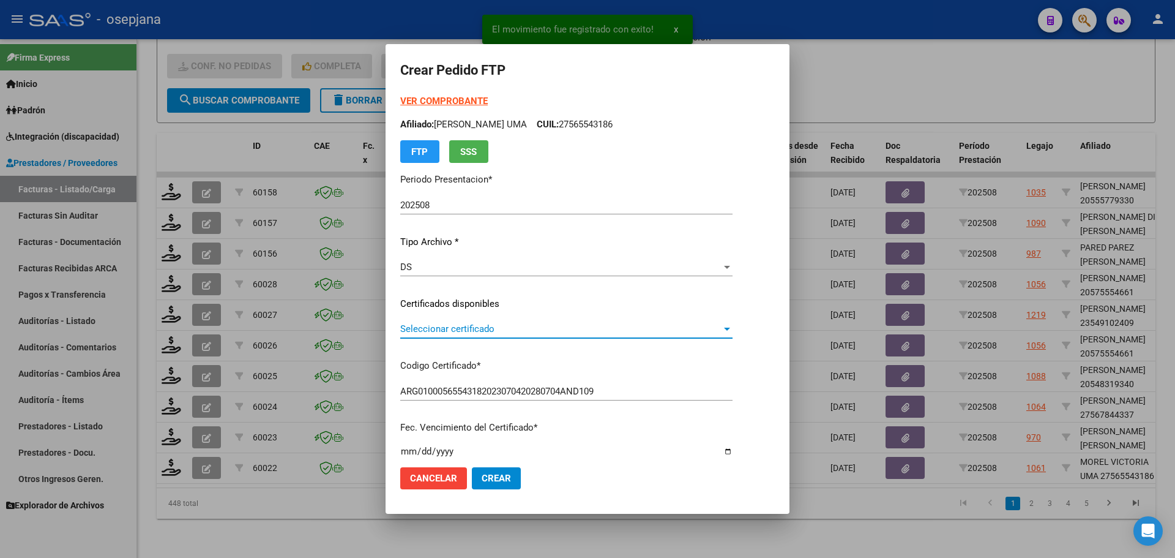
click at [558, 323] on span "Seleccionar certificado" at bounding box center [560, 328] width 321 height 11
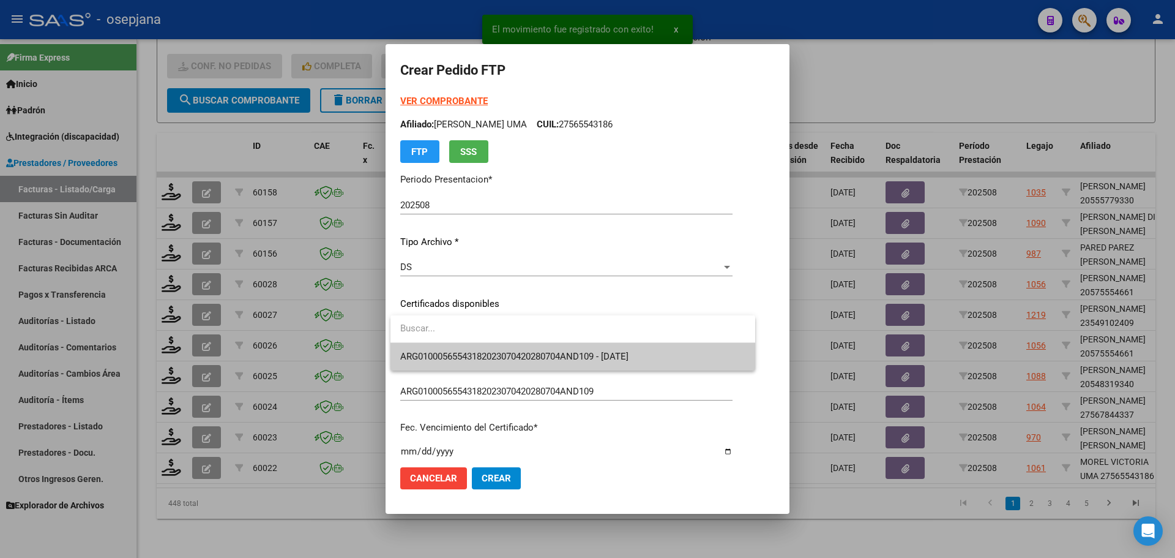
click at [563, 350] on span "ARG01000565543182023070420280704AND109 - [DATE]" at bounding box center [572, 357] width 345 height 28
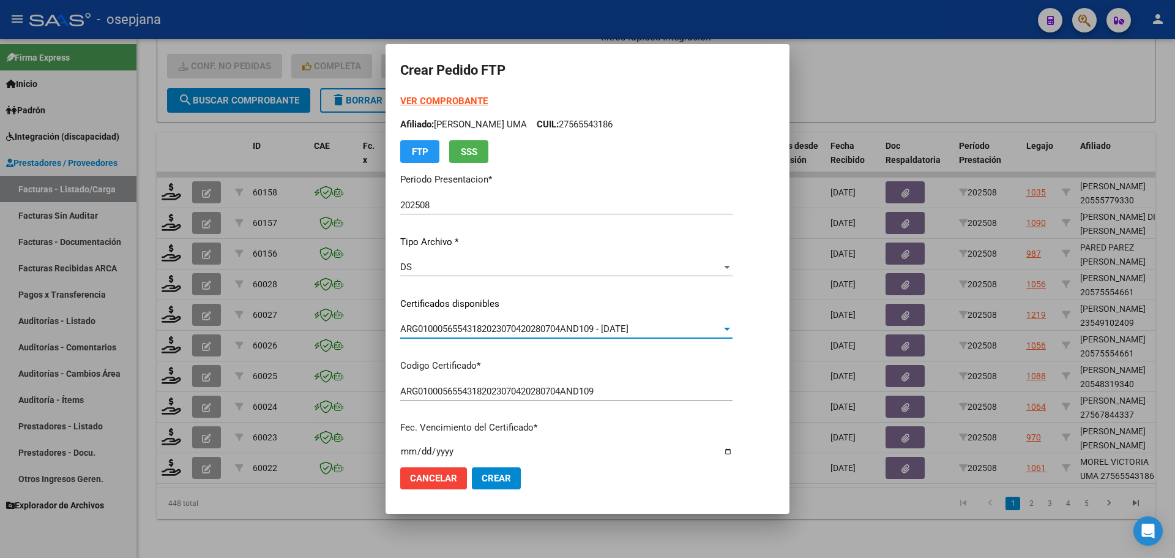
click at [455, 98] on strong "VER COMPROBANTE" at bounding box center [444, 100] width 88 height 11
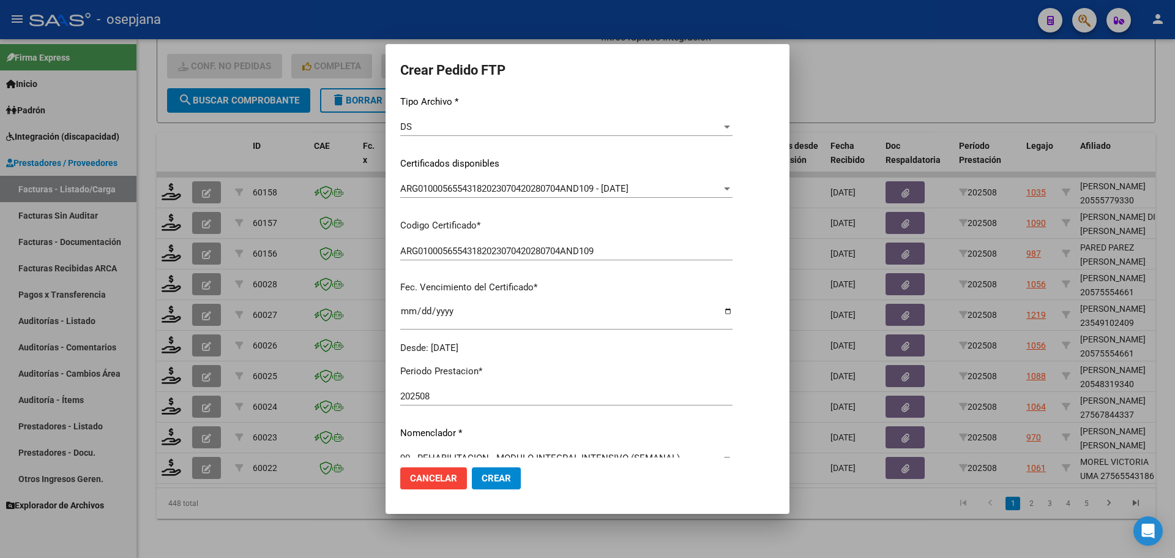
scroll to position [245, 0]
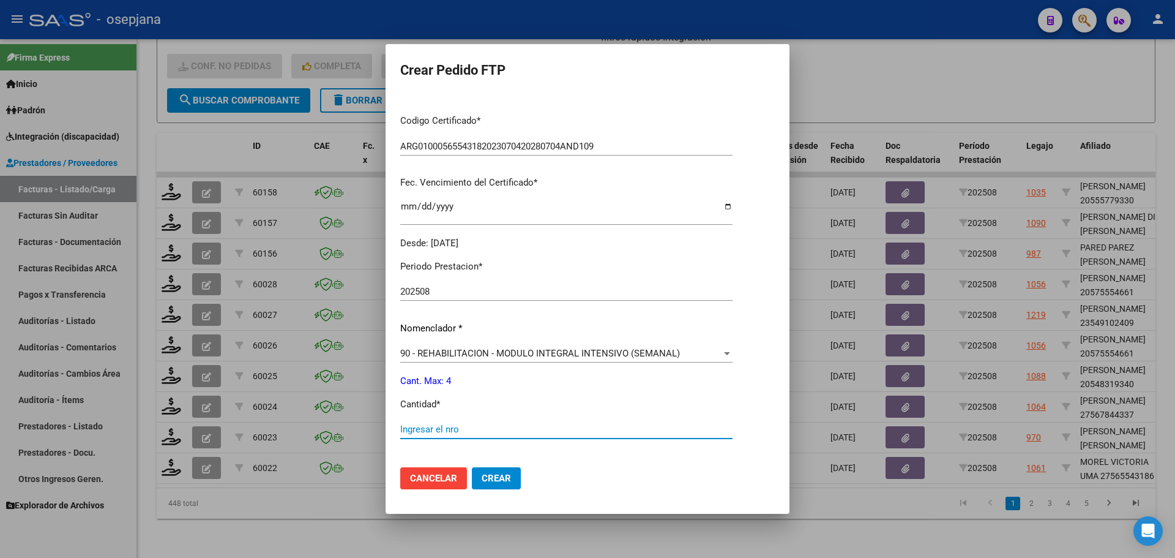
click at [430, 432] on input "Ingresar el nro" at bounding box center [566, 429] width 332 height 11
type input "4"
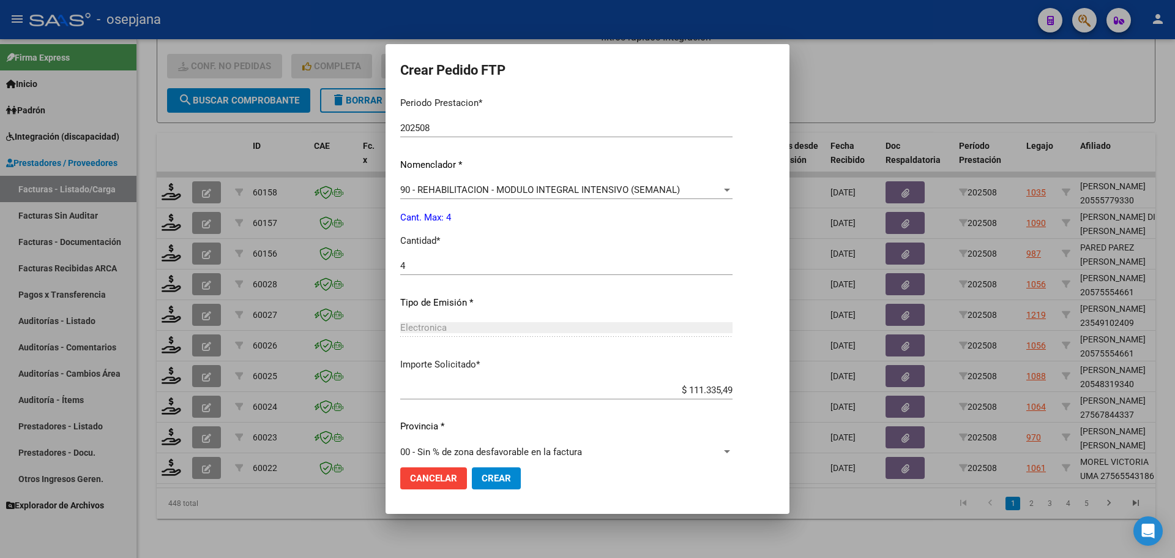
scroll to position [424, 0]
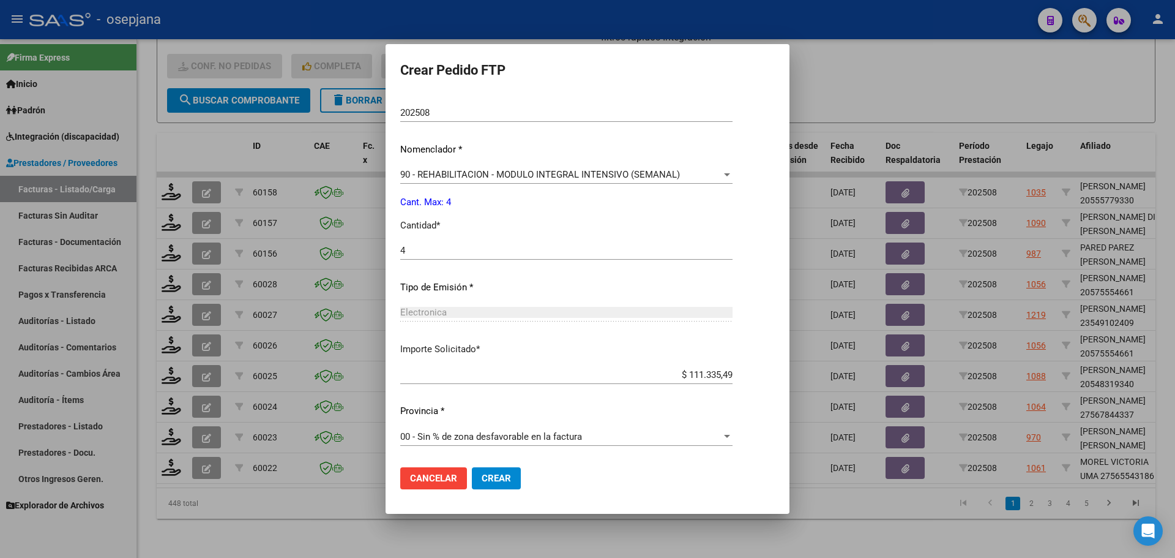
click at [508, 484] on button "Crear" at bounding box center [496, 478] width 49 height 22
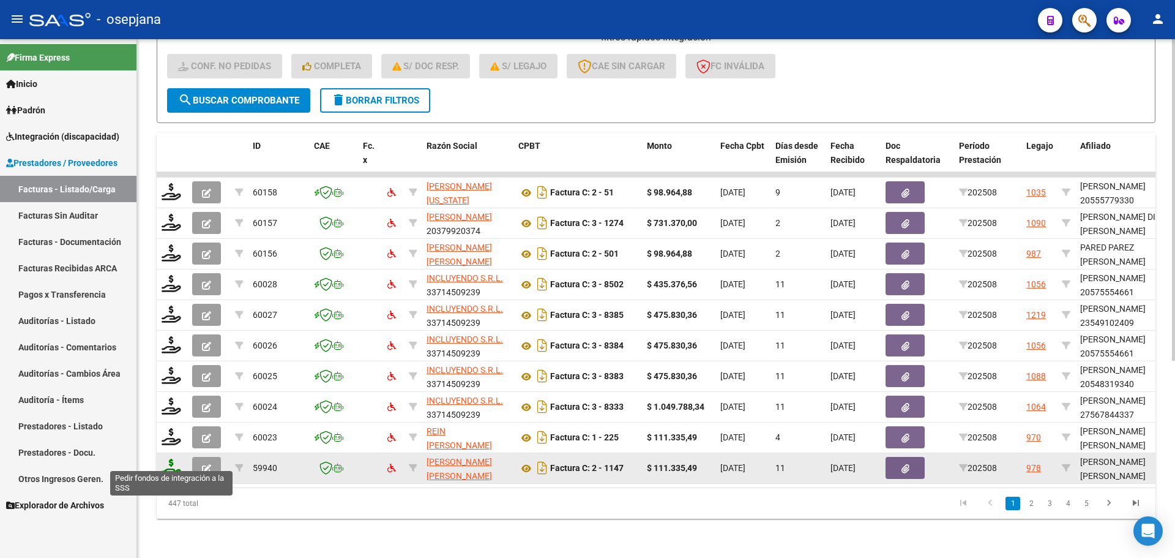
click at [170, 458] on icon at bounding box center [172, 466] width 20 height 17
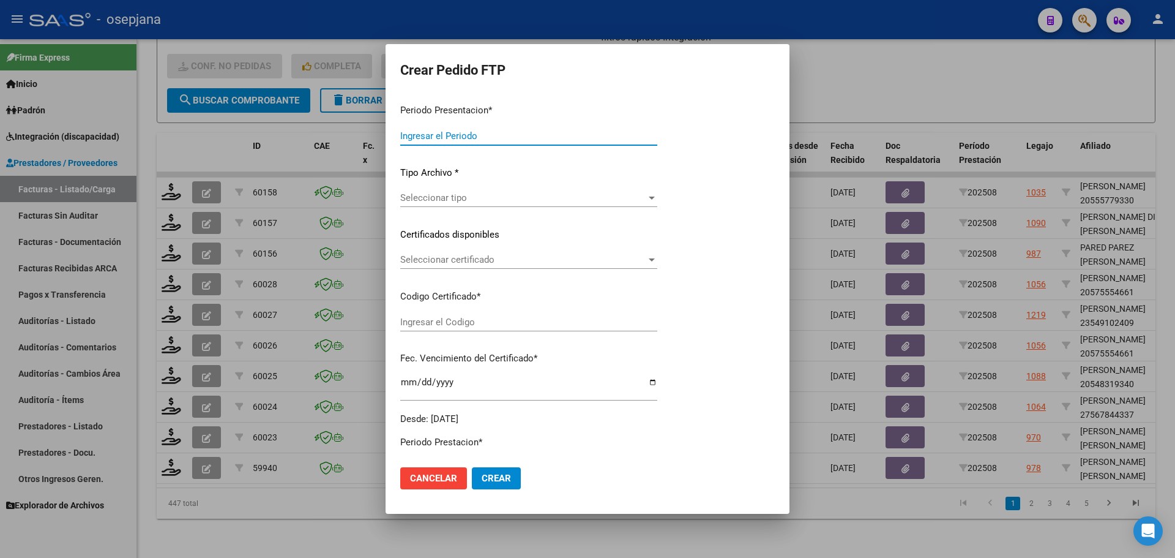
type input "202508"
type input "$ 111.335,49"
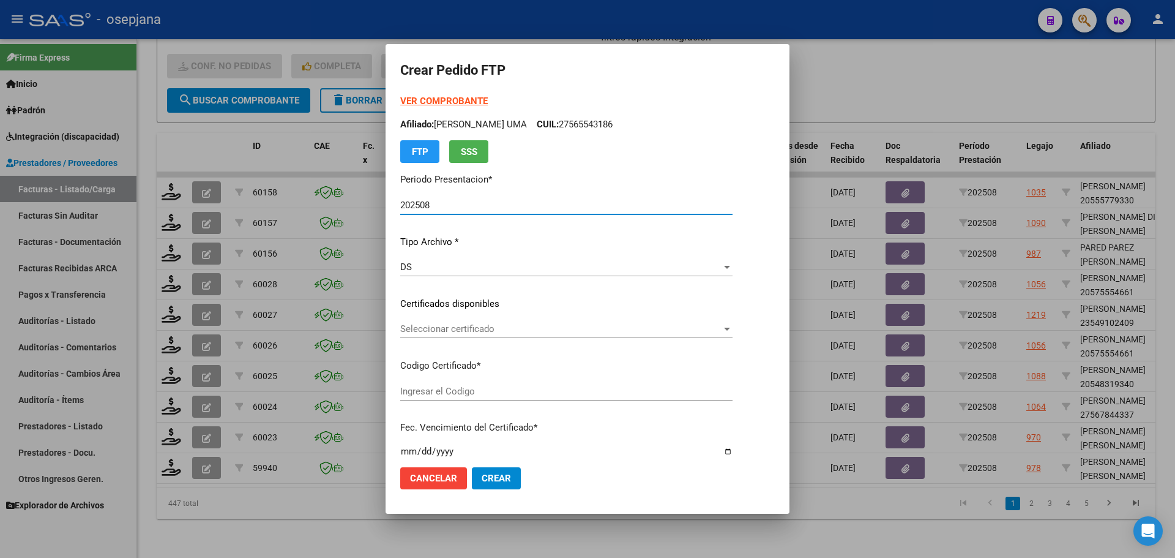
type input "ARG02000580645422023080120260801BSAS427"
type input "[DATE]"
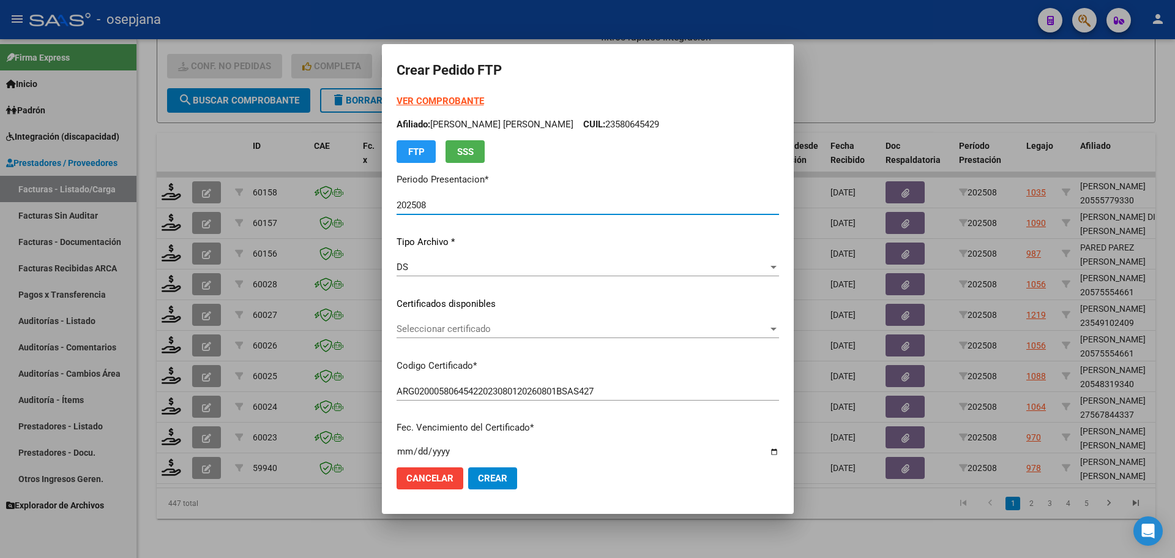
click at [517, 329] on span "Seleccionar certificado" at bounding box center [583, 328] width 372 height 11
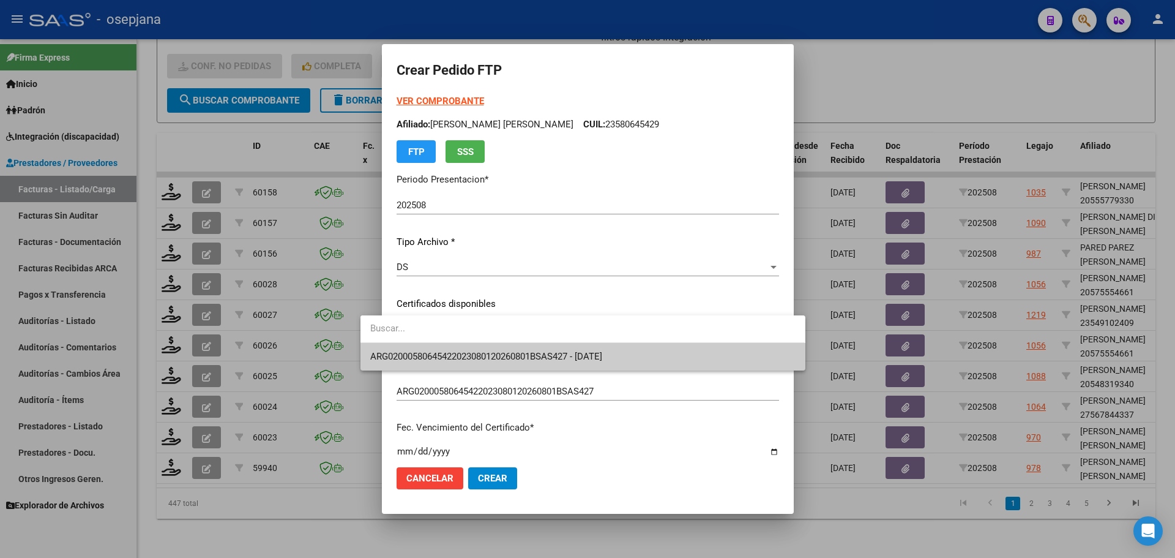
click at [517, 351] on span "ARG02000580645422023080120260801BSAS427 - [DATE]" at bounding box center [486, 356] width 232 height 11
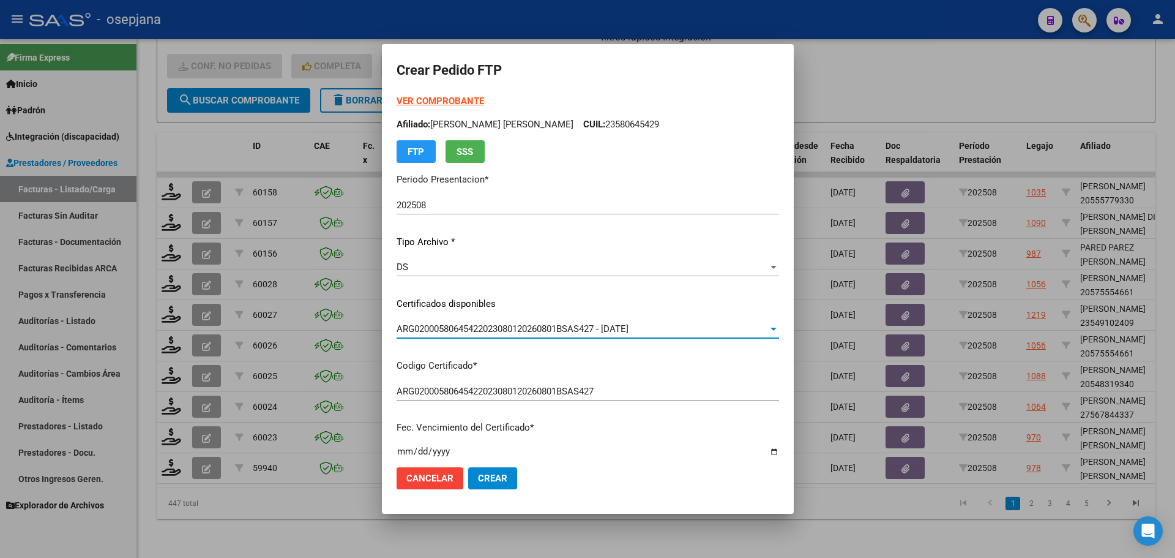
click at [423, 98] on strong "VER COMPROBANTE" at bounding box center [441, 100] width 88 height 11
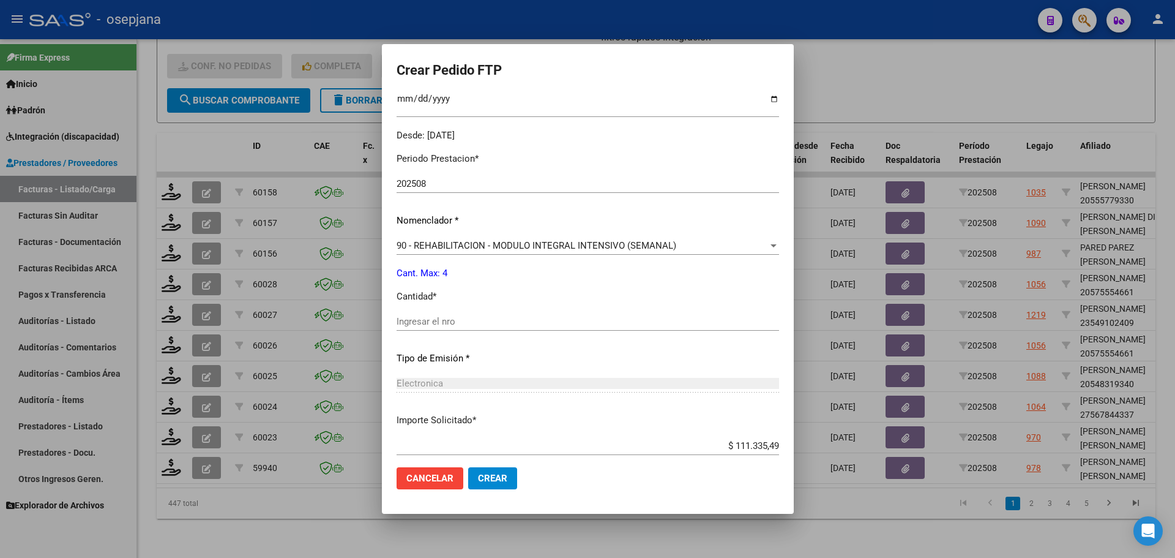
scroll to position [367, 0]
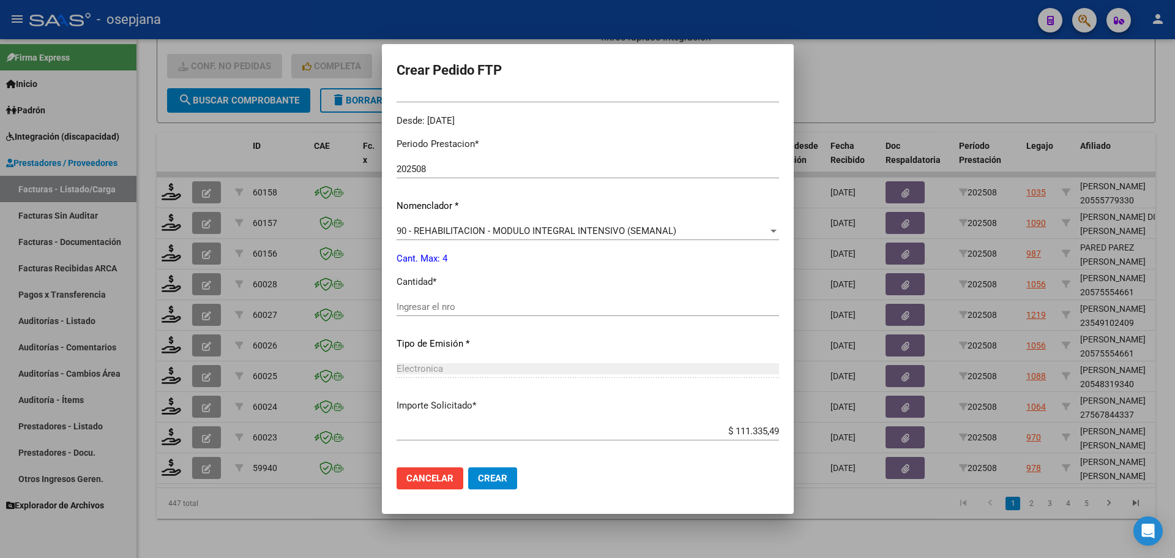
click at [408, 304] on input "Ingresar el nro" at bounding box center [588, 306] width 383 height 11
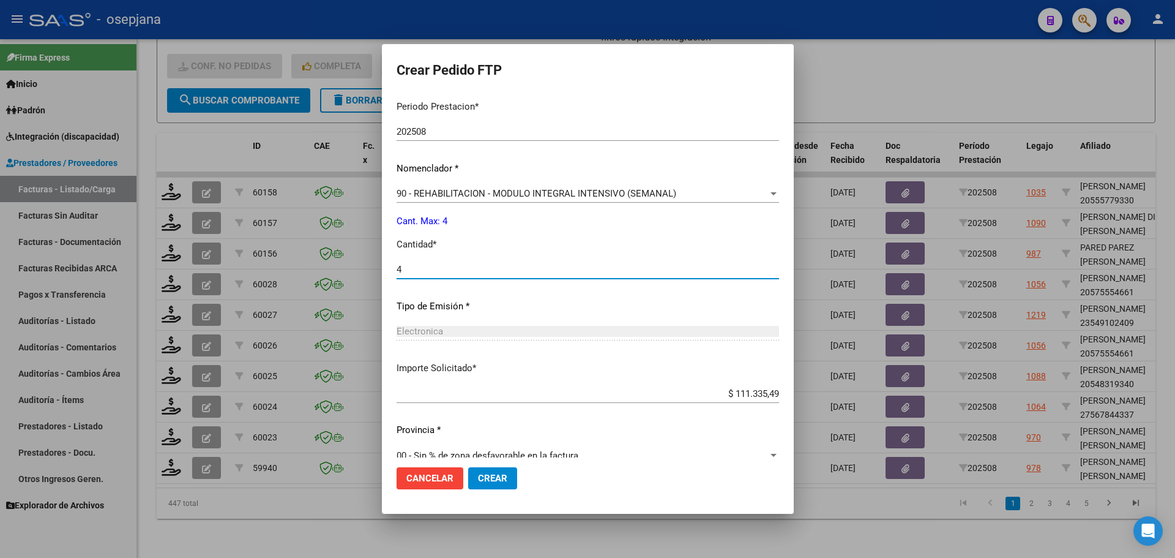
scroll to position [424, 0]
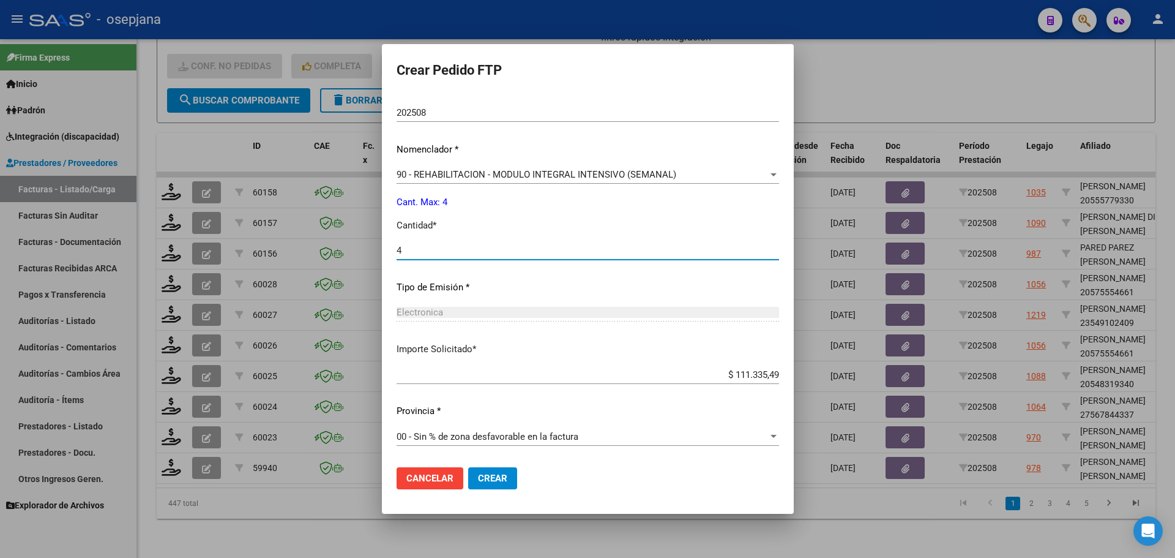
type input "4"
click at [478, 476] on span "Crear" at bounding box center [492, 477] width 29 height 11
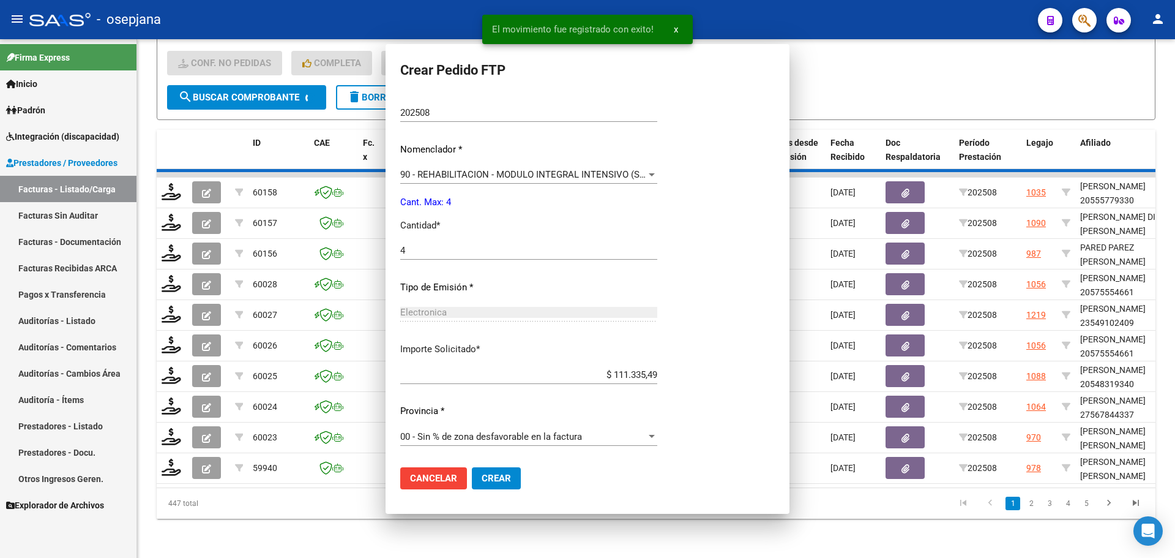
scroll to position [354, 0]
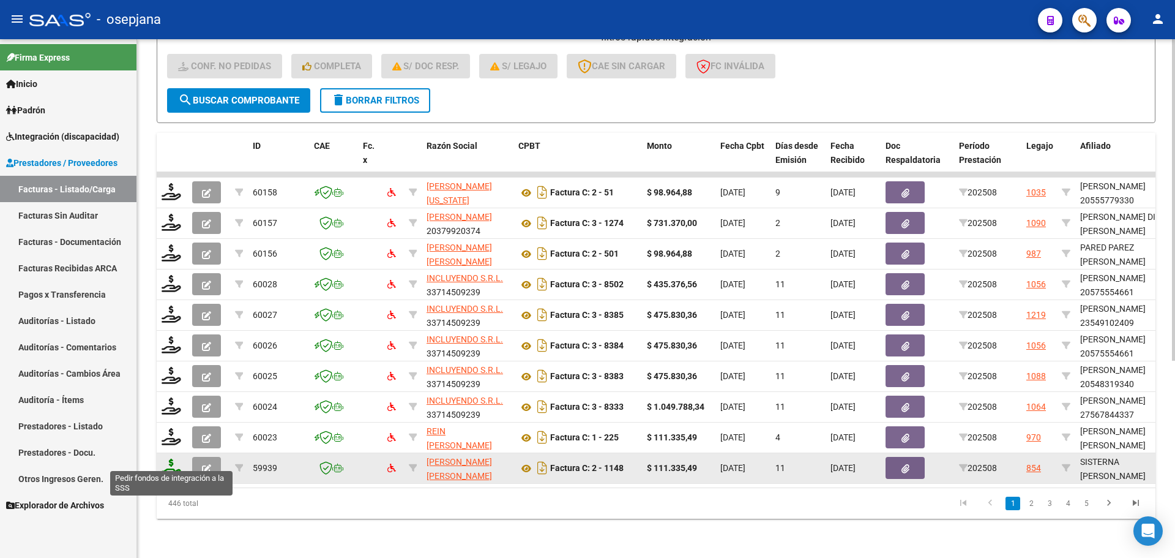
click at [168, 458] on icon at bounding box center [172, 466] width 20 height 17
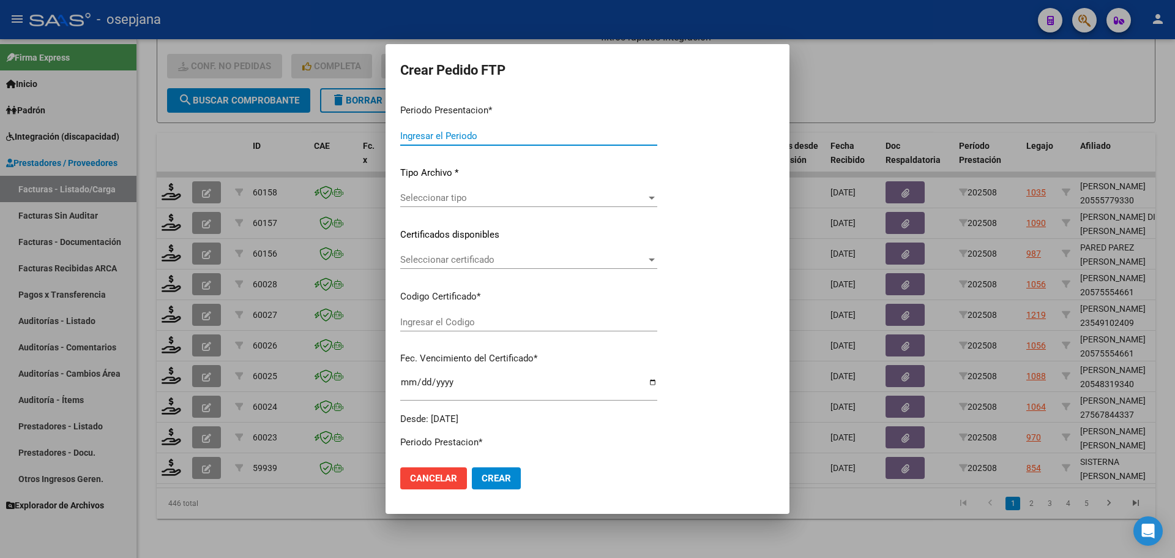
type input "202508"
type input "$ 111.335,49"
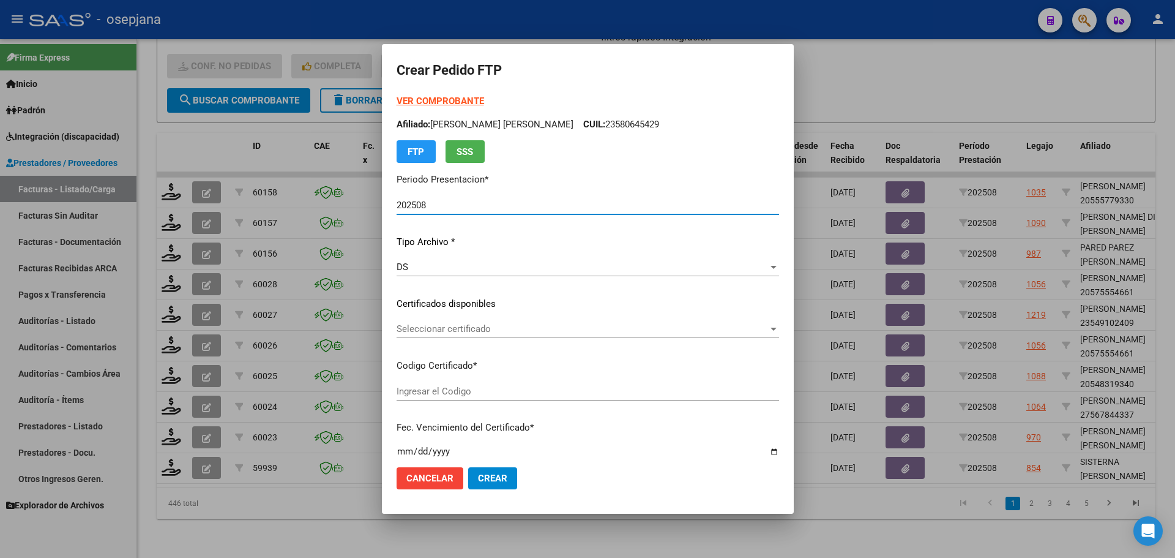
type input "ARG01000582465772024071020270710BSAS313"
type input "[DATE]"
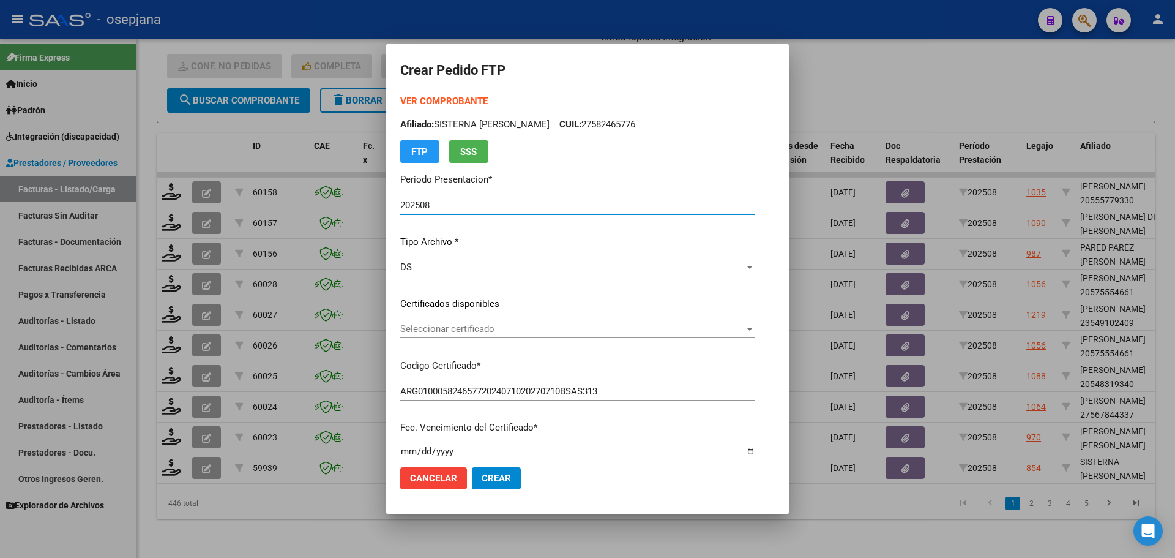
click at [543, 327] on span "Seleccionar certificado" at bounding box center [572, 328] width 344 height 11
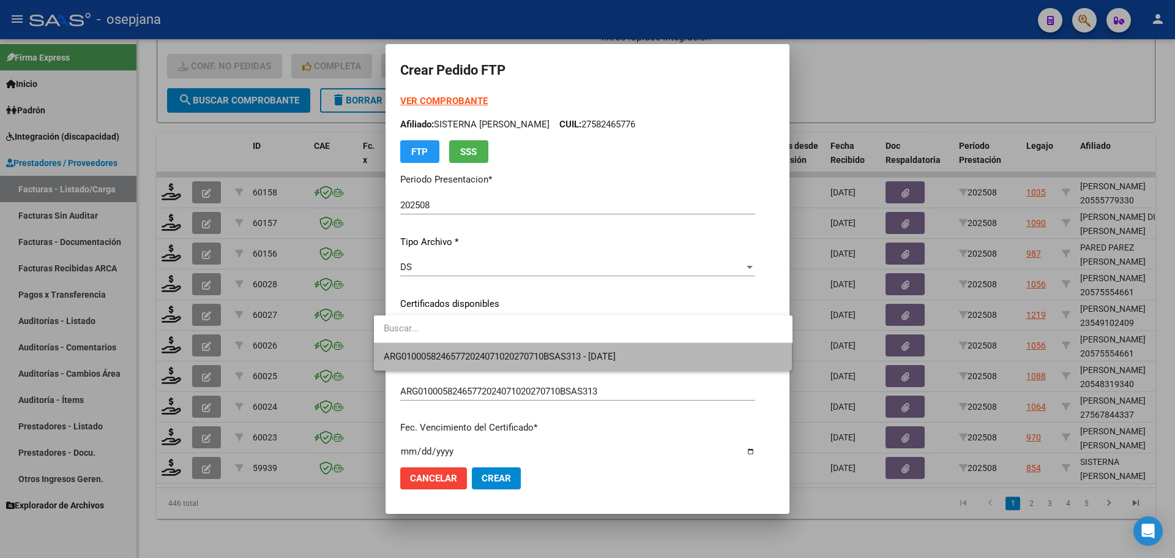
click at [546, 348] on span "ARG01000582465772024071020270710BSAS313 - [DATE]" at bounding box center [583, 357] width 399 height 28
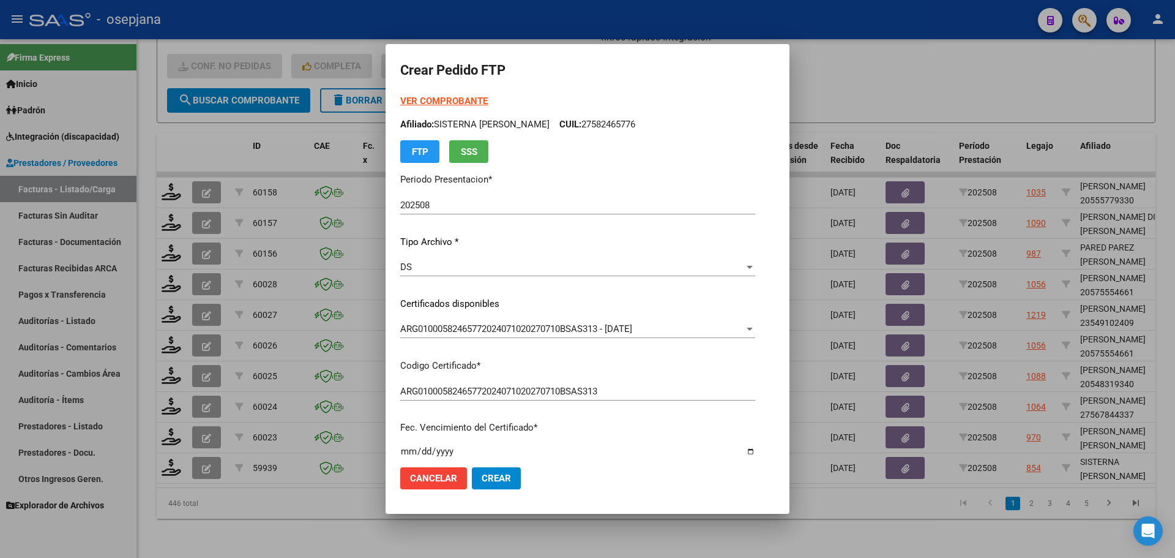
click at [443, 103] on strong "VER COMPROBANTE" at bounding box center [444, 100] width 88 height 11
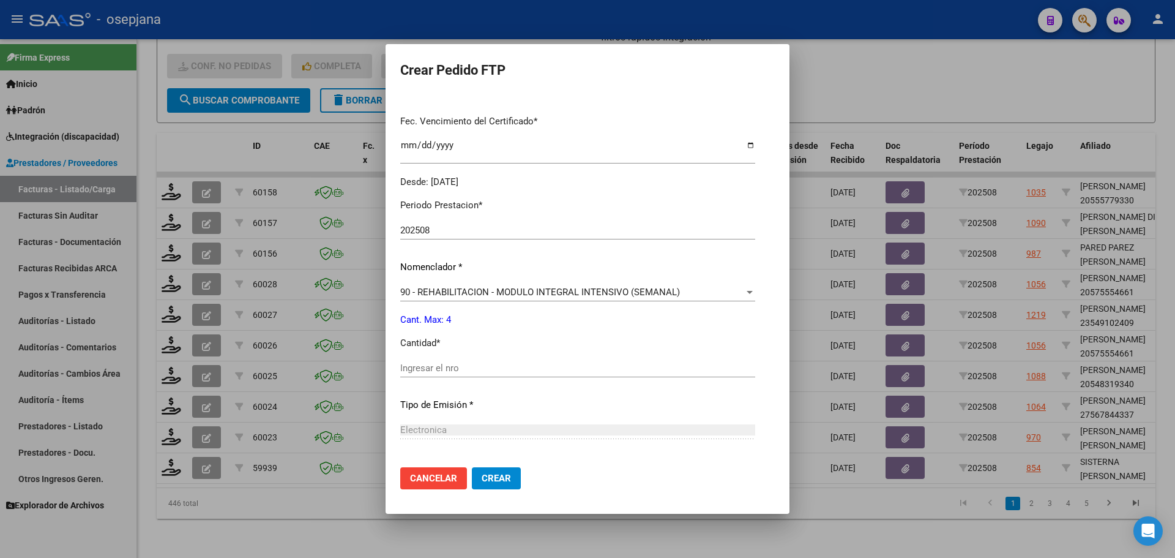
scroll to position [367, 0]
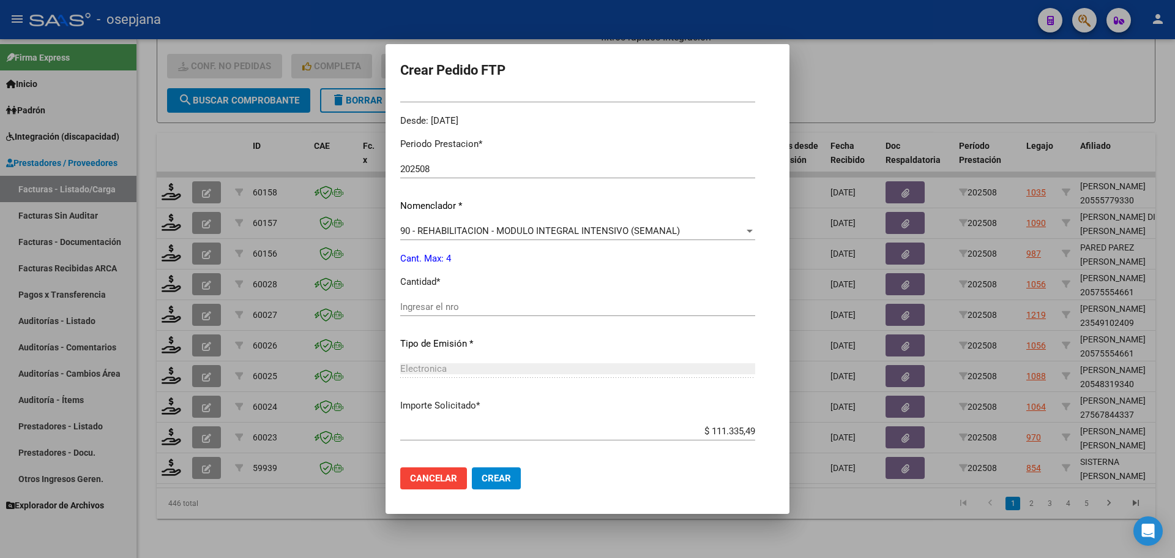
click at [468, 304] on input "Ingresar el nro" at bounding box center [577, 306] width 355 height 11
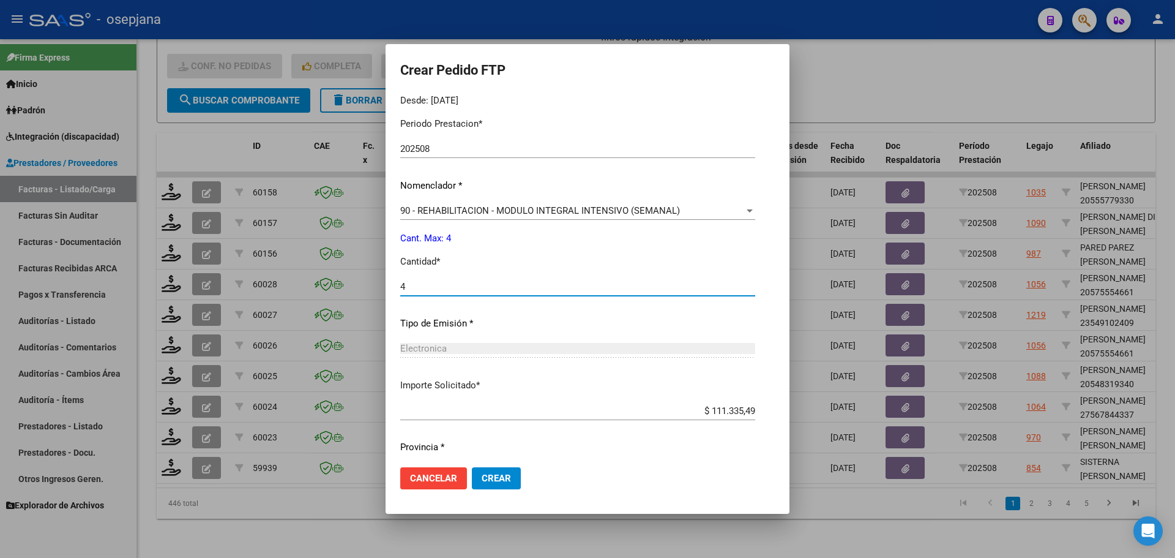
scroll to position [424, 0]
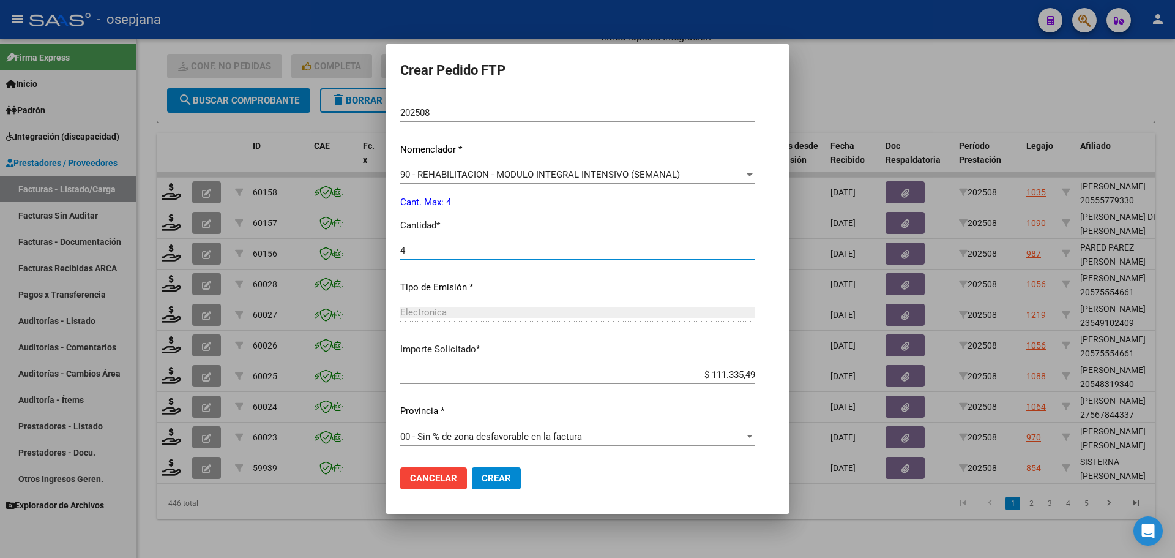
type input "4"
click at [487, 476] on span "Crear" at bounding box center [496, 477] width 29 height 11
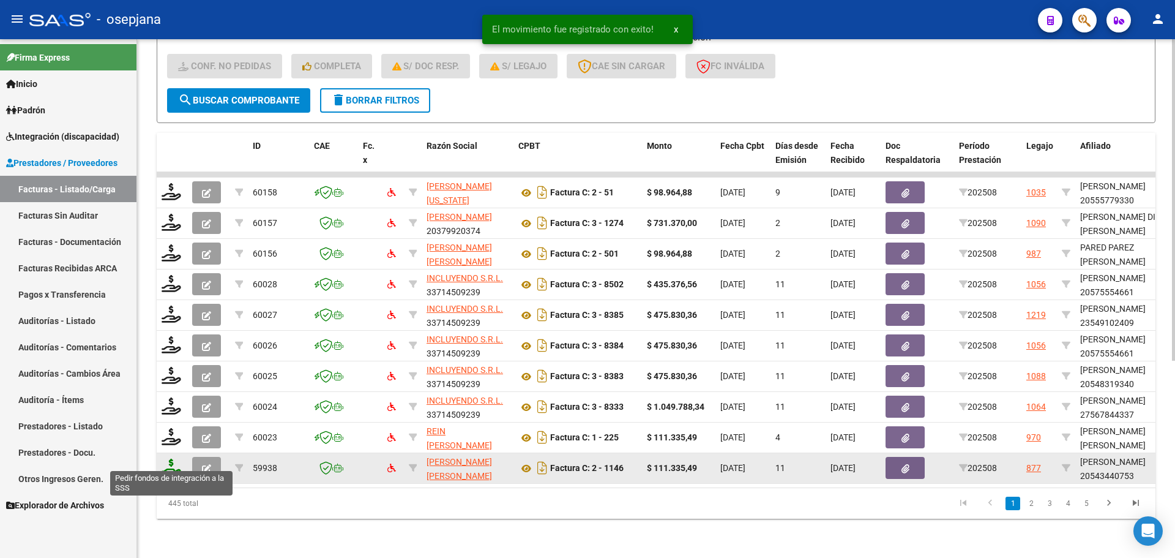
click at [165, 458] on icon at bounding box center [172, 466] width 20 height 17
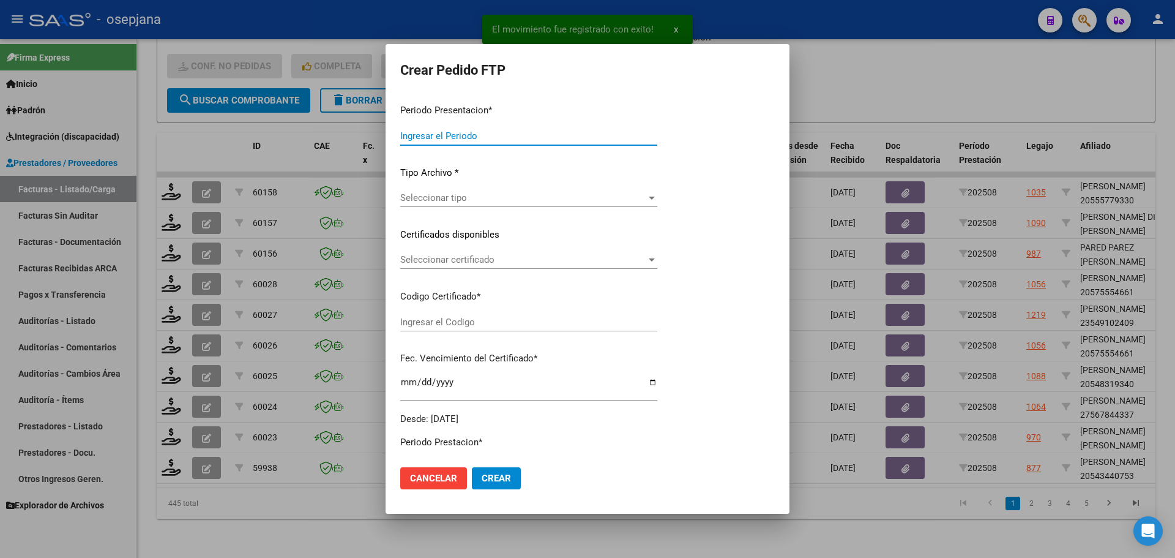
type input "202508"
type input "$ 111.335,49"
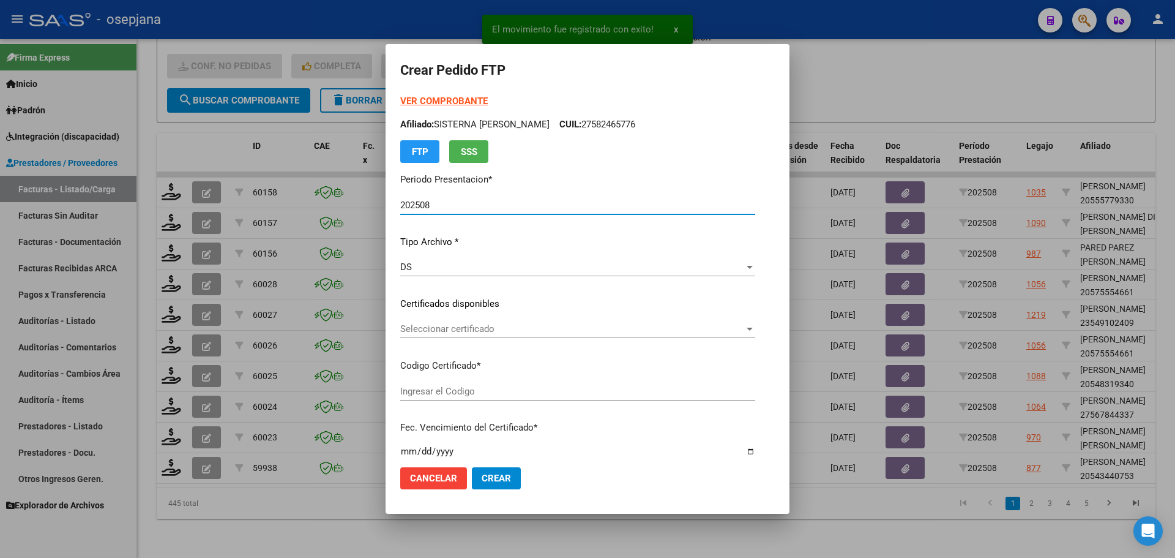
type input "ARG02000543440752023091220280912BSAS436"
type input "[DATE]"
click at [477, 330] on span "Seleccionar certificado" at bounding box center [549, 328] width 299 height 11
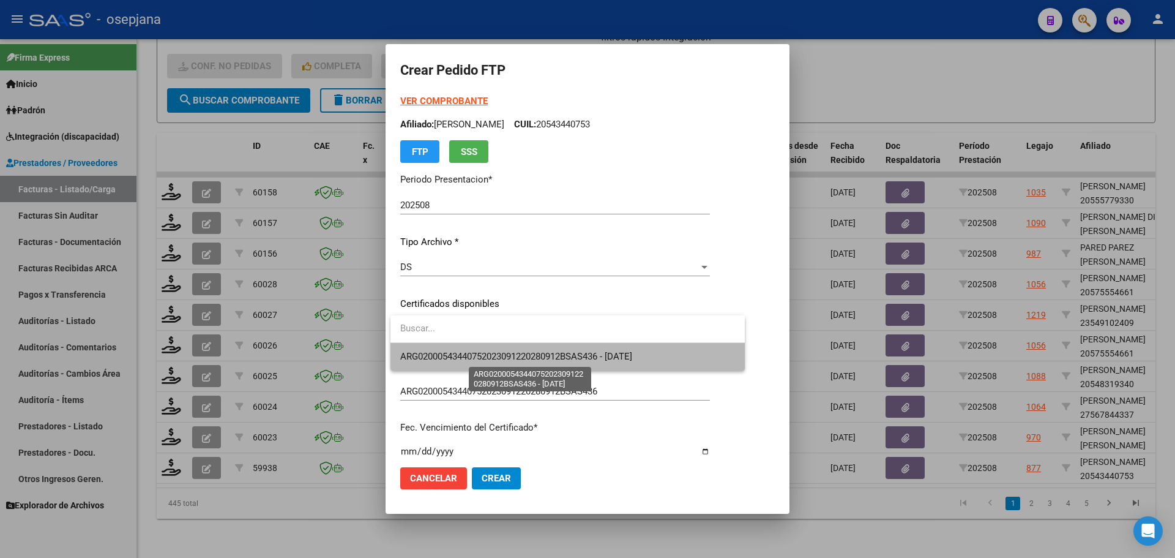
click at [490, 357] on span "ARG02000543440752023091220280912BSAS436 - [DATE]" at bounding box center [516, 356] width 232 height 11
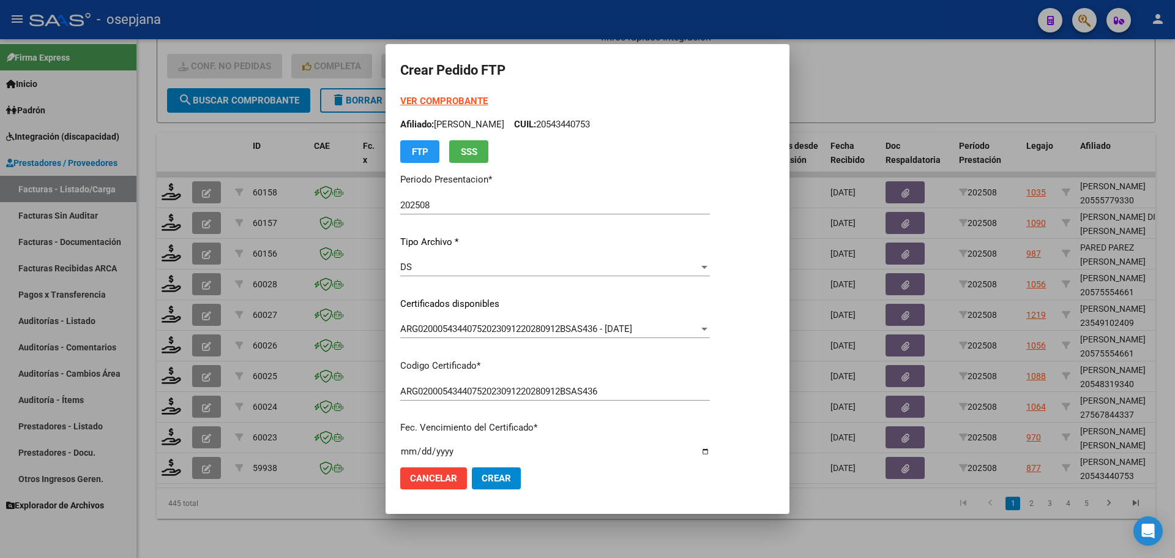
click at [469, 96] on strong "VER COMPROBANTE" at bounding box center [444, 100] width 88 height 11
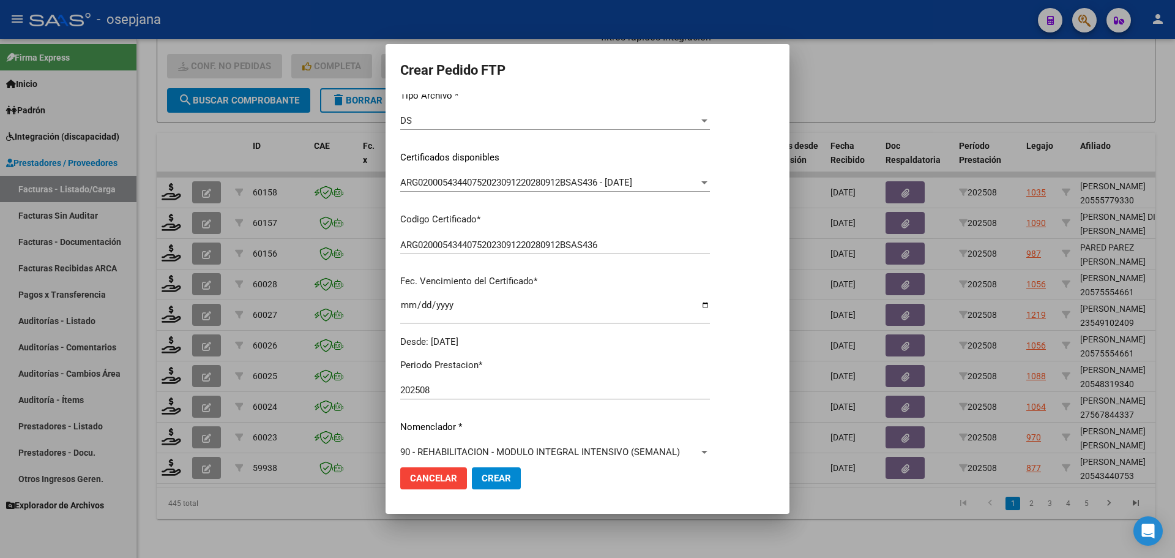
scroll to position [306, 0]
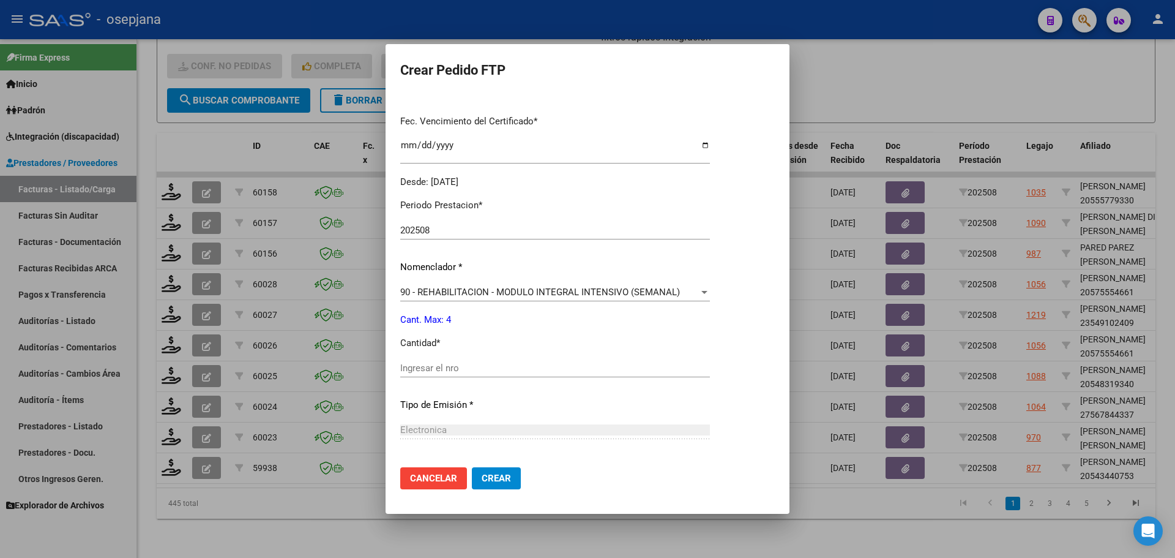
click at [444, 363] on div "Ingresar el nro" at bounding box center [555, 368] width 310 height 18
type input "4"
click at [502, 477] on span "Crear" at bounding box center [496, 477] width 29 height 11
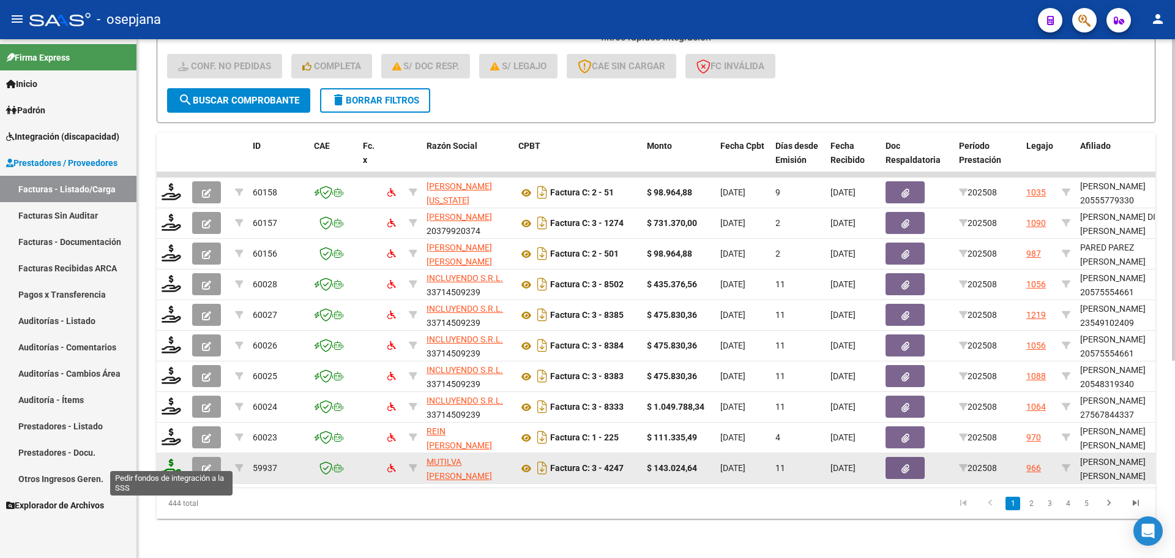
click at [174, 465] on icon at bounding box center [172, 466] width 20 height 17
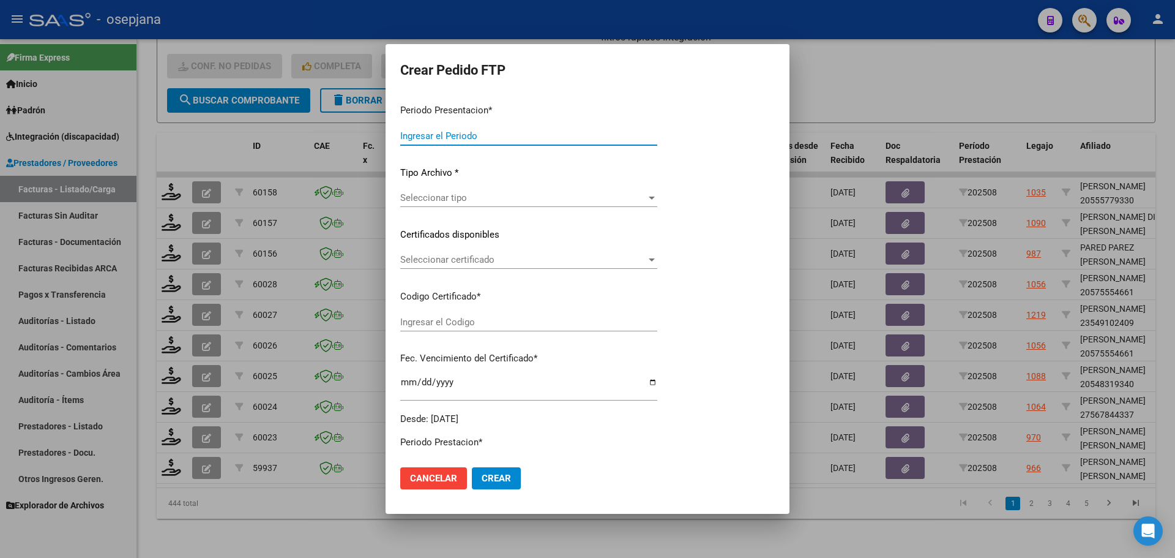
type input "202508"
type input "$ 143.024,64"
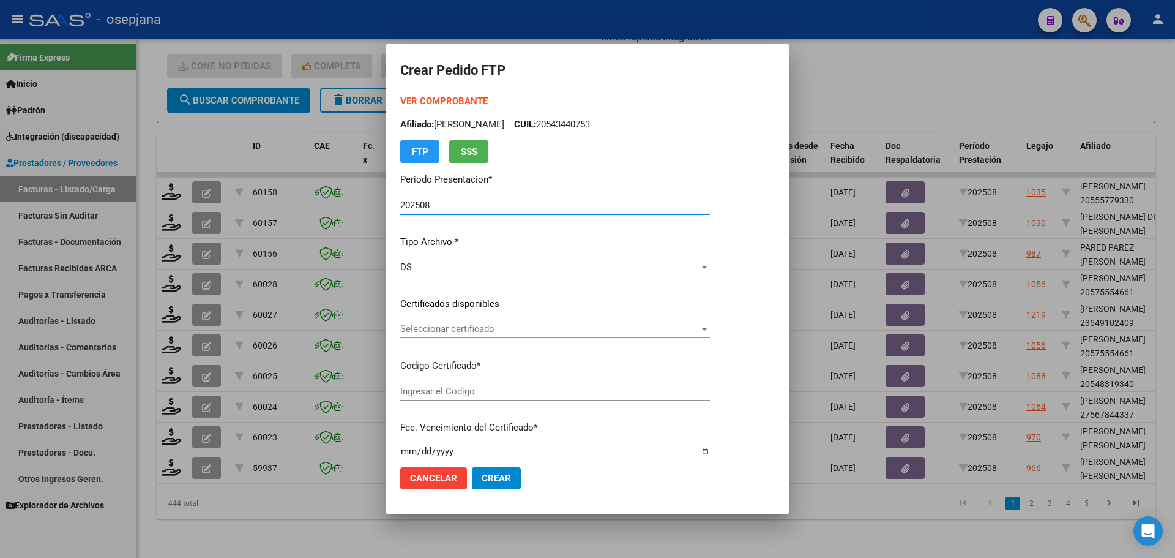
type input "ARG02000505386722022110920271109BSAS311"
type input "[DATE]"
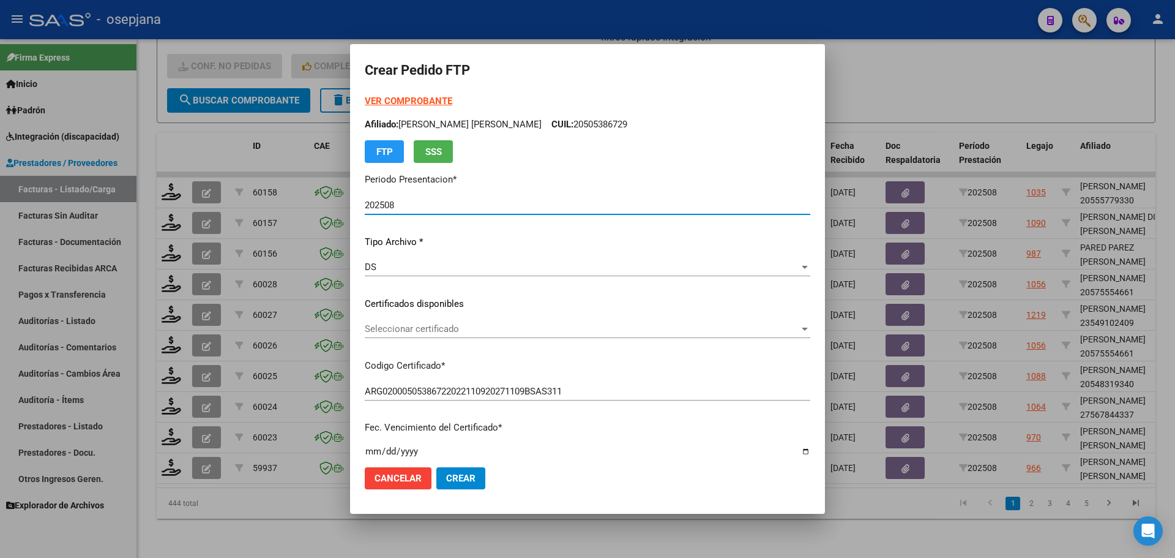
click at [484, 329] on span "Seleccionar certificado" at bounding box center [582, 328] width 435 height 11
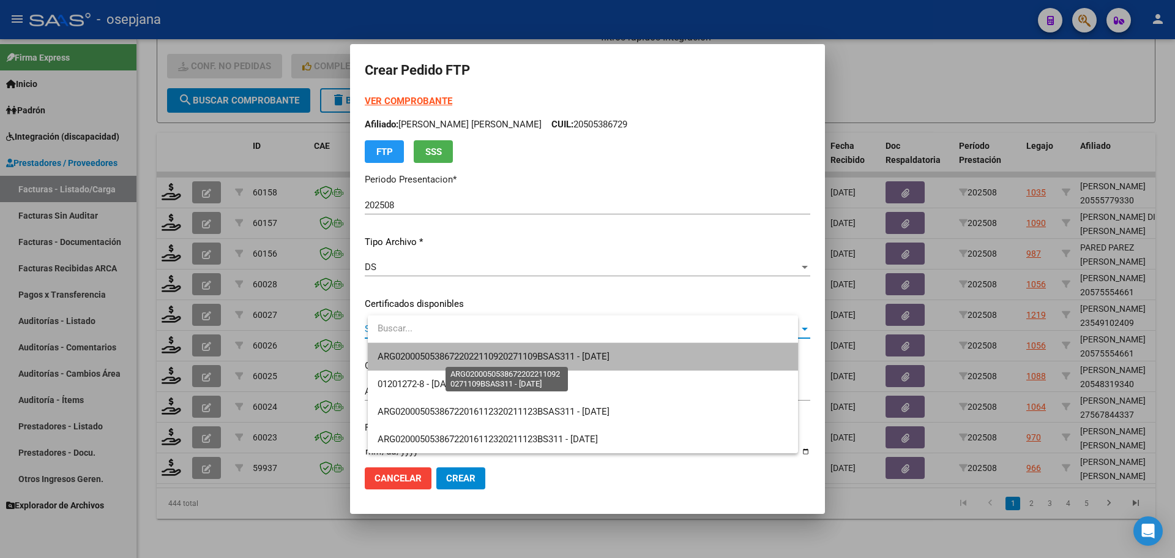
click at [489, 354] on span "ARG02000505386722022110920271109BSAS311 - [DATE]" at bounding box center [494, 356] width 232 height 11
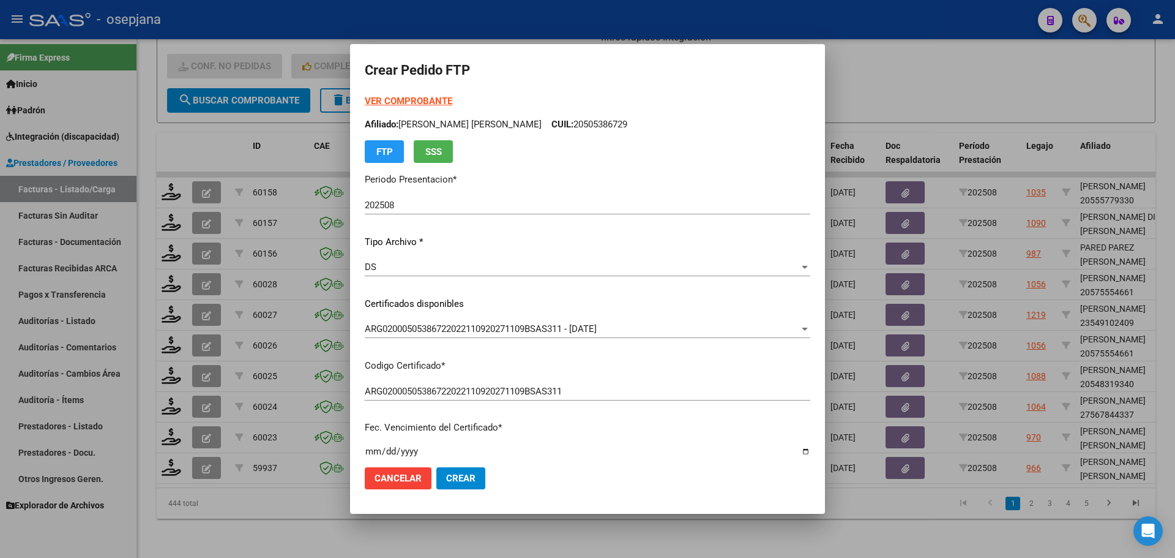
click at [438, 97] on strong "VER COMPROBANTE" at bounding box center [409, 100] width 88 height 11
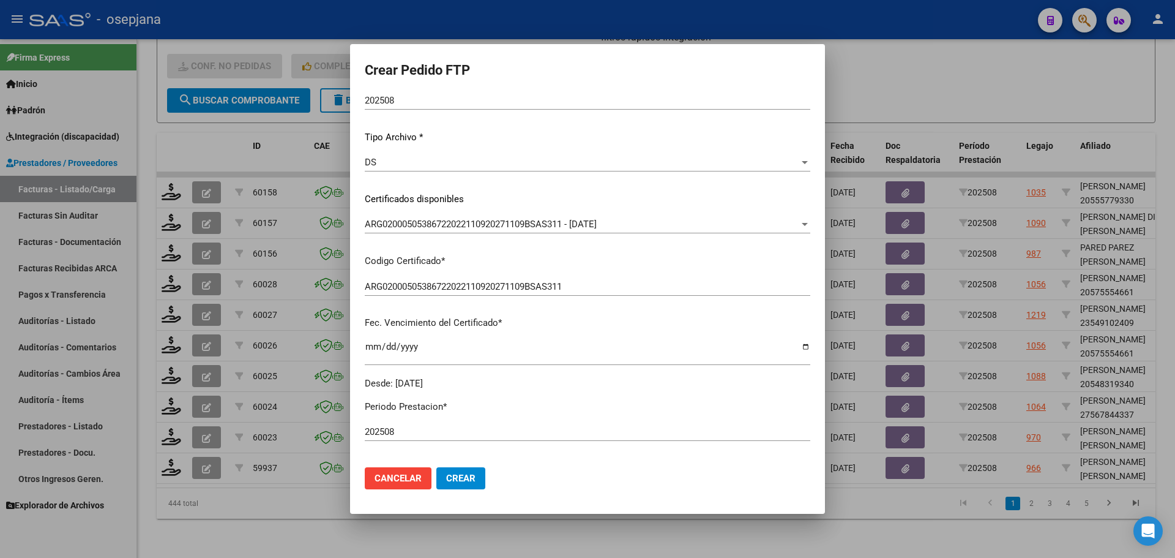
scroll to position [306, 0]
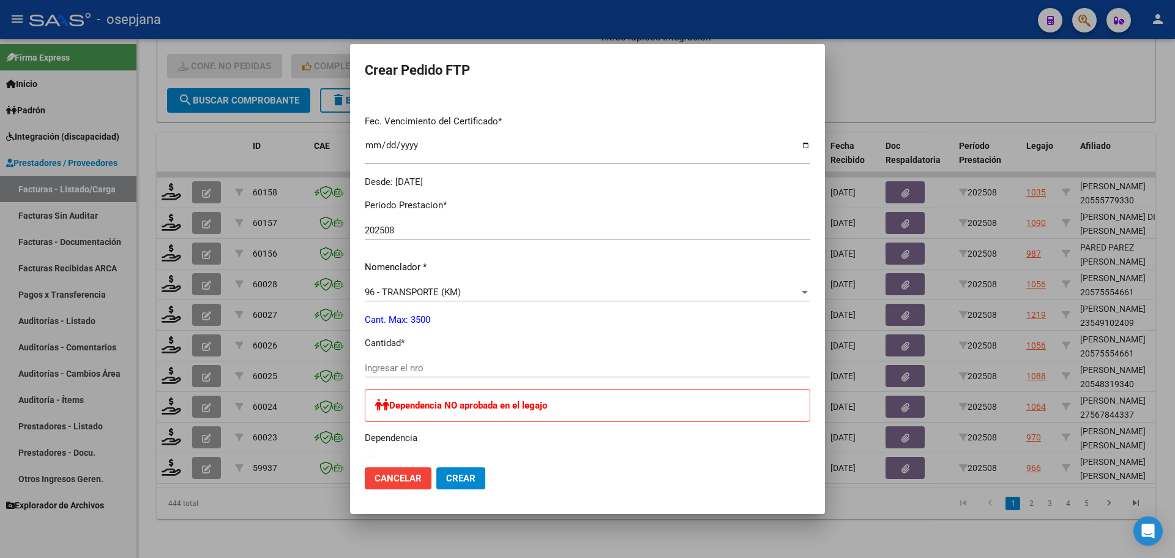
click at [422, 365] on input "Ingresar el nro" at bounding box center [588, 367] width 446 height 11
type input "542"
click at [463, 482] on span "Crear" at bounding box center [460, 477] width 29 height 11
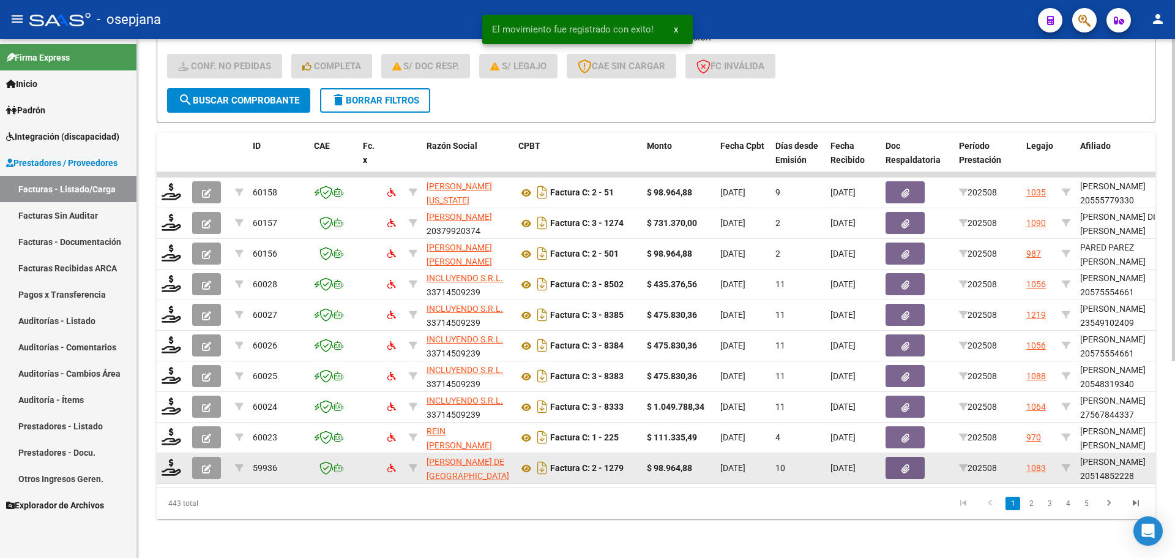
click at [171, 466] on div at bounding box center [172, 467] width 21 height 19
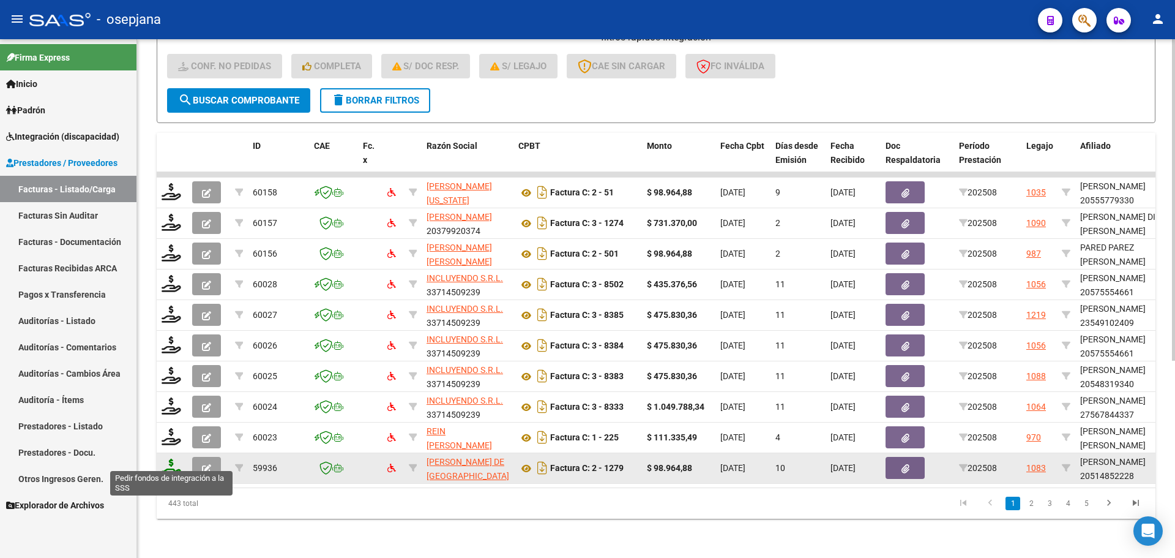
click at [173, 461] on icon at bounding box center [172, 466] width 20 height 17
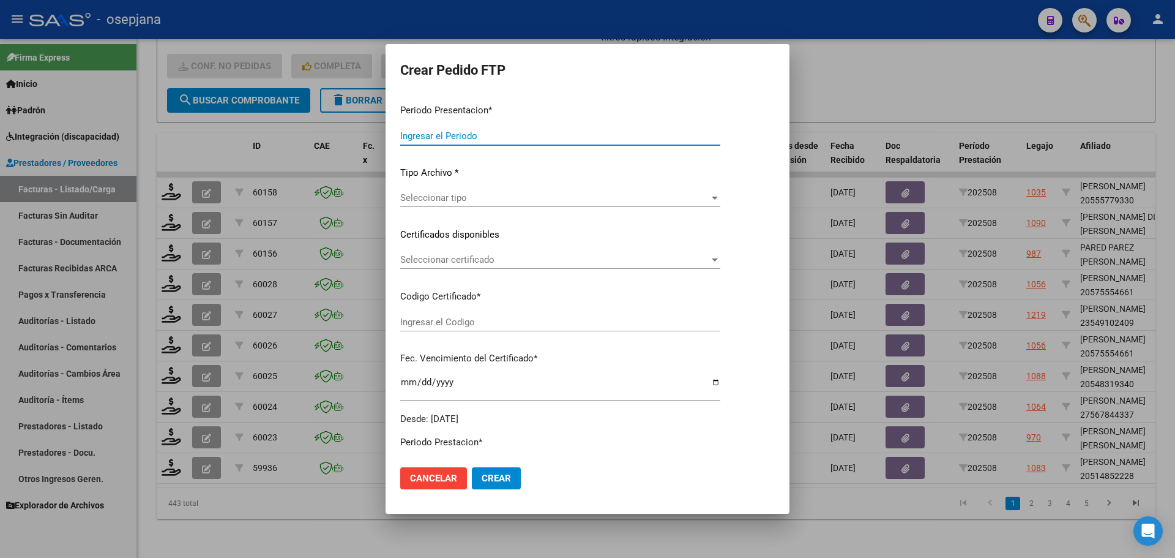
type input "202508"
type input "$ 98.964,88"
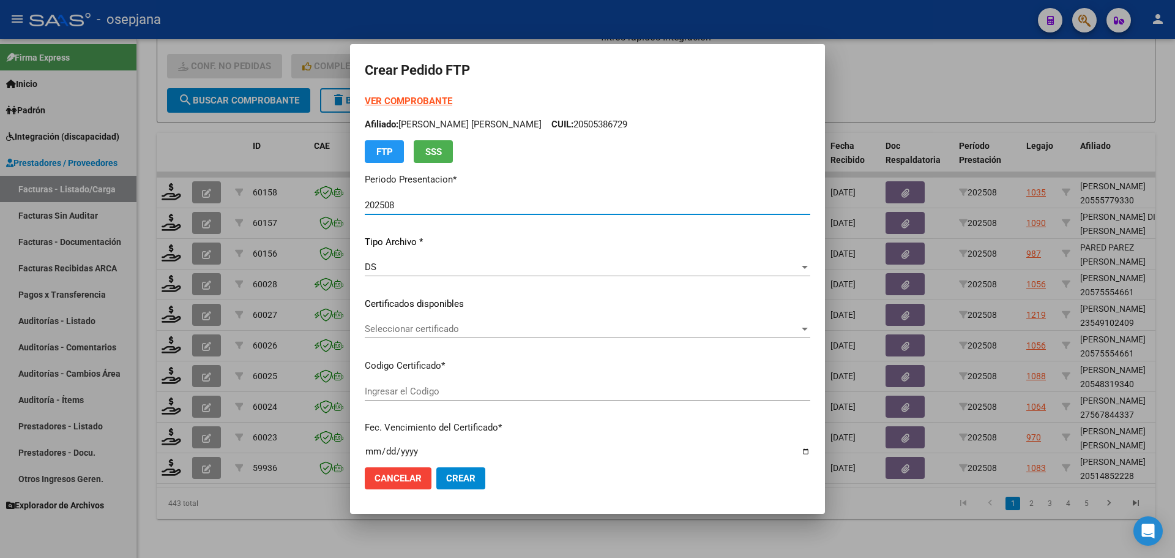
type input "ARG02000514852222024010320290103BS AS342"
type input "[DATE]"
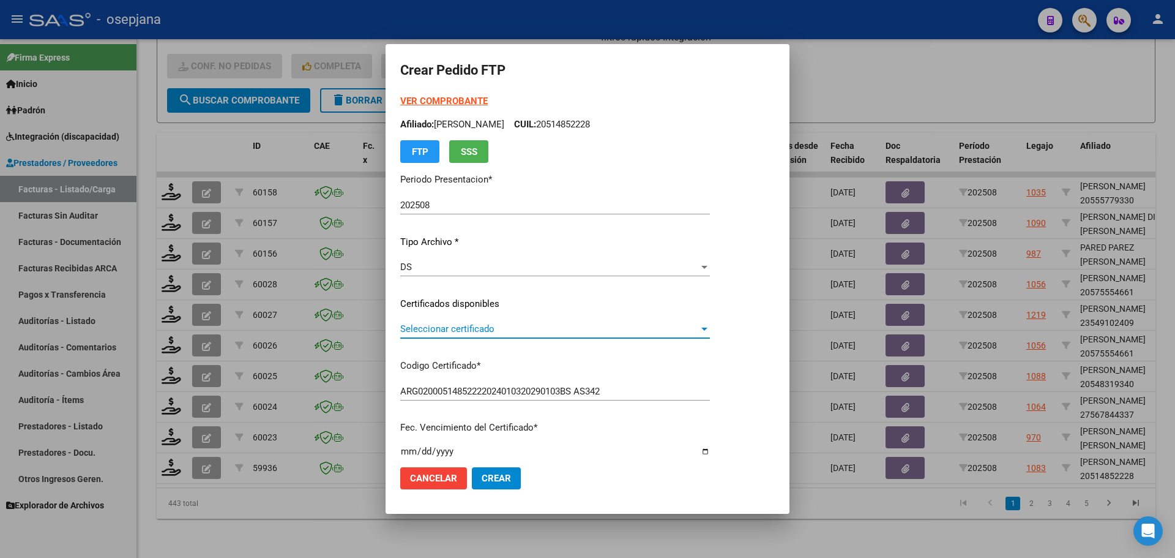
click at [486, 330] on span "Seleccionar certificado" at bounding box center [549, 328] width 299 height 11
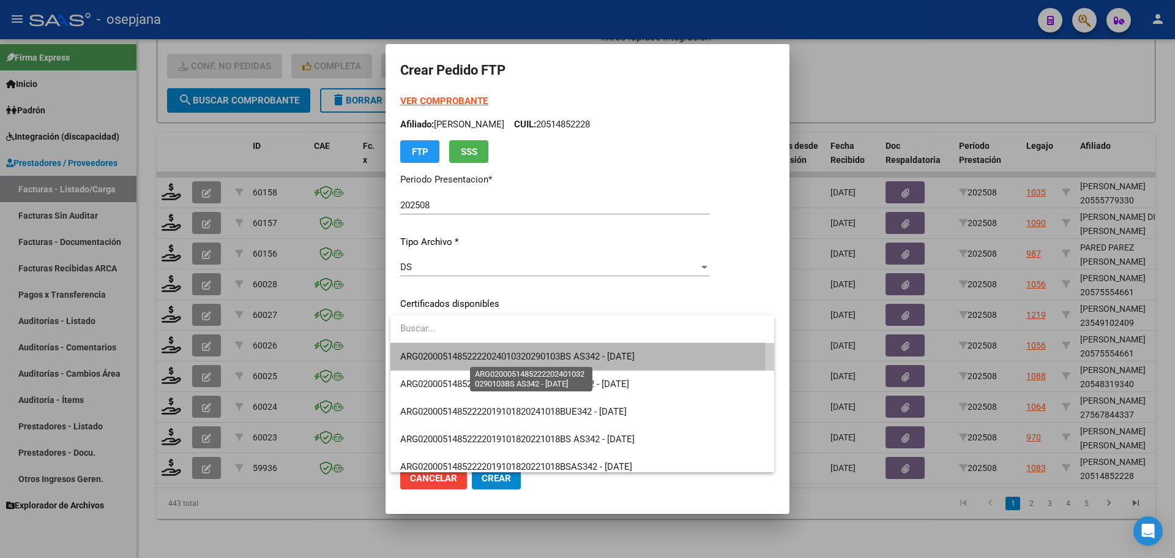
click at [496, 352] on span "ARG02000514852222024010320290103BS AS342 - [DATE]" at bounding box center [517, 356] width 234 height 11
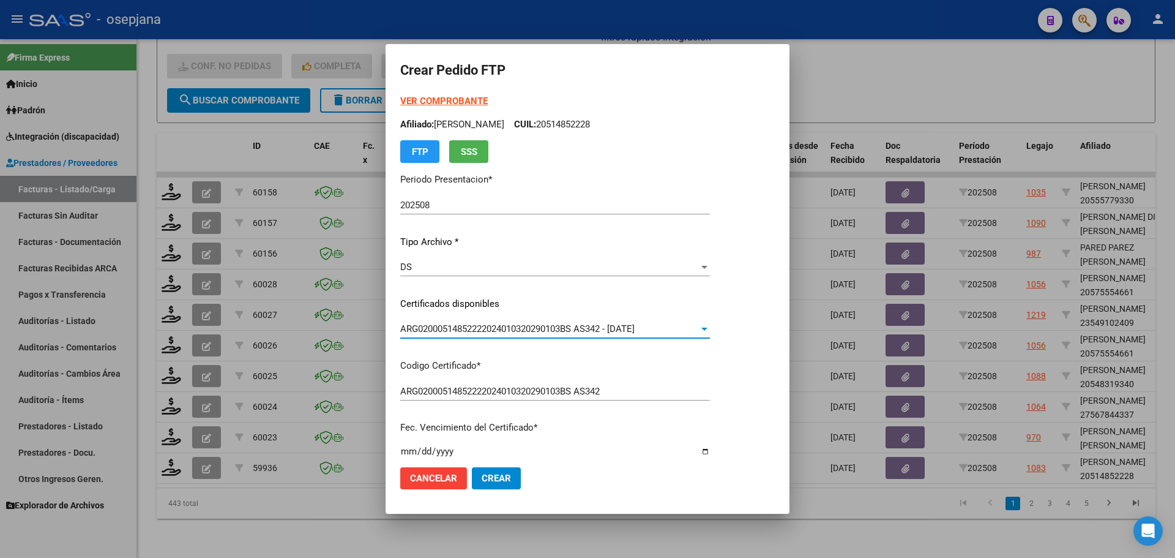
click at [452, 99] on strong "VER COMPROBANTE" at bounding box center [444, 100] width 88 height 11
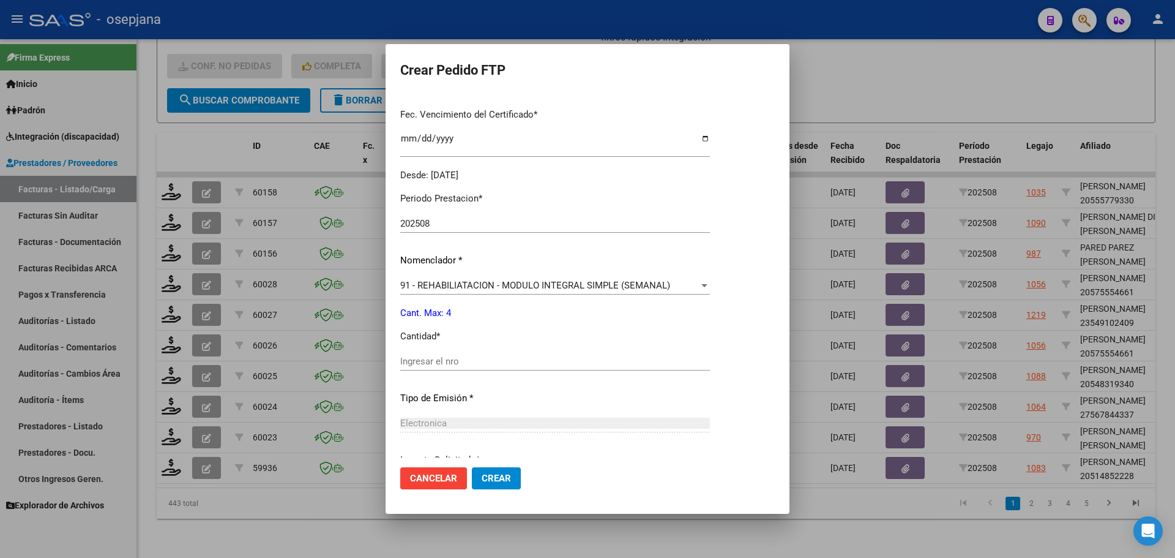
scroll to position [367, 0]
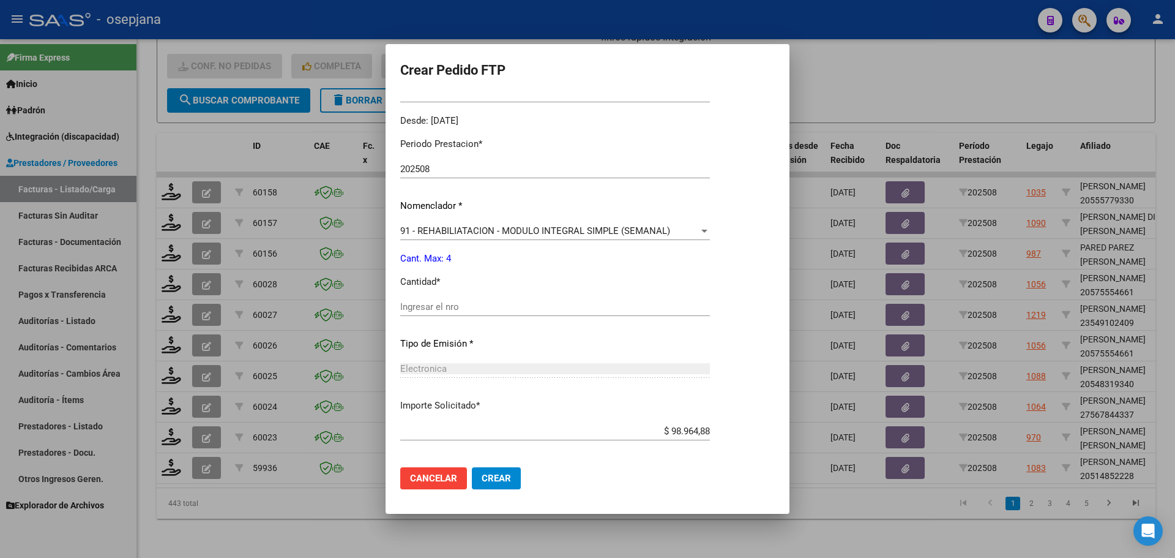
click at [453, 304] on input "Ingresar el nro" at bounding box center [555, 306] width 310 height 11
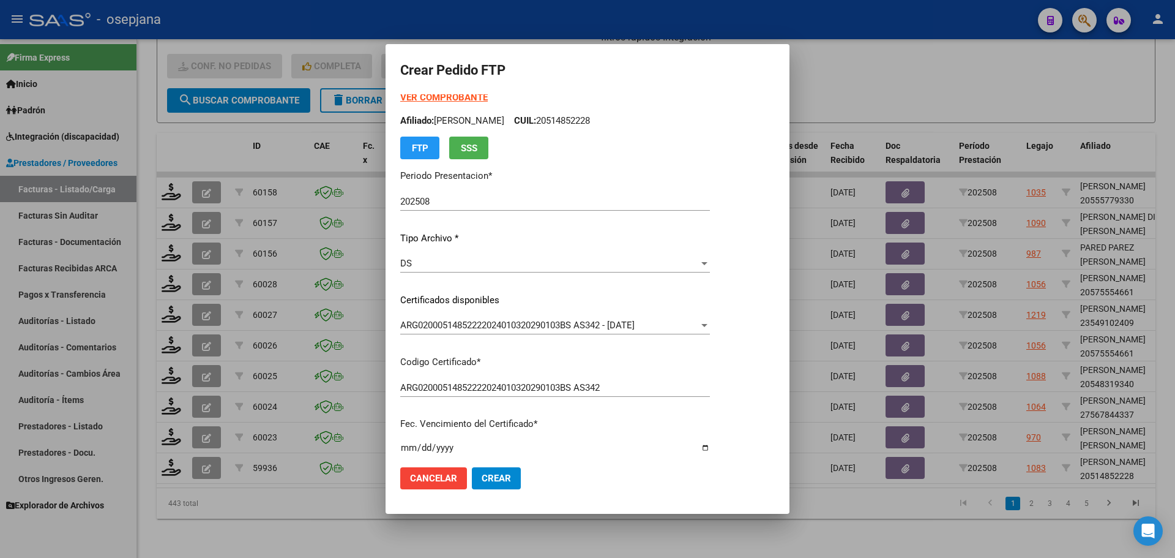
scroll to position [0, 0]
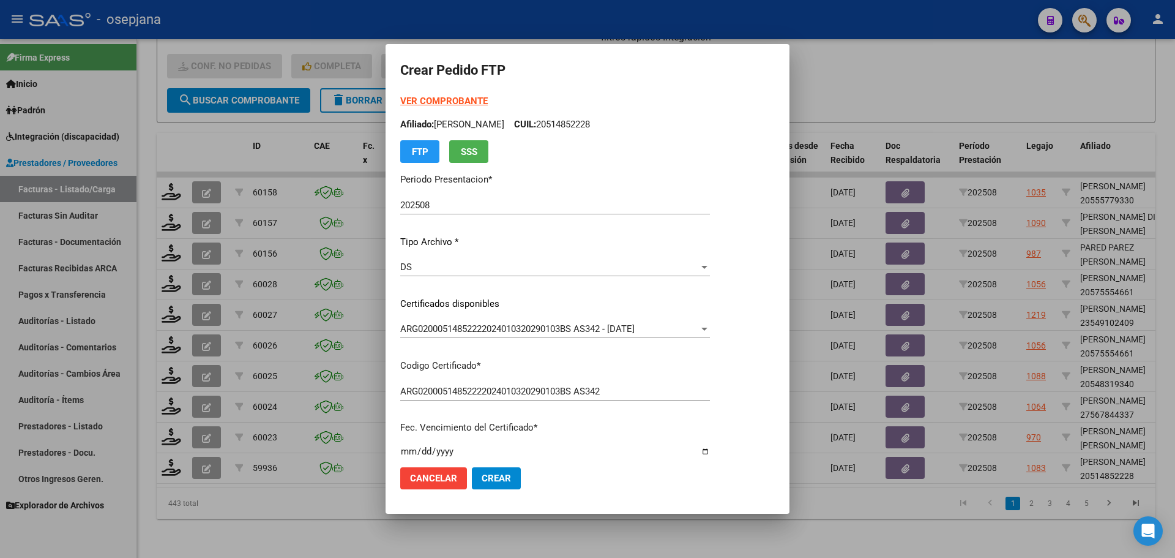
type input "4"
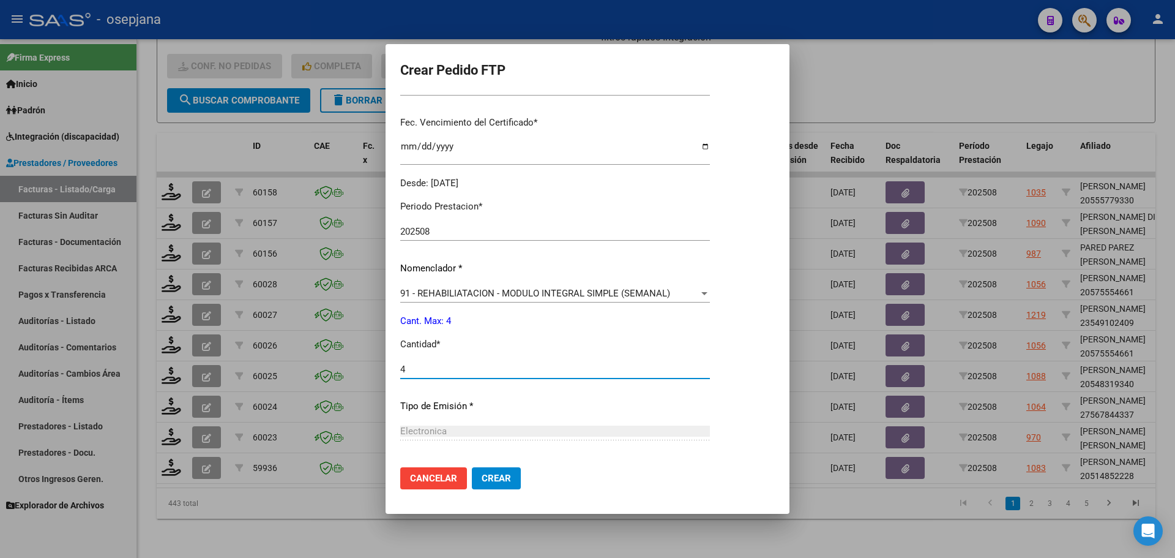
scroll to position [306, 0]
click at [496, 476] on span "Crear" at bounding box center [496, 477] width 29 height 11
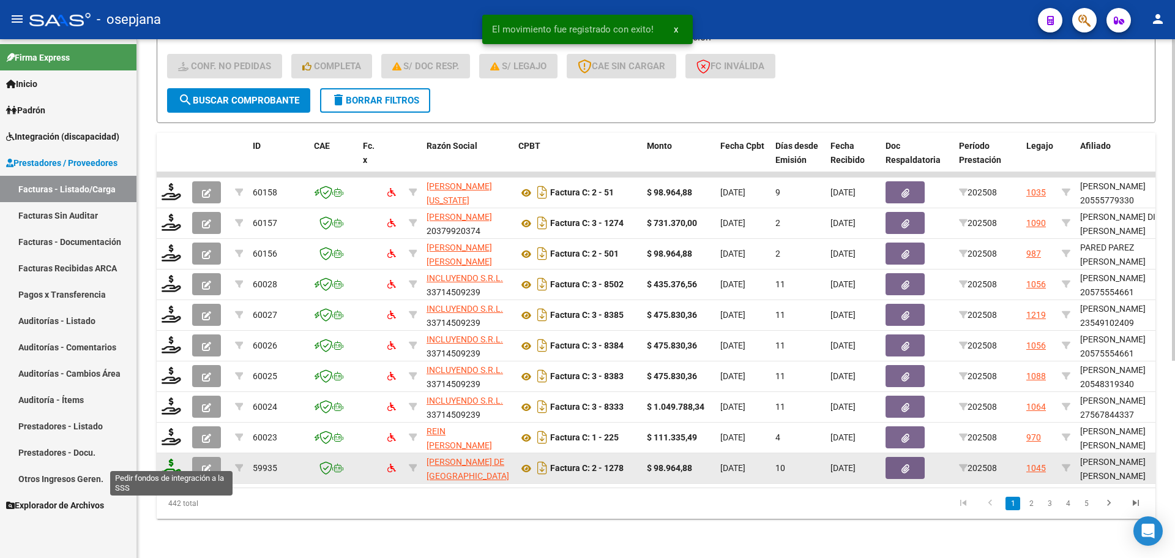
click at [168, 458] on icon at bounding box center [172, 466] width 20 height 17
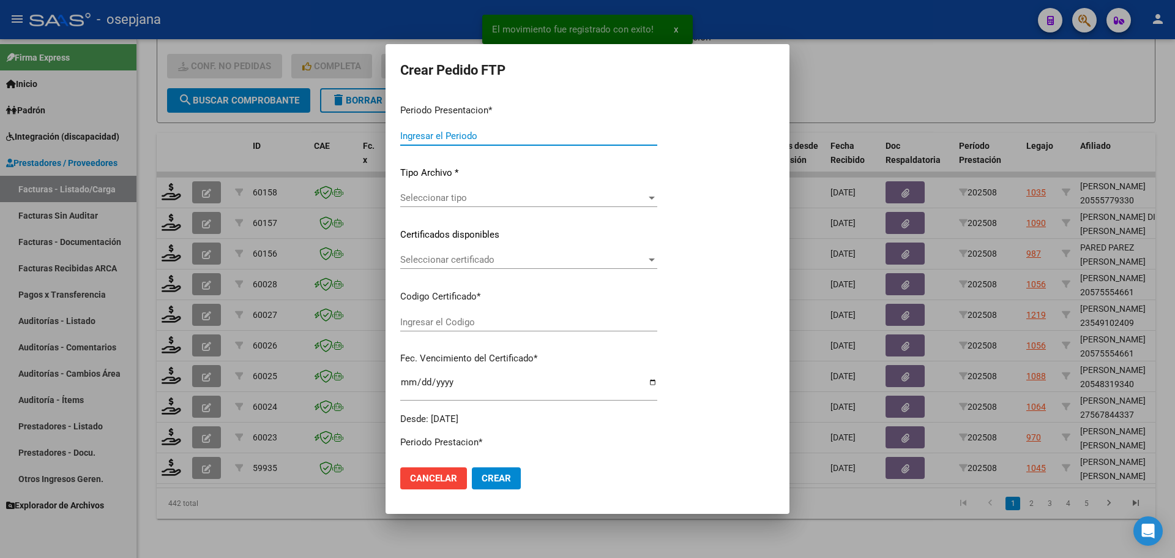
type input "202508"
type input "$ 98.964,88"
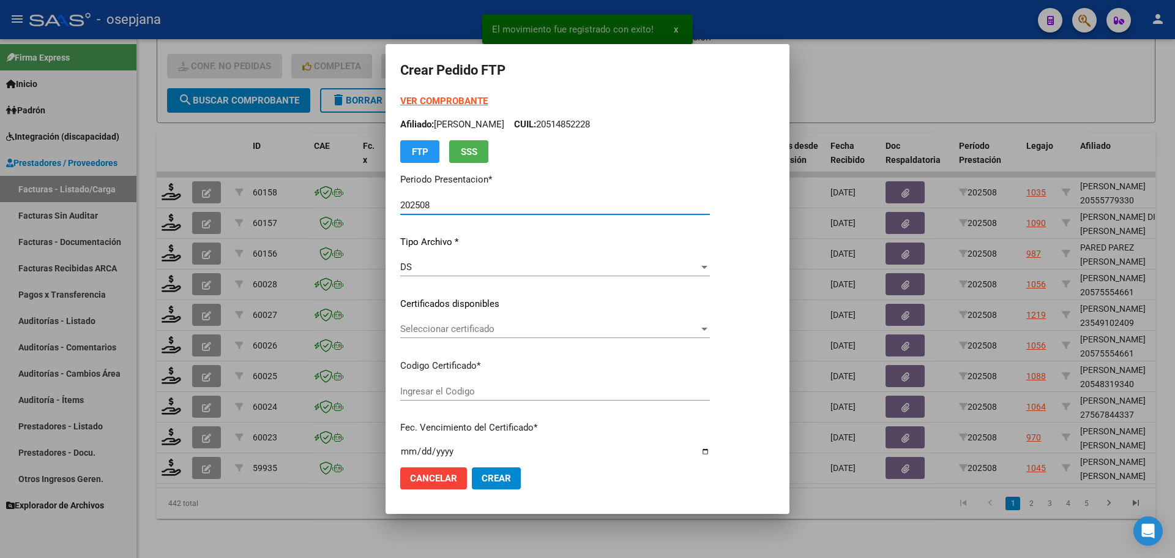
type input "ARG02000482946212023053120280531BSAS342"
type input "[DATE]"
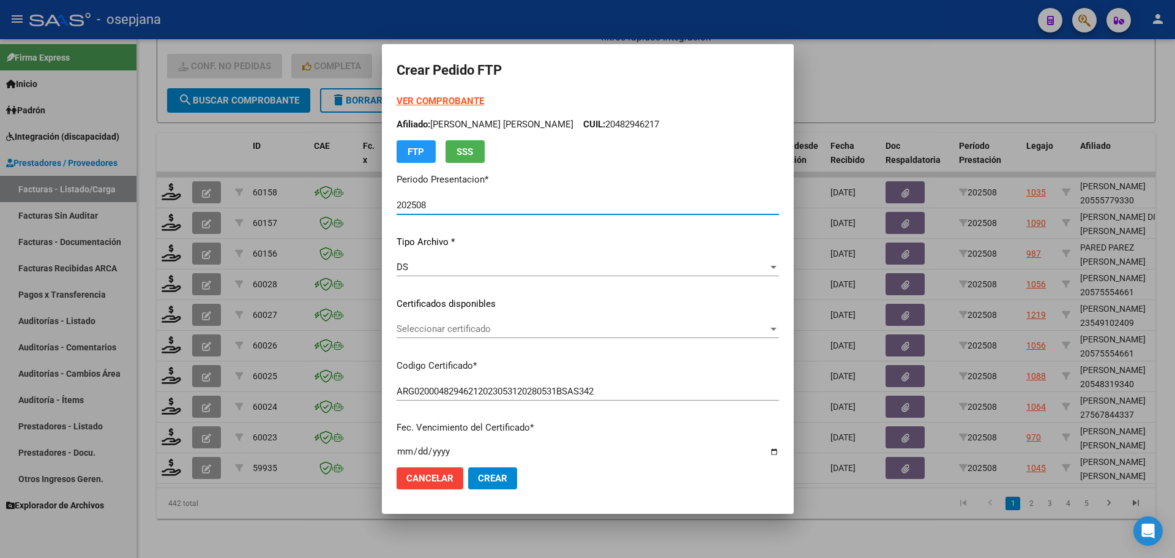
click at [472, 319] on div "Seleccionar certificado Seleccionar certificado" at bounding box center [588, 328] width 383 height 18
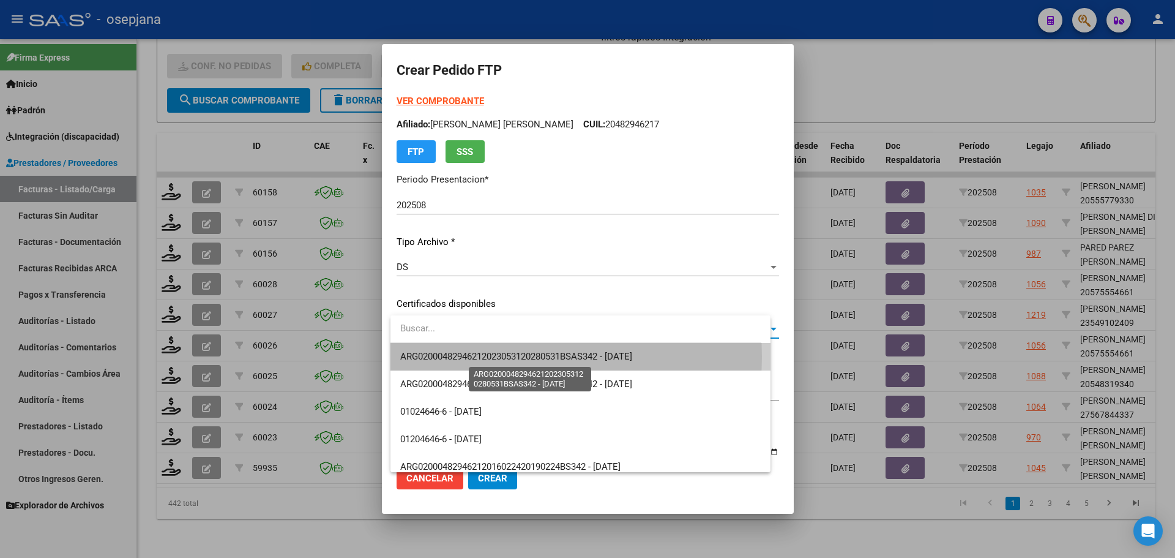
click at [495, 356] on span "ARG02000482946212023053120280531BSAS342 - [DATE]" at bounding box center [516, 356] width 232 height 11
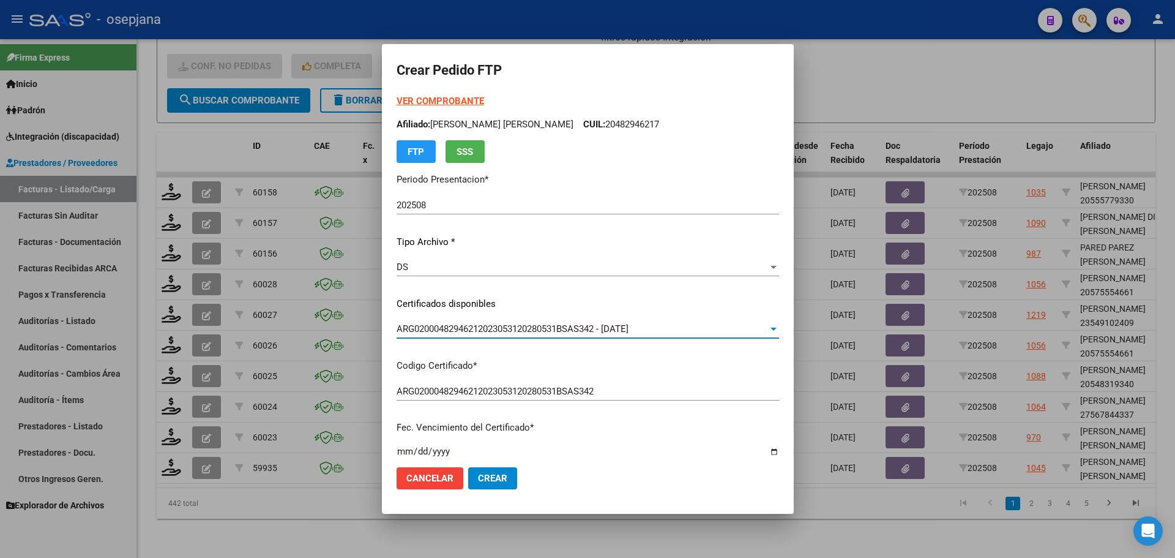
click at [457, 97] on strong "VER COMPROBANTE" at bounding box center [441, 100] width 88 height 11
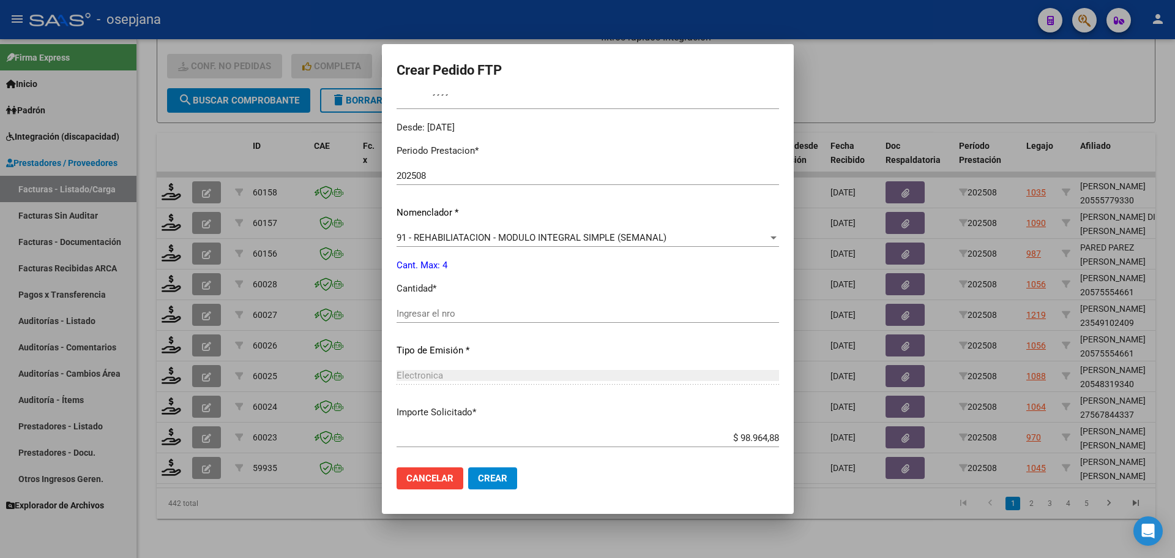
scroll to position [367, 0]
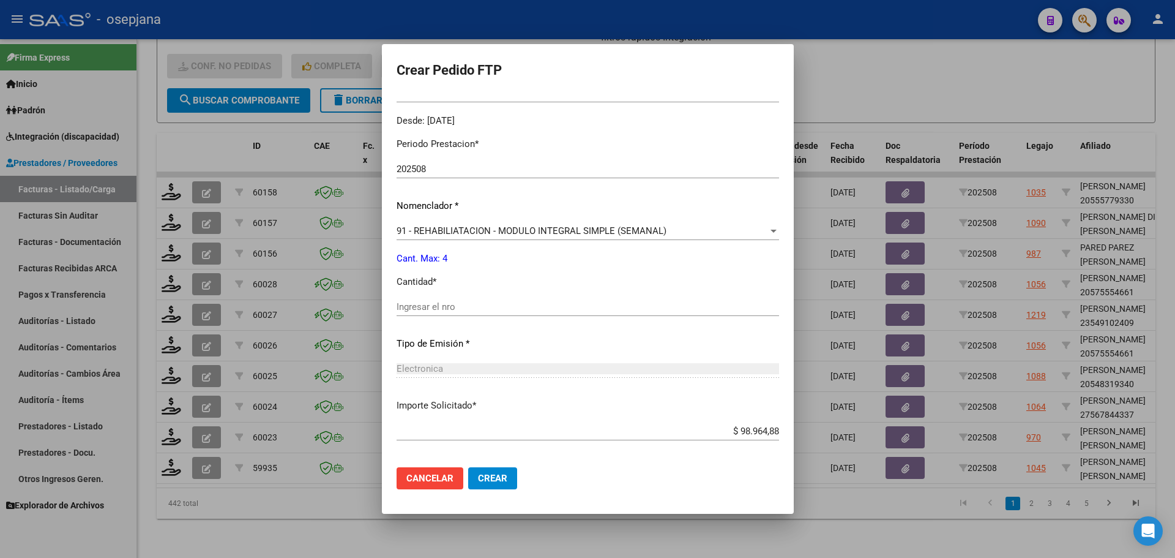
click at [433, 304] on input "Ingresar el nro" at bounding box center [588, 306] width 383 height 11
type input "4"
click at [484, 470] on button "Crear" at bounding box center [492, 478] width 49 height 22
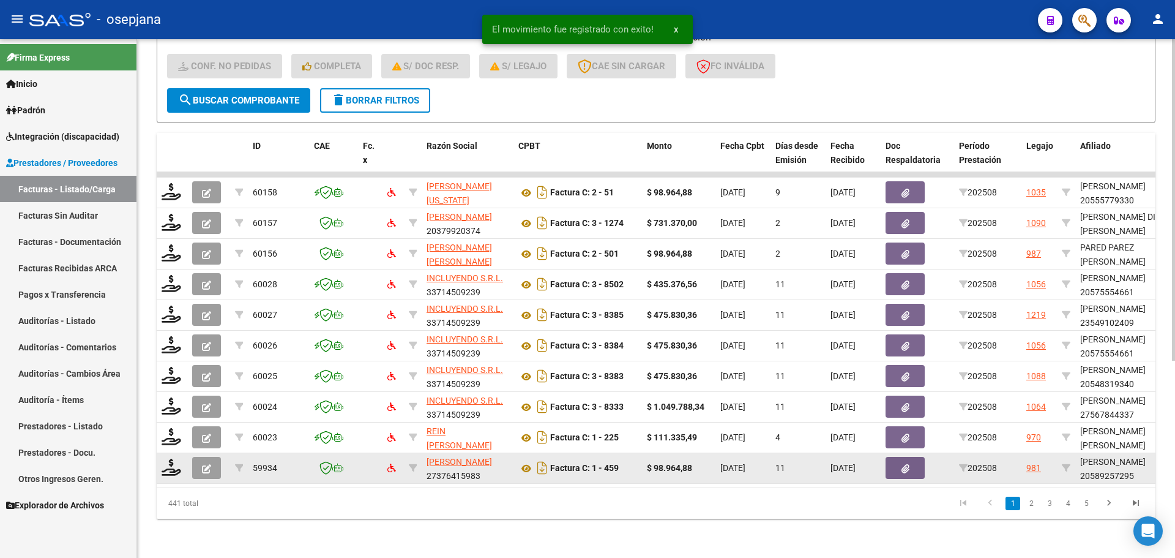
click at [170, 471] on datatable-body-cell at bounding box center [172, 468] width 31 height 30
click at [170, 458] on icon at bounding box center [172, 466] width 20 height 17
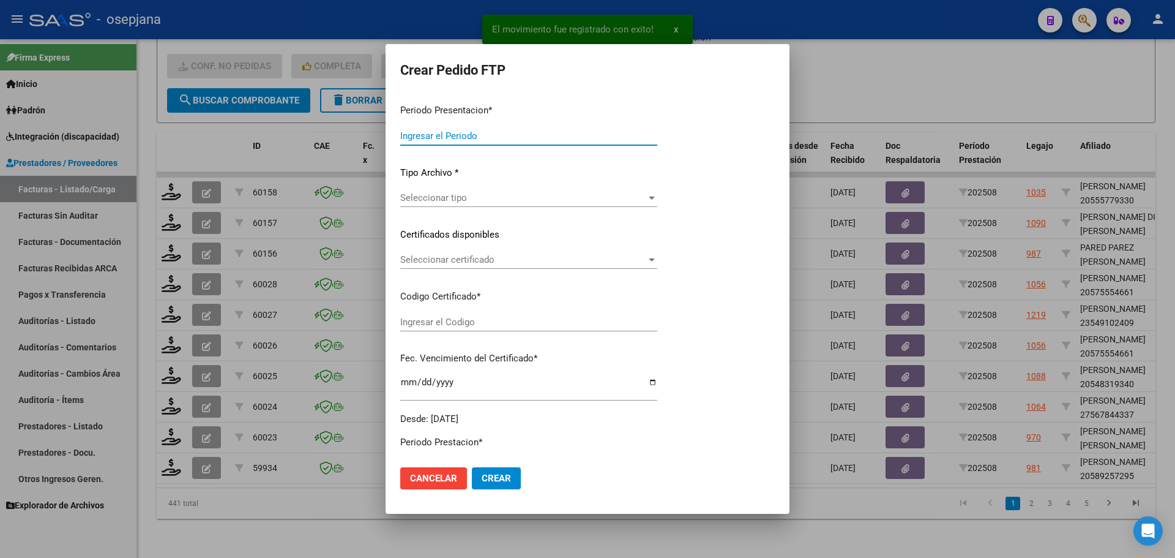
type input "202508"
type input "$ 98.964,88"
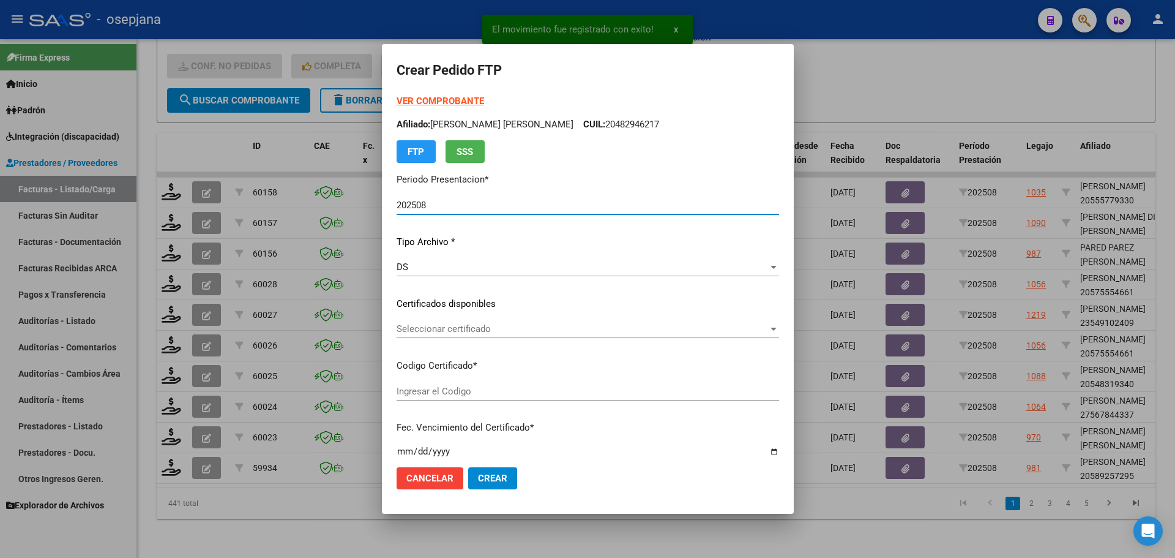
type input "ARG02000589257292024052320270523BSAS265"
type input "[DATE]"
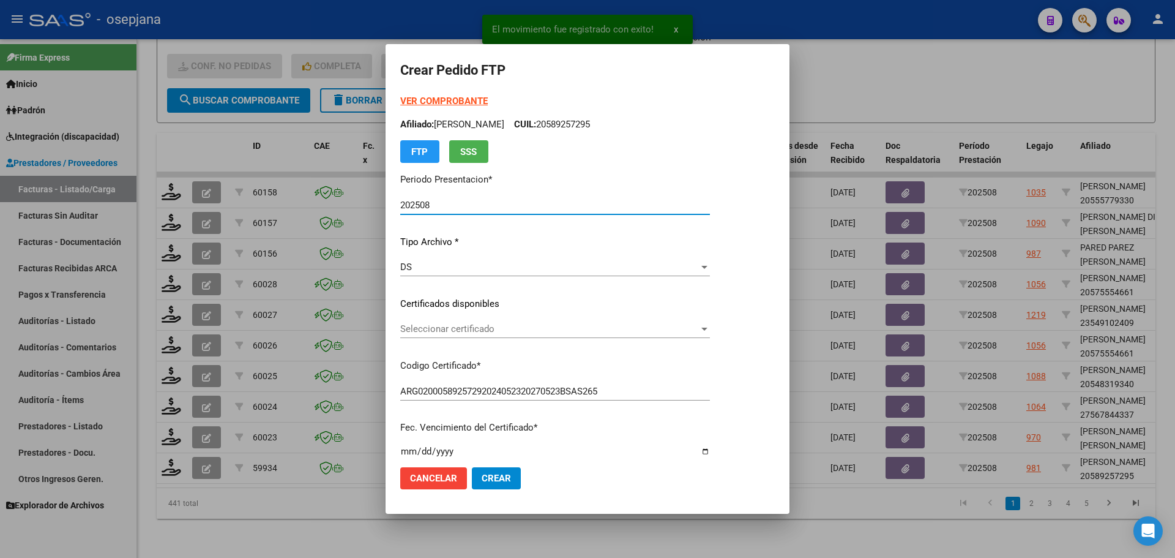
click at [456, 324] on span "Seleccionar certificado" at bounding box center [549, 328] width 299 height 11
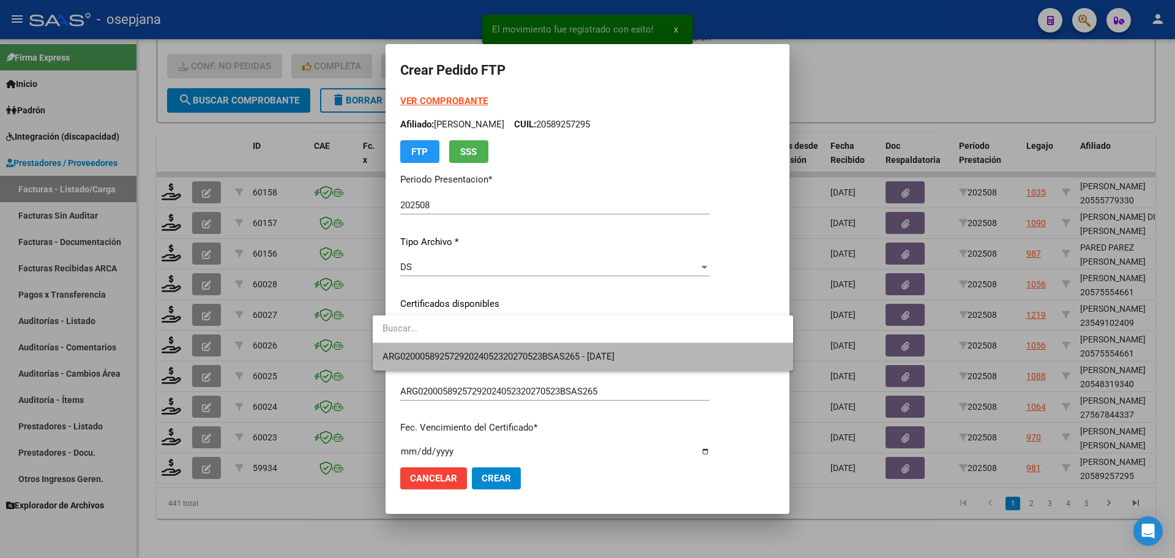
click at [476, 349] on span "ARG02000589257292024052320270523BSAS265 - [DATE]" at bounding box center [583, 357] width 401 height 28
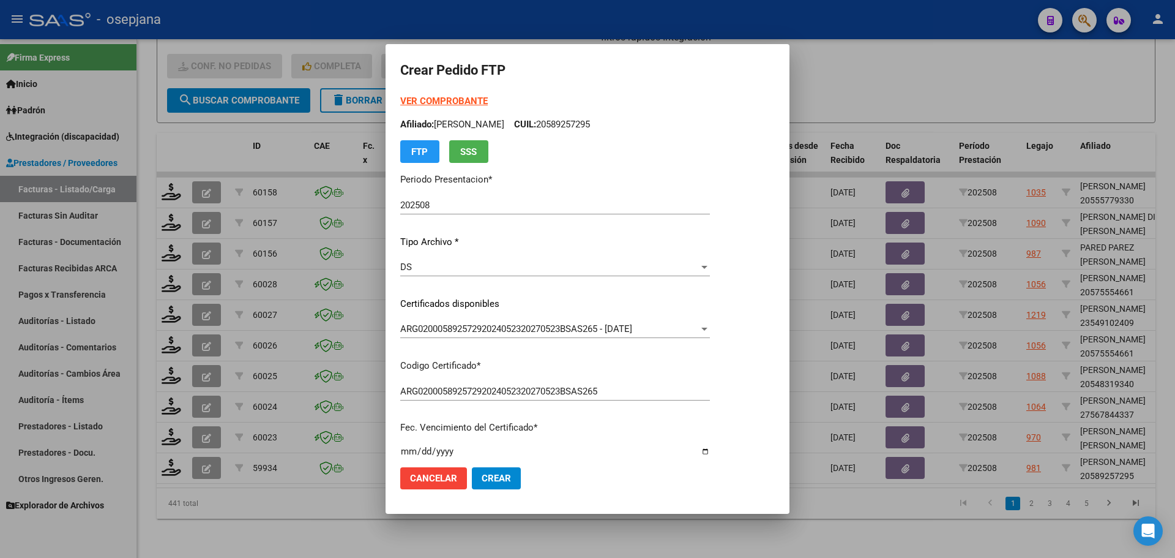
click at [461, 102] on strong "VER COMPROBANTE" at bounding box center [444, 100] width 88 height 11
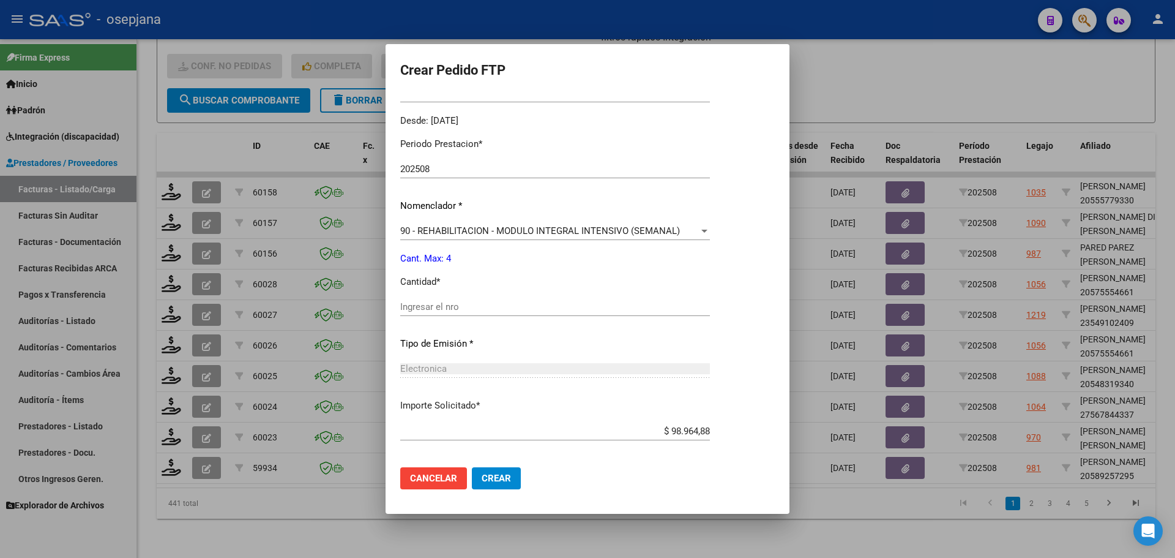
click at [461, 302] on input "Ingresar el nro" at bounding box center [555, 306] width 310 height 11
type input "4"
click at [486, 478] on span "Crear" at bounding box center [496, 477] width 29 height 11
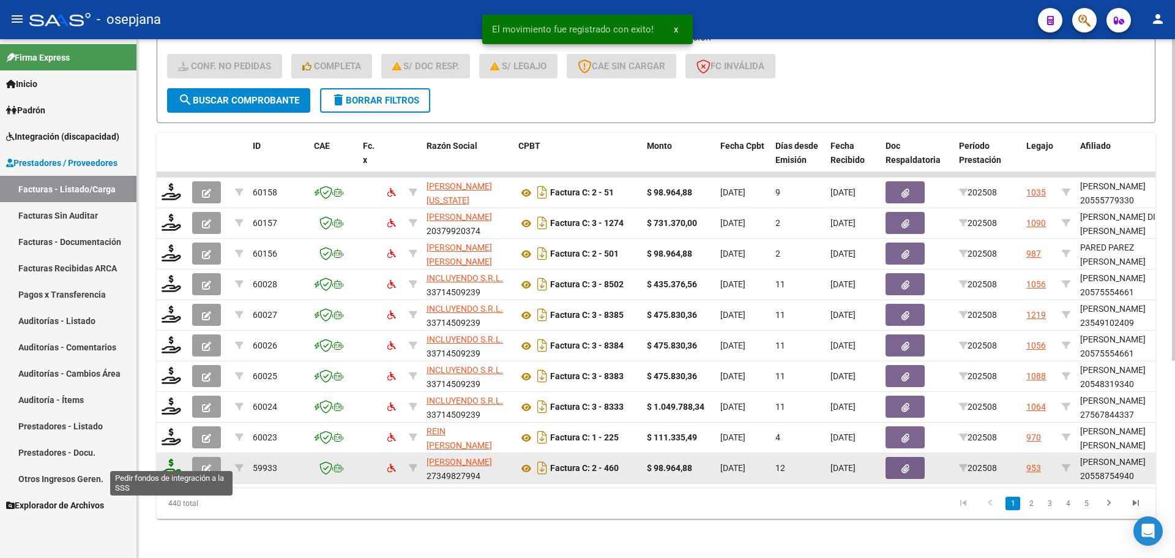
click at [174, 458] on icon at bounding box center [172, 466] width 20 height 17
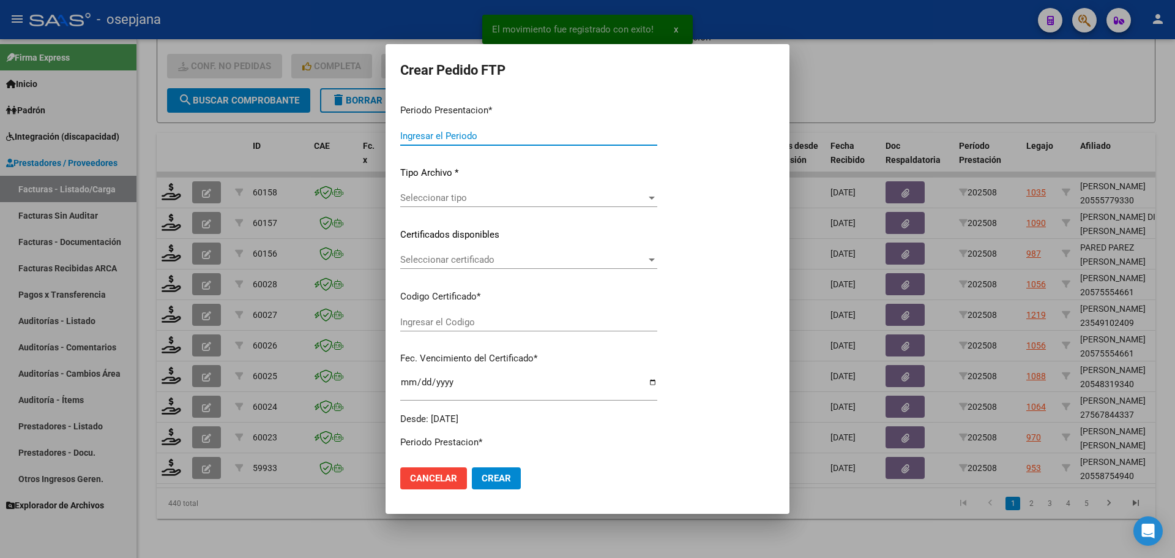
type input "202508"
type input "$ 98.964,88"
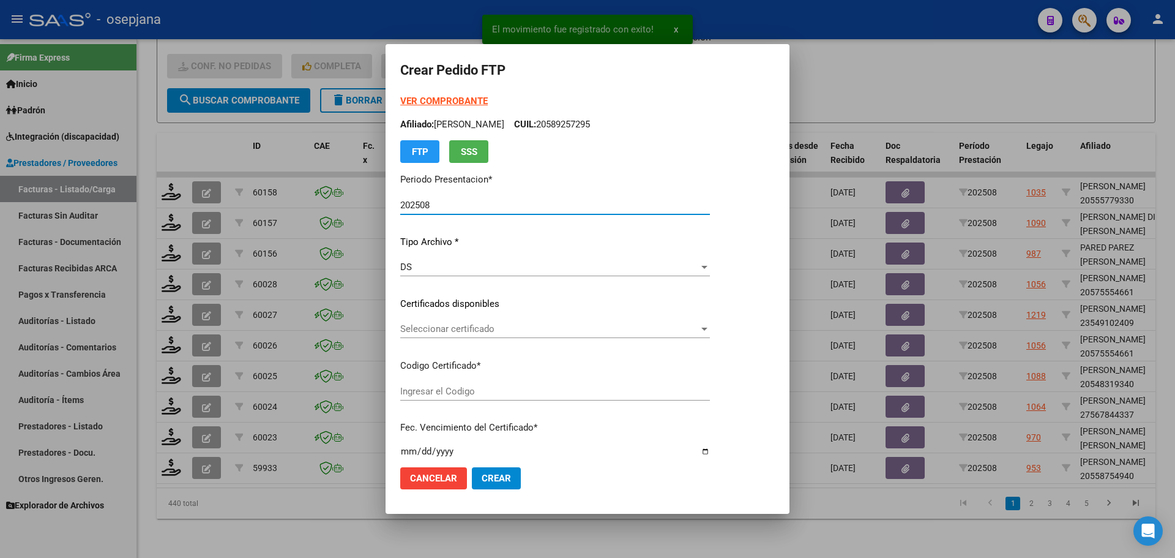
type input "ARG02000558754942023110920281109BS436"
type input "[DATE]"
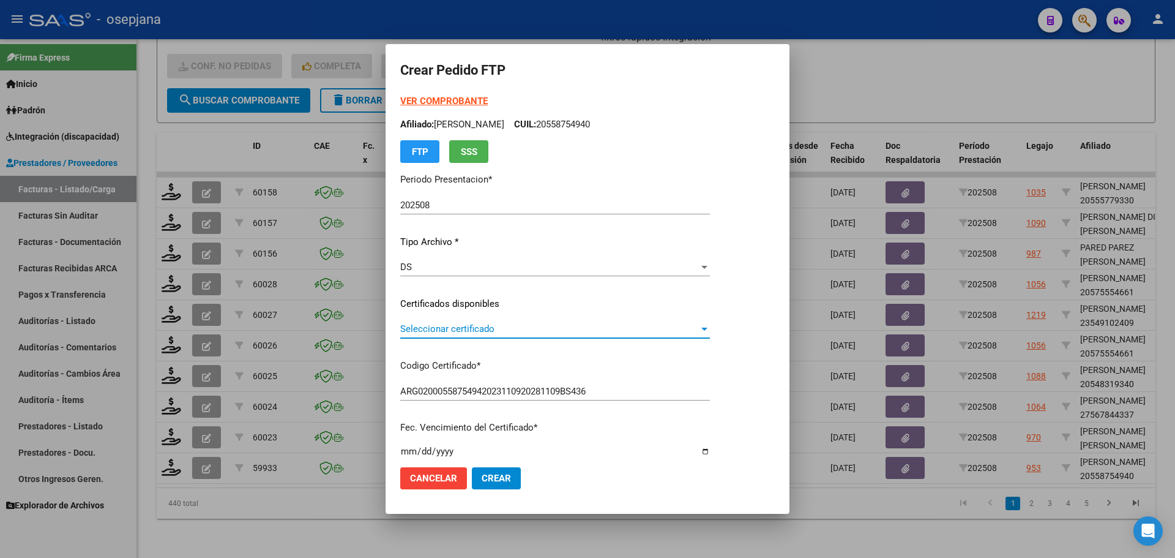
click at [573, 330] on span "Seleccionar certificado" at bounding box center [549, 328] width 299 height 11
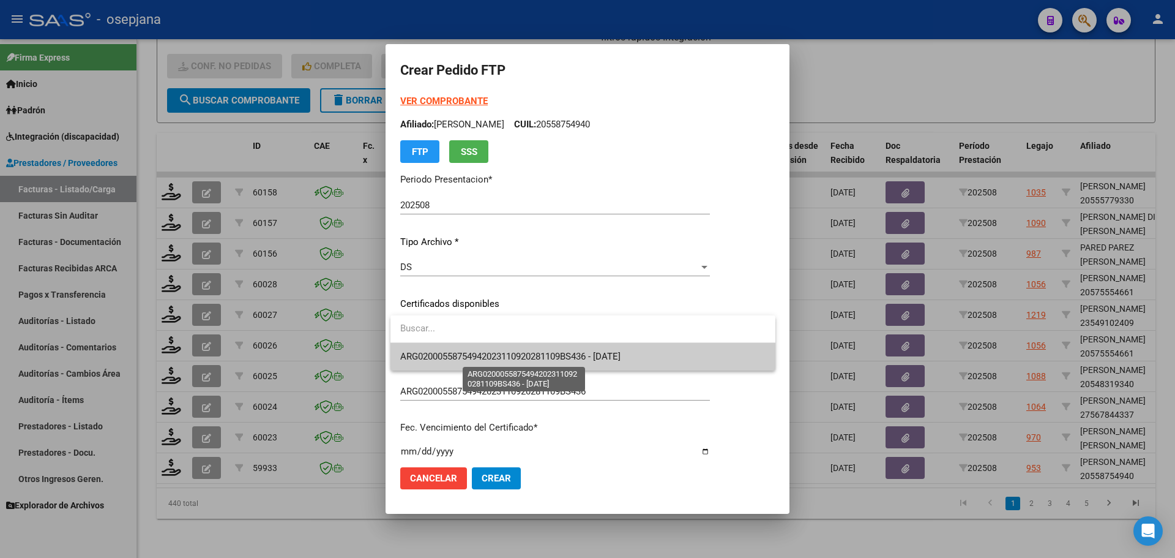
click at [577, 354] on span "ARG02000558754942023110920281109BS436 - [DATE]" at bounding box center [510, 356] width 220 height 11
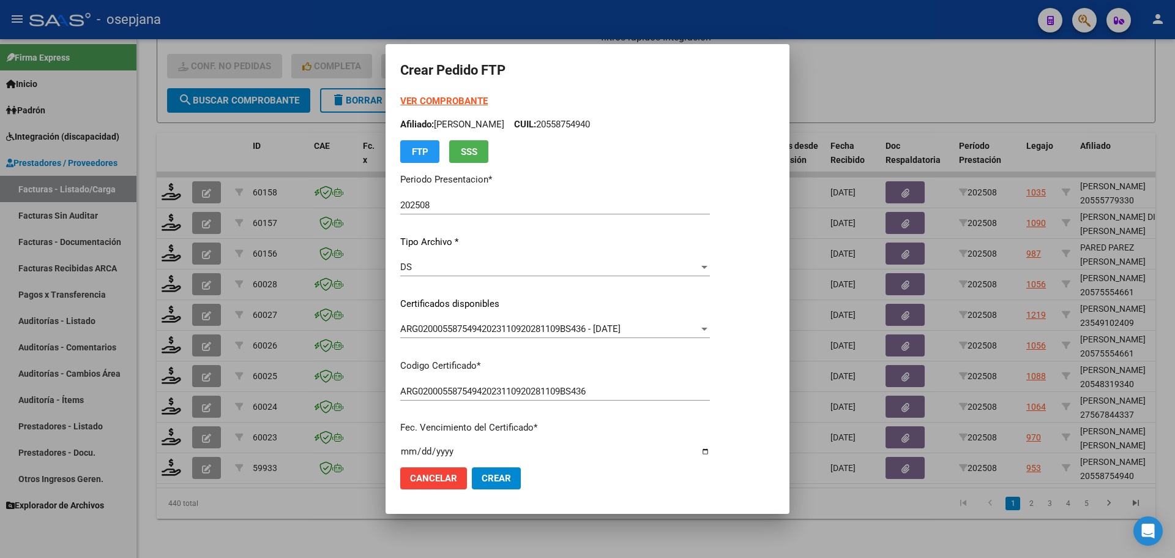
click at [465, 102] on strong "VER COMPROBANTE" at bounding box center [444, 100] width 88 height 11
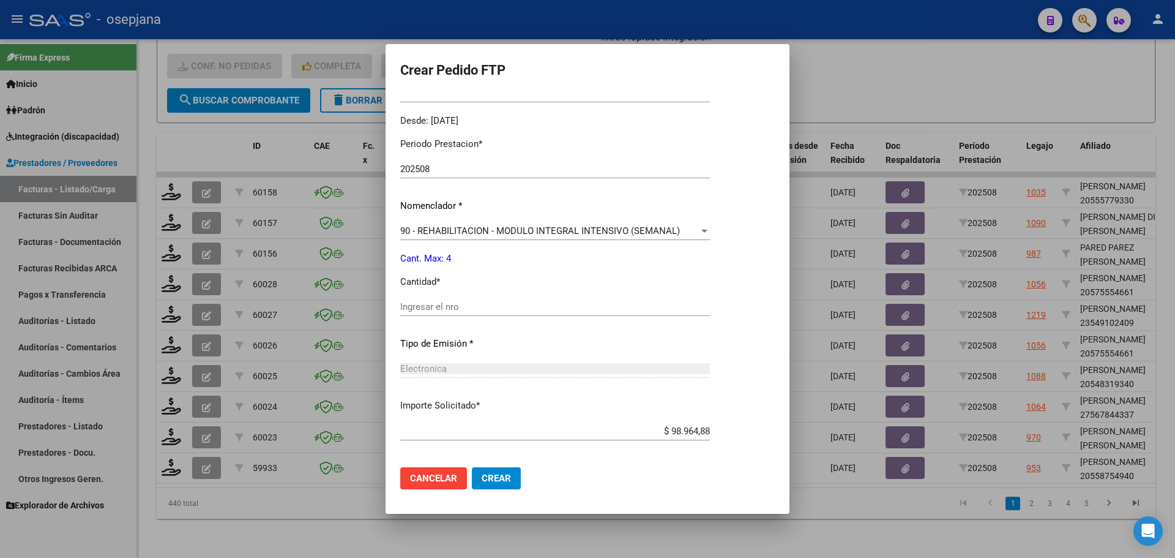
click at [443, 296] on div "Periodo Prestacion * 202508 Ingresar el Periodo Prestacion Nomenclador * 90 - R…" at bounding box center [555, 321] width 310 height 386
click at [446, 304] on div "Ingresar el nro" at bounding box center [555, 306] width 310 height 18
type input "4"
click at [507, 481] on span "Crear" at bounding box center [496, 477] width 29 height 11
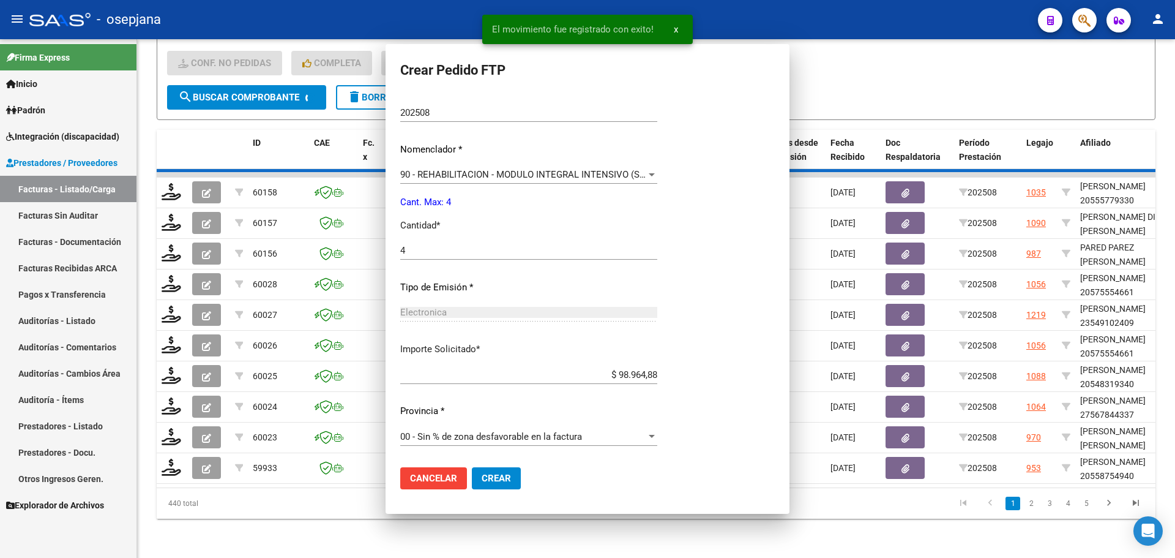
scroll to position [0, 0]
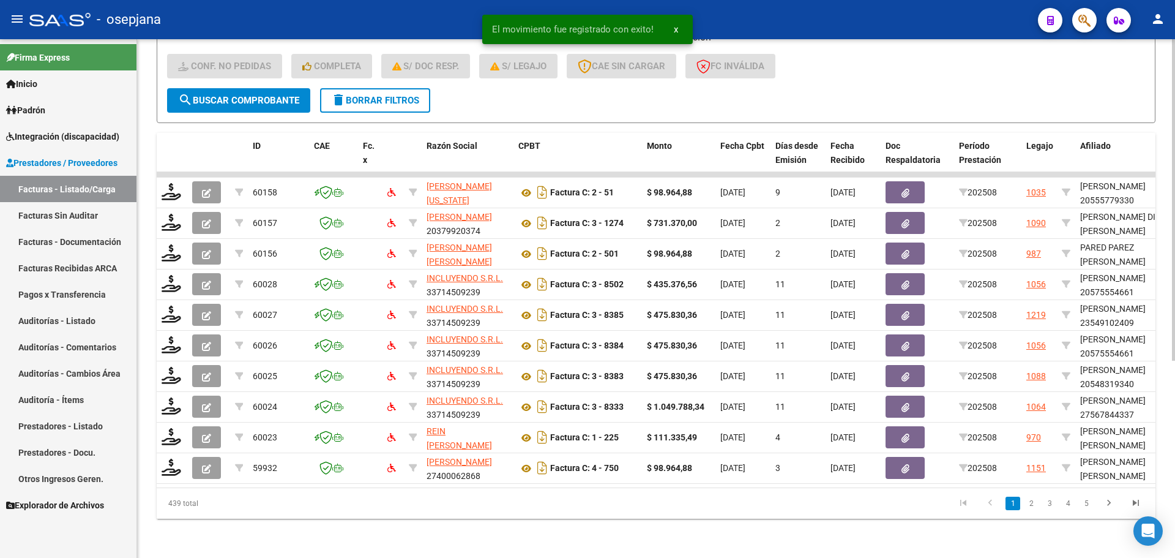
click at [155, 459] on div "Video tutorial PRESTADORES -> Listado de CPBTs Emitidos por Prestadores / Prove…" at bounding box center [656, 144] width 1038 height 827
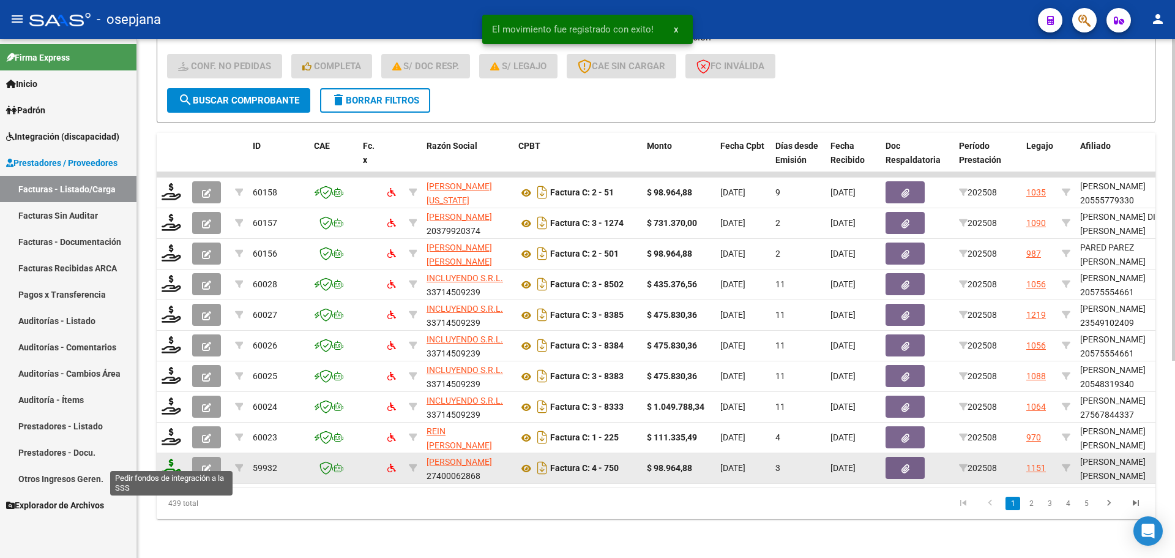
click at [167, 460] on icon at bounding box center [172, 466] width 20 height 17
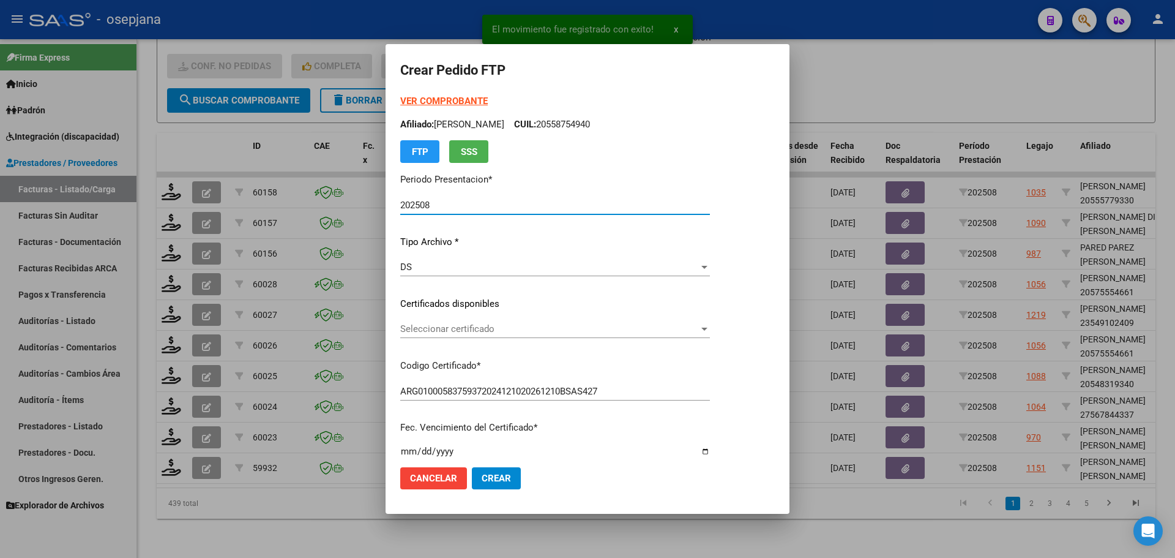
click at [465, 334] on span "Seleccionar certificado" at bounding box center [549, 328] width 299 height 11
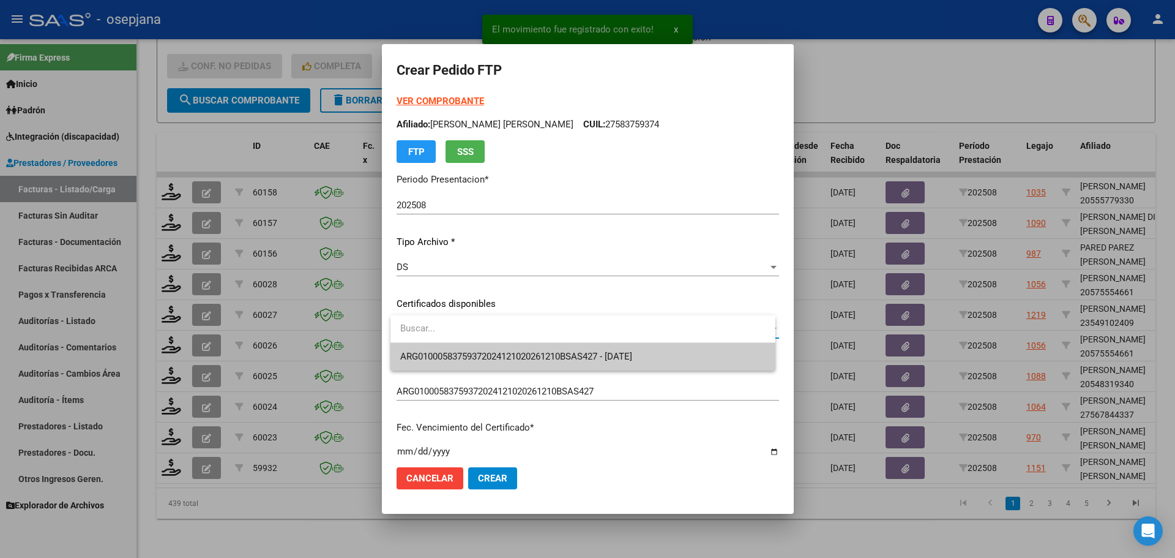
click at [468, 352] on span "ARG01000583759372024121020261210BSAS427 - [DATE]" at bounding box center [516, 356] width 232 height 11
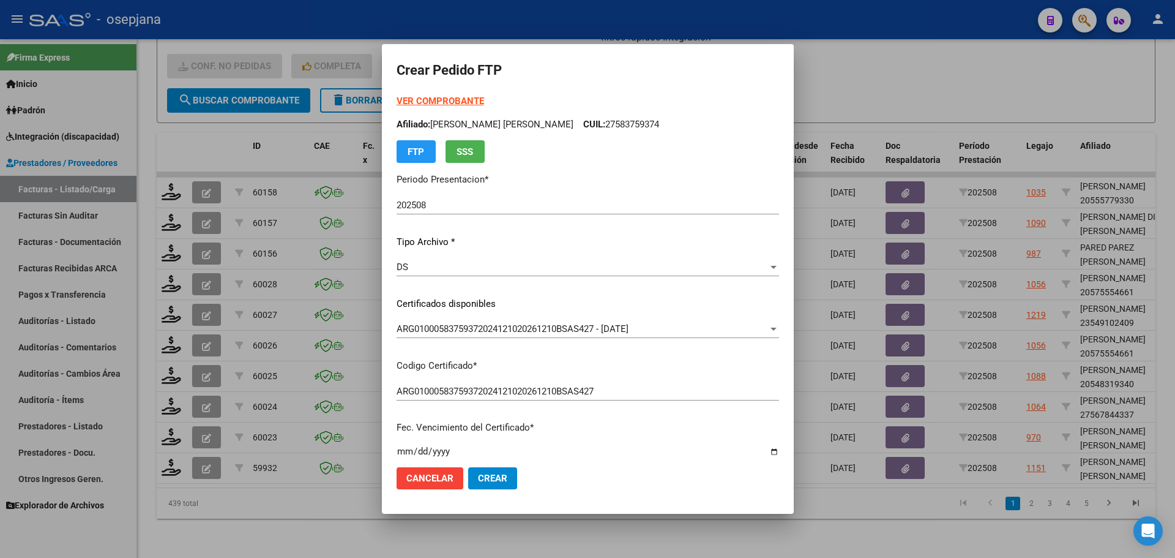
click at [440, 99] on strong "VER COMPROBANTE" at bounding box center [441, 100] width 88 height 11
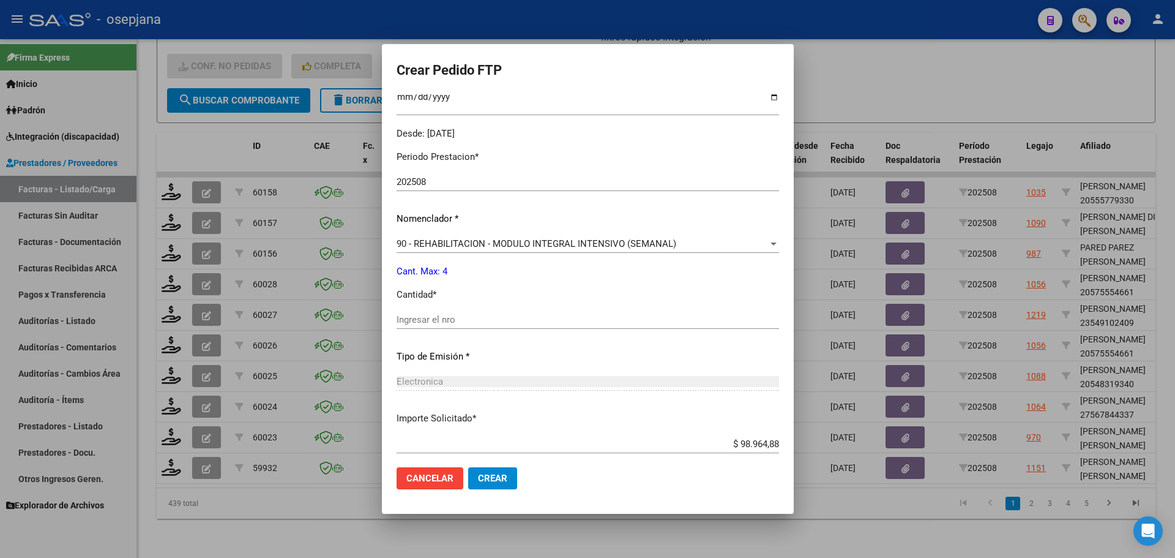
scroll to position [367, 0]
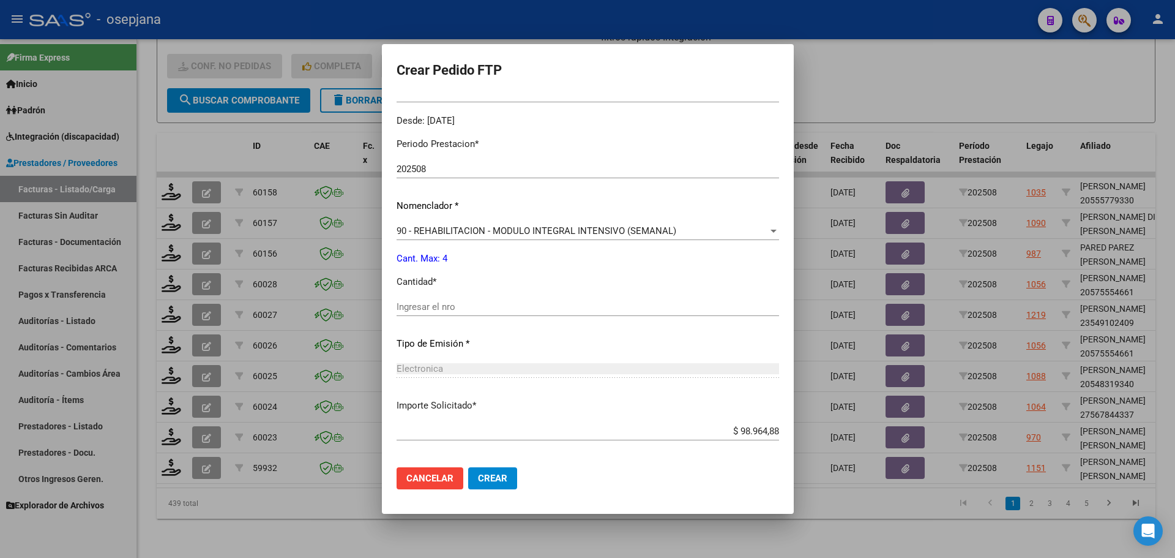
click at [452, 301] on div "Ingresar el nro" at bounding box center [588, 306] width 383 height 18
click at [482, 485] on button "Crear" at bounding box center [492, 478] width 49 height 22
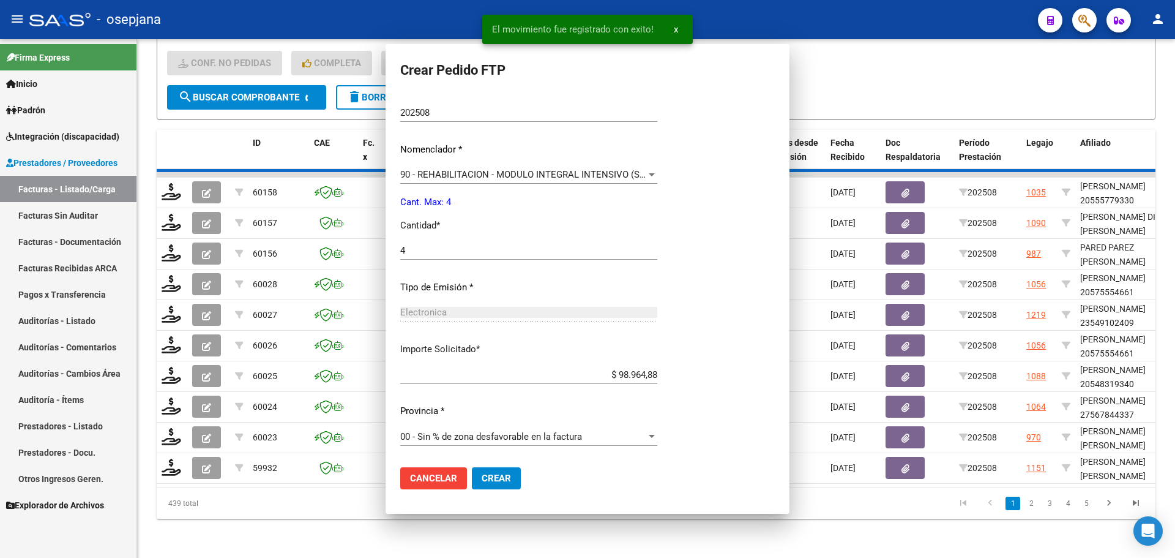
scroll to position [0, 0]
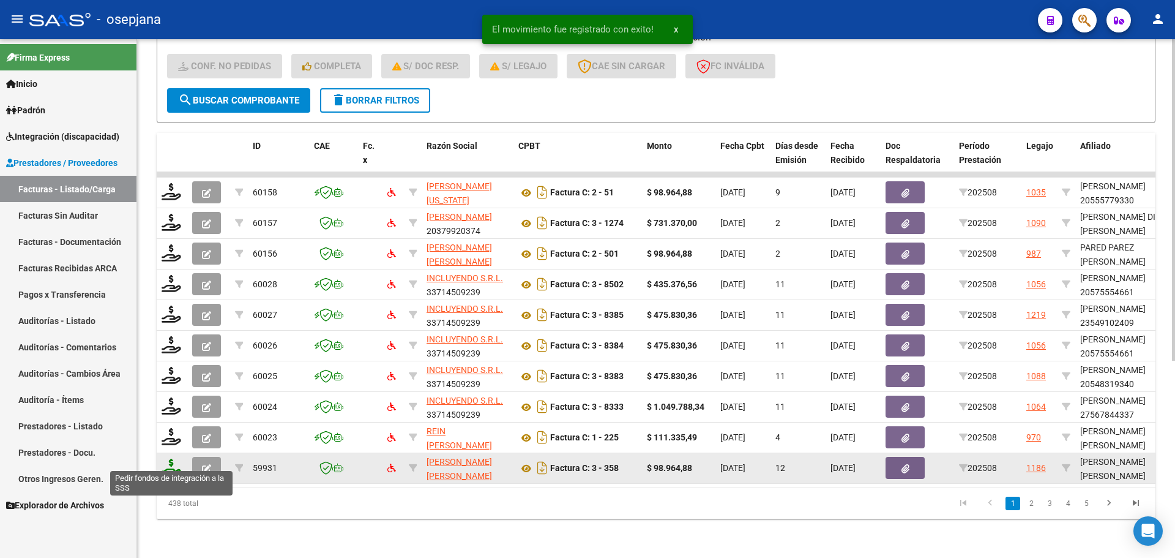
click at [167, 458] on icon at bounding box center [172, 466] width 20 height 17
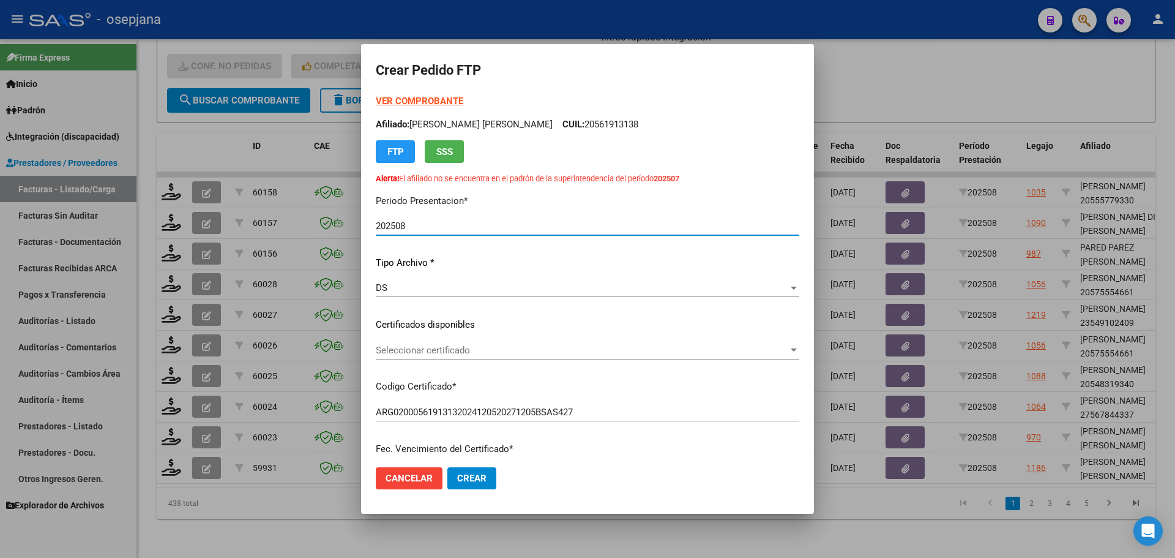
click at [485, 350] on span "Seleccionar certificado" at bounding box center [582, 350] width 413 height 11
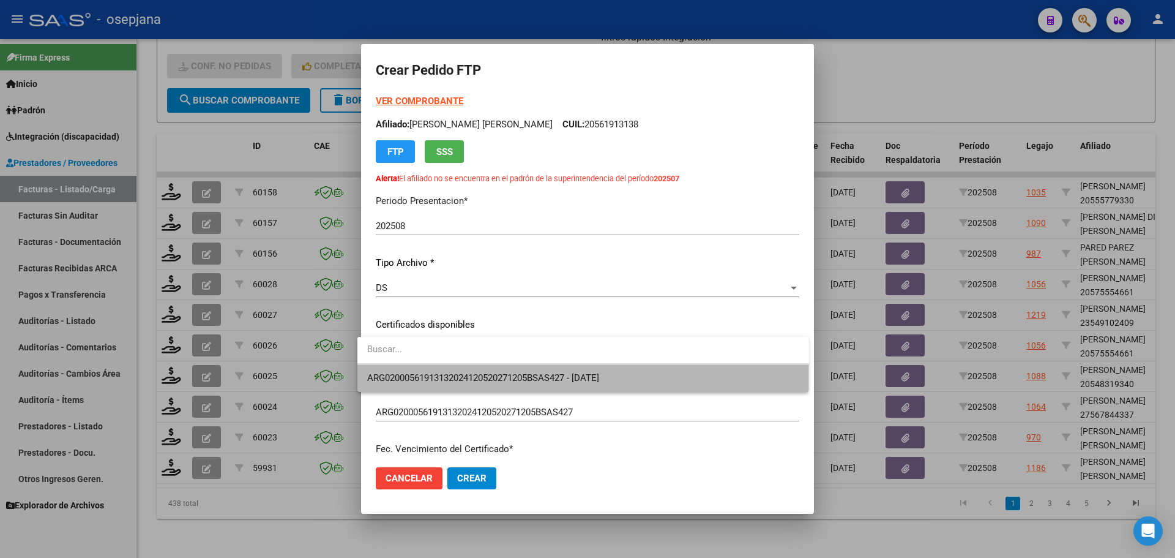
click at [491, 370] on span "ARG02000561913132024120520271205BSAS427 - [DATE]" at bounding box center [583, 378] width 432 height 28
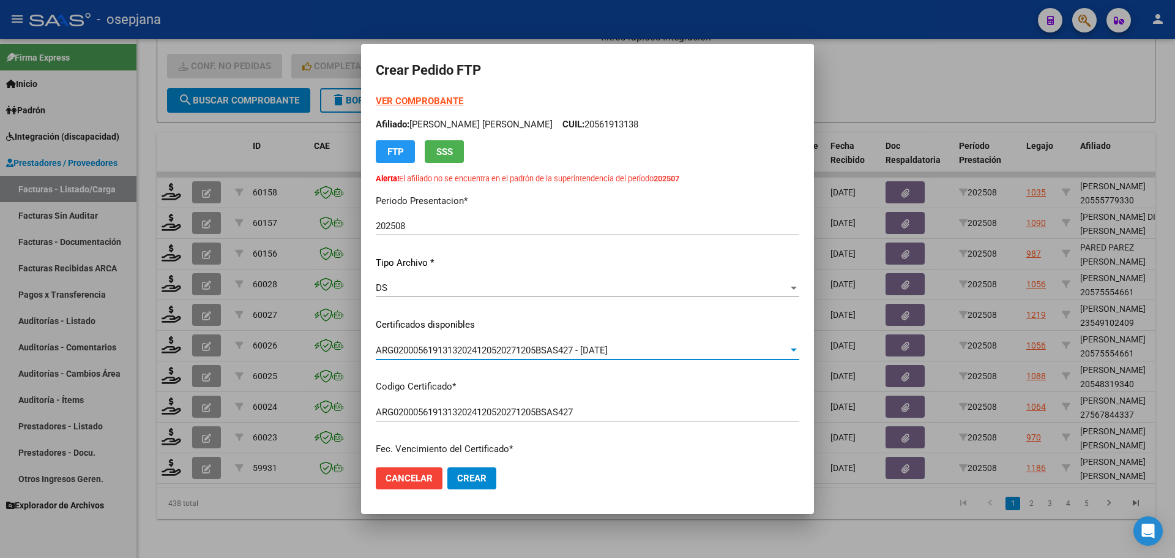
click at [431, 97] on strong "VER COMPROBANTE" at bounding box center [420, 100] width 88 height 11
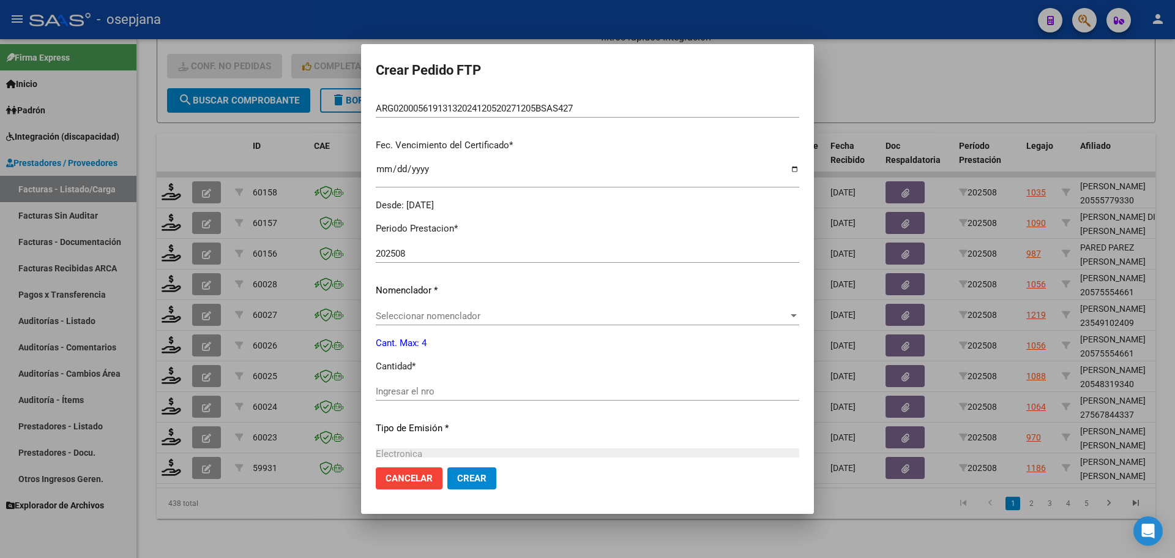
scroll to position [306, 0]
click at [409, 309] on span "Seleccionar nomenclador" at bounding box center [582, 313] width 413 height 11
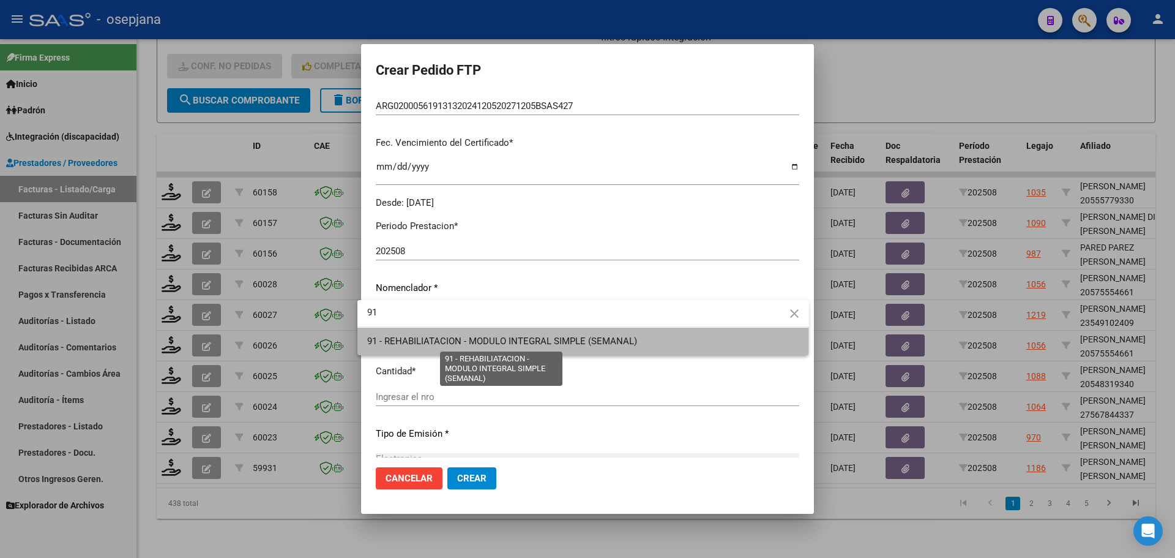
click at [410, 338] on span "91 - REHABILIATACION - MODULO INTEGRAL SIMPLE (SEMANAL)" at bounding box center [502, 340] width 270 height 11
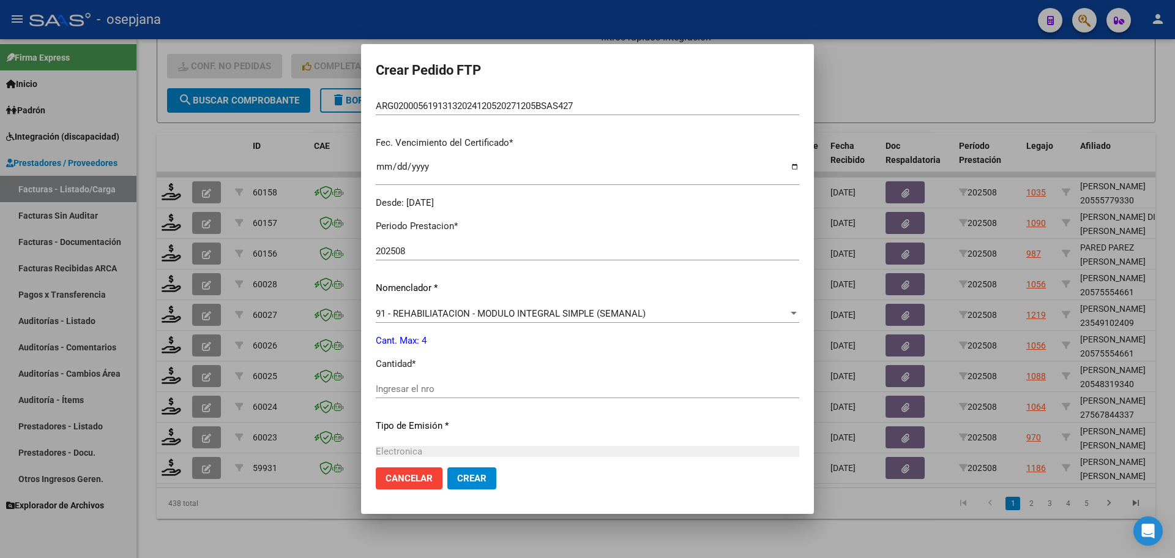
drag, startPoint x: 405, startPoint y: 386, endPoint x: 408, endPoint y: 395, distance: 10.3
click at [408, 395] on div "Ingresar el nro" at bounding box center [588, 388] width 424 height 18
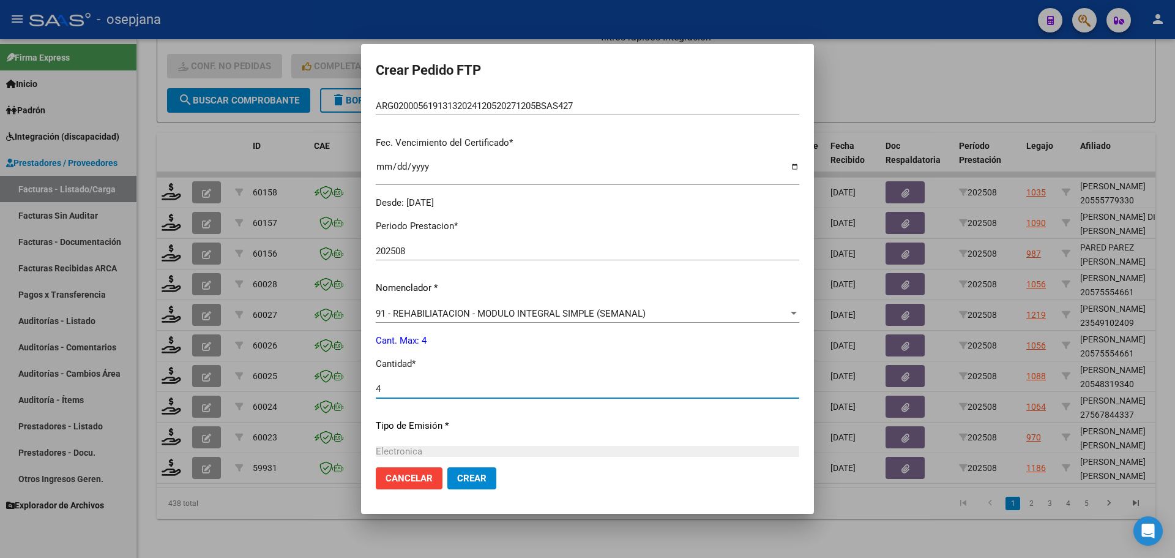
scroll to position [444, 0]
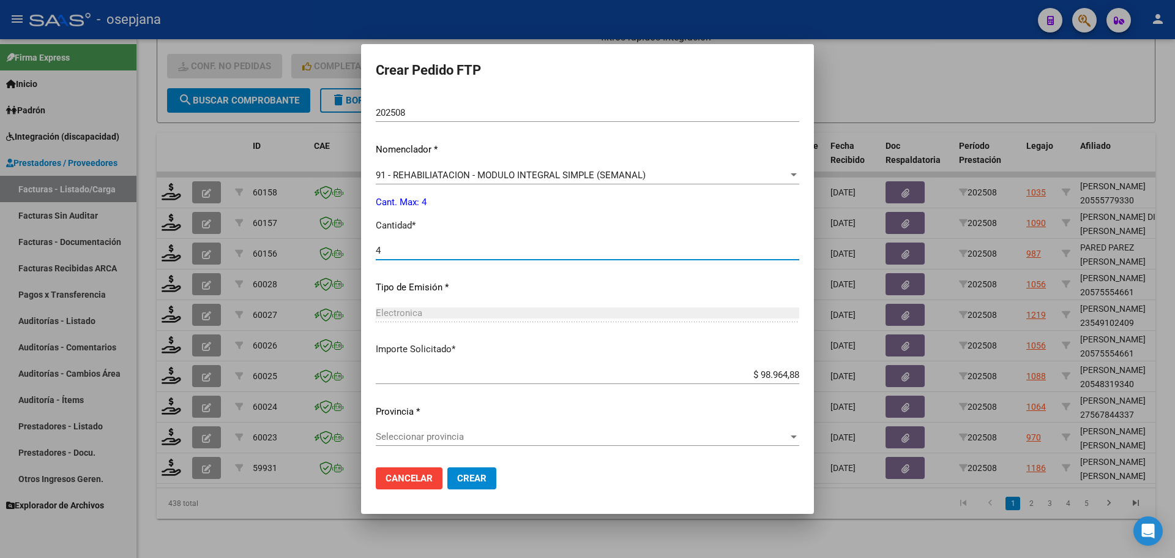
click at [465, 433] on span "Seleccionar provincia" at bounding box center [582, 436] width 413 height 11
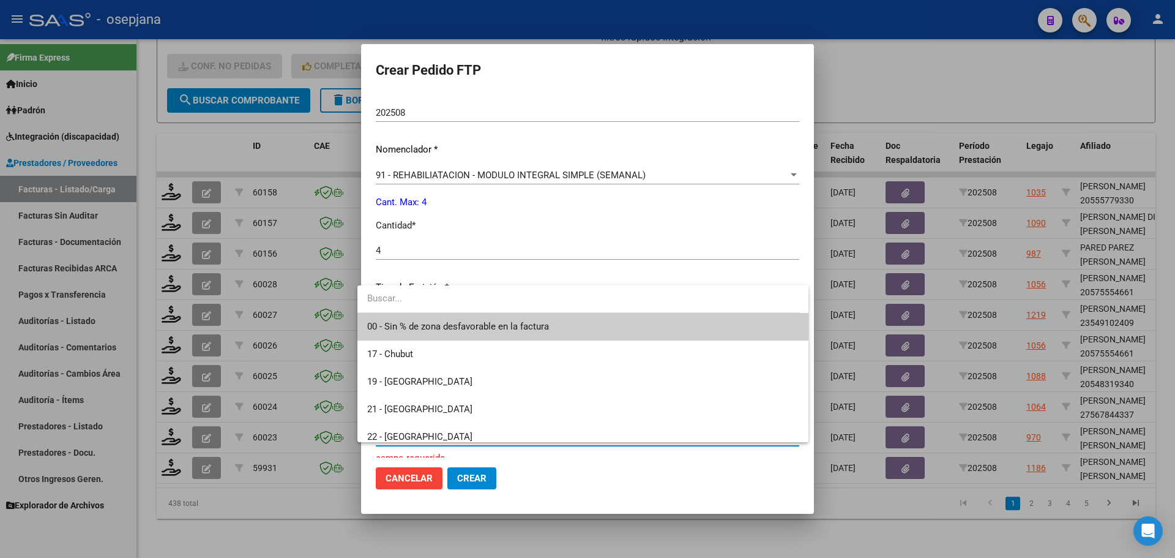
click at [504, 318] on span "00 - Sin % de zona desfavorable en la factura" at bounding box center [583, 327] width 432 height 28
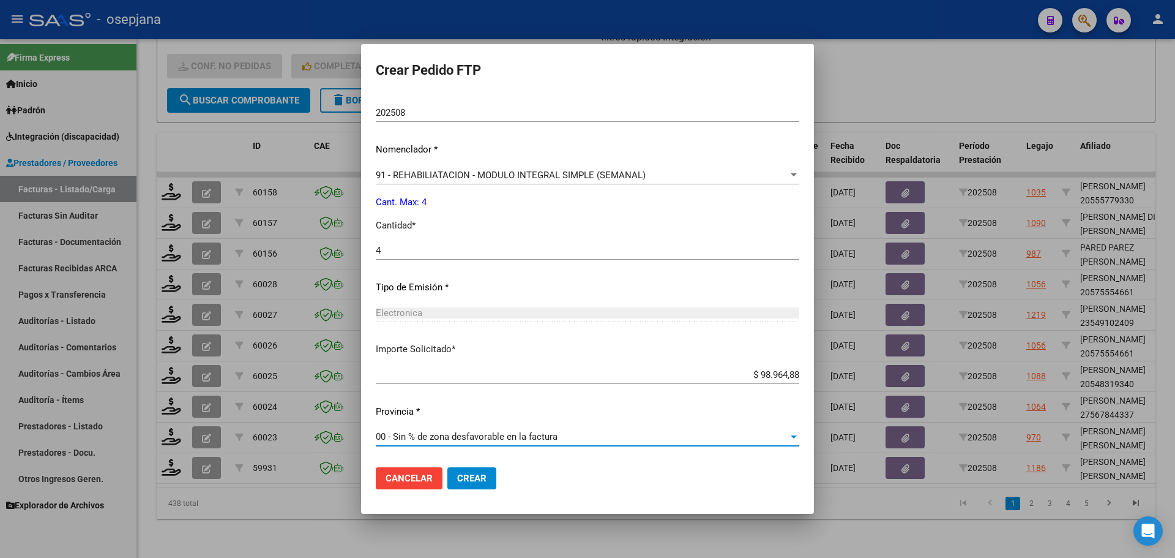
click at [471, 479] on span "Crear" at bounding box center [471, 477] width 29 height 11
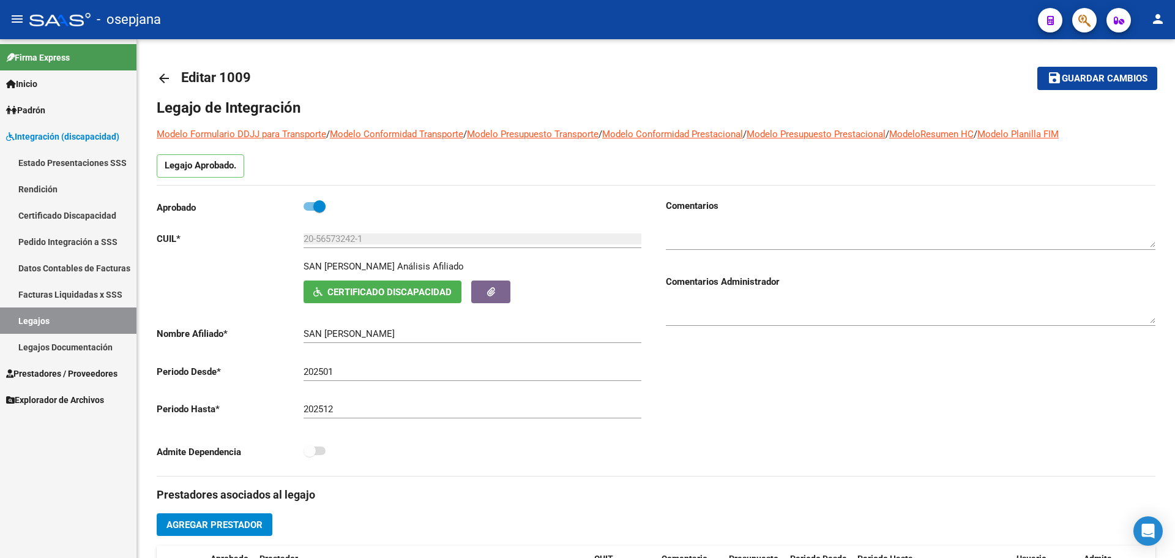
scroll to position [73, 0]
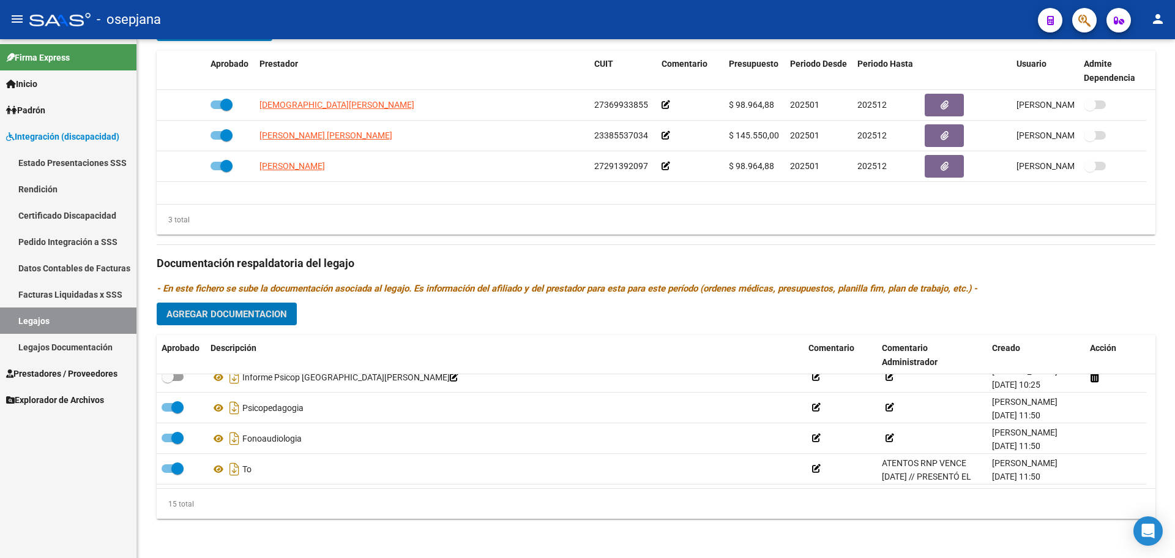
click at [68, 310] on link "Legajos" at bounding box center [68, 320] width 136 height 26
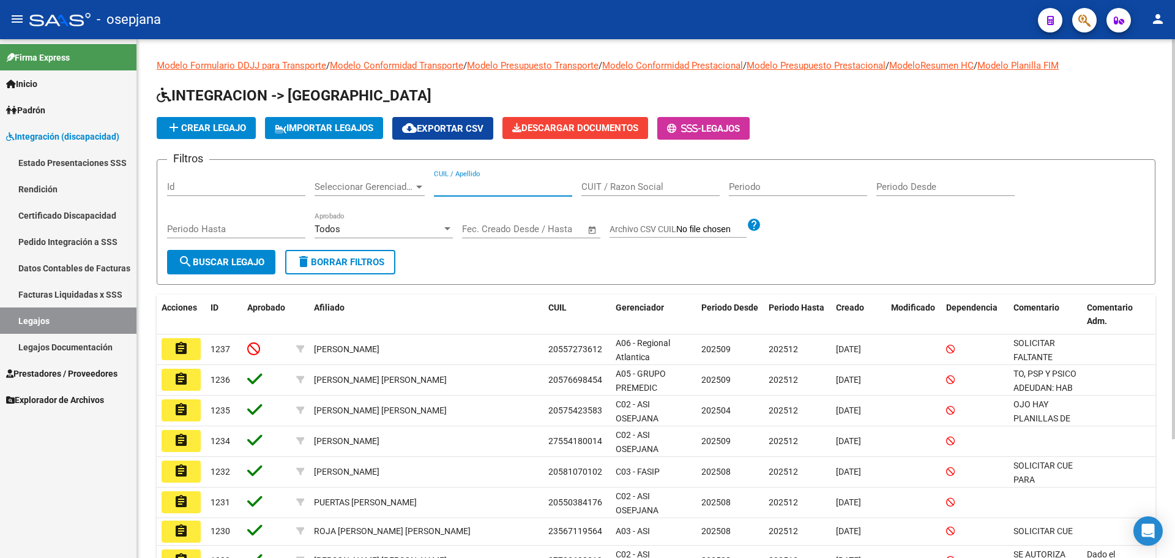
click at [497, 186] on input "CUIL / Apellido" at bounding box center [503, 186] width 138 height 11
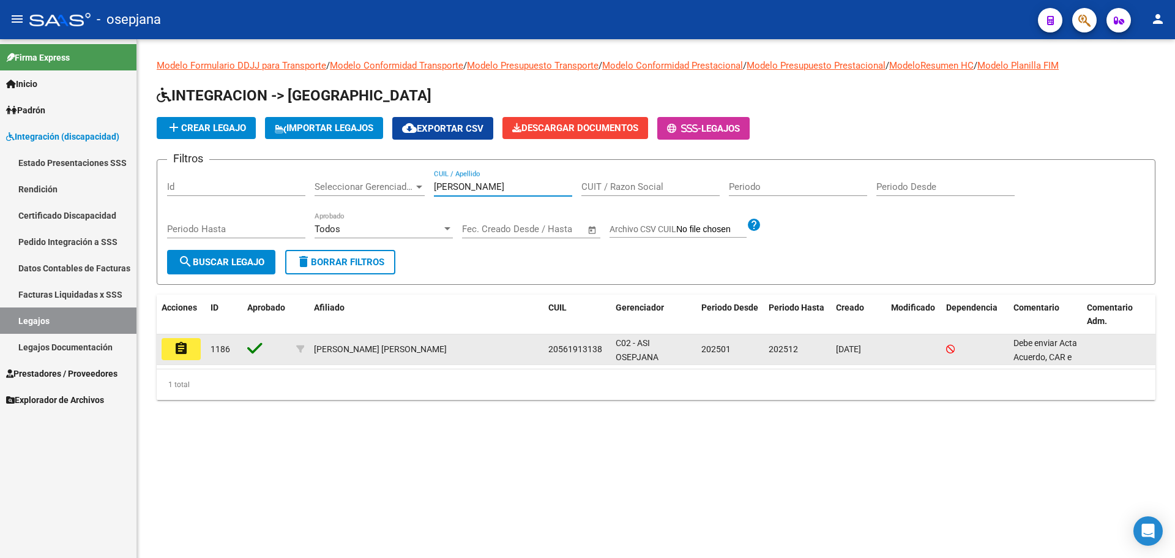
type input "ALCARAZ"
click at [178, 354] on mat-icon "assignment" at bounding box center [181, 348] width 15 height 15
